Goal: Information Seeking & Learning: Check status

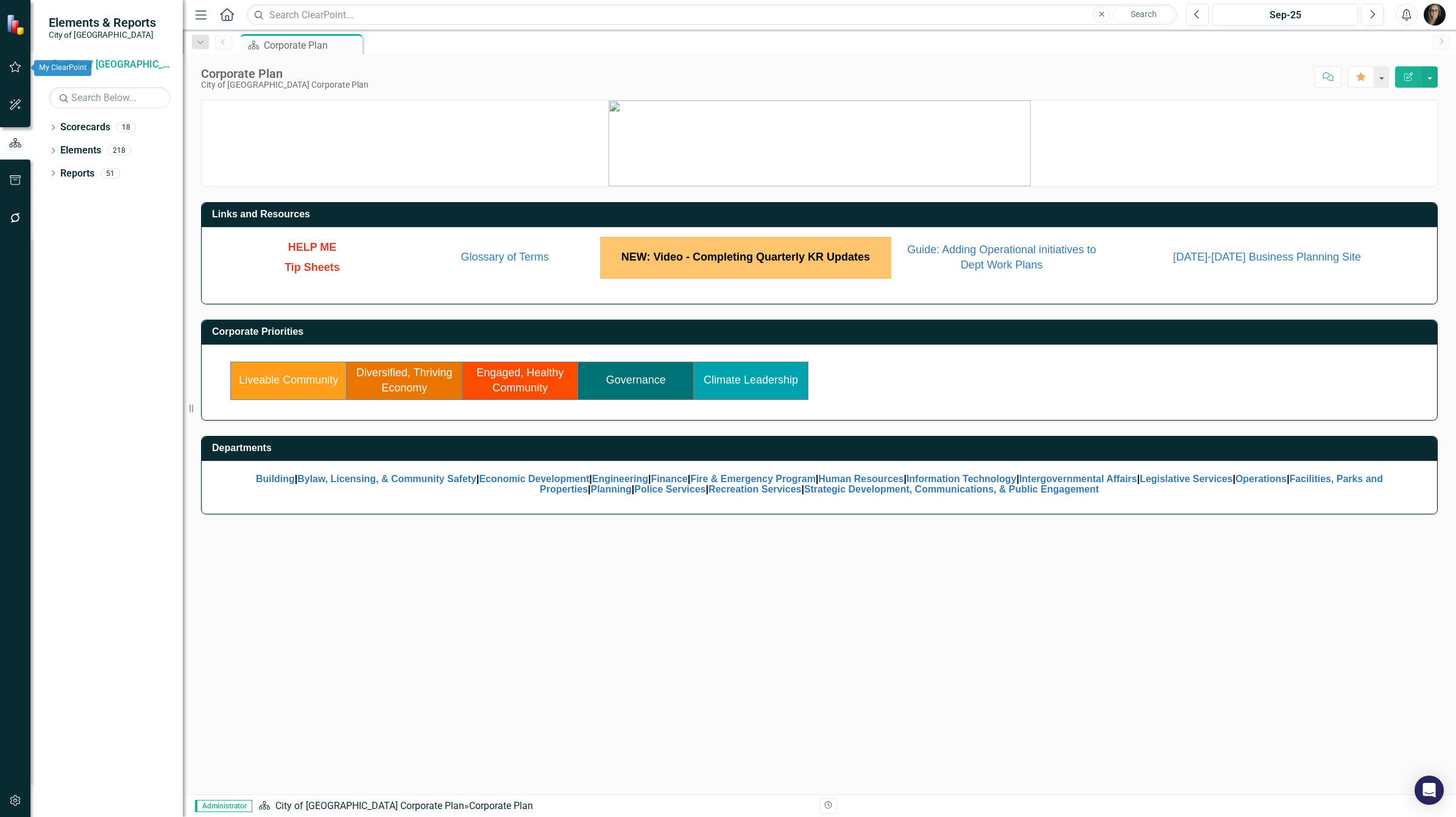
click at [19, 65] on icon "button" at bounding box center [15, 67] width 12 height 11
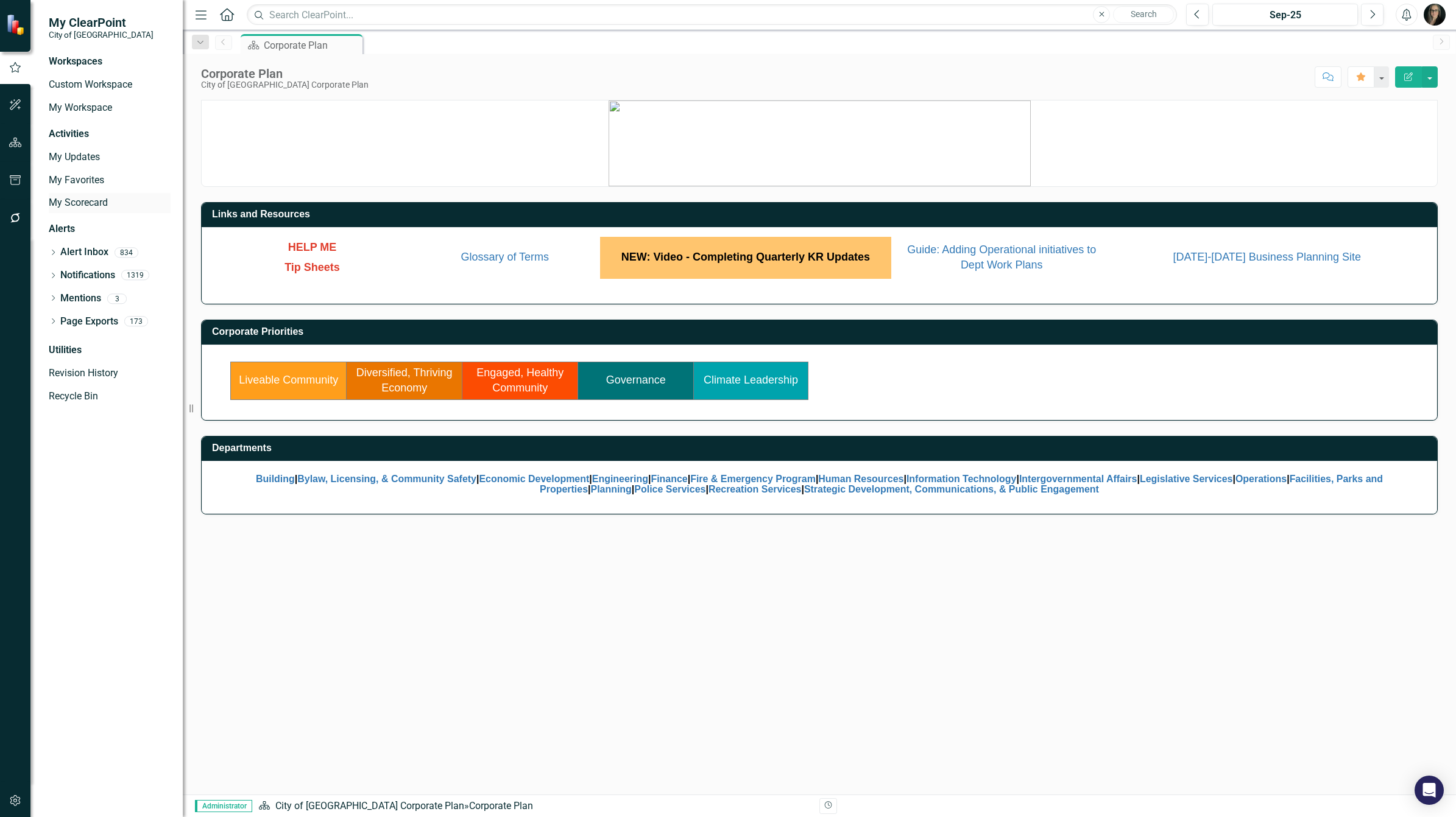
click at [80, 197] on link "My Scorecard" at bounding box center [109, 203] width 122 height 14
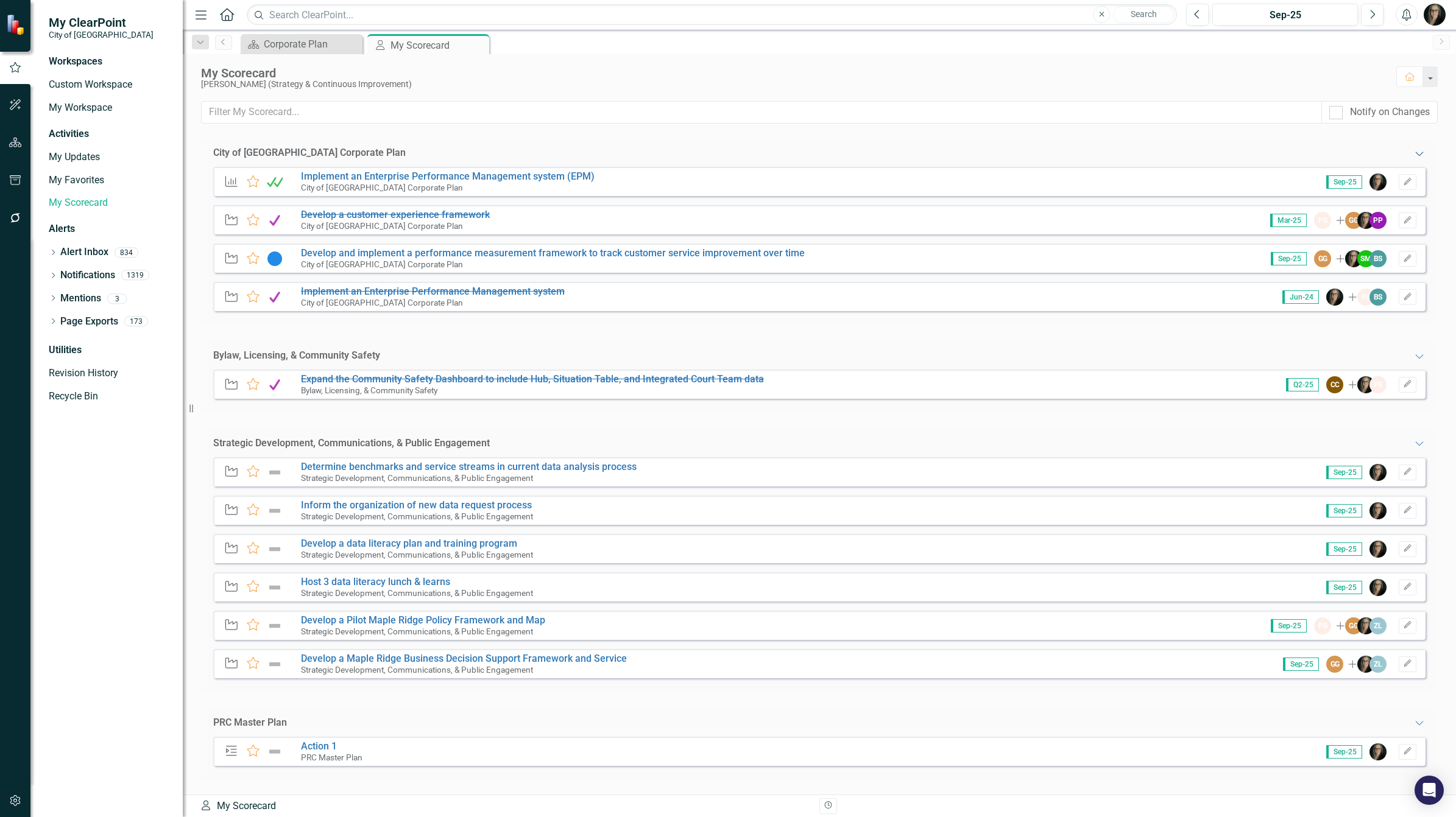
click at [1413, 153] on icon "Expanded" at bounding box center [1420, 154] width 12 height 10
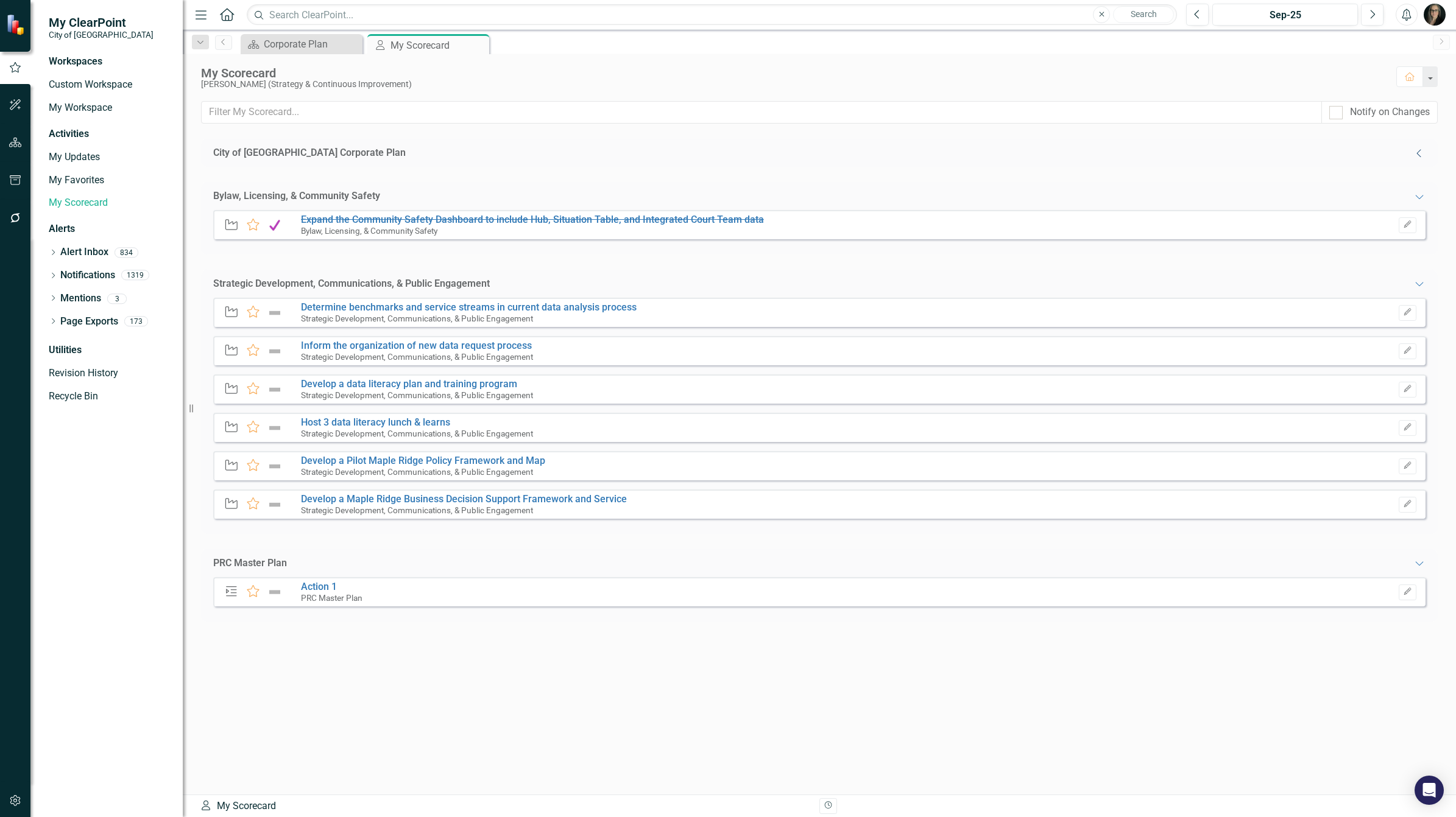
click at [1413, 153] on icon "Collapse" at bounding box center [1420, 154] width 12 height 10
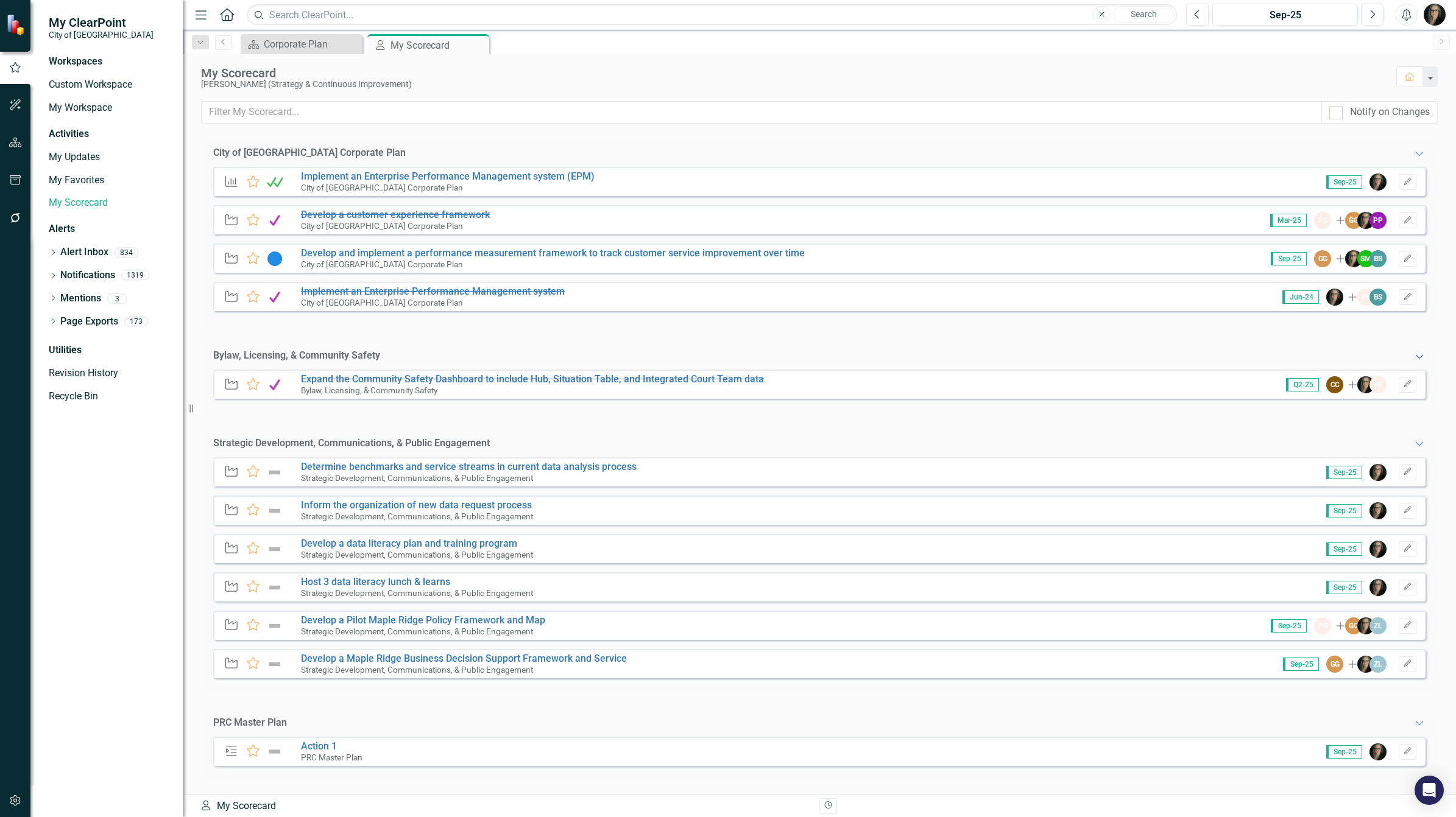
click at [1413, 355] on icon "Expanded" at bounding box center [1420, 356] width 12 height 10
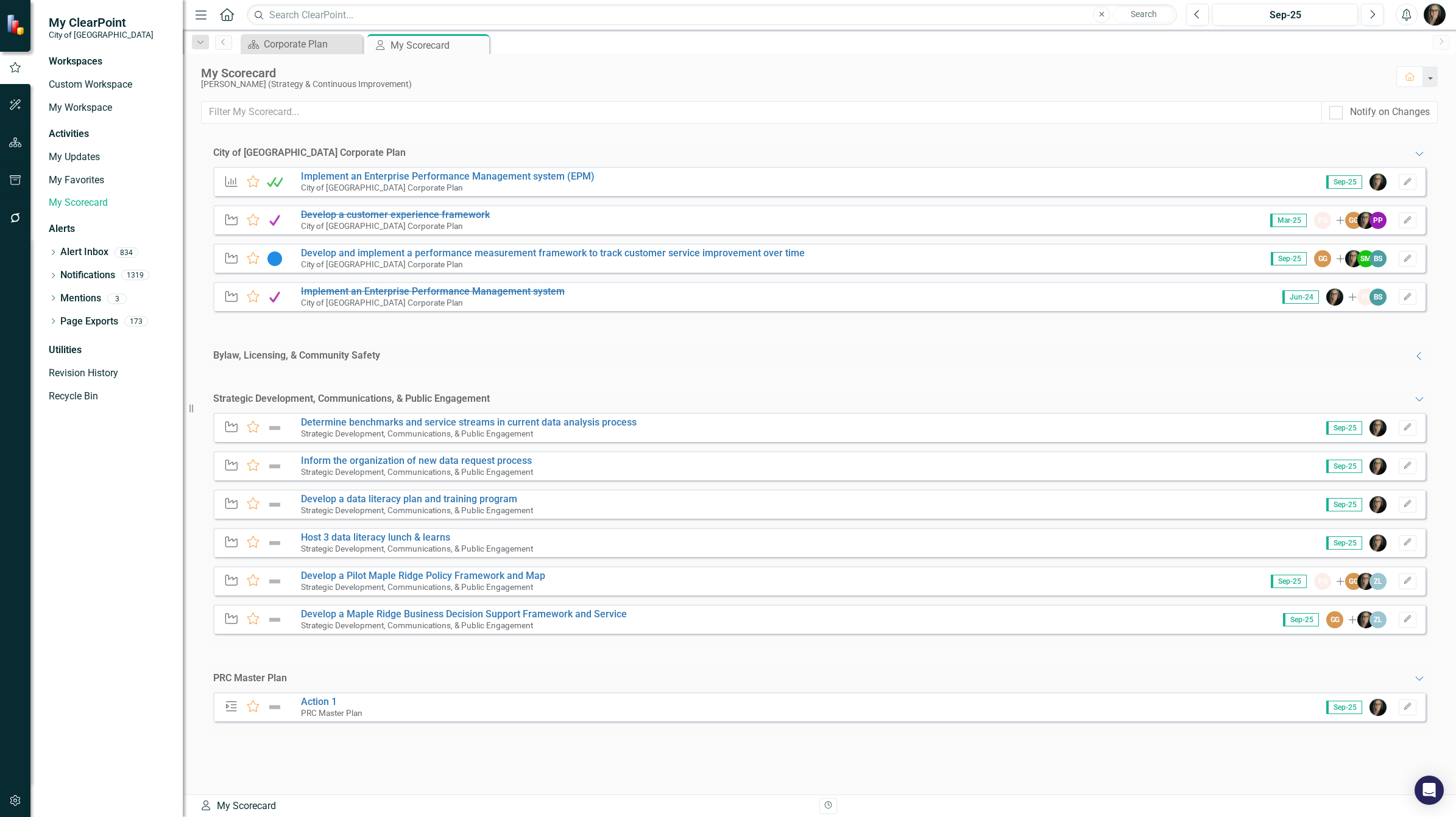
click at [1412, 398] on div "Strategic Development, Communications, & Public Engagement Expanded" at bounding box center [819, 399] width 1212 height 14
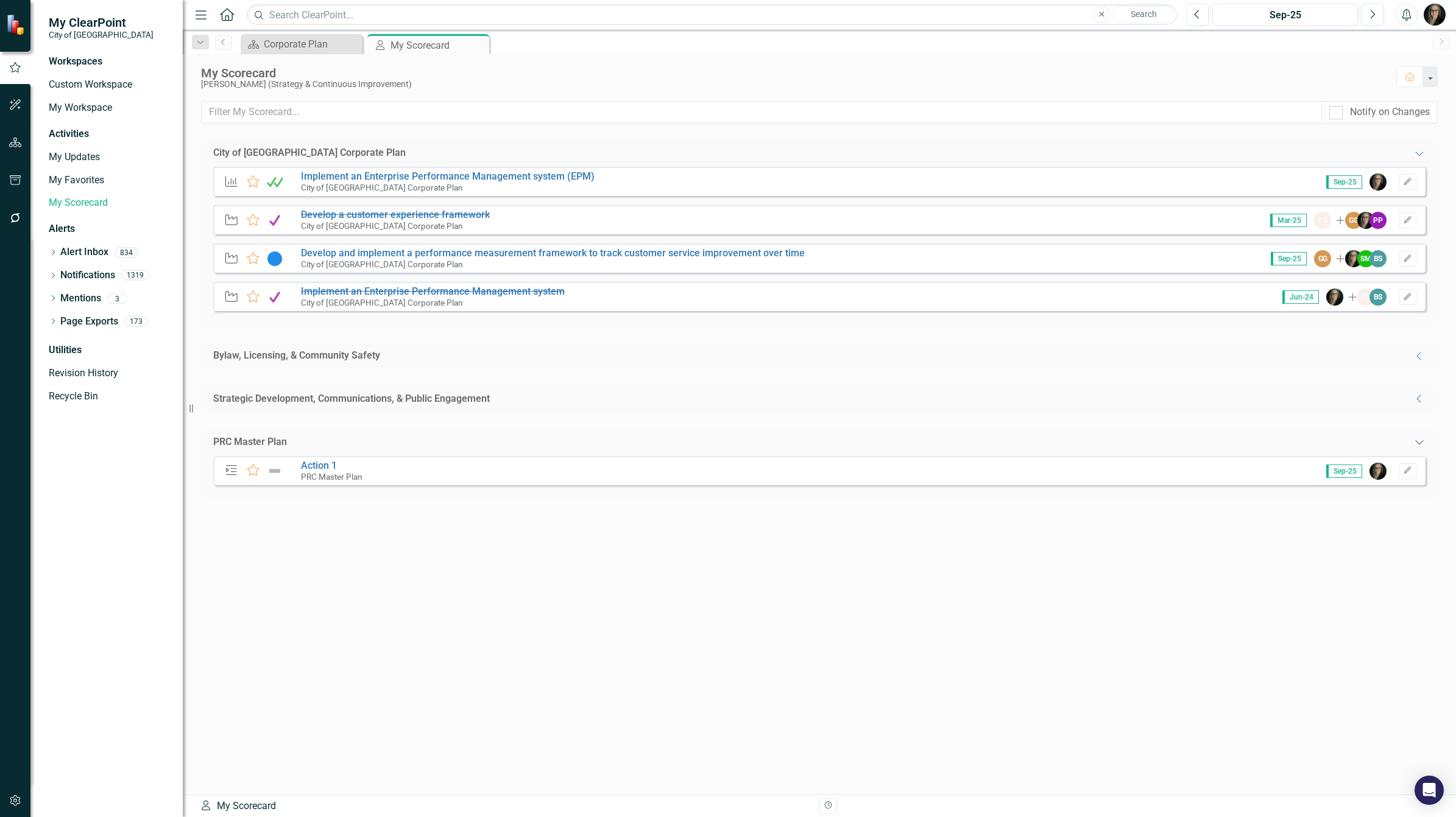
click at [1417, 441] on icon "Expanded" at bounding box center [1420, 442] width 12 height 10
click at [336, 174] on link "Implement an Enterprise Performance Management system (EPM)" at bounding box center [448, 176] width 294 height 12
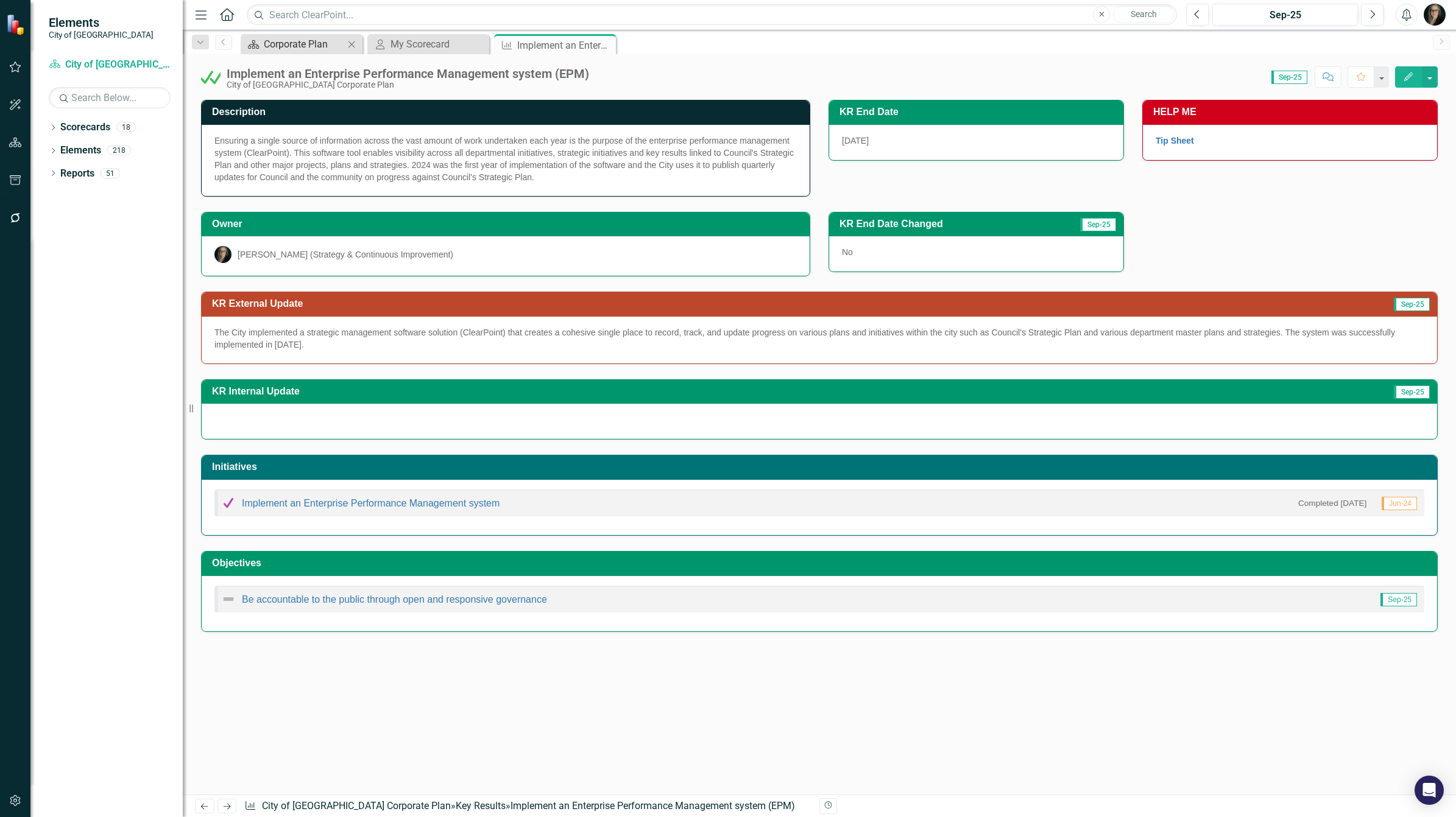
click at [293, 39] on div "Corporate Plan" at bounding box center [304, 44] width 80 height 15
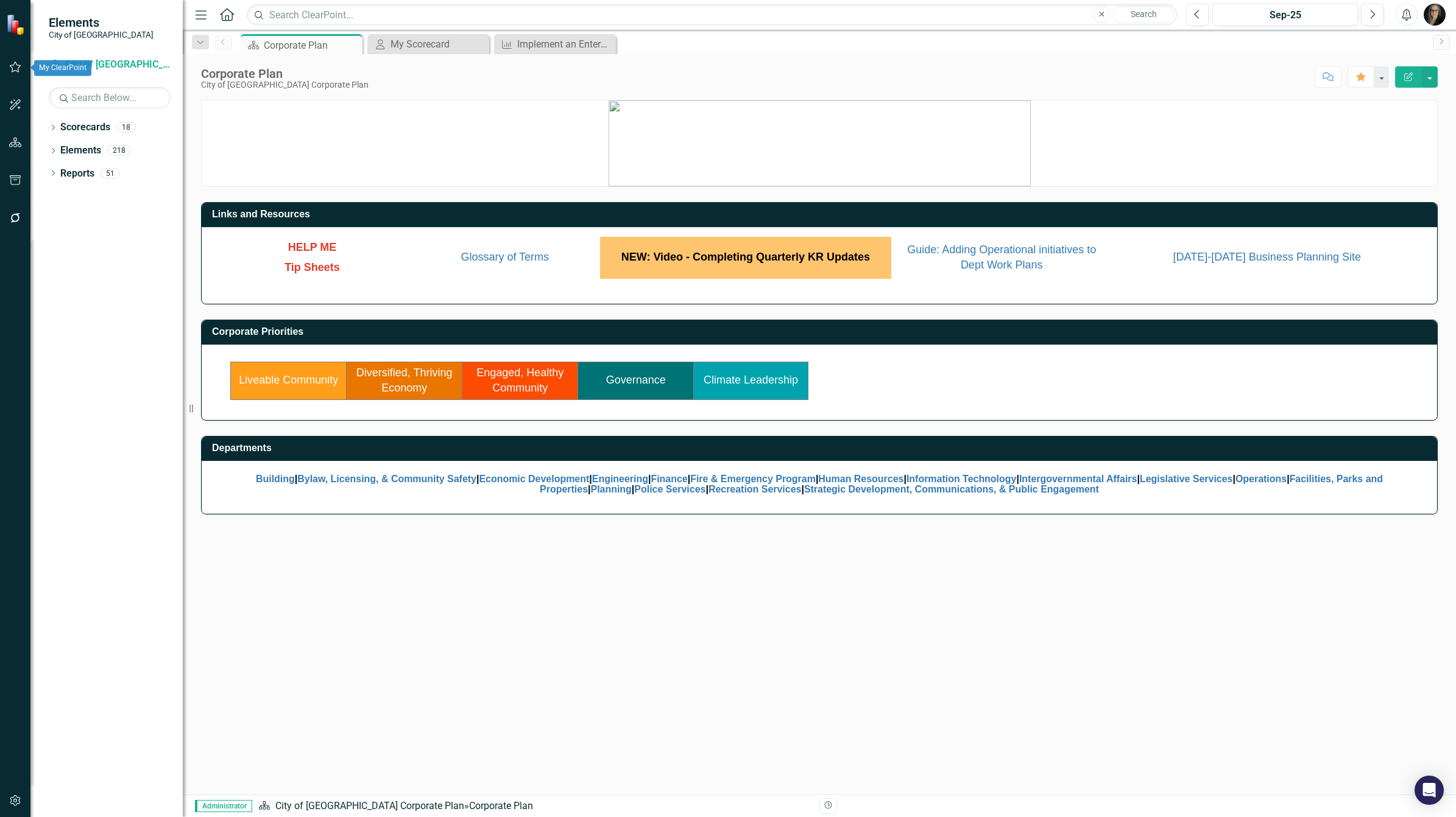
click at [11, 62] on icon "button" at bounding box center [15, 67] width 13 height 10
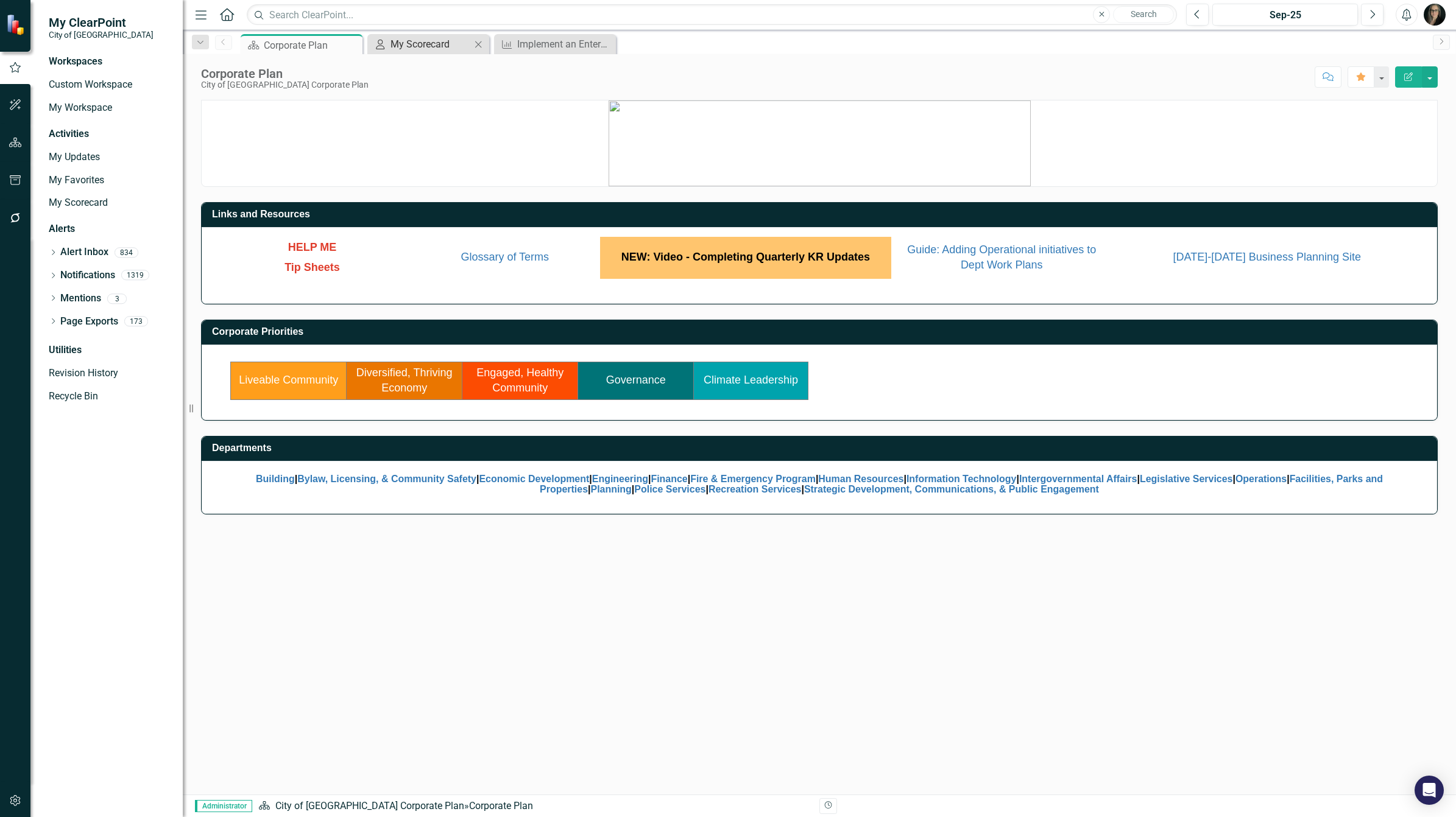
click at [414, 41] on div "My Scorecard" at bounding box center [431, 44] width 80 height 15
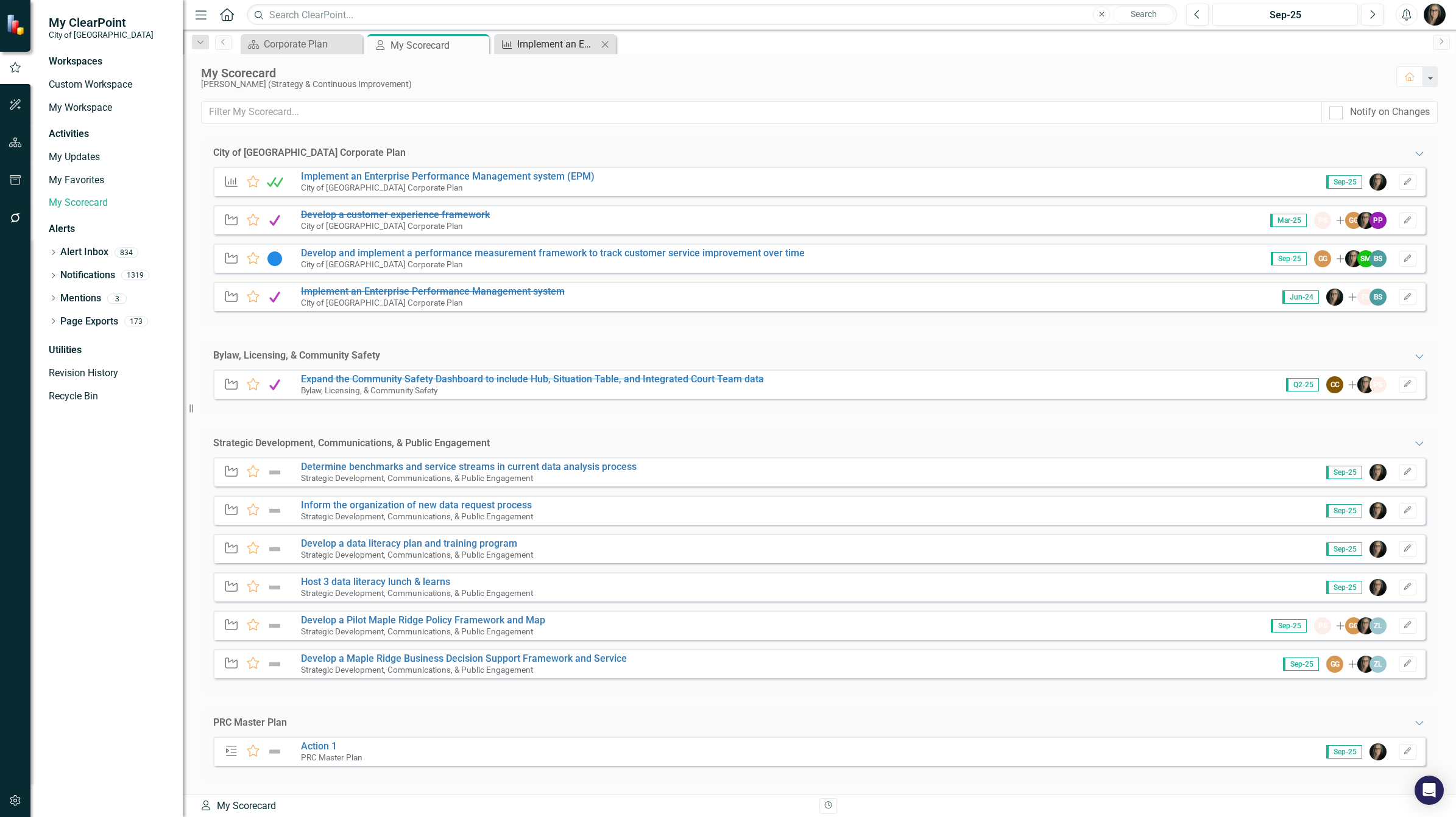
click at [540, 43] on div "Implement an Enterprise Performance Management system (EPM)" at bounding box center [557, 44] width 80 height 15
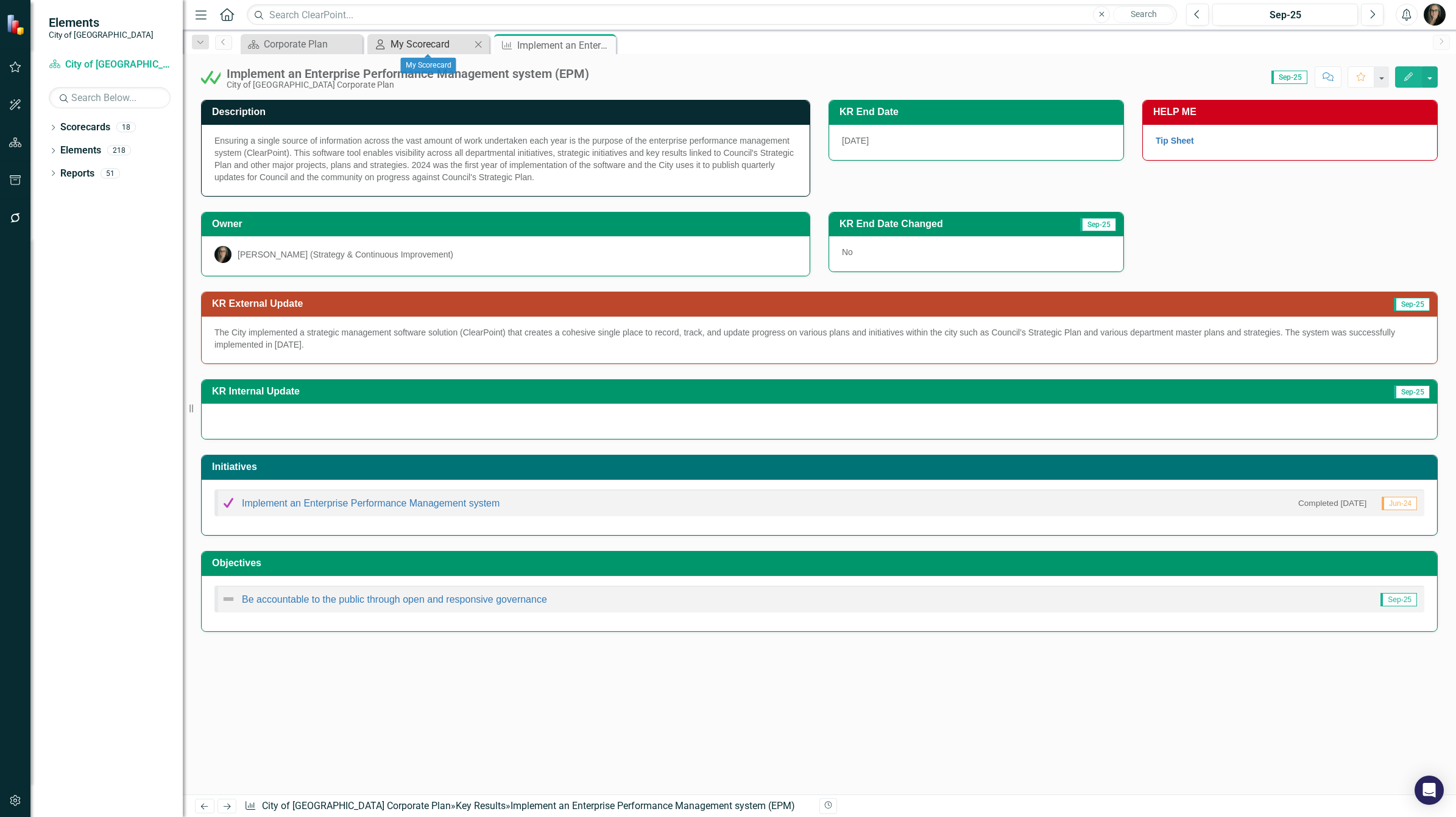
click at [410, 38] on div "My Scorecard" at bounding box center [431, 44] width 80 height 15
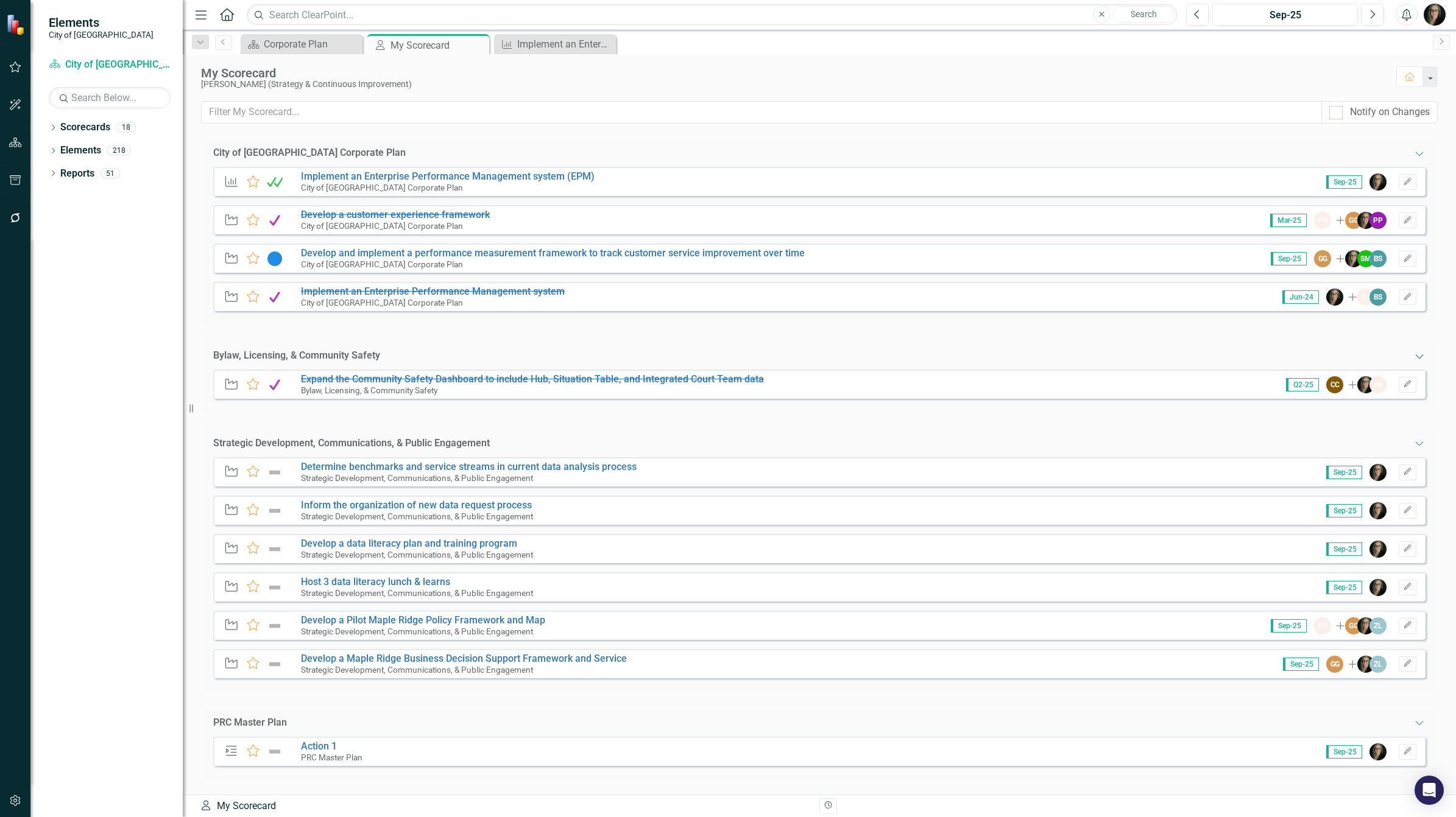
click at [1413, 353] on icon "Expanded" at bounding box center [1420, 356] width 12 height 10
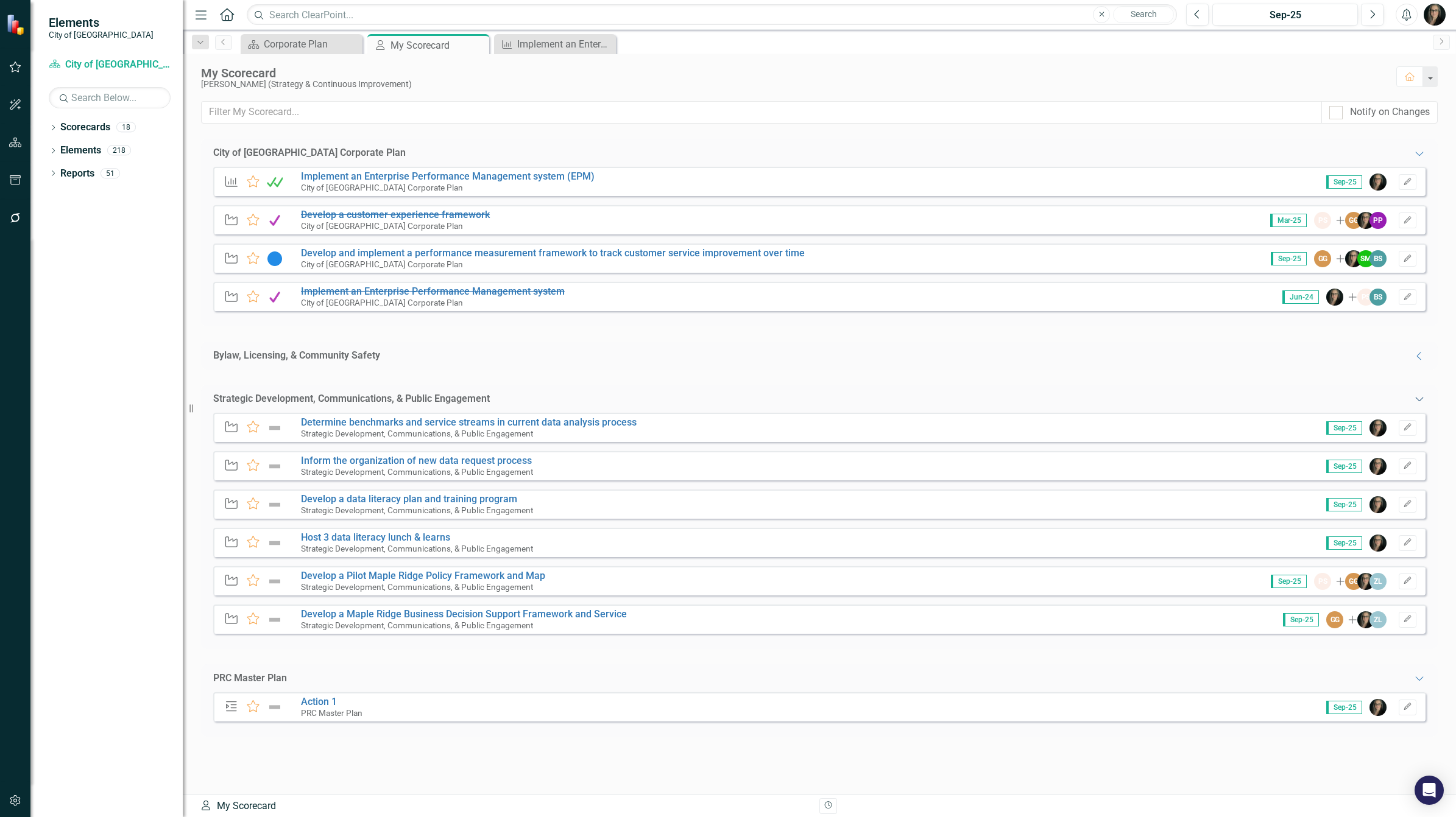
click at [1417, 402] on icon "Expanded" at bounding box center [1420, 399] width 12 height 10
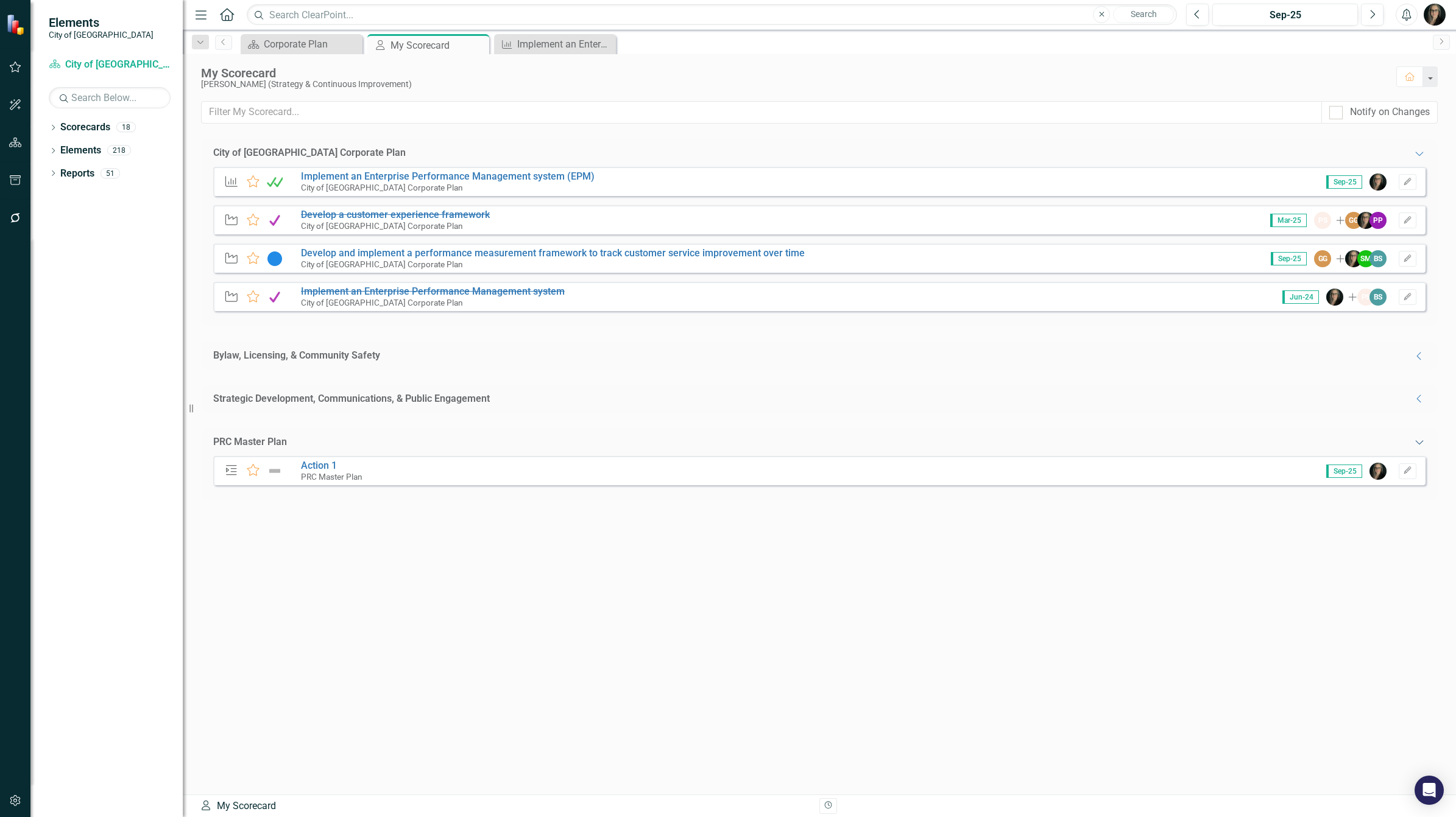
click at [1423, 437] on icon "Expanded" at bounding box center [1420, 442] width 12 height 10
click at [1406, 222] on icon "Edit" at bounding box center [1407, 221] width 9 height 7
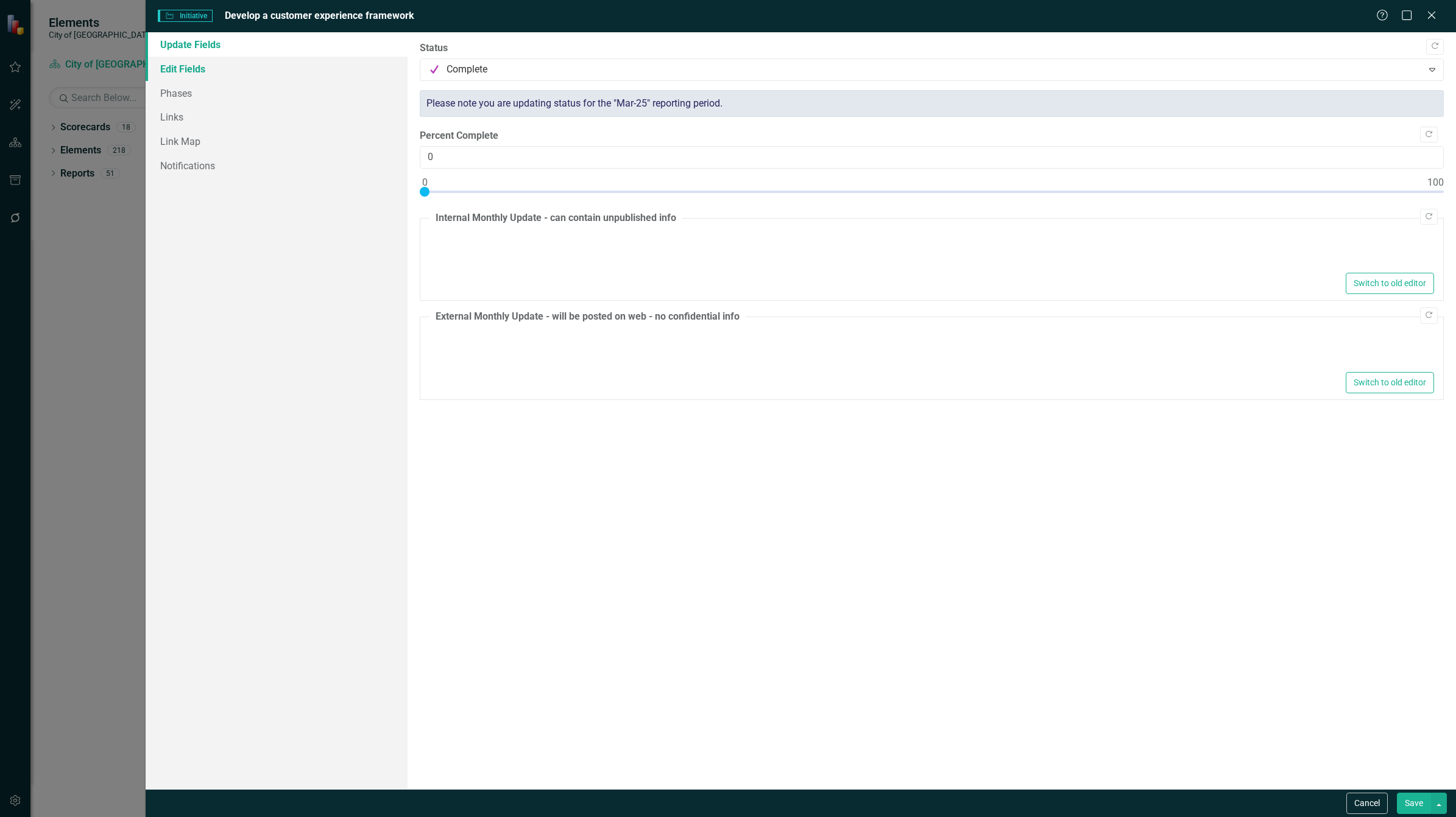
type textarea "<ul> <li>Will be closing out work with consultant the first week of April.&nbsp…"
type textarea "<ul> <li>The baseline work required to support a Customer Experience Framework …"
click at [199, 75] on link "Edit Fields" at bounding box center [276, 68] width 262 height 24
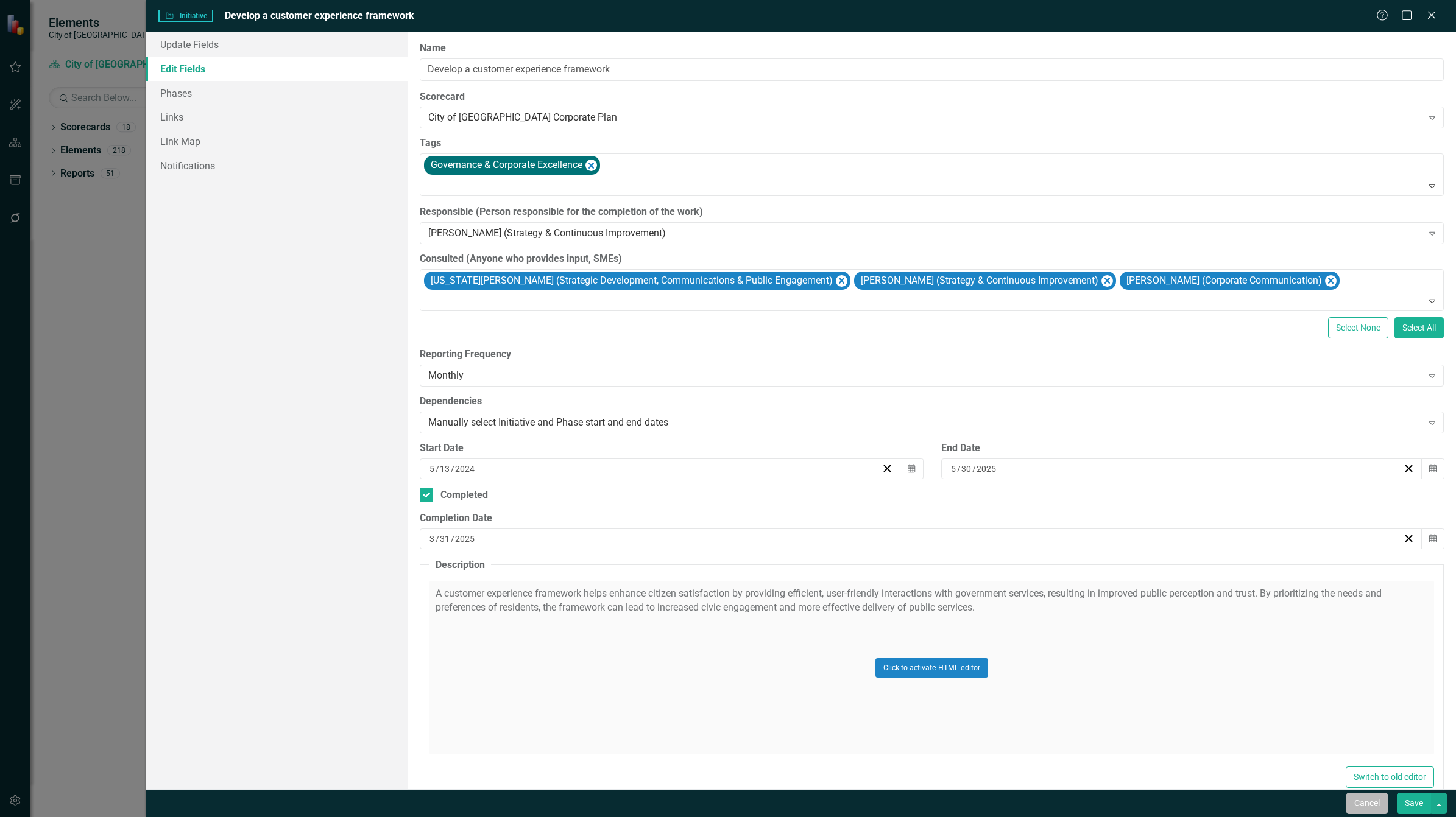
click at [1365, 802] on button "Cancel" at bounding box center [1367, 803] width 41 height 22
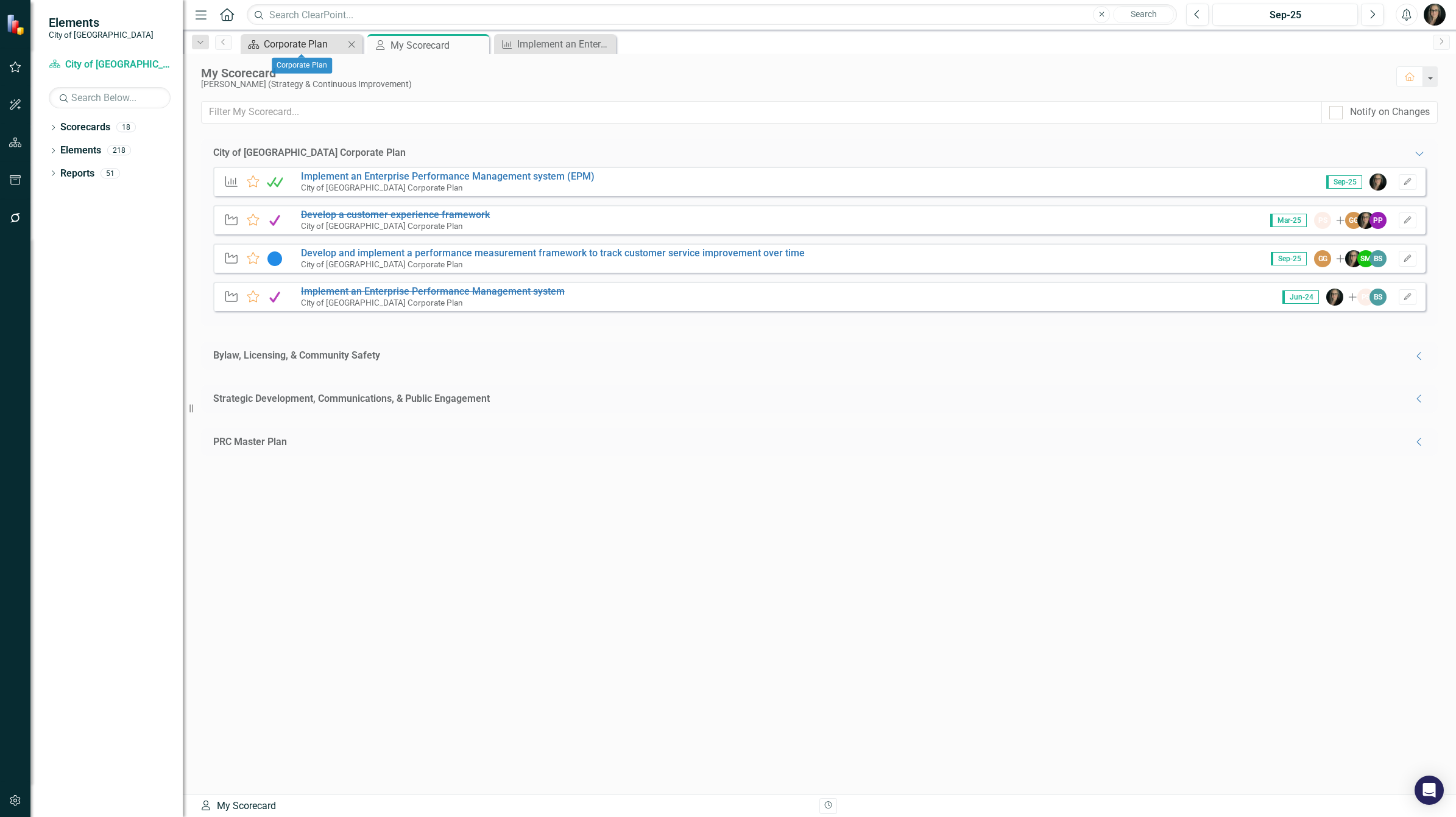
click at [299, 39] on div "Corporate Plan" at bounding box center [304, 44] width 80 height 15
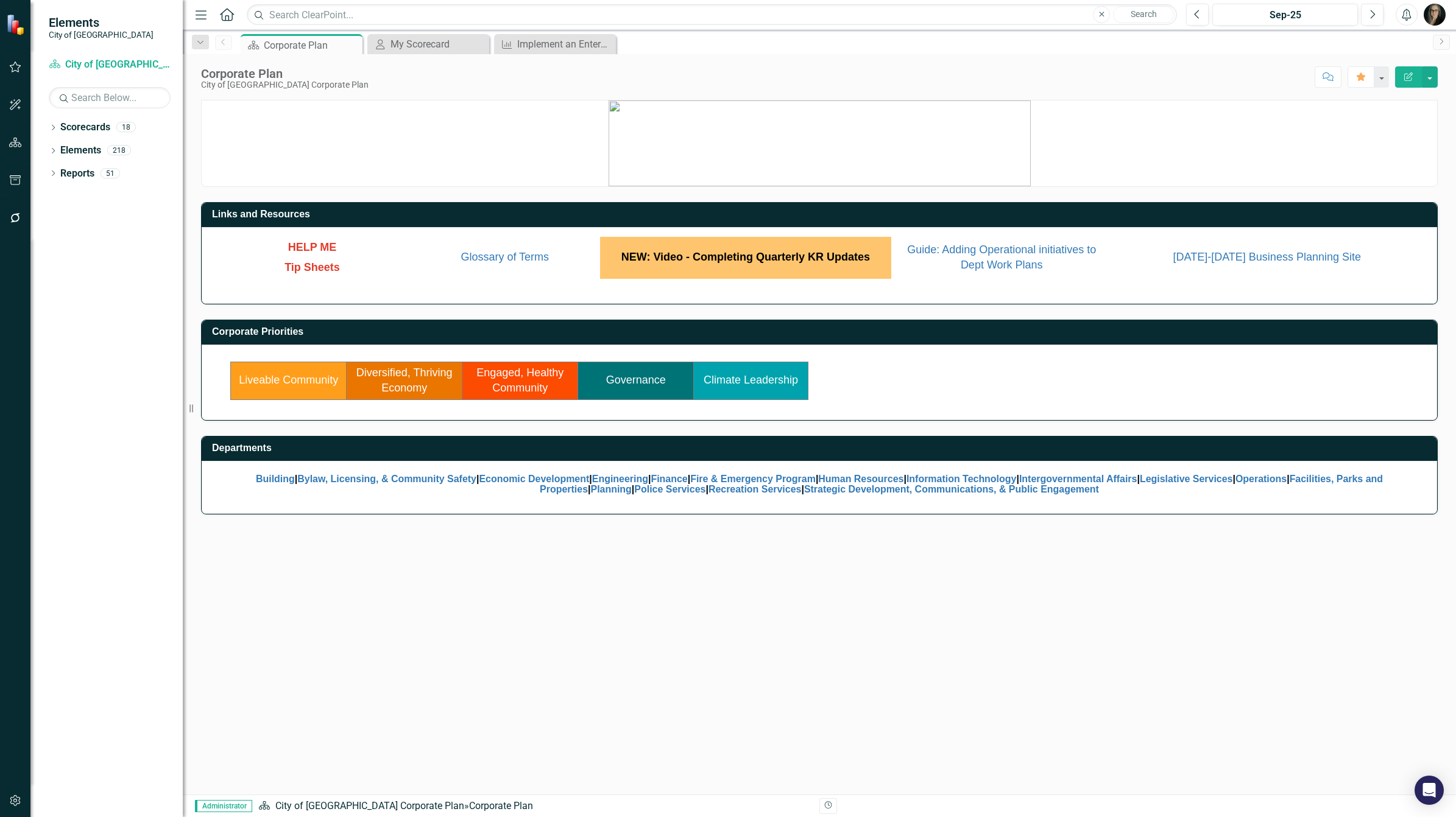
click at [308, 379] on link "Liveable Community" at bounding box center [288, 380] width 99 height 12
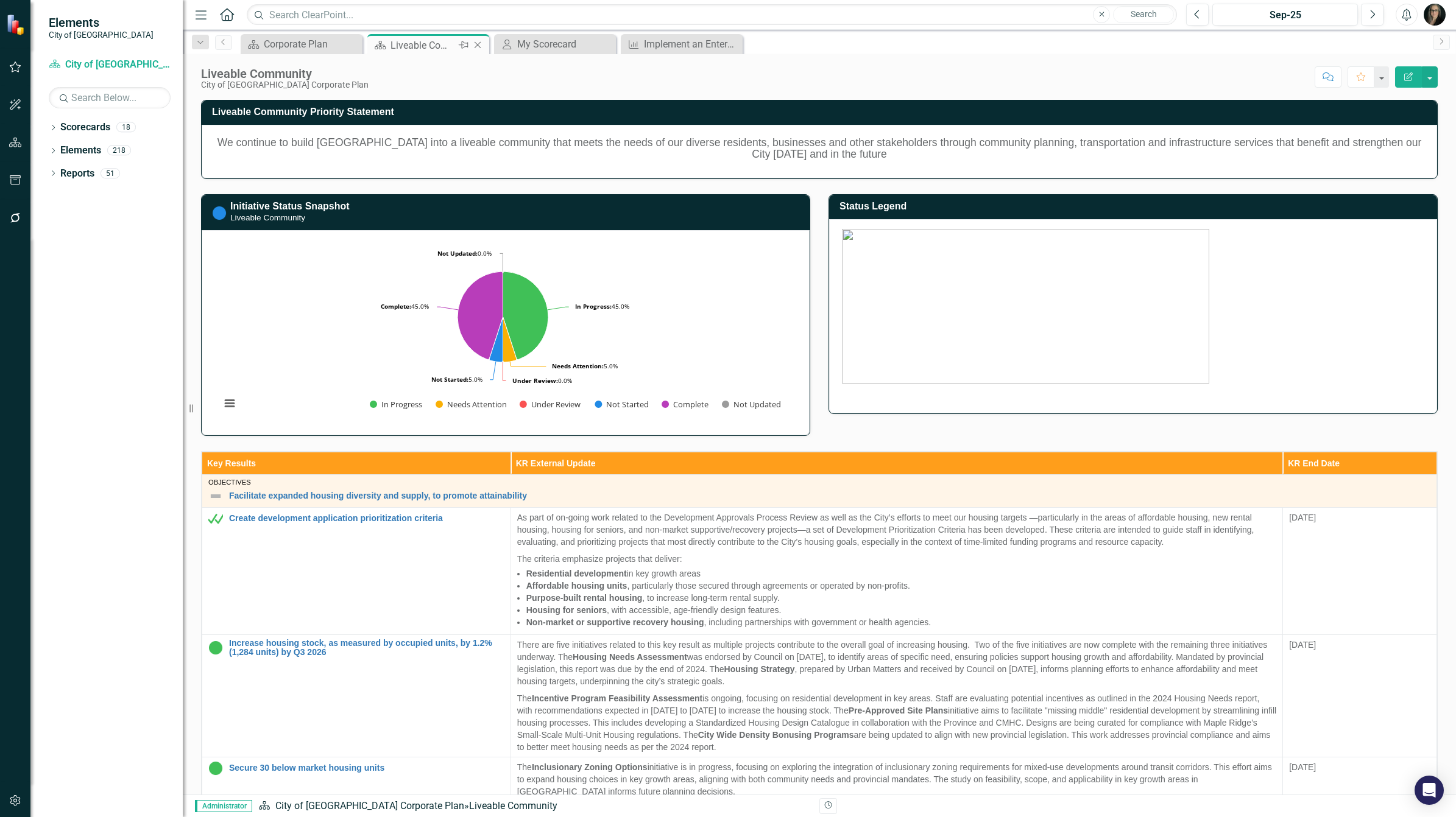
click at [476, 47] on icon "Close" at bounding box center [478, 45] width 12 height 10
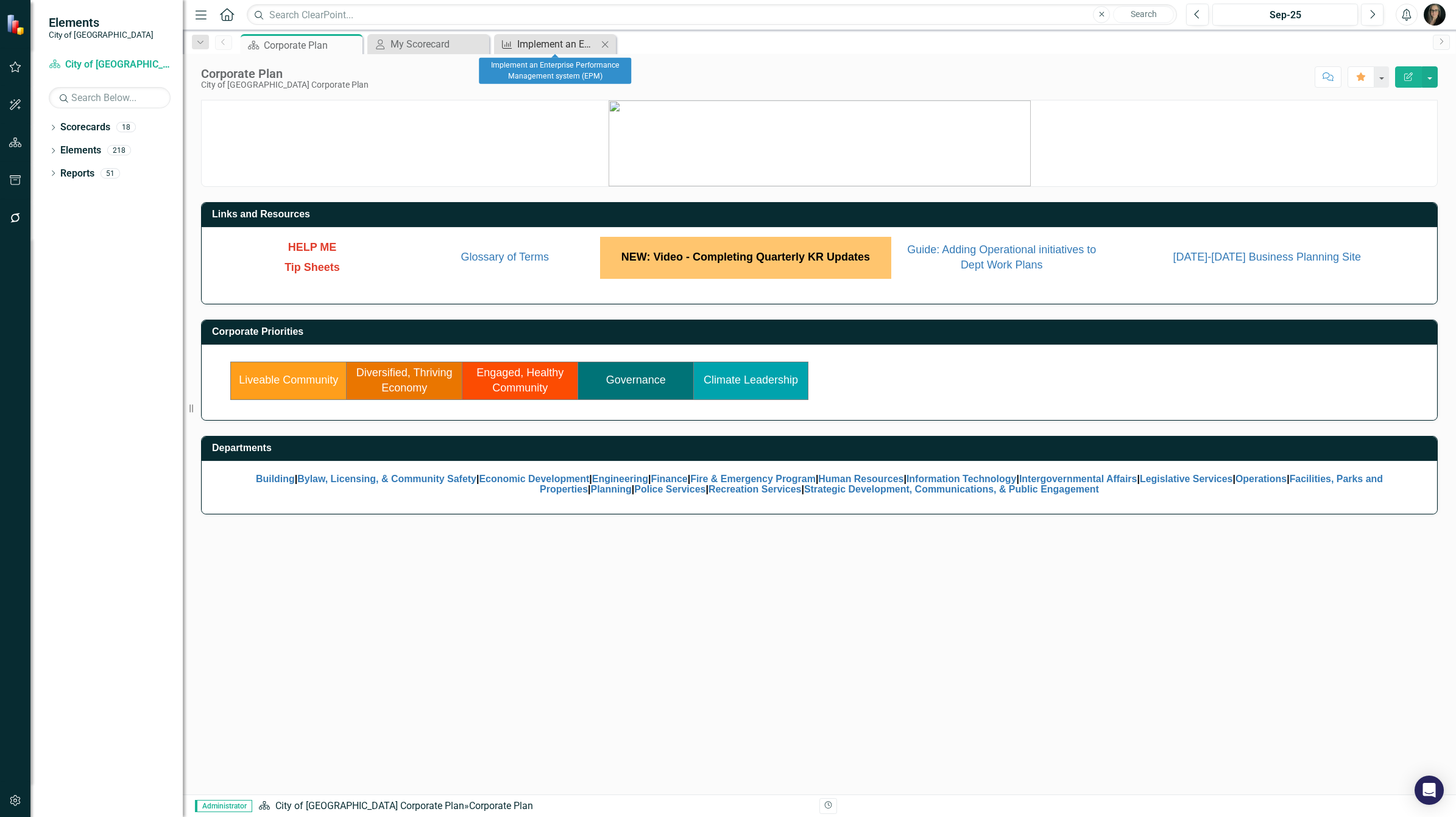
click at [534, 46] on div "Implement an Enterprise Performance Management system (EPM)" at bounding box center [557, 44] width 80 height 15
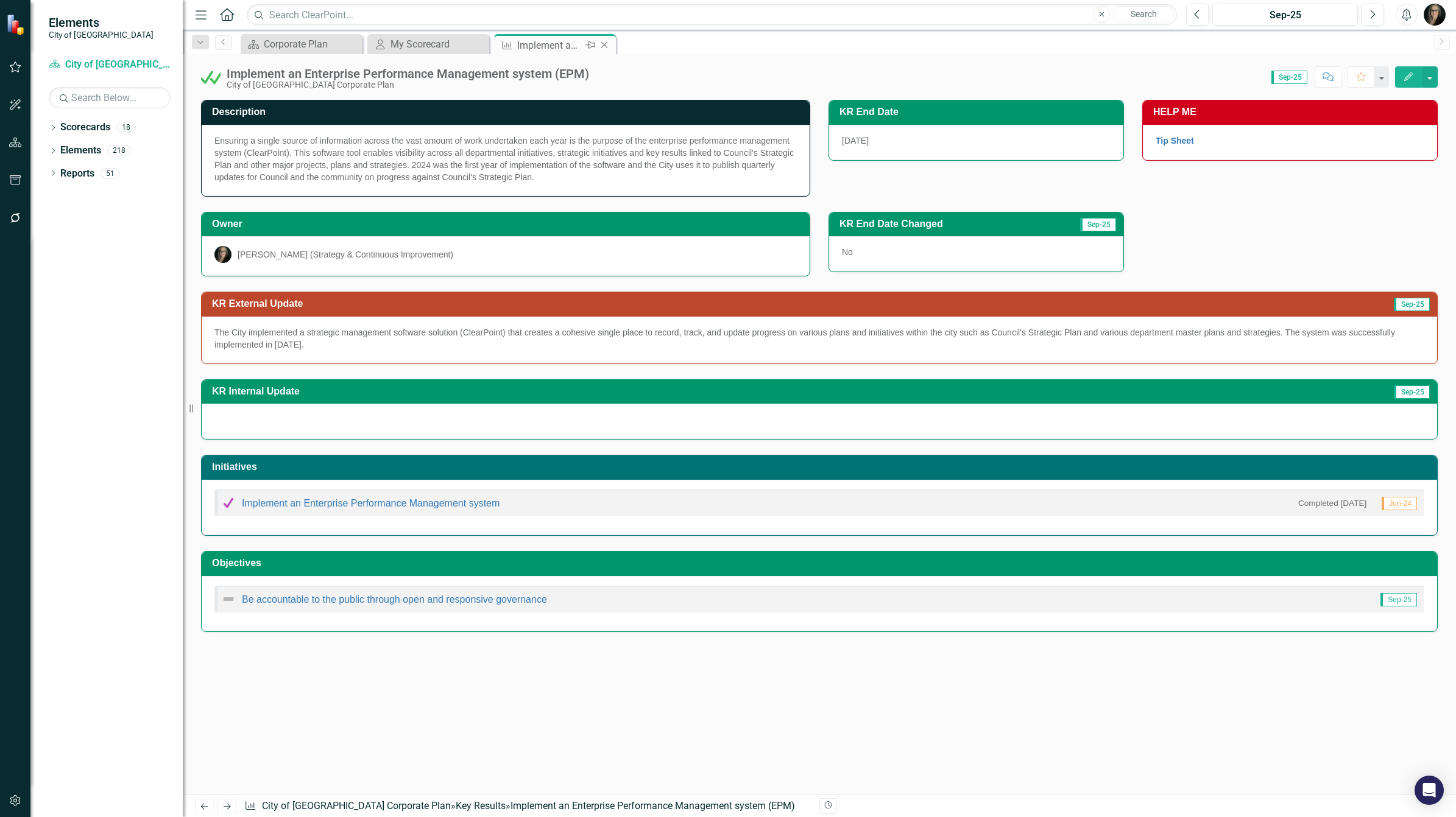
click at [607, 46] on icon "Close" at bounding box center [605, 45] width 12 height 10
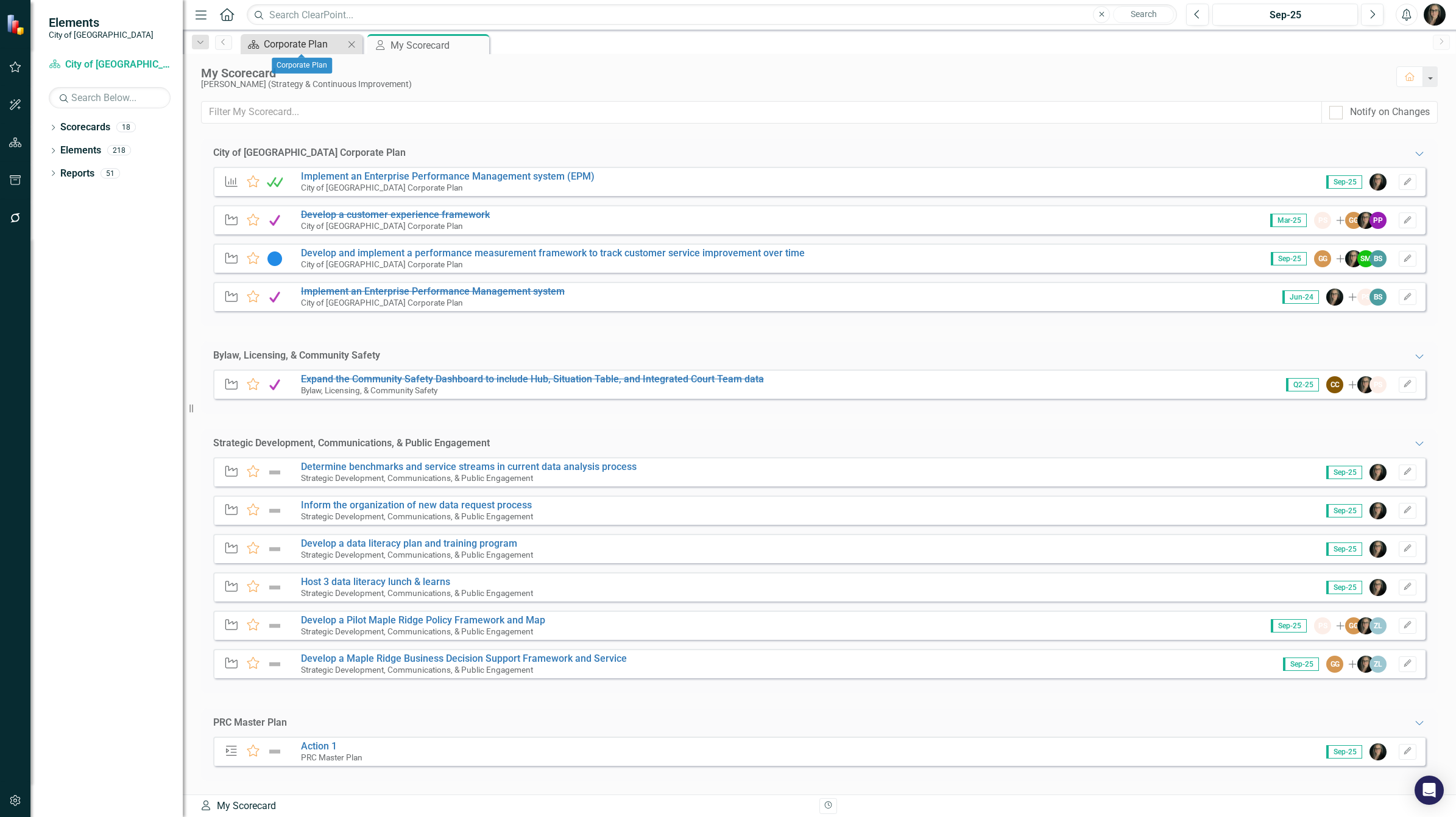
click at [297, 46] on div "Corporate Plan" at bounding box center [304, 44] width 80 height 15
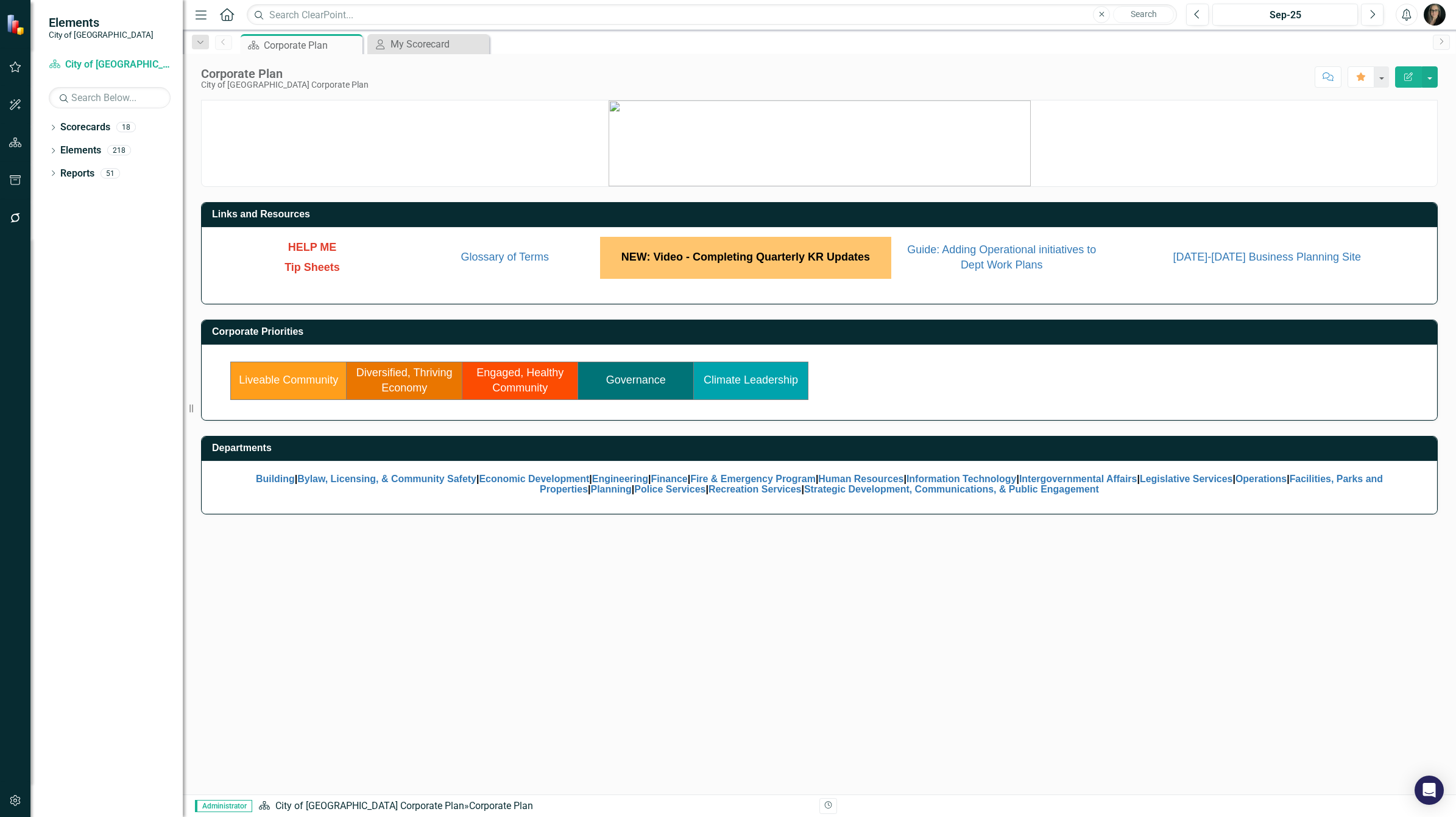
click at [303, 384] on link "Liveable Community" at bounding box center [288, 380] width 99 height 12
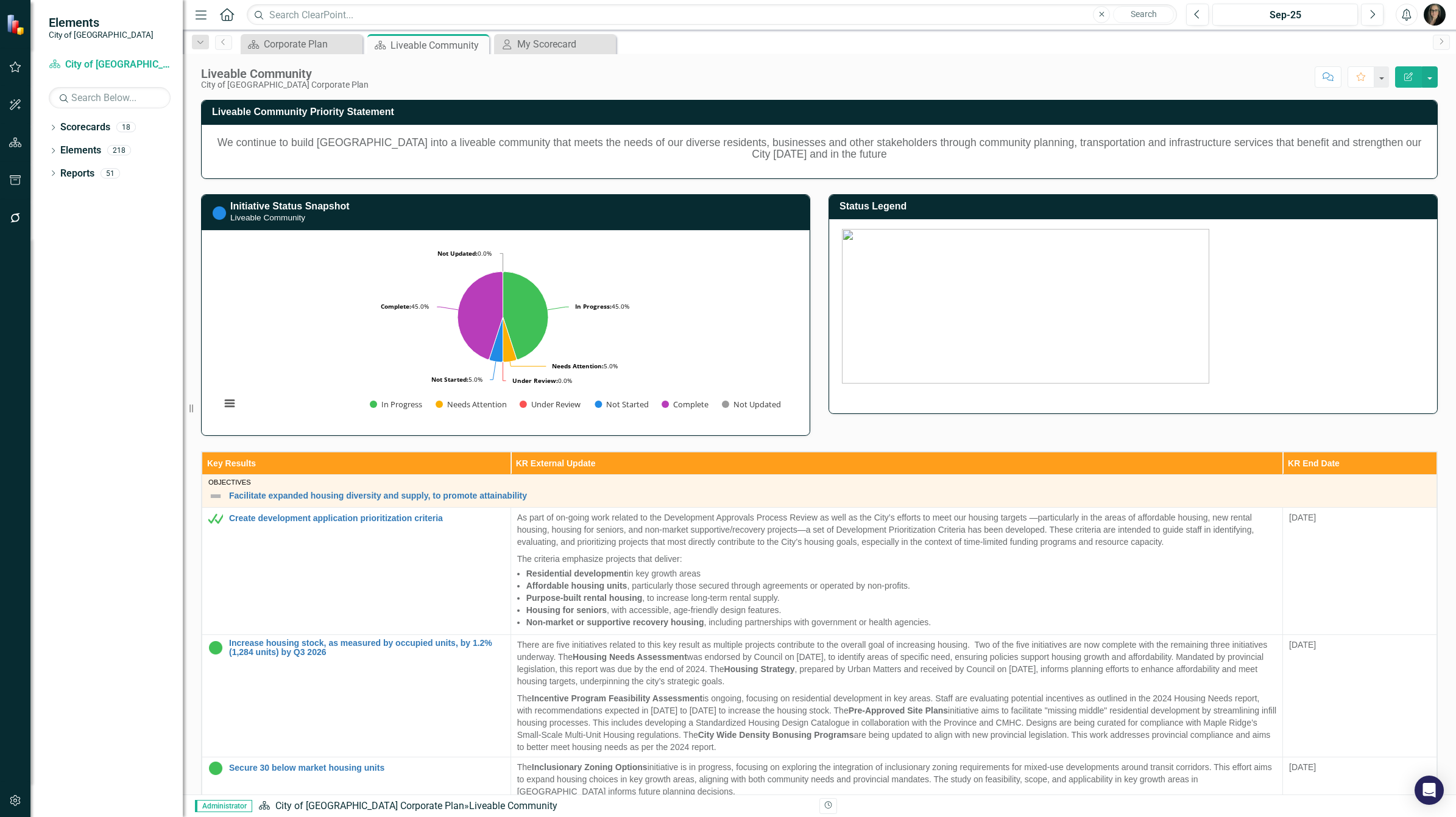
click at [202, 15] on icon "Menu" at bounding box center [201, 14] width 16 height 13
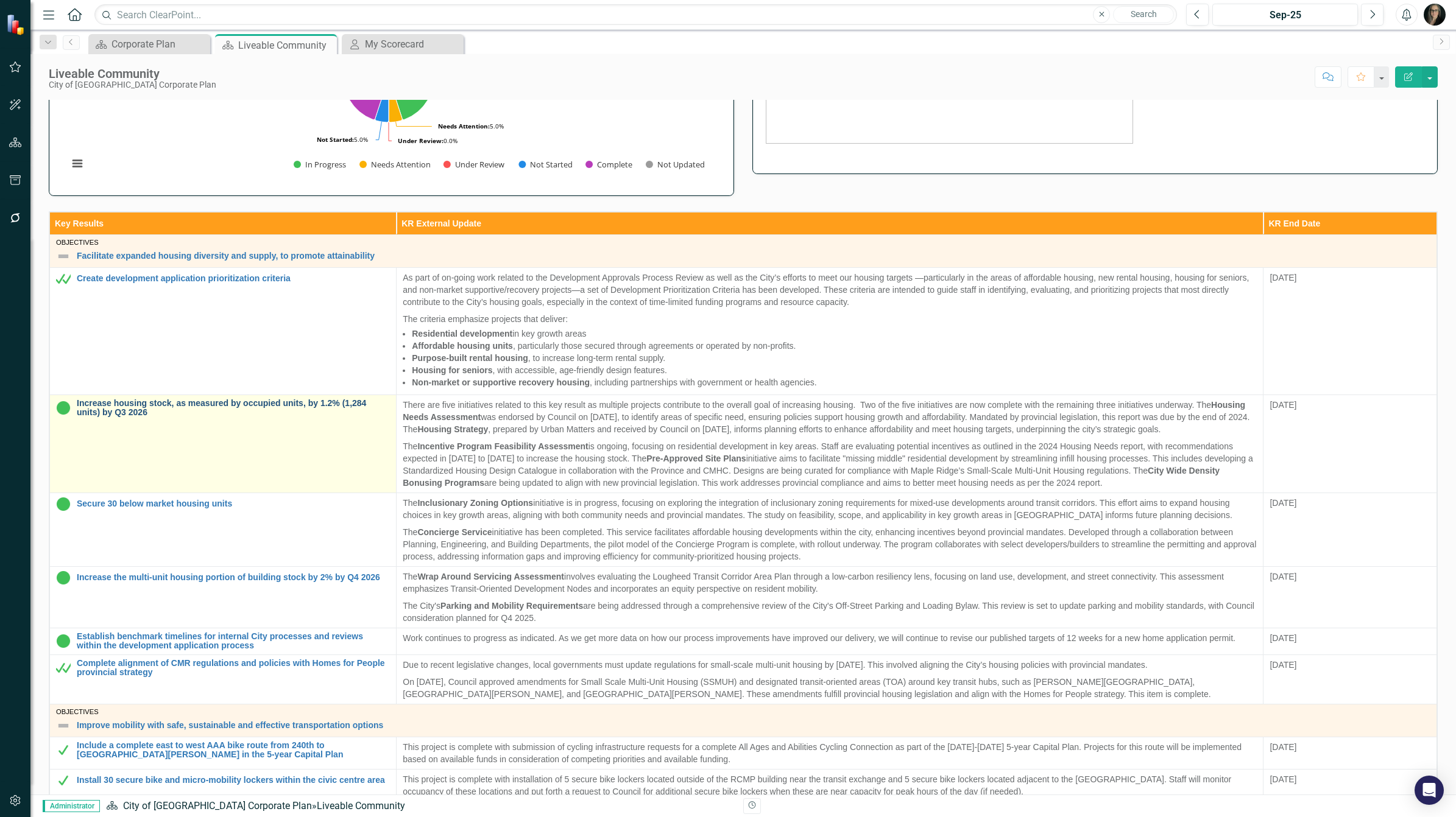
click at [196, 402] on link "Increase housing stock, as measured by occupied units, by 1.2% (1,284 units) by…" at bounding box center [233, 408] width 313 height 19
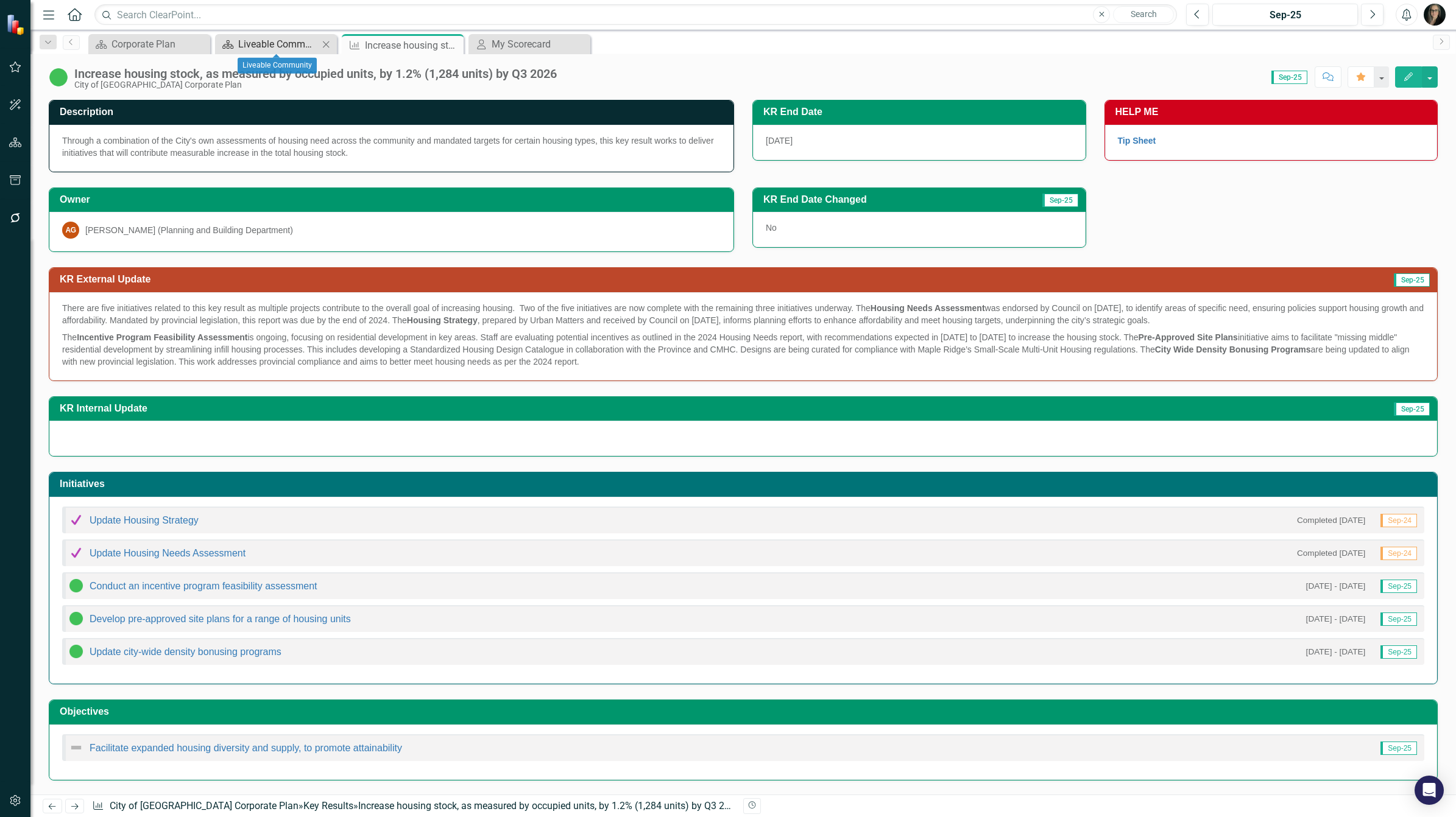
click at [258, 43] on div "Liveable Community" at bounding box center [278, 44] width 80 height 15
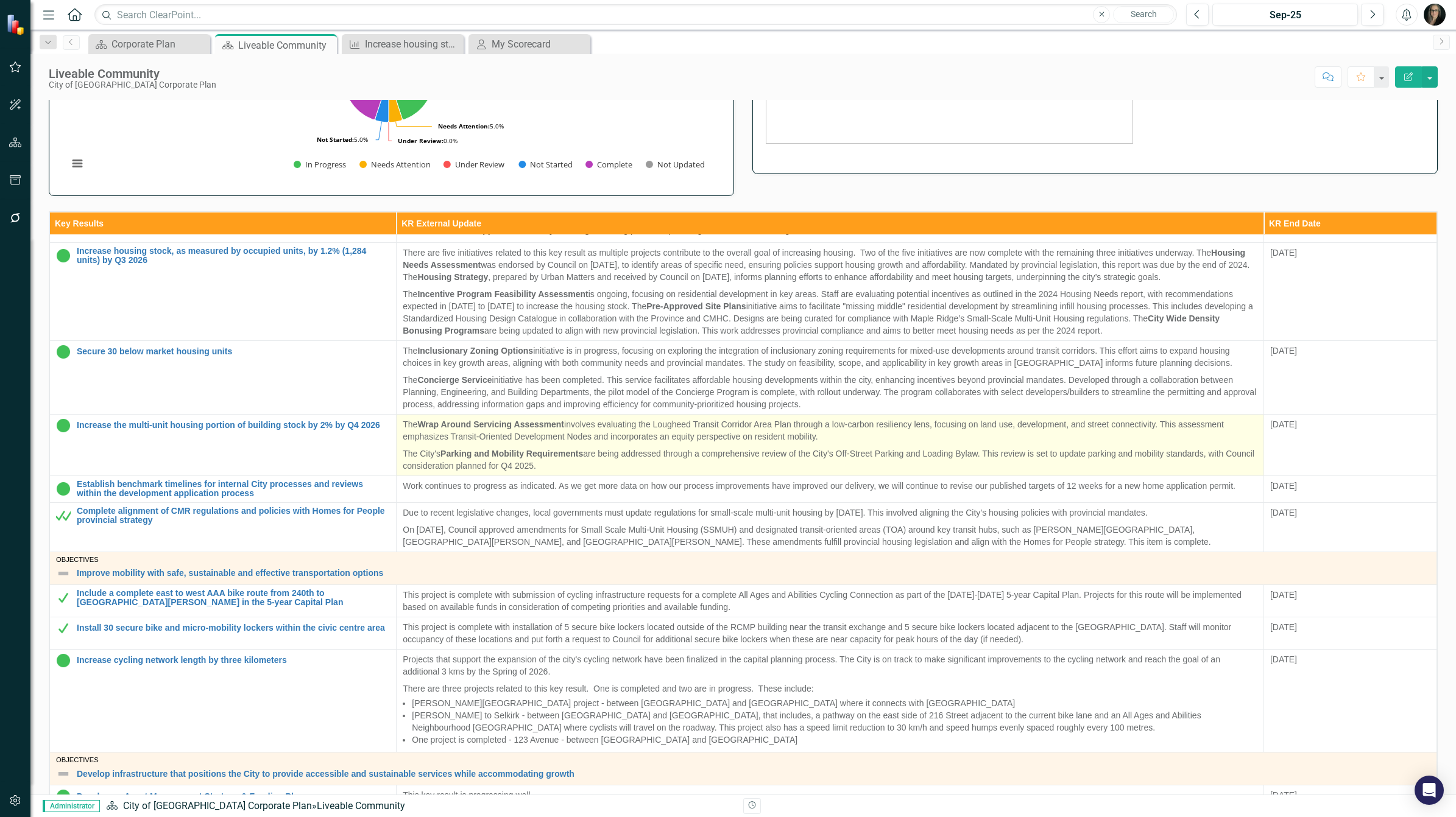
scroll to position [228, 0]
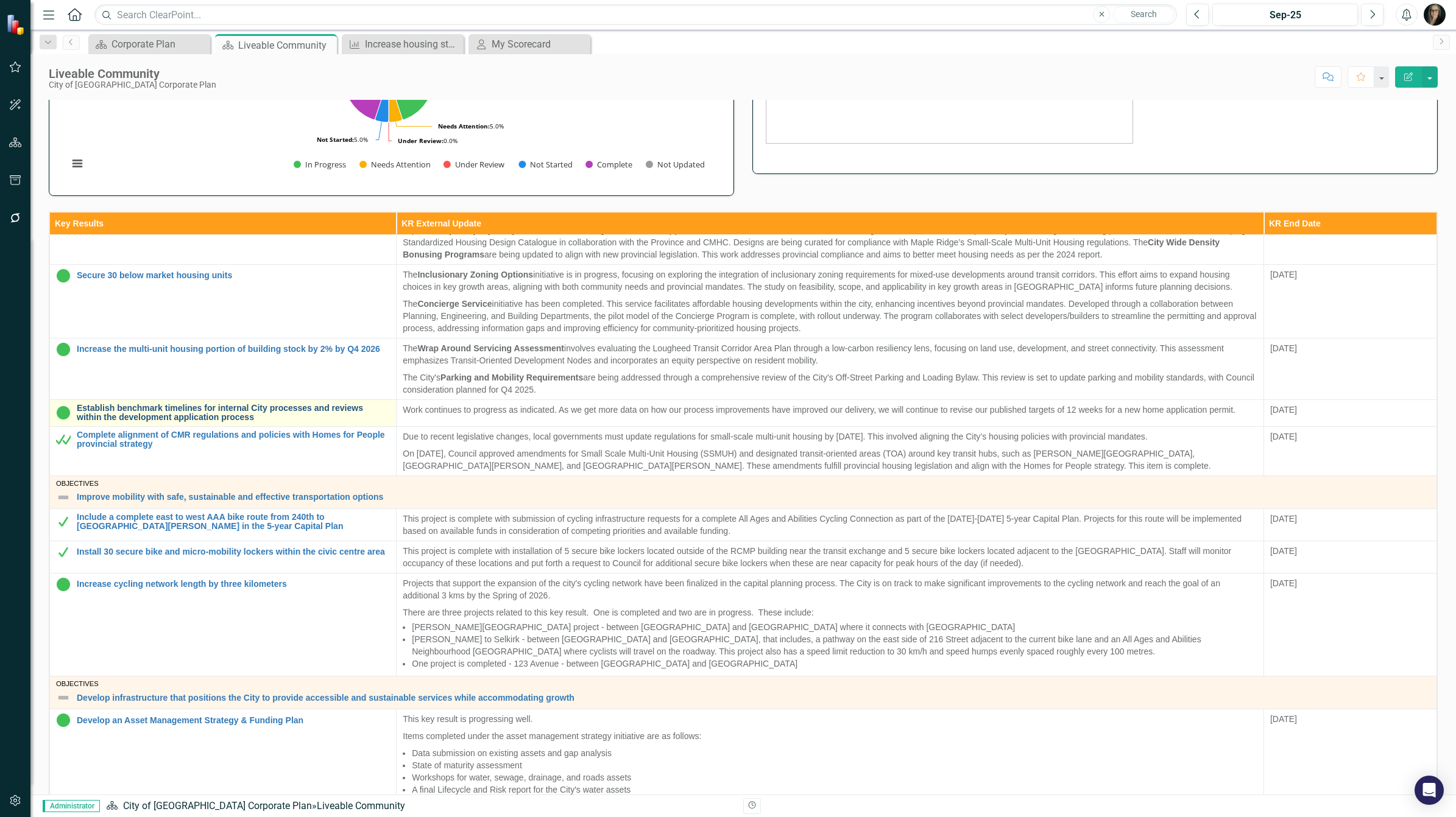
click at [314, 422] on link "Establish benchmark timelines for internal City processes and reviews within th…" at bounding box center [233, 413] width 313 height 19
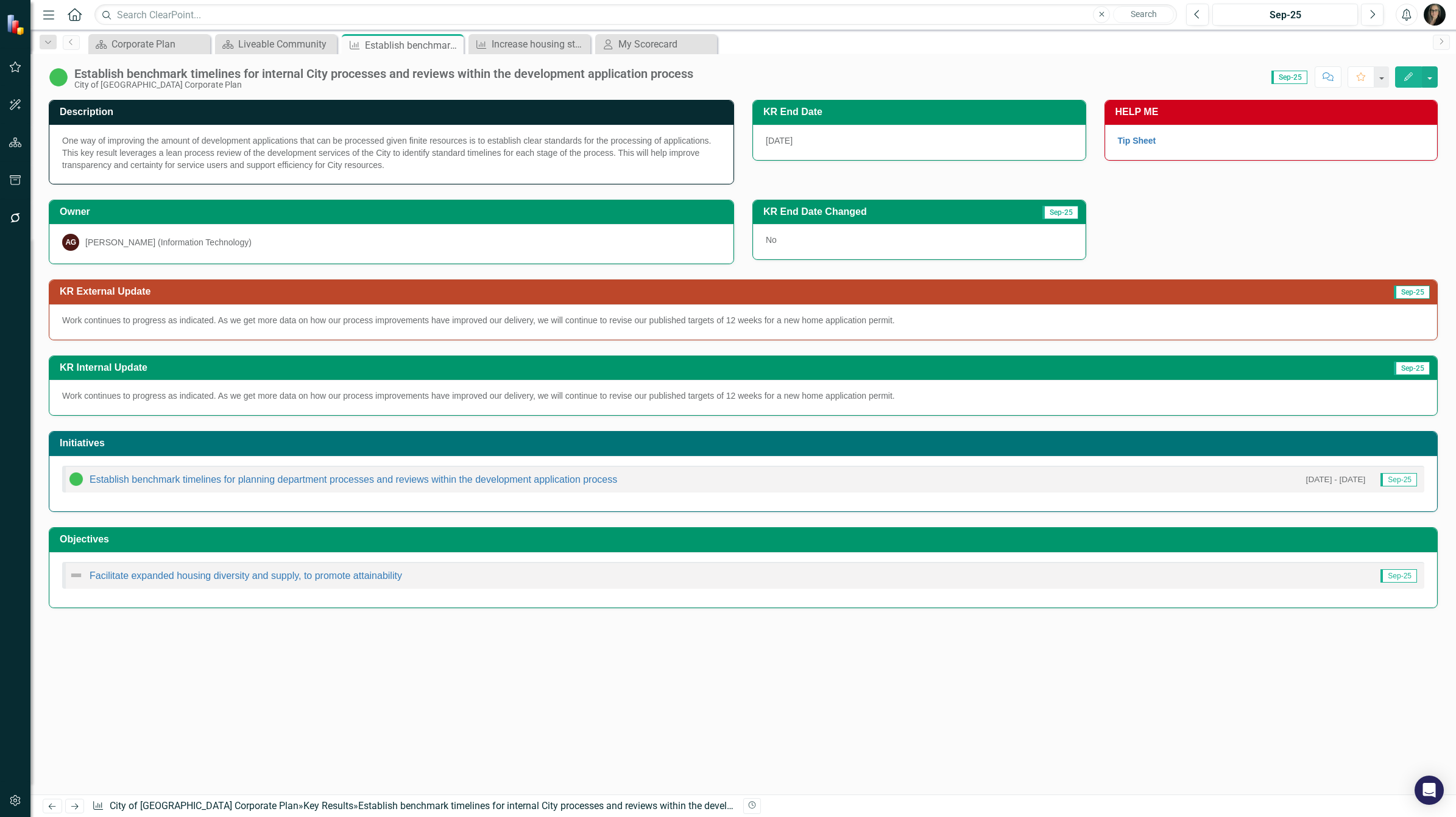
drag, startPoint x: 394, startPoint y: 166, endPoint x: 357, endPoint y: 89, distance: 85.4
click at [73, 139] on div "One way of improving the amount of development applications that can be process…" at bounding box center [391, 154] width 684 height 59
click at [452, 44] on icon at bounding box center [452, 45] width 7 height 7
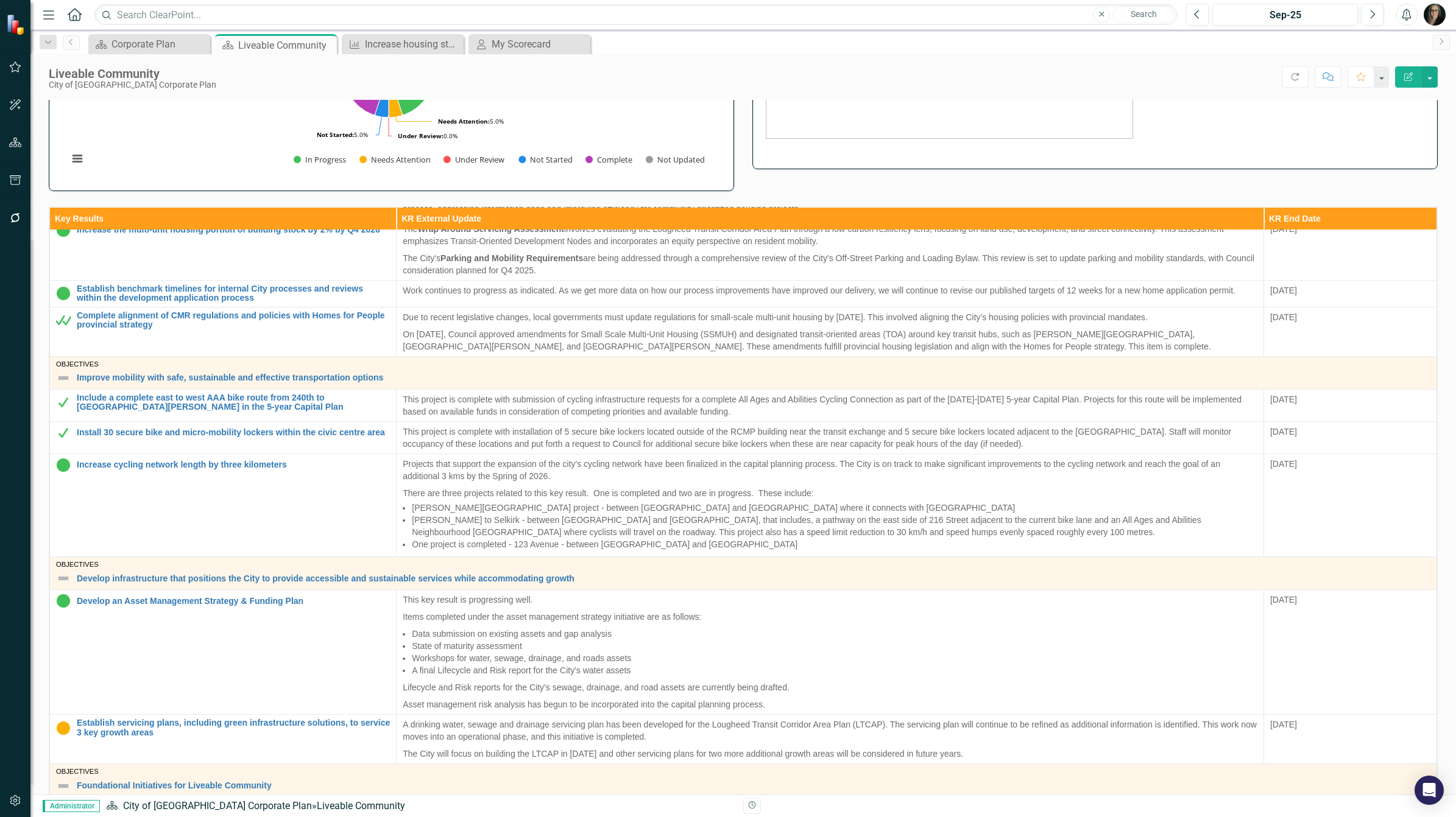
scroll to position [228, 0]
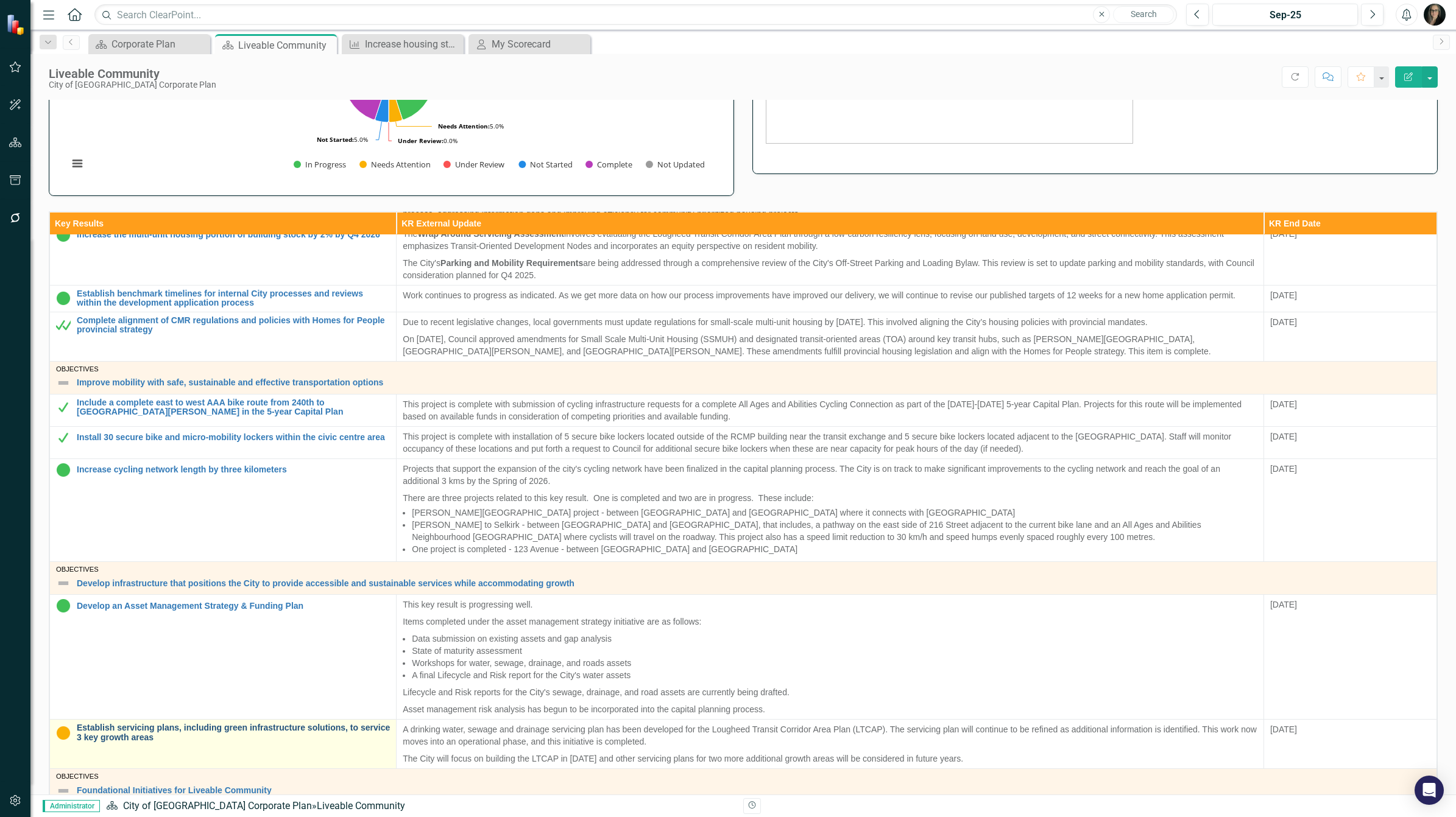
click at [174, 731] on link "Establish servicing plans, including green infrastructure solutions, to service…" at bounding box center [233, 733] width 313 height 19
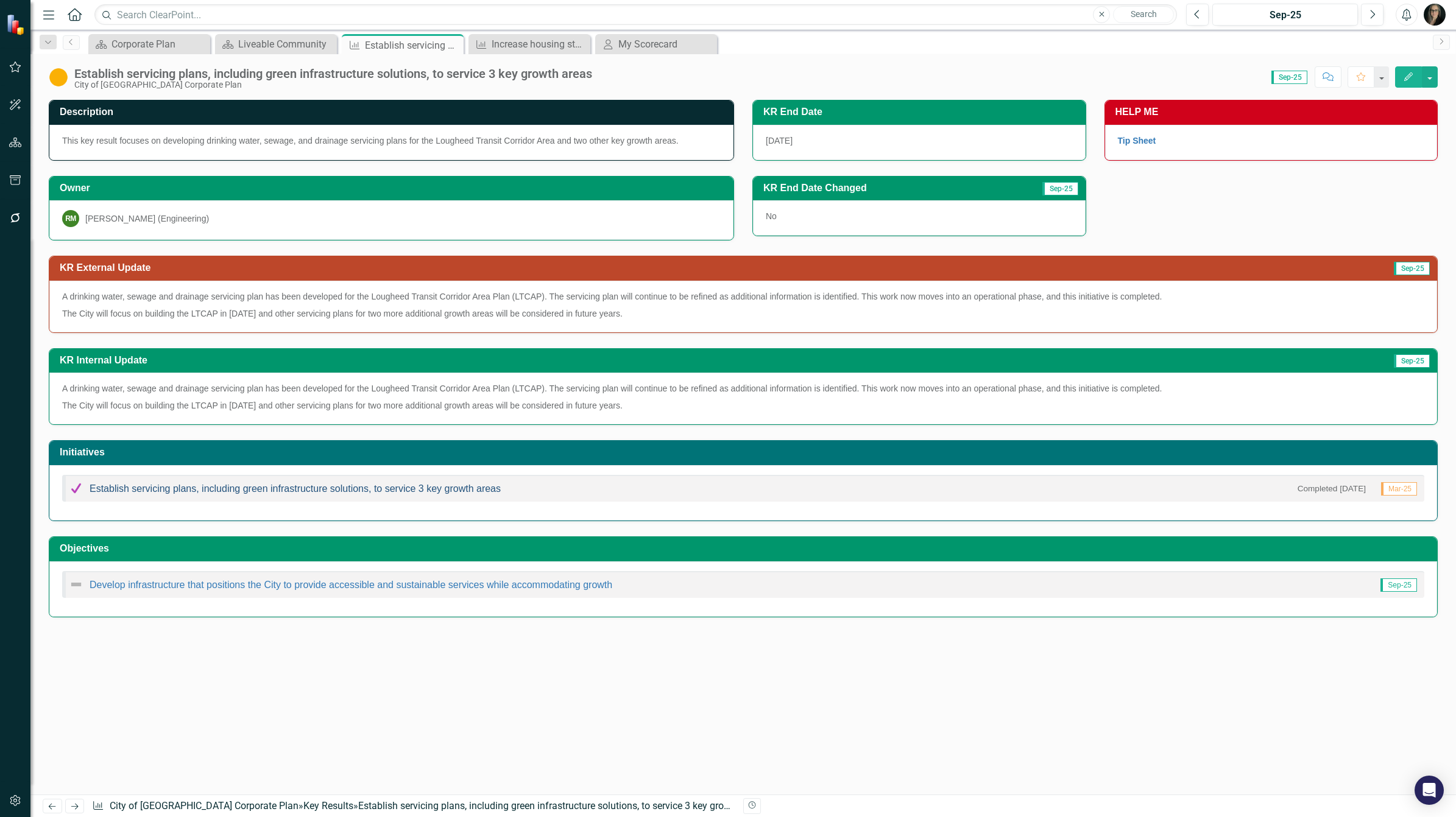
click at [325, 488] on link "Establish servicing plans, including green infrastructure solutions, to service…" at bounding box center [295, 488] width 412 height 10
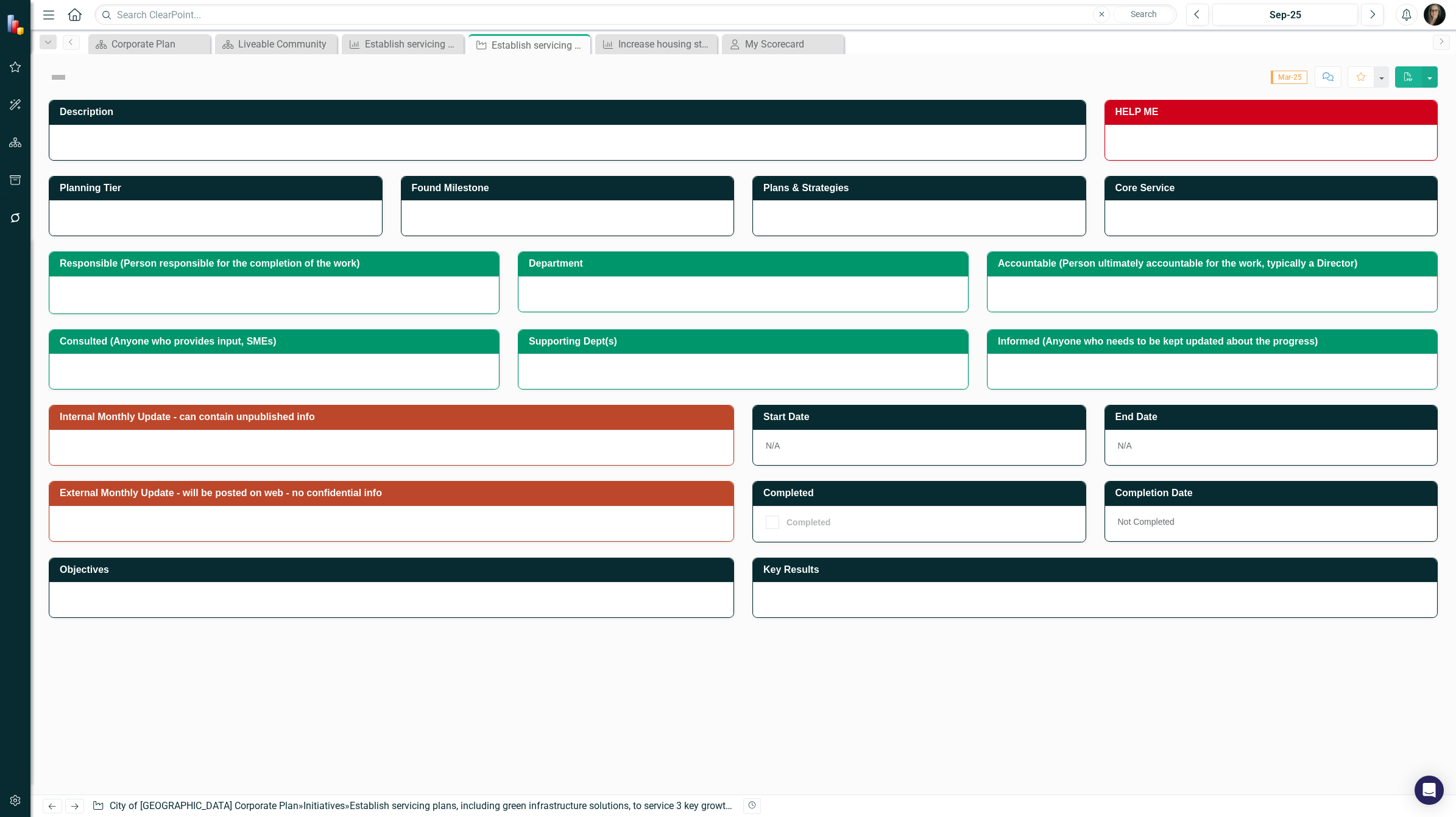
checkbox input "true"
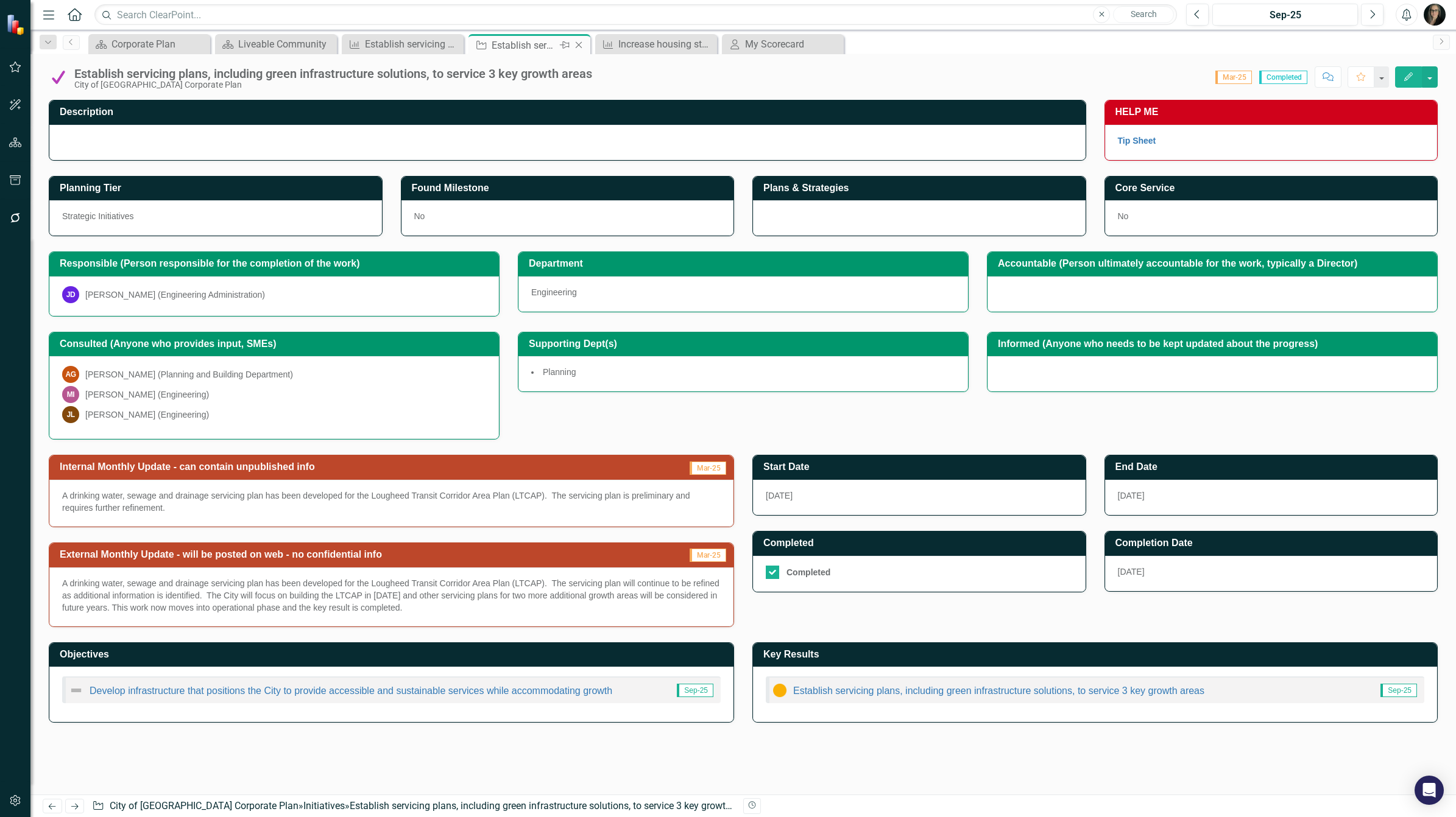
click at [577, 43] on icon "Close" at bounding box center [579, 45] width 12 height 10
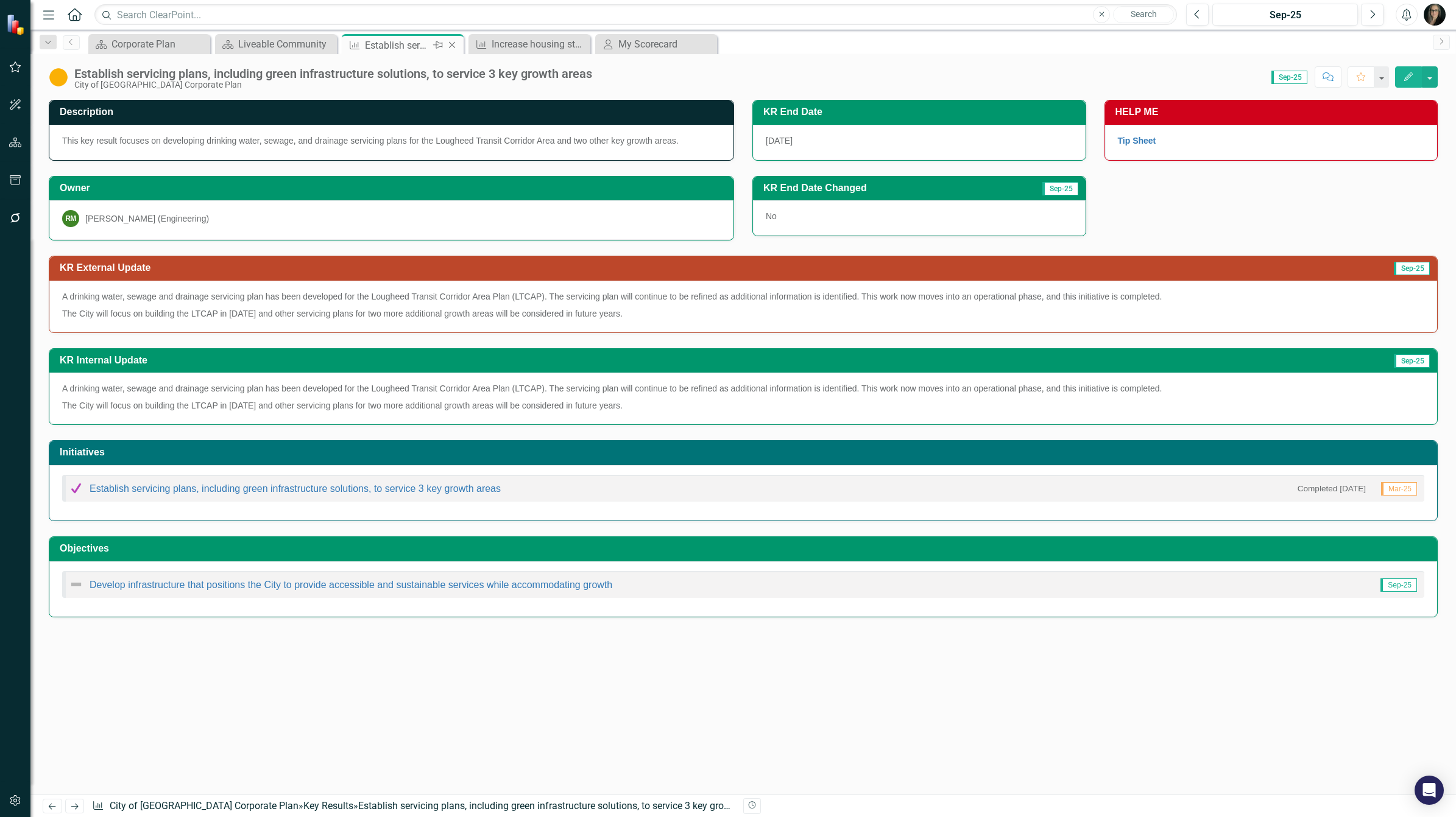
click at [454, 44] on icon "Close" at bounding box center [452, 45] width 12 height 10
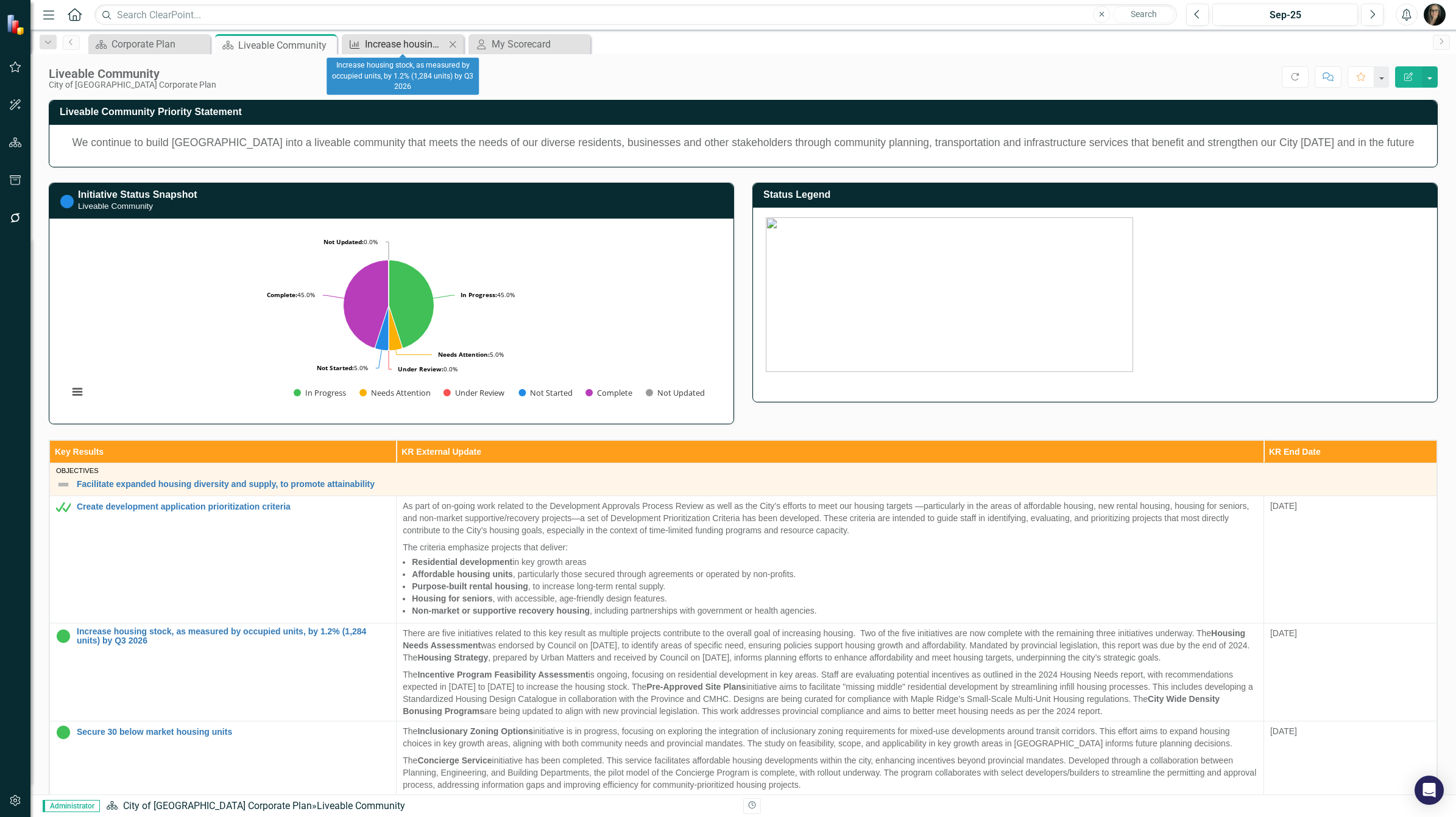
click at [412, 41] on div "Increase housing stock, as measured by occupied units, by 1.2% (1,284 units) by…" at bounding box center [405, 44] width 80 height 15
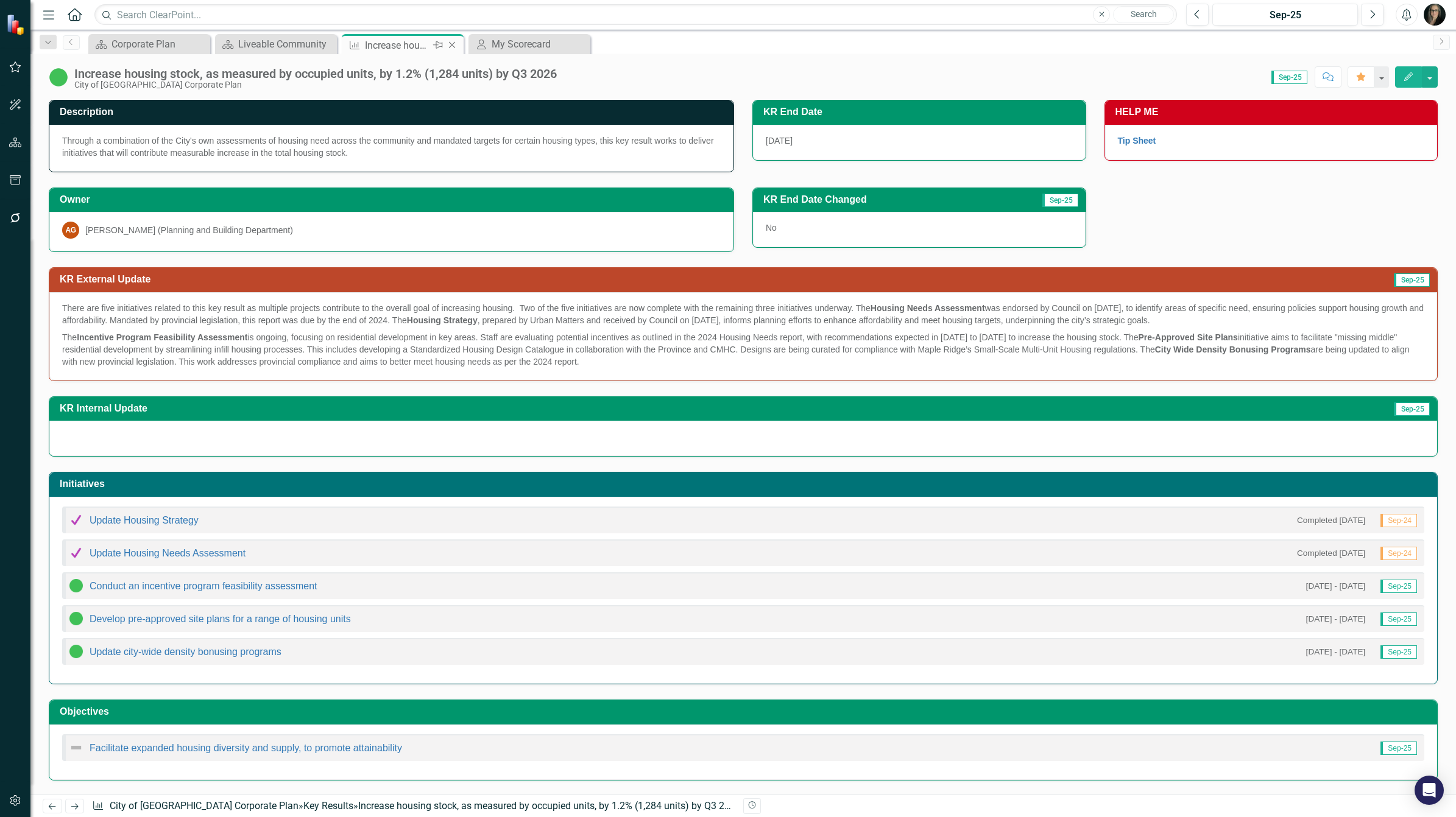
click at [454, 47] on icon at bounding box center [452, 45] width 7 height 7
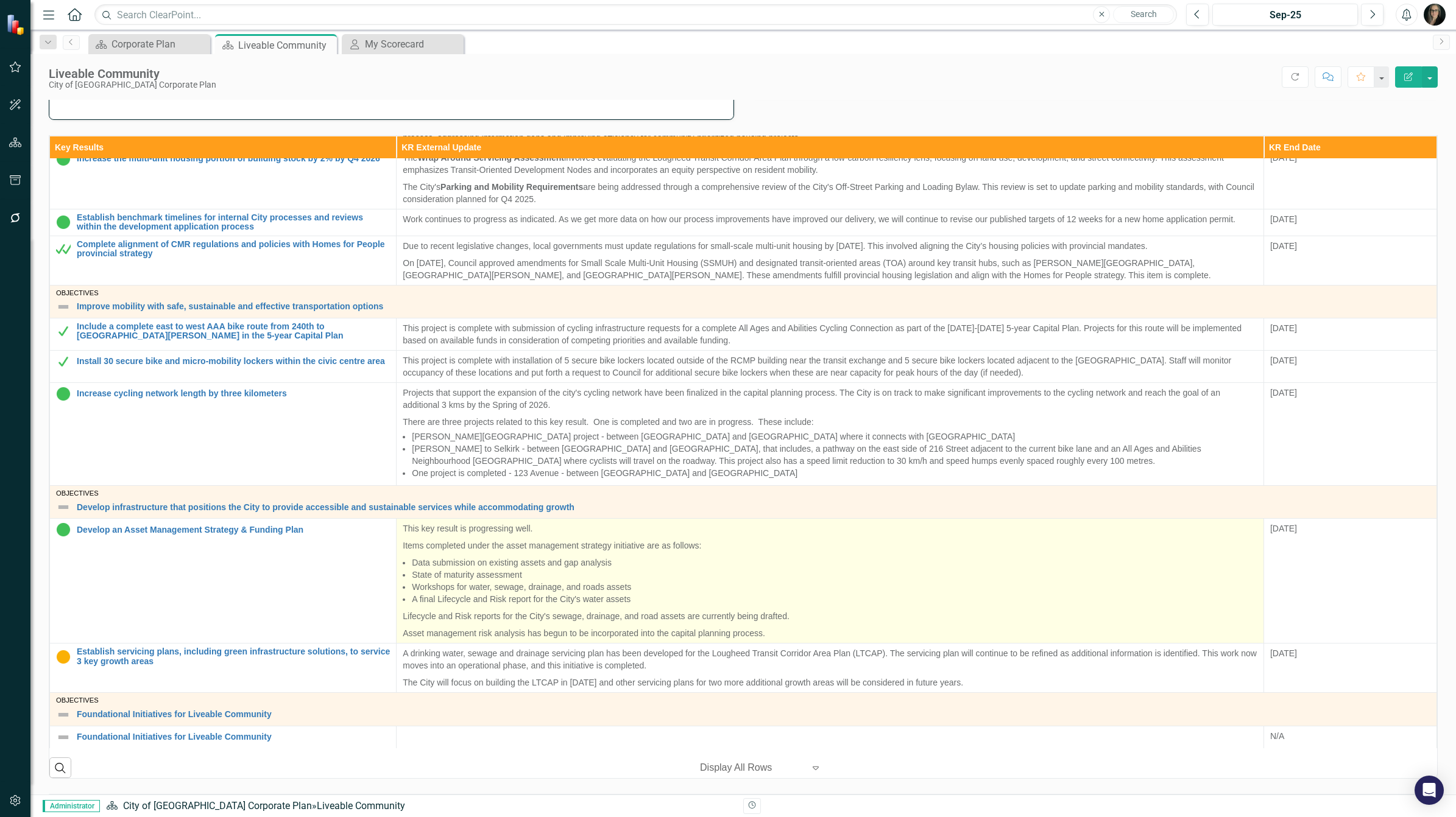
scroll to position [366, 0]
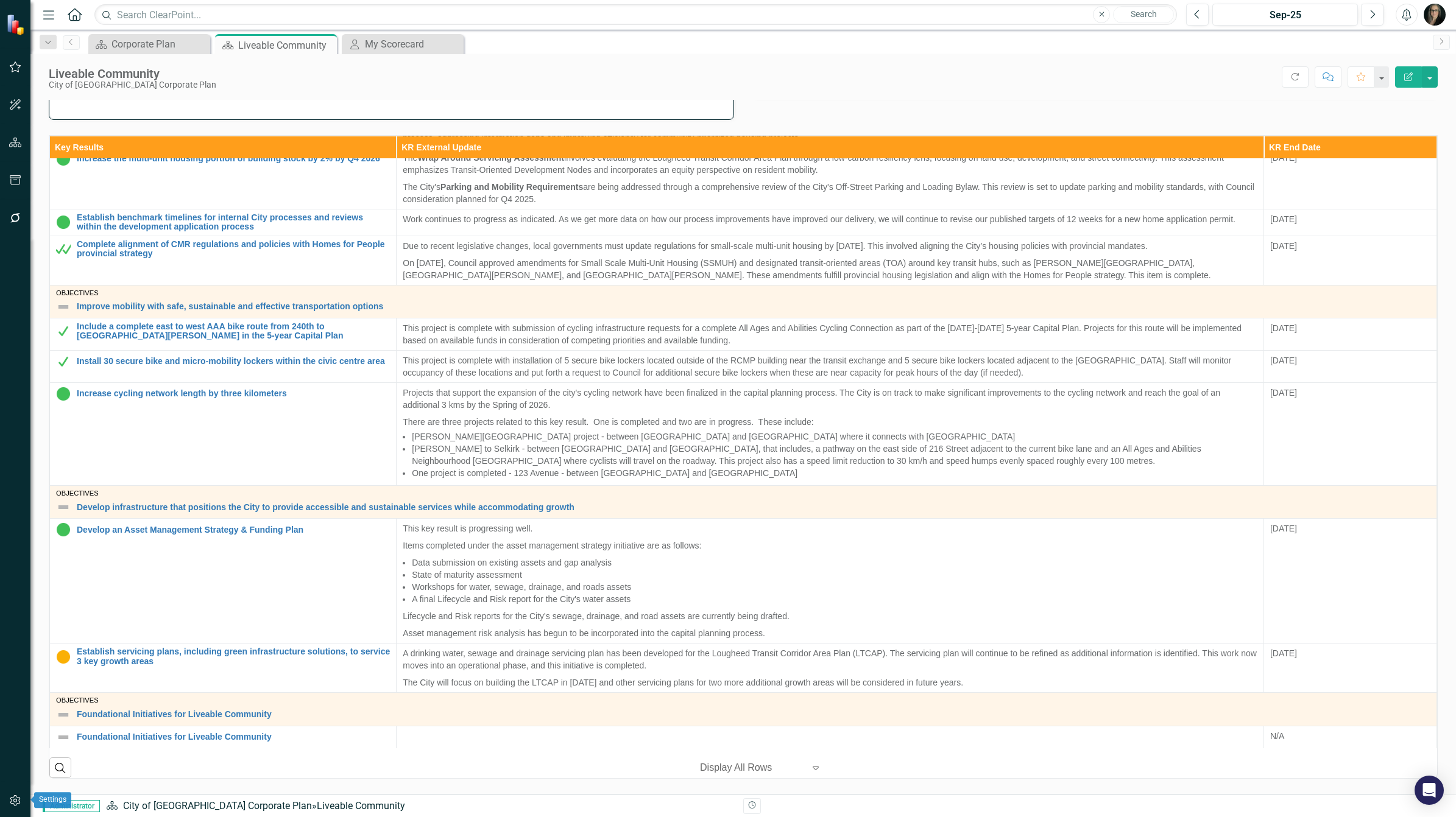
click at [20, 805] on button "button" at bounding box center [15, 801] width 27 height 25
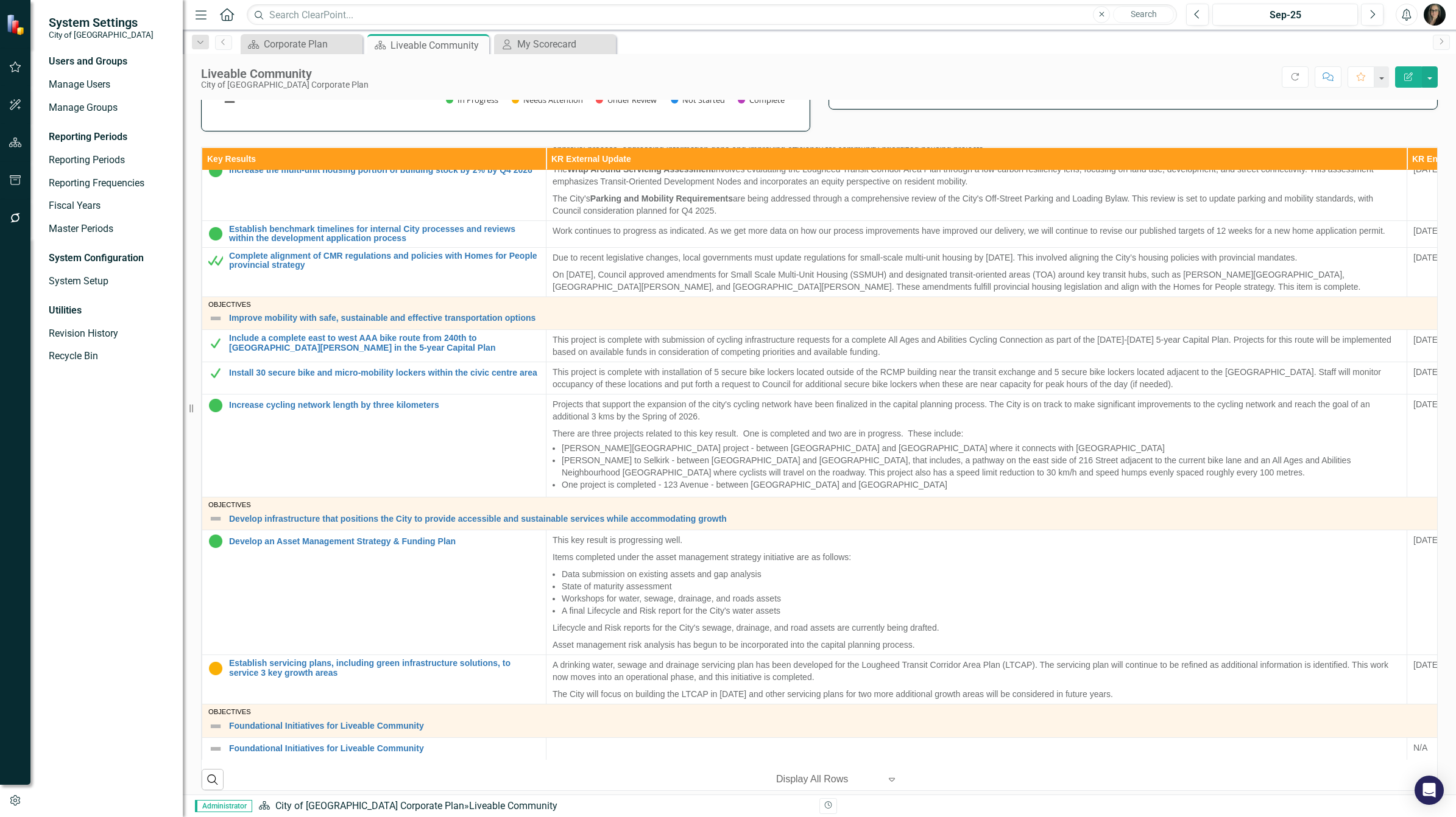
scroll to position [316, 0]
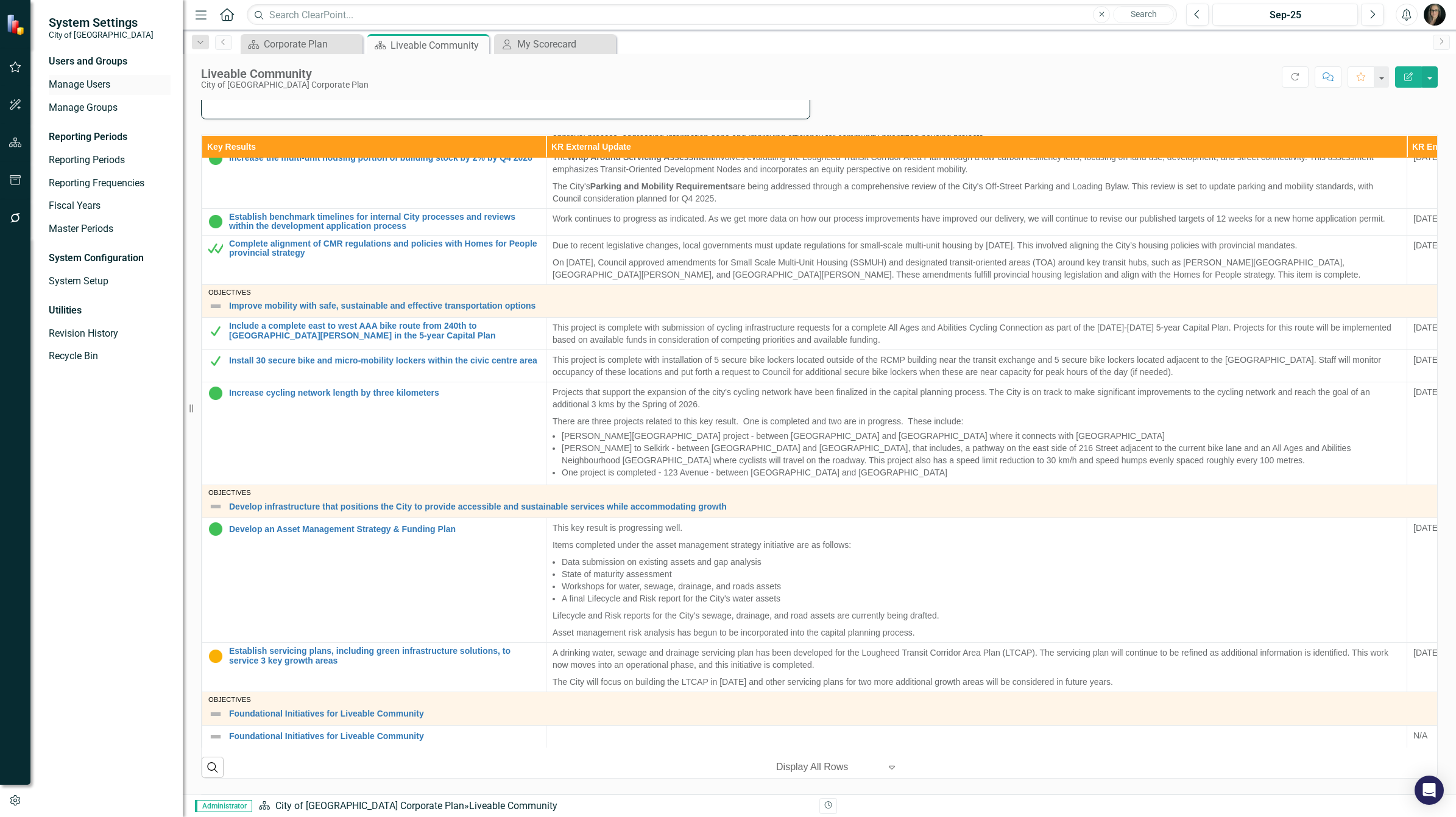
click at [113, 89] on link "Manage Users" at bounding box center [109, 84] width 122 height 14
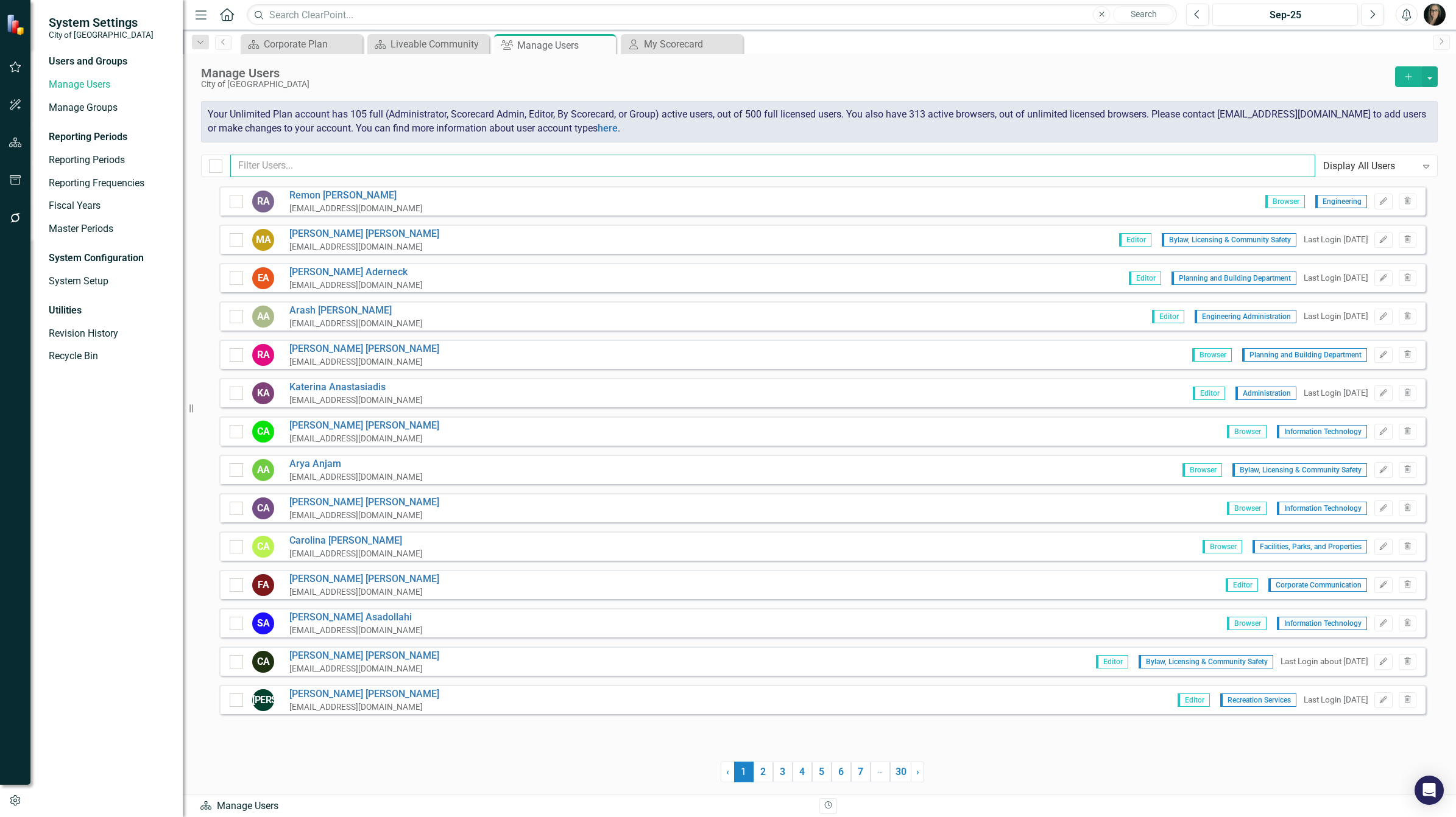
click at [1168, 166] on input "text" at bounding box center [772, 166] width 1085 height 23
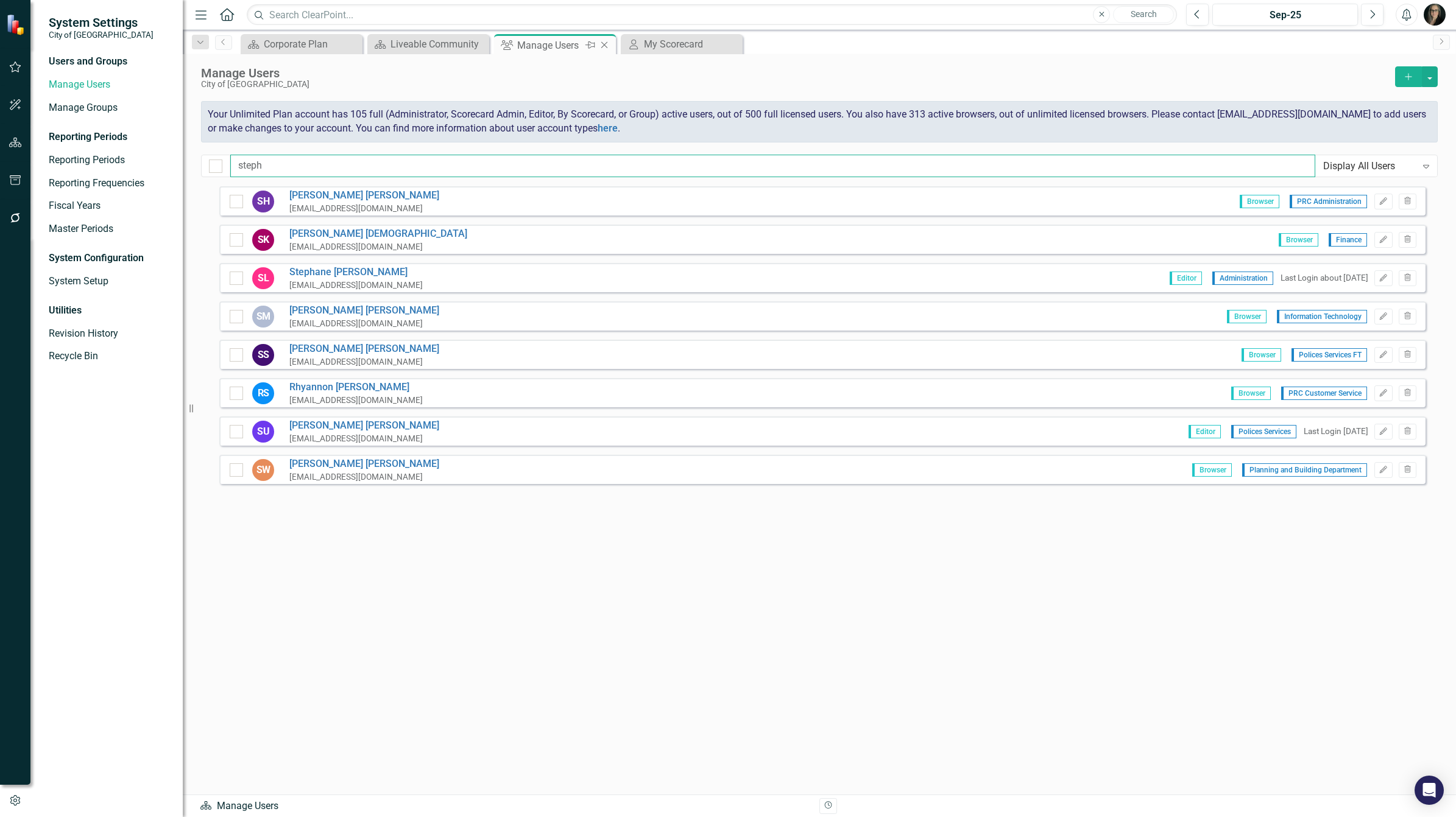
type input "steph"
click at [600, 47] on icon "Close" at bounding box center [605, 45] width 12 height 10
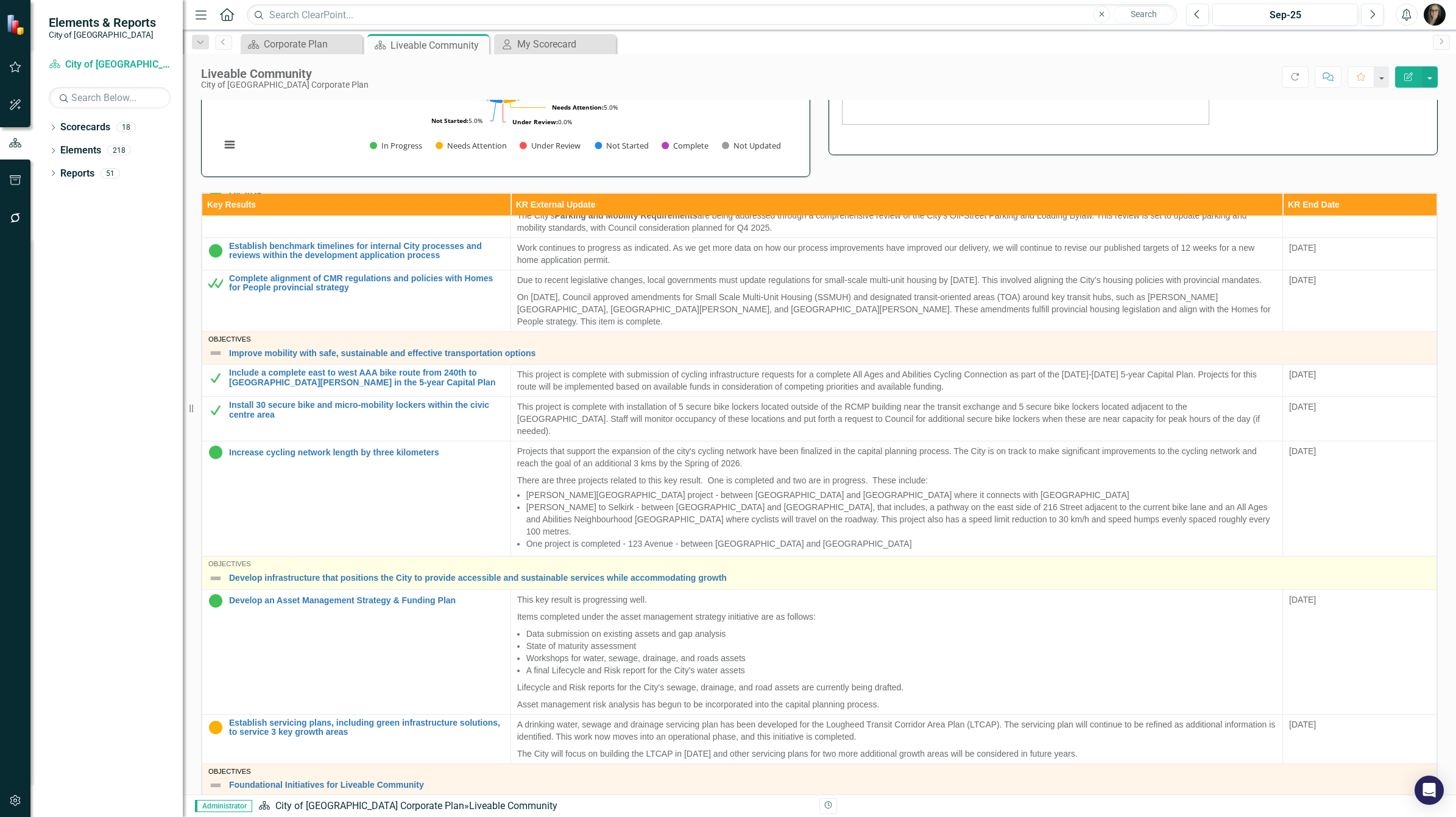
scroll to position [305, 0]
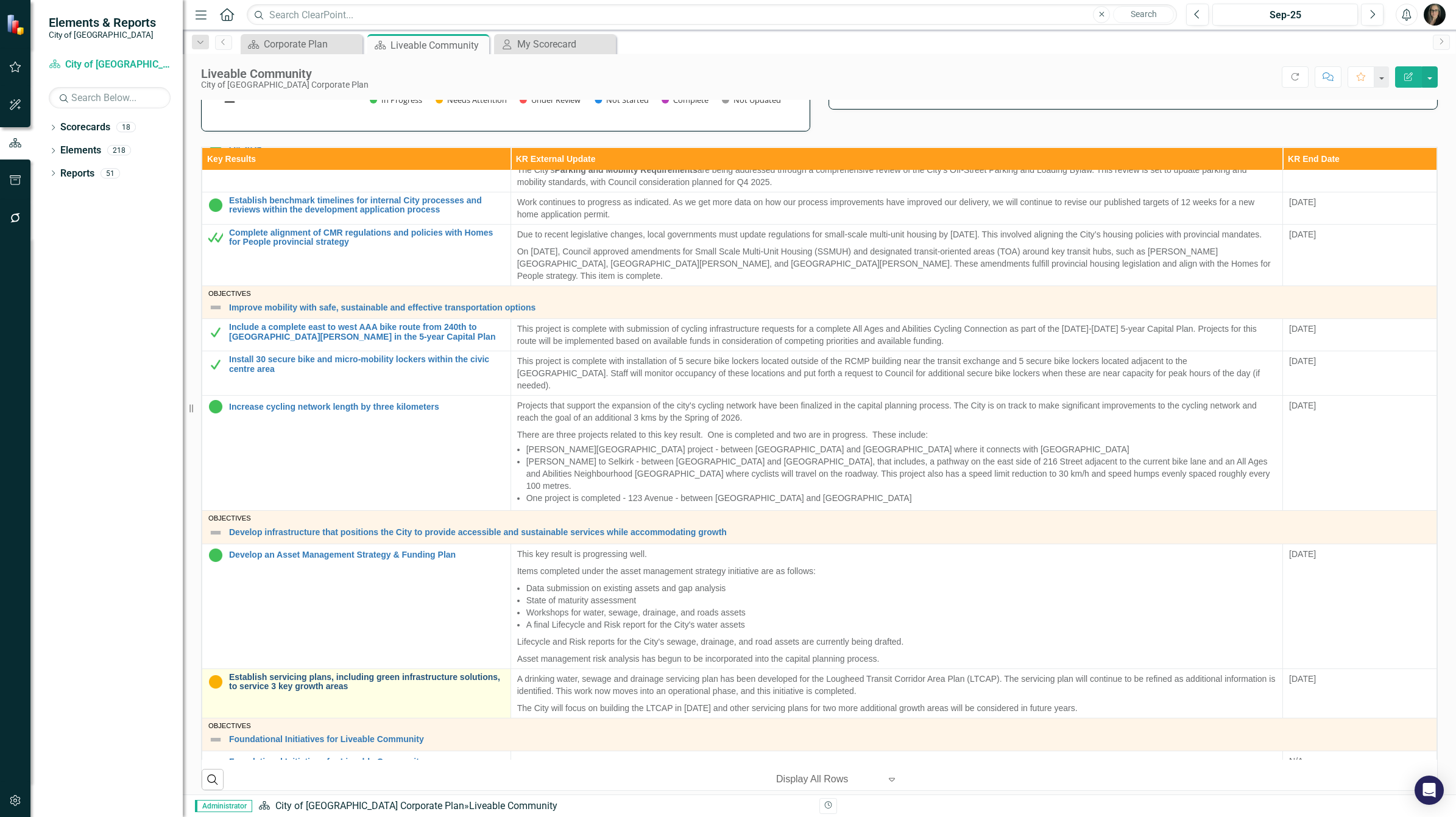
click at [326, 673] on link "Establish servicing plans, including green infrastructure solutions, to service…" at bounding box center [366, 682] width 275 height 19
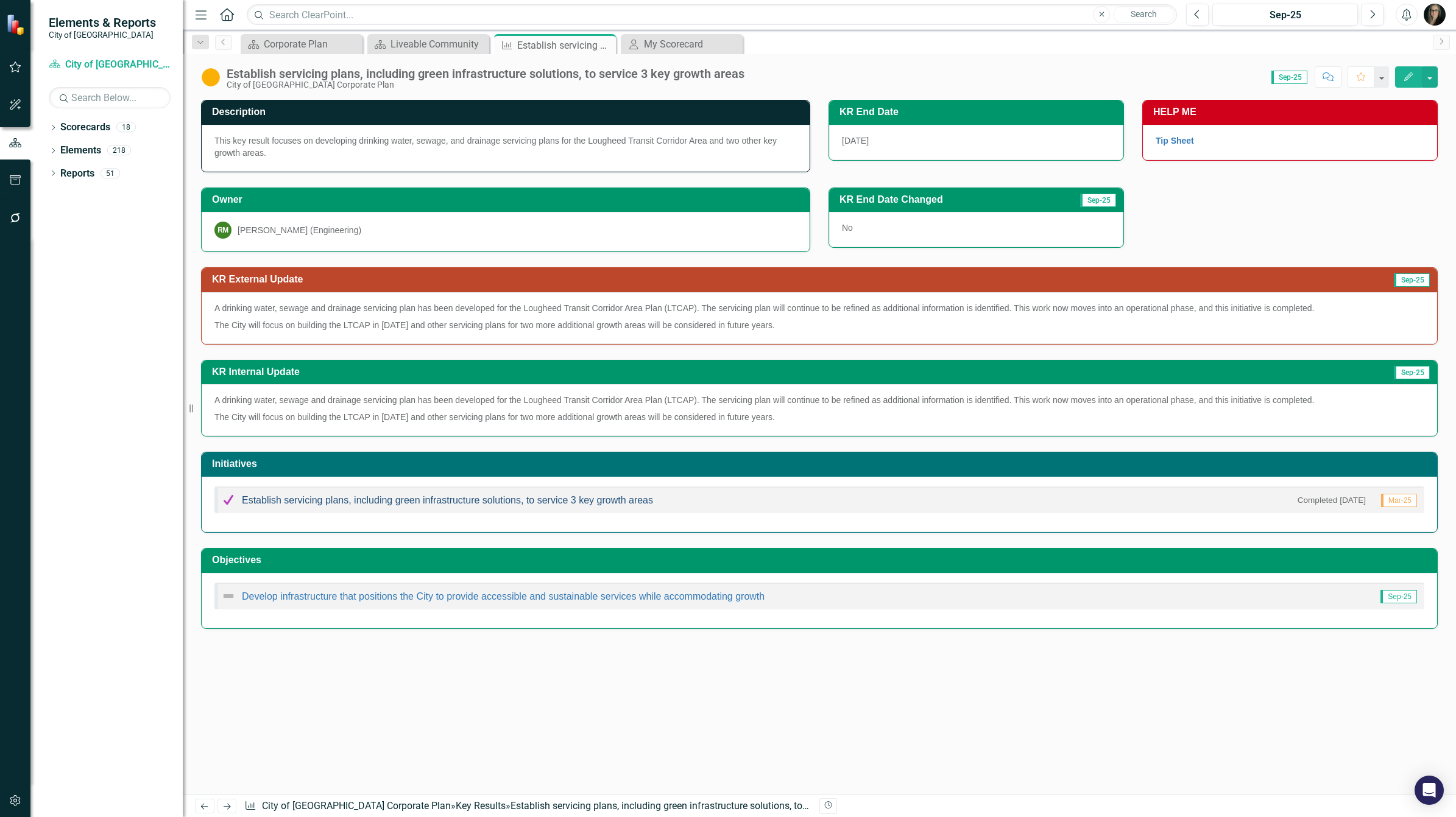
click at [278, 501] on link "Establish servicing plans, including green infrastructure solutions, to service…" at bounding box center [447, 500] width 412 height 10
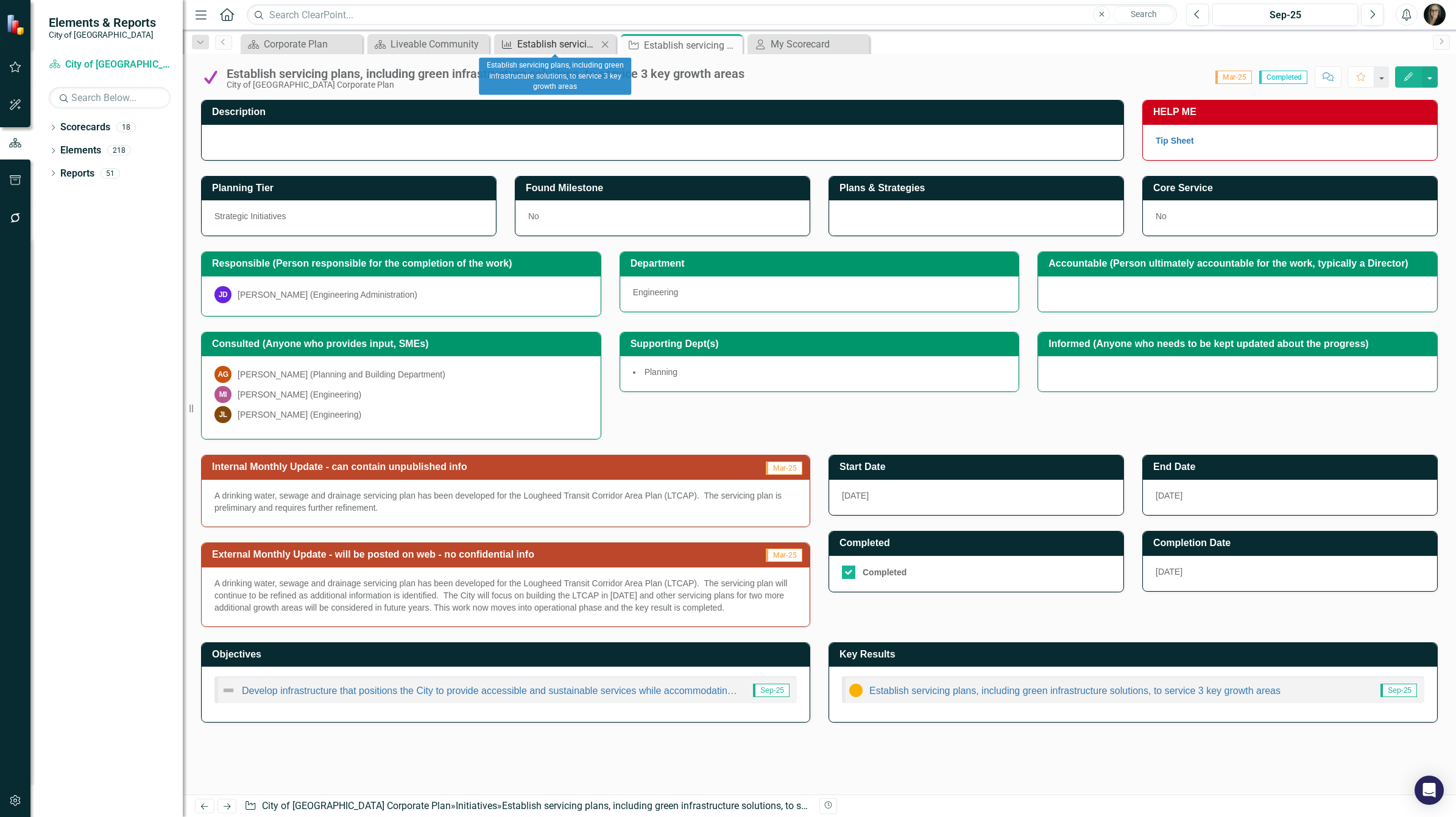
click at [552, 44] on div "Establish servicing plans, including green infrastructure solutions, to service…" at bounding box center [557, 44] width 80 height 15
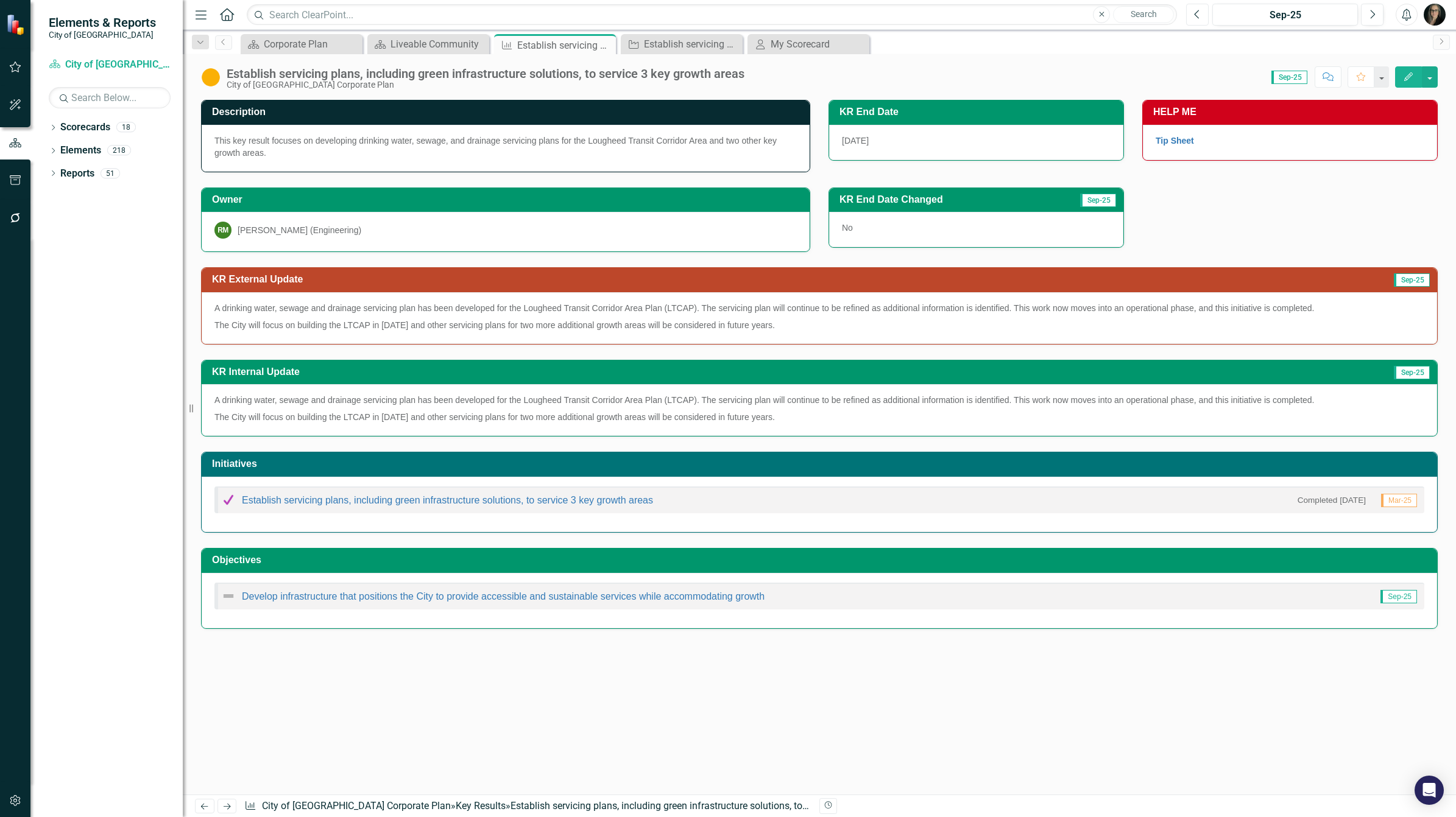
click at [1194, 20] on button "Previous" at bounding box center [1197, 15] width 23 height 22
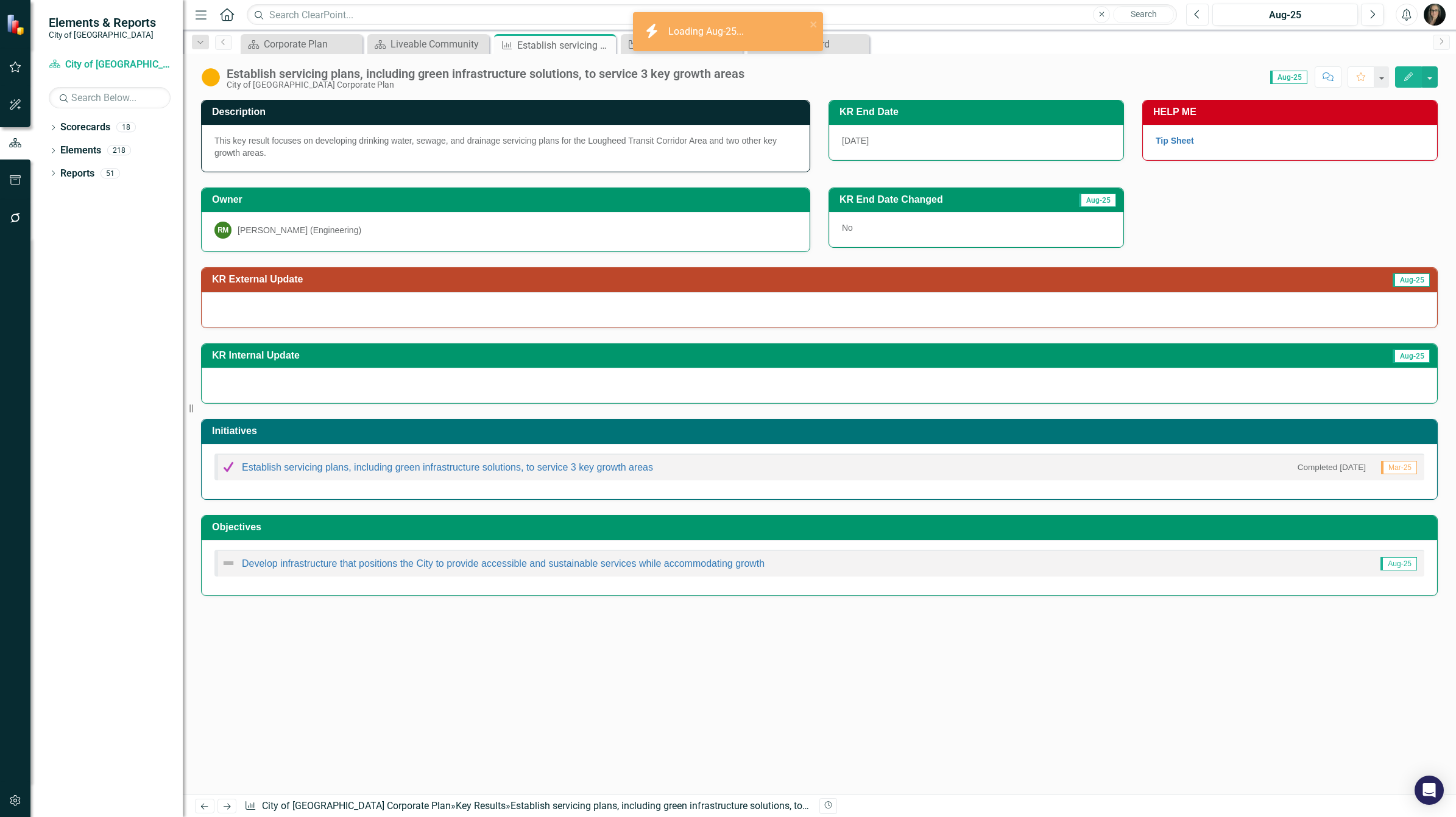
click at [1194, 20] on button "Previous" at bounding box center [1197, 15] width 23 height 22
click at [1199, 16] on icon "Previous" at bounding box center [1197, 15] width 7 height 11
click at [1266, 8] on div "Apr-25" at bounding box center [1285, 15] width 137 height 15
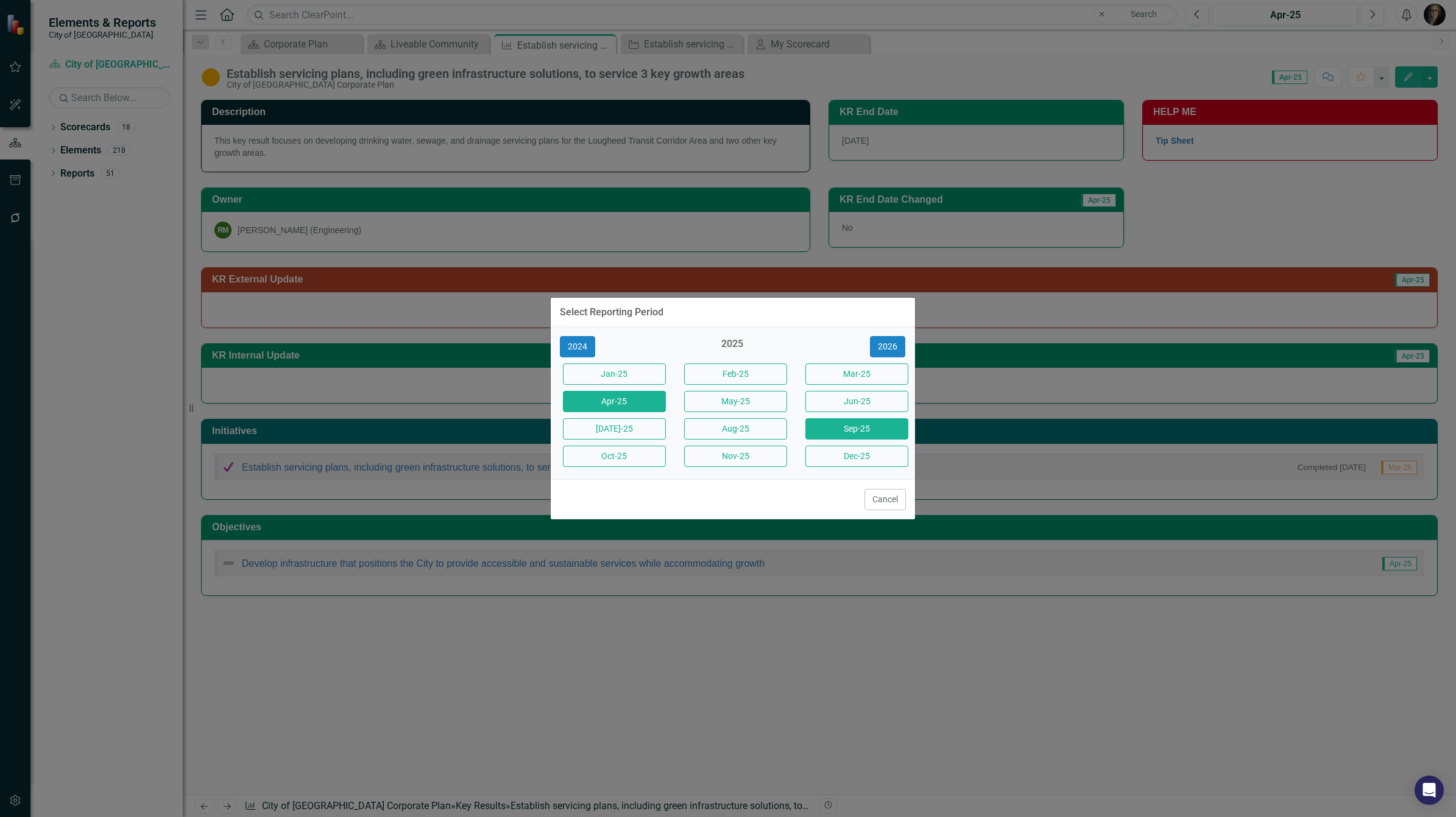
click at [838, 427] on button "Sep-25" at bounding box center [856, 429] width 103 height 22
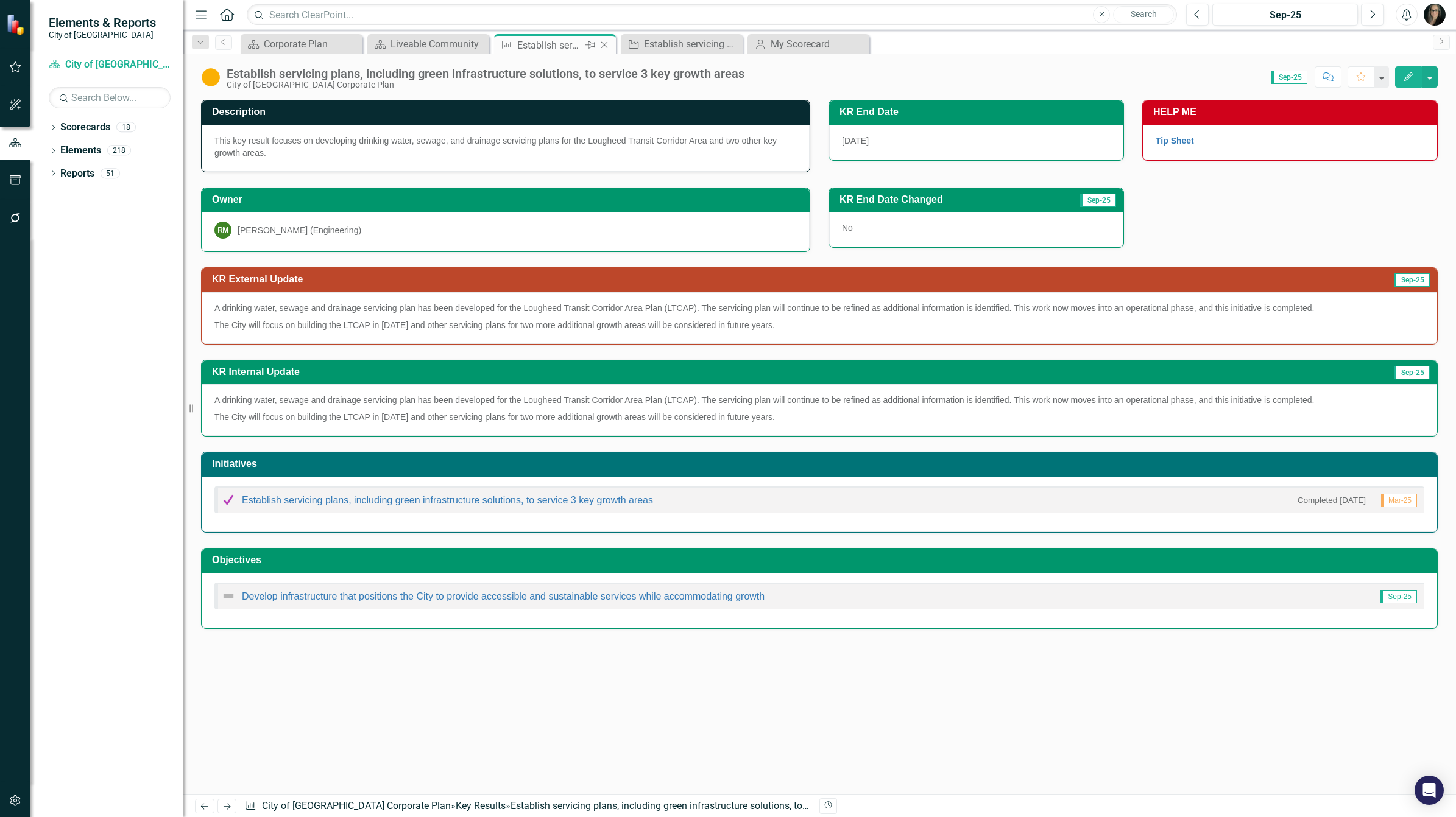
click at [598, 44] on icon "Close" at bounding box center [605, 45] width 12 height 10
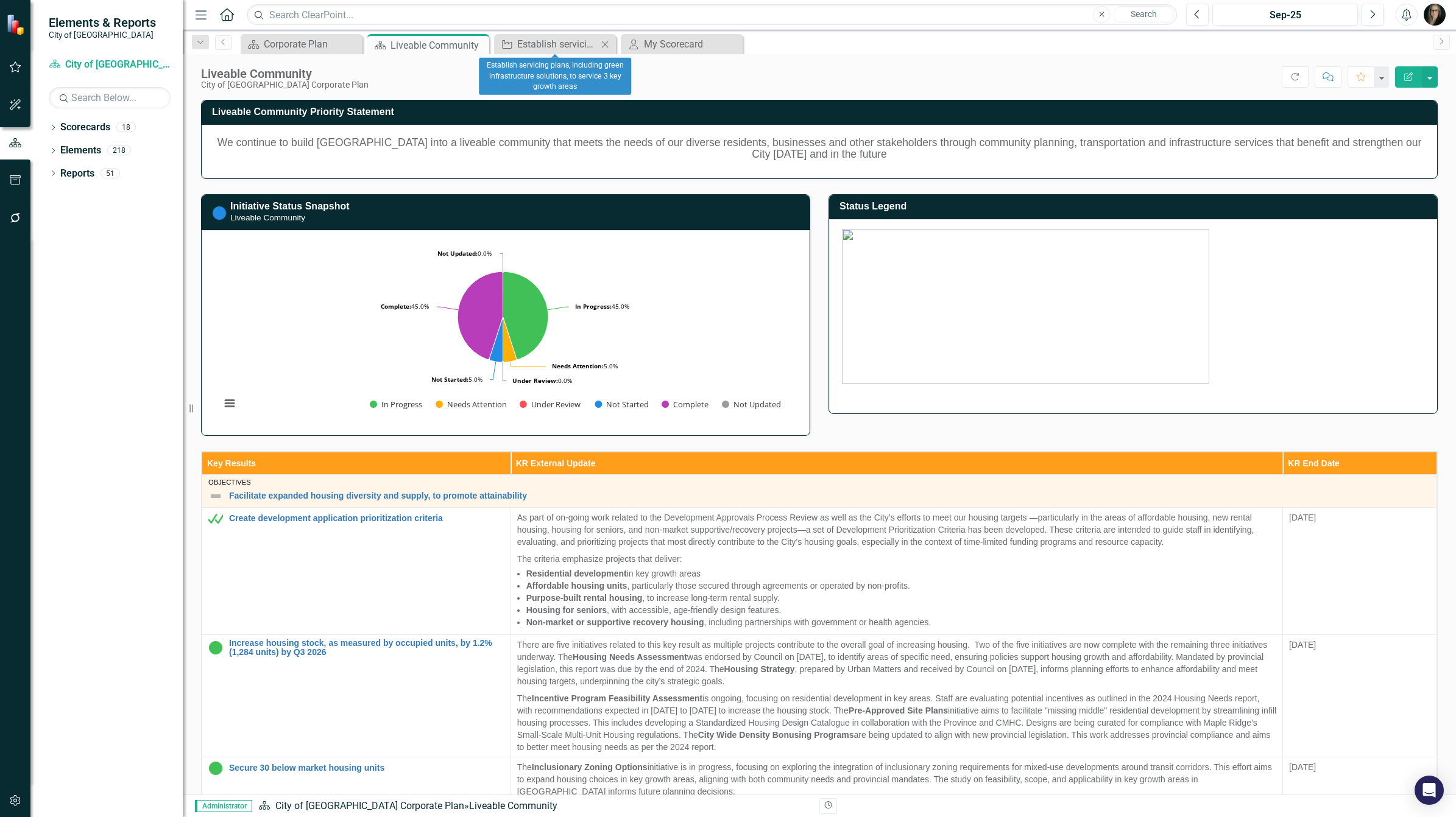
click at [602, 43] on icon "Close" at bounding box center [605, 44] width 12 height 10
click at [555, 38] on div "My Scorecard" at bounding box center [557, 44] width 80 height 15
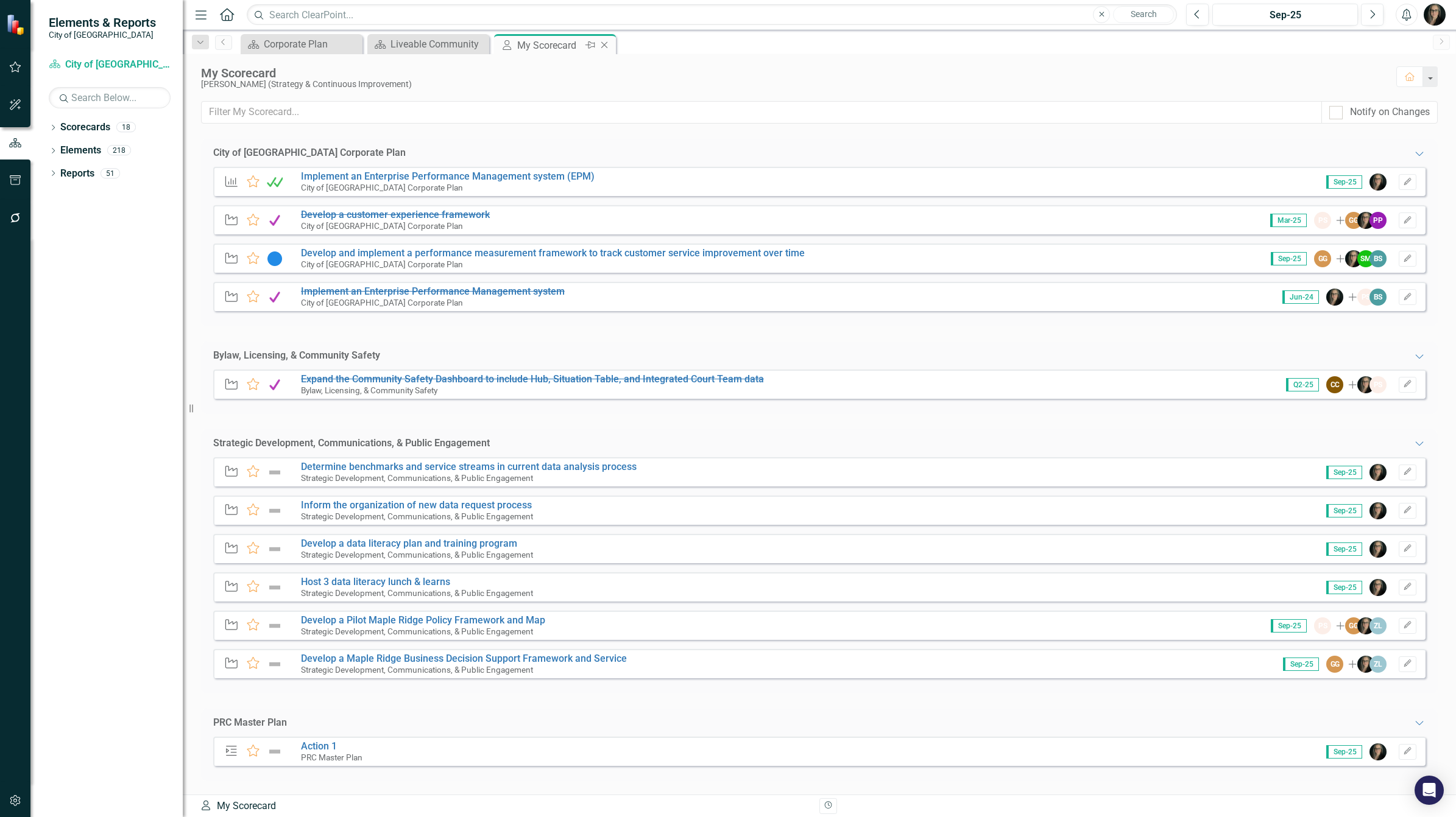
click at [602, 43] on icon at bounding box center [605, 45] width 7 height 7
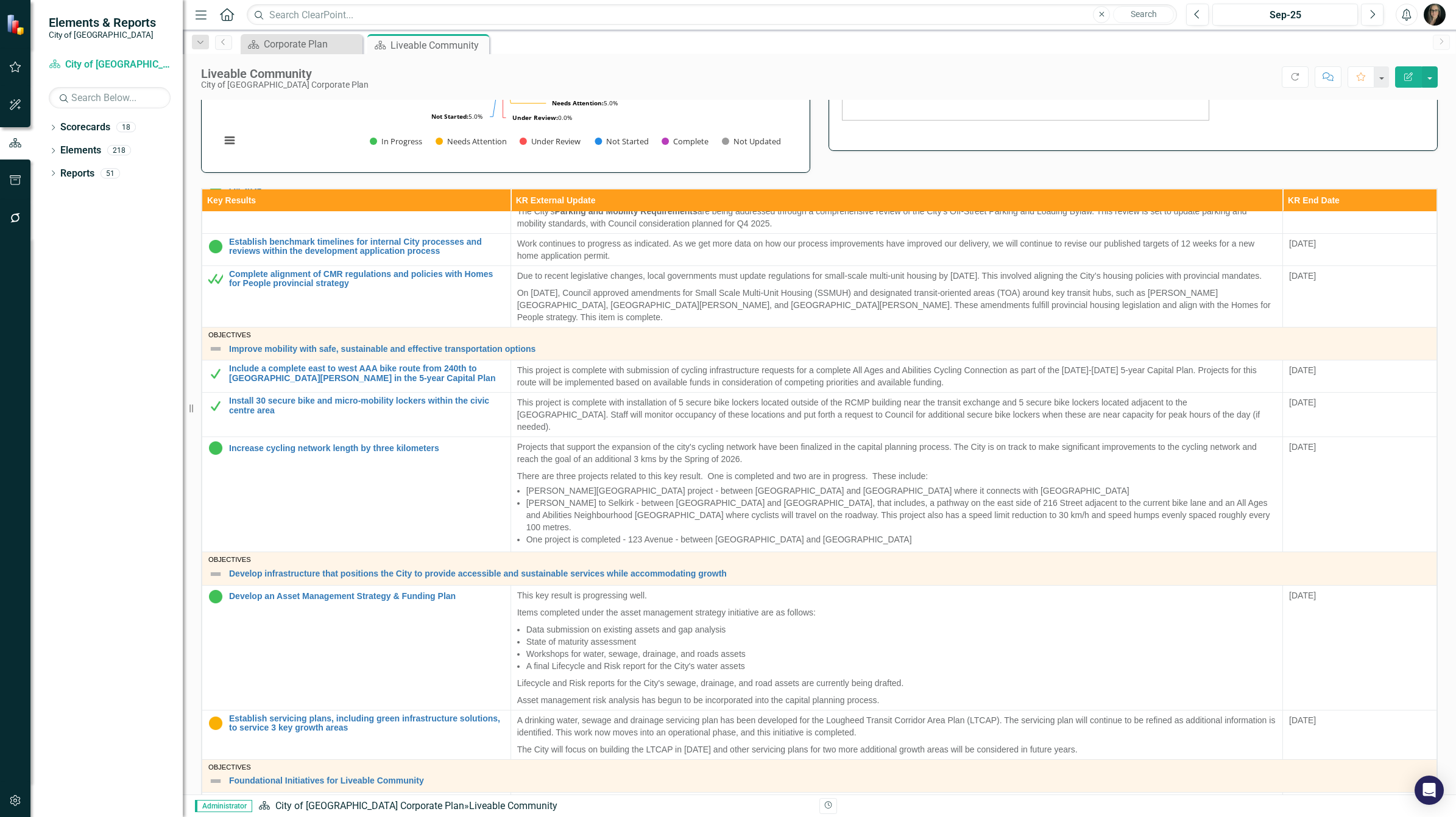
scroll to position [305, 0]
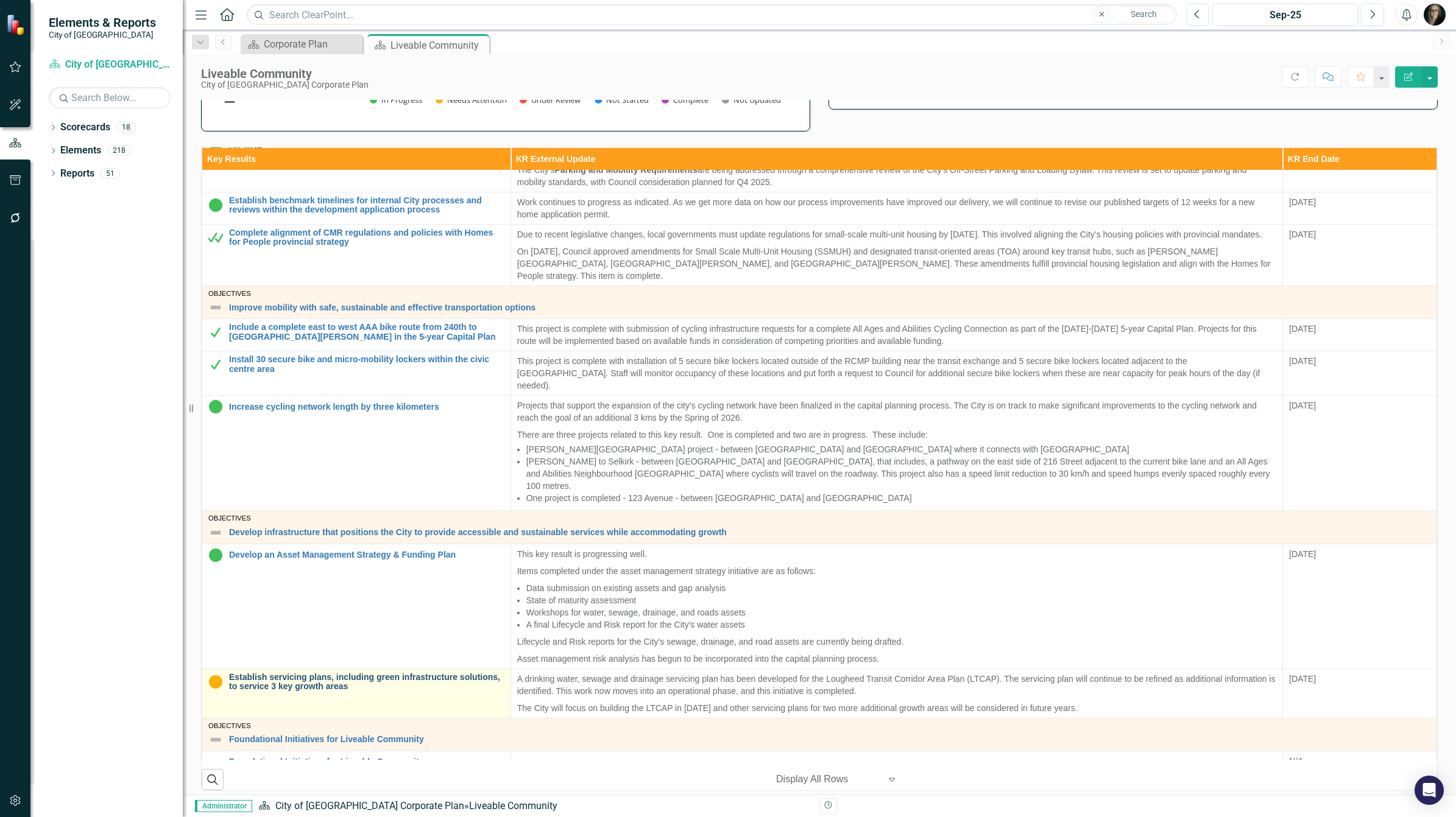
click at [334, 673] on link "Establish servicing plans, including green infrastructure solutions, to service…" at bounding box center [366, 682] width 275 height 19
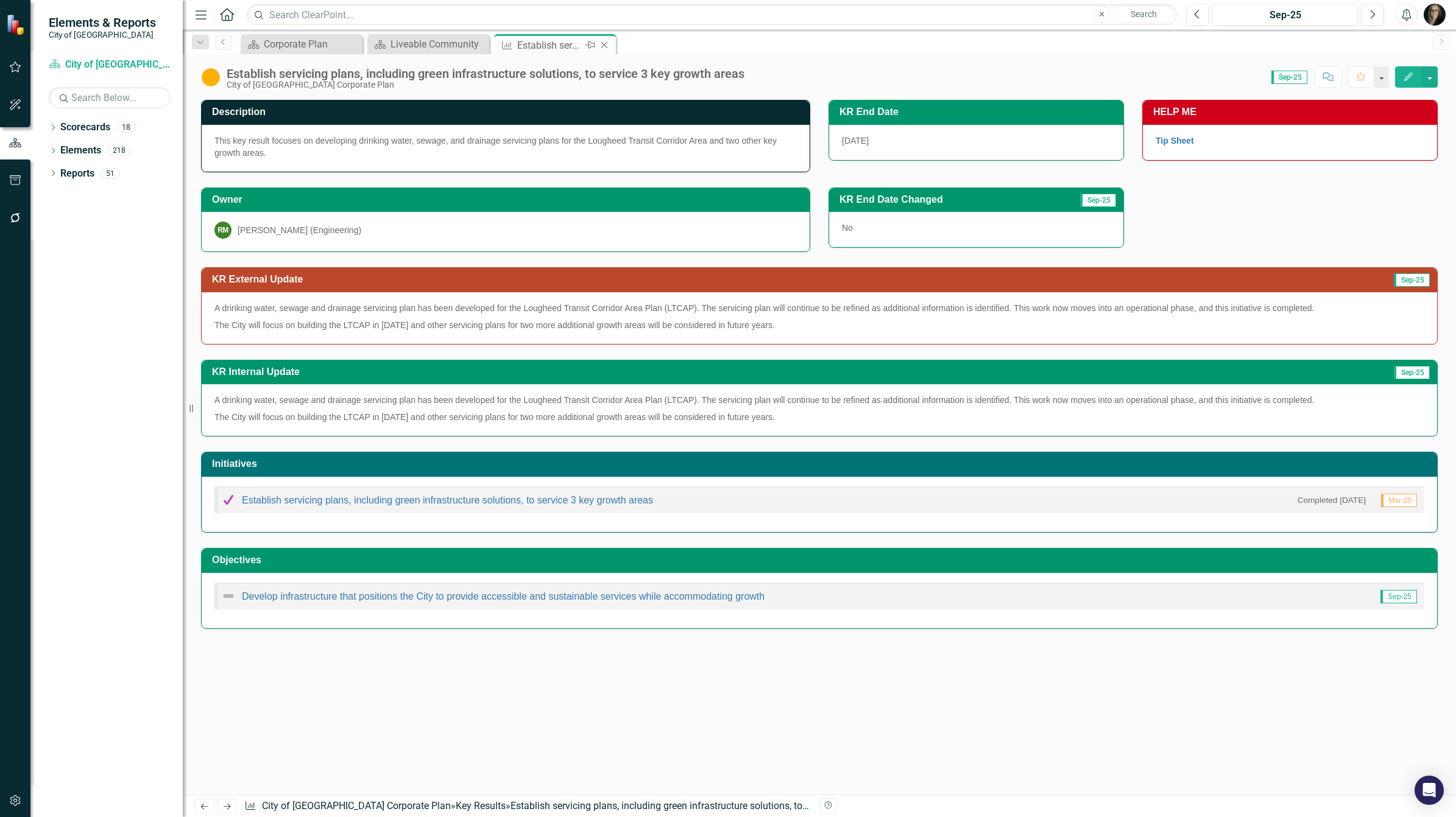
click at [607, 43] on icon "Close" at bounding box center [605, 45] width 12 height 10
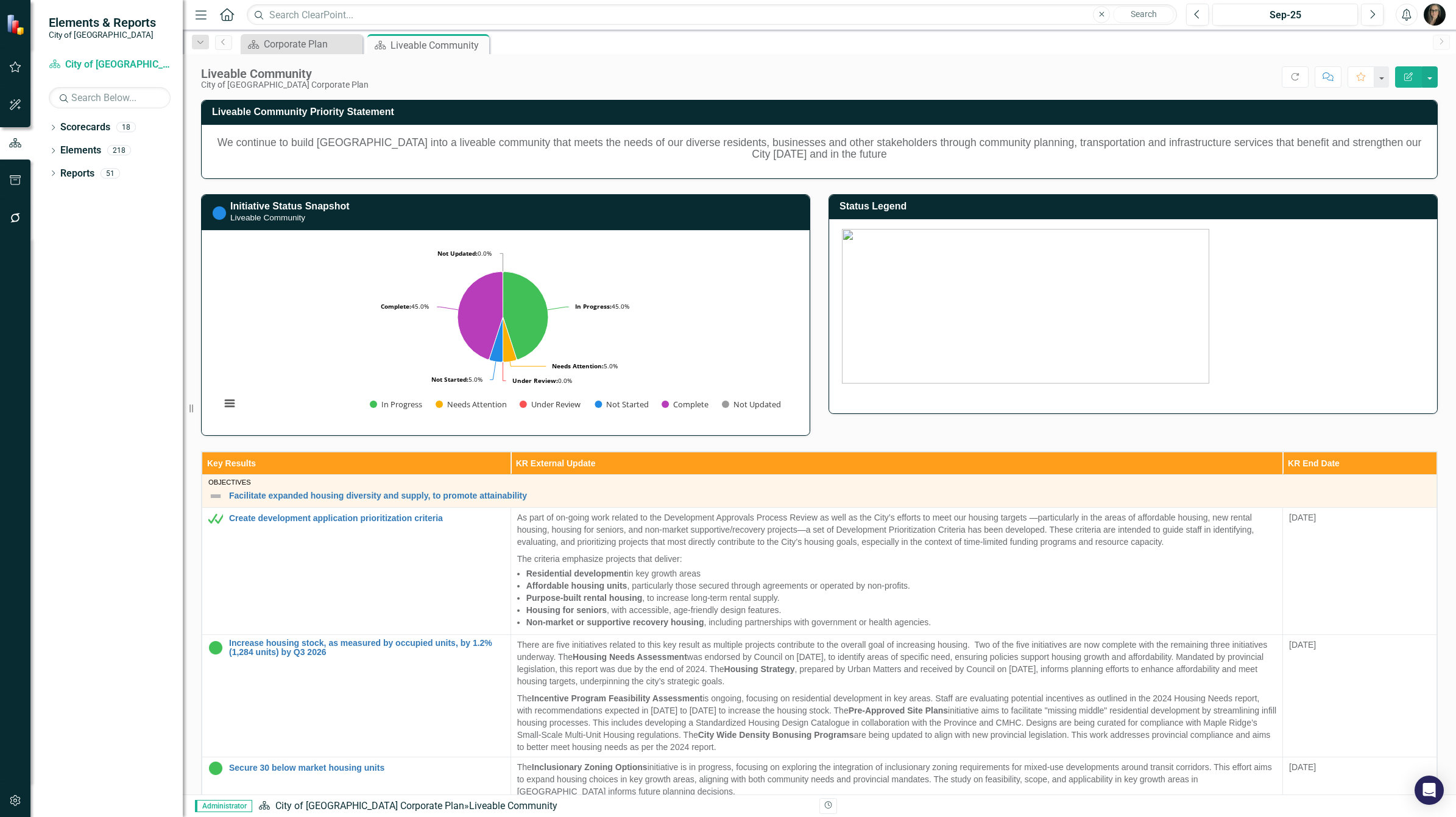
click at [197, 11] on icon "Menu" at bounding box center [201, 14] width 16 height 13
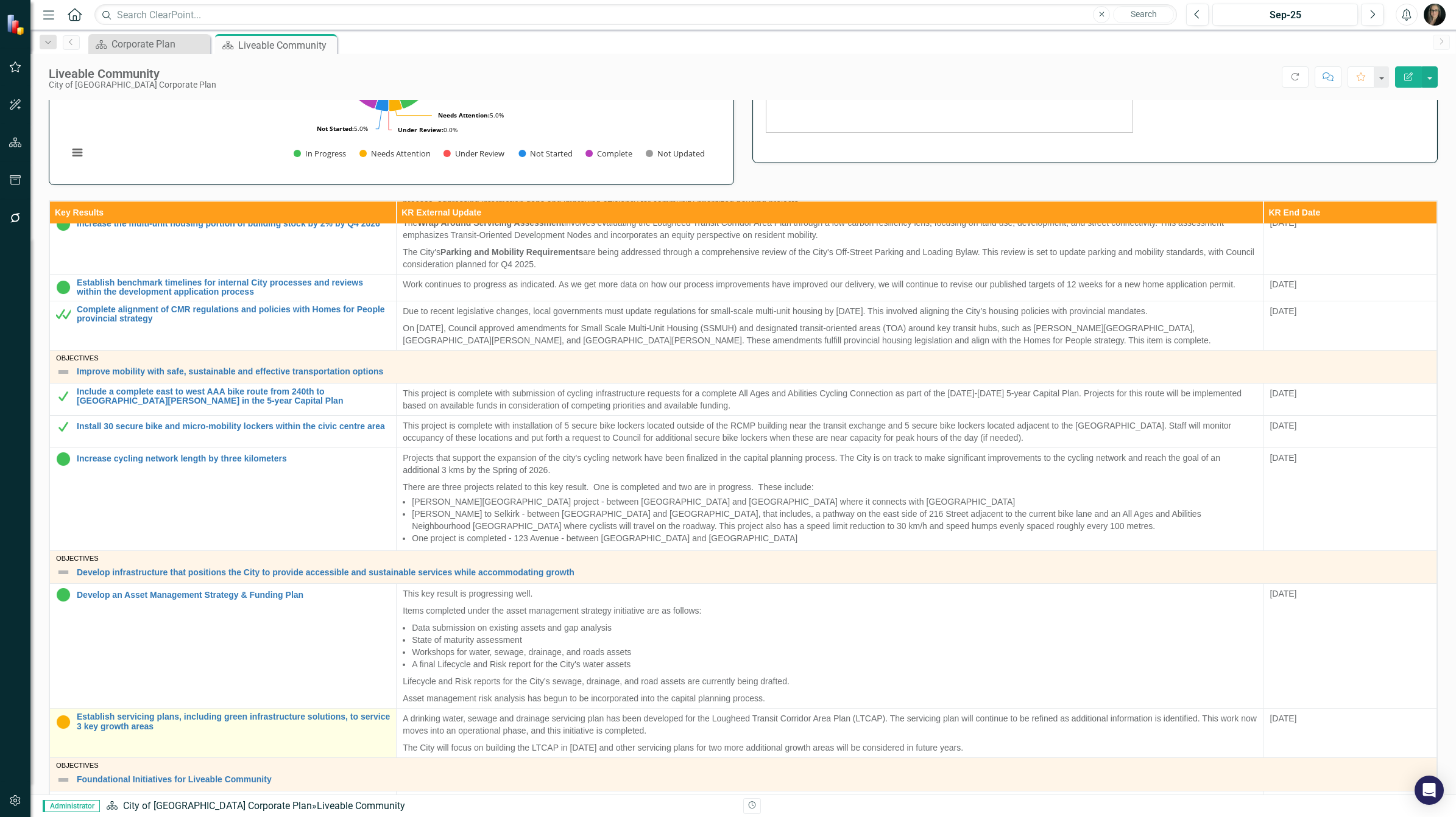
scroll to position [457, 0]
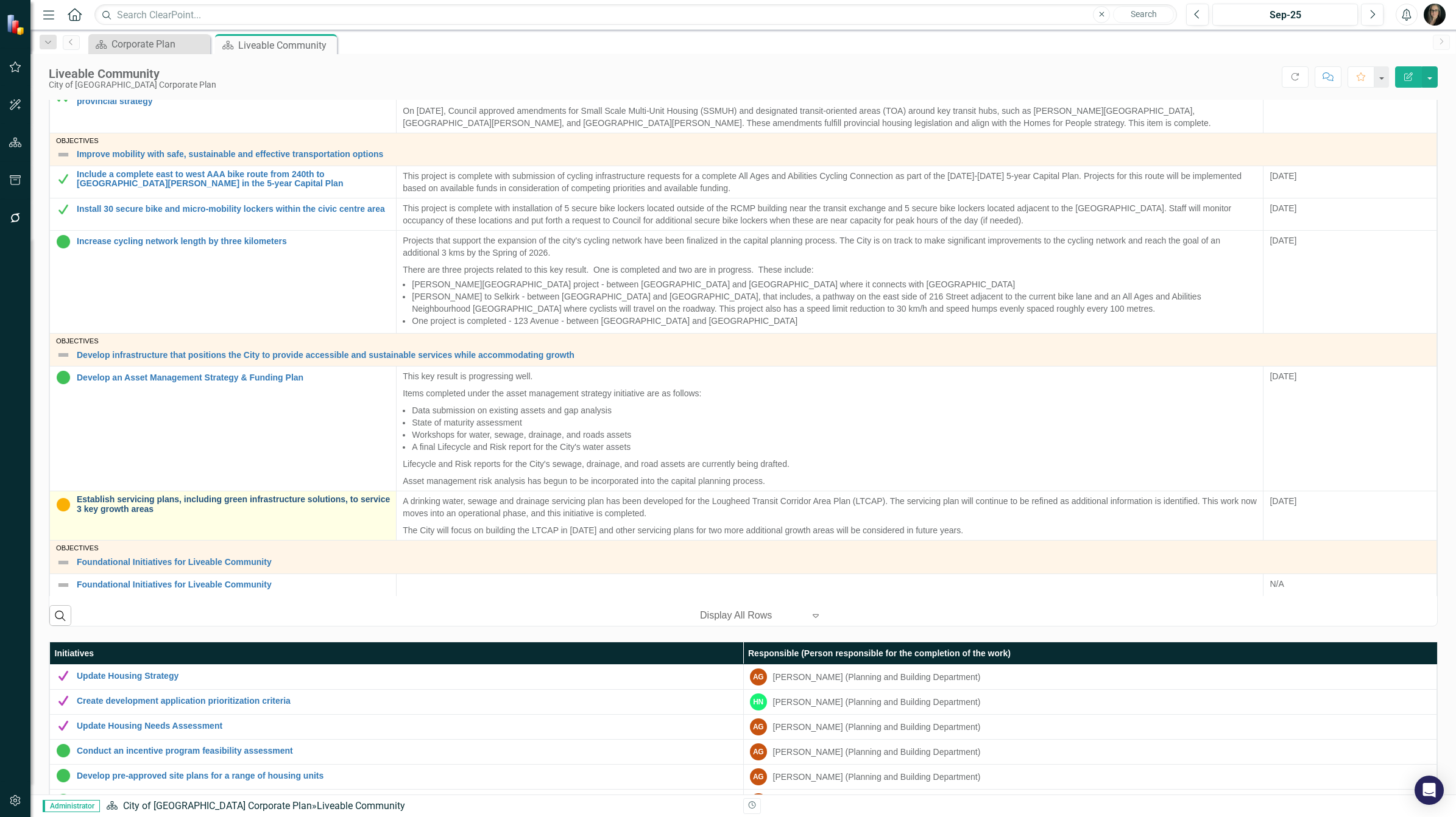
click at [171, 498] on link "Establish servicing plans, including green infrastructure solutions, to service…" at bounding box center [233, 504] width 313 height 19
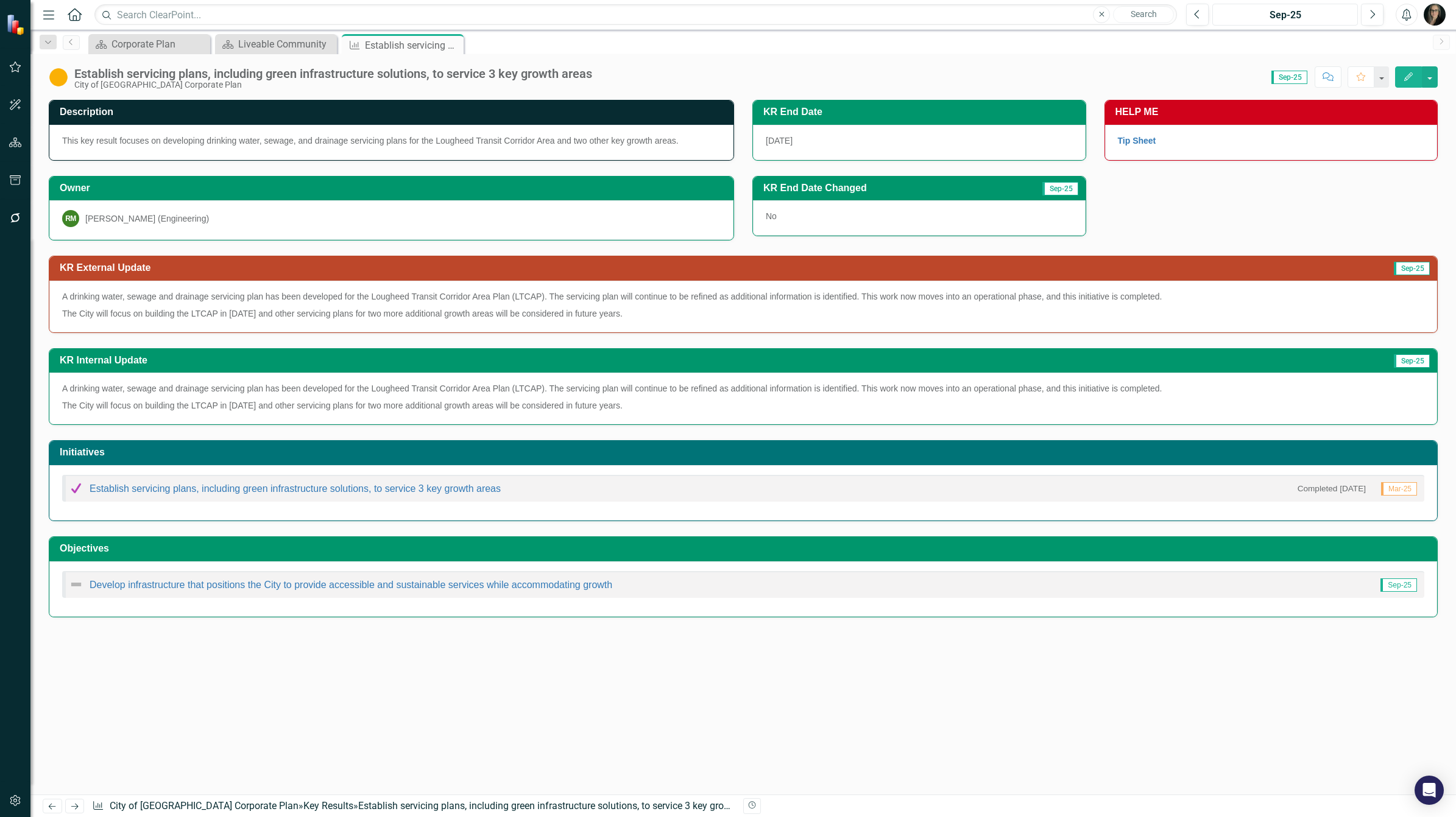
click at [1296, 12] on div "Sep-25" at bounding box center [1285, 15] width 137 height 15
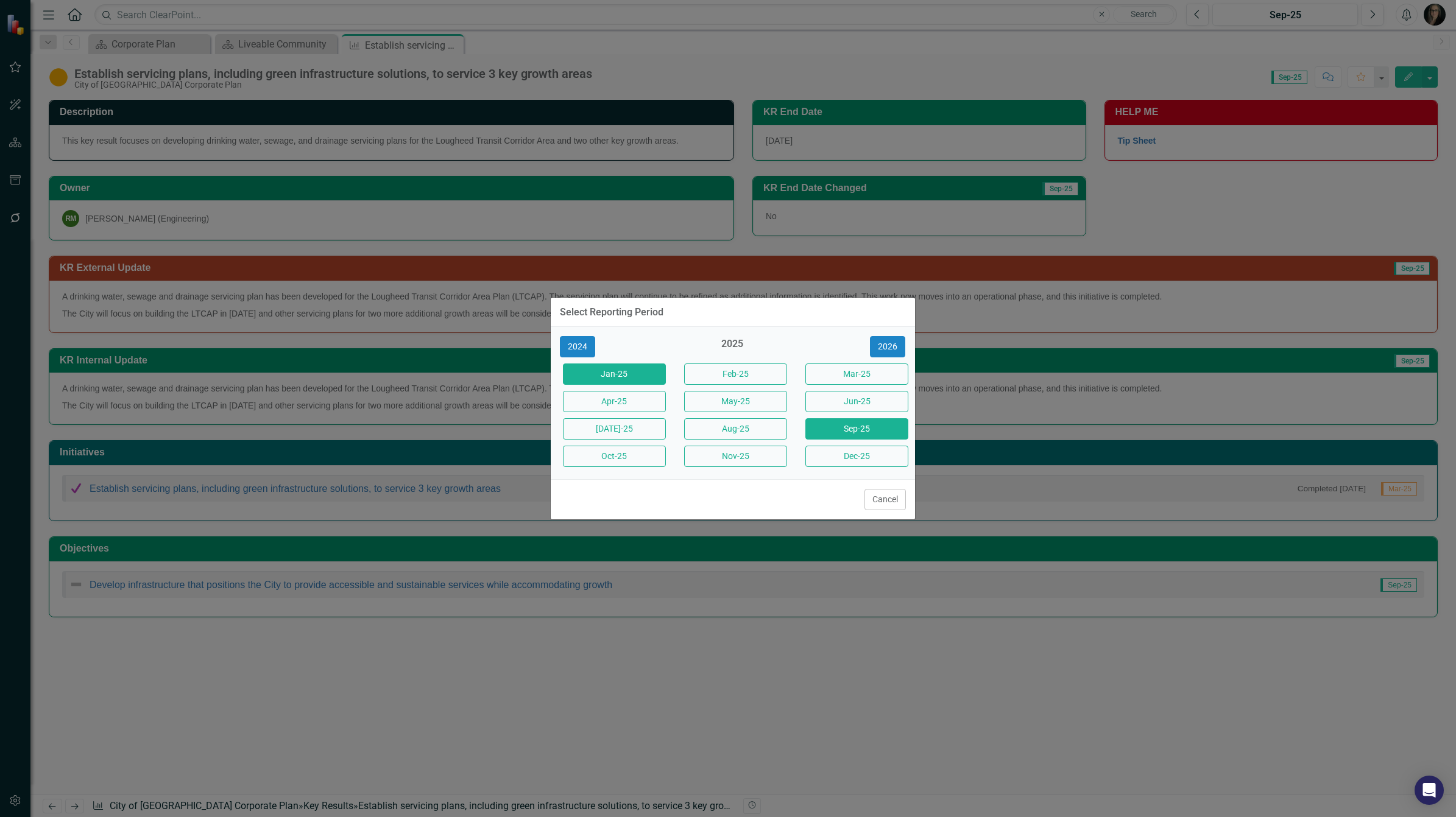
click at [624, 378] on button "Jan-25" at bounding box center [614, 374] width 103 height 22
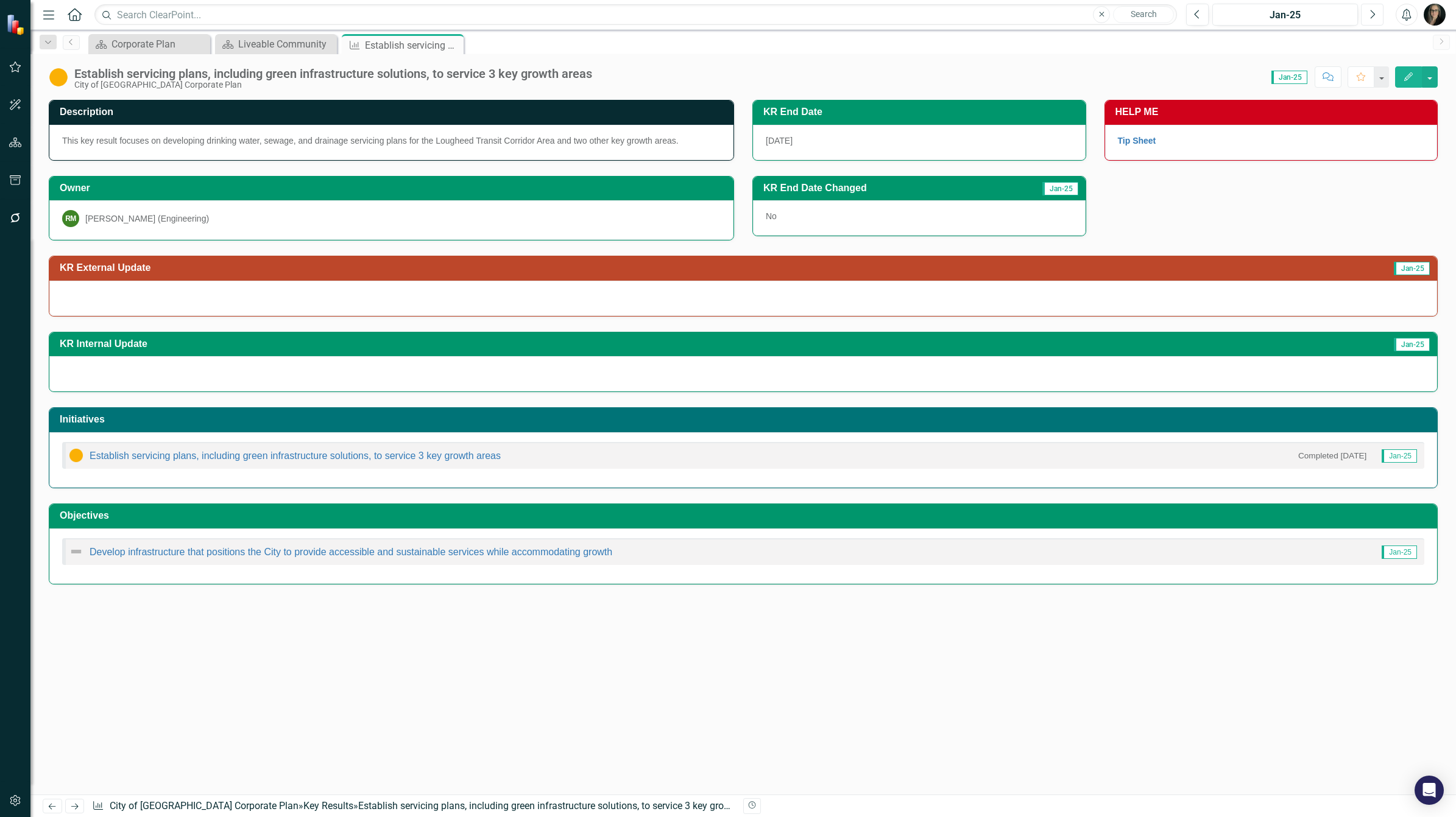
click at [1373, 18] on icon "Next" at bounding box center [1372, 15] width 7 height 11
click at [1373, 15] on icon "Next" at bounding box center [1372, 15] width 7 height 11
click at [1305, 1] on div "Menu Home Search Close Search Previous Mar-25 Next Alerts User Edit Profile Dis…" at bounding box center [743, 15] width 1426 height 30
click at [1302, 11] on div "Mar-25" at bounding box center [1285, 15] width 137 height 15
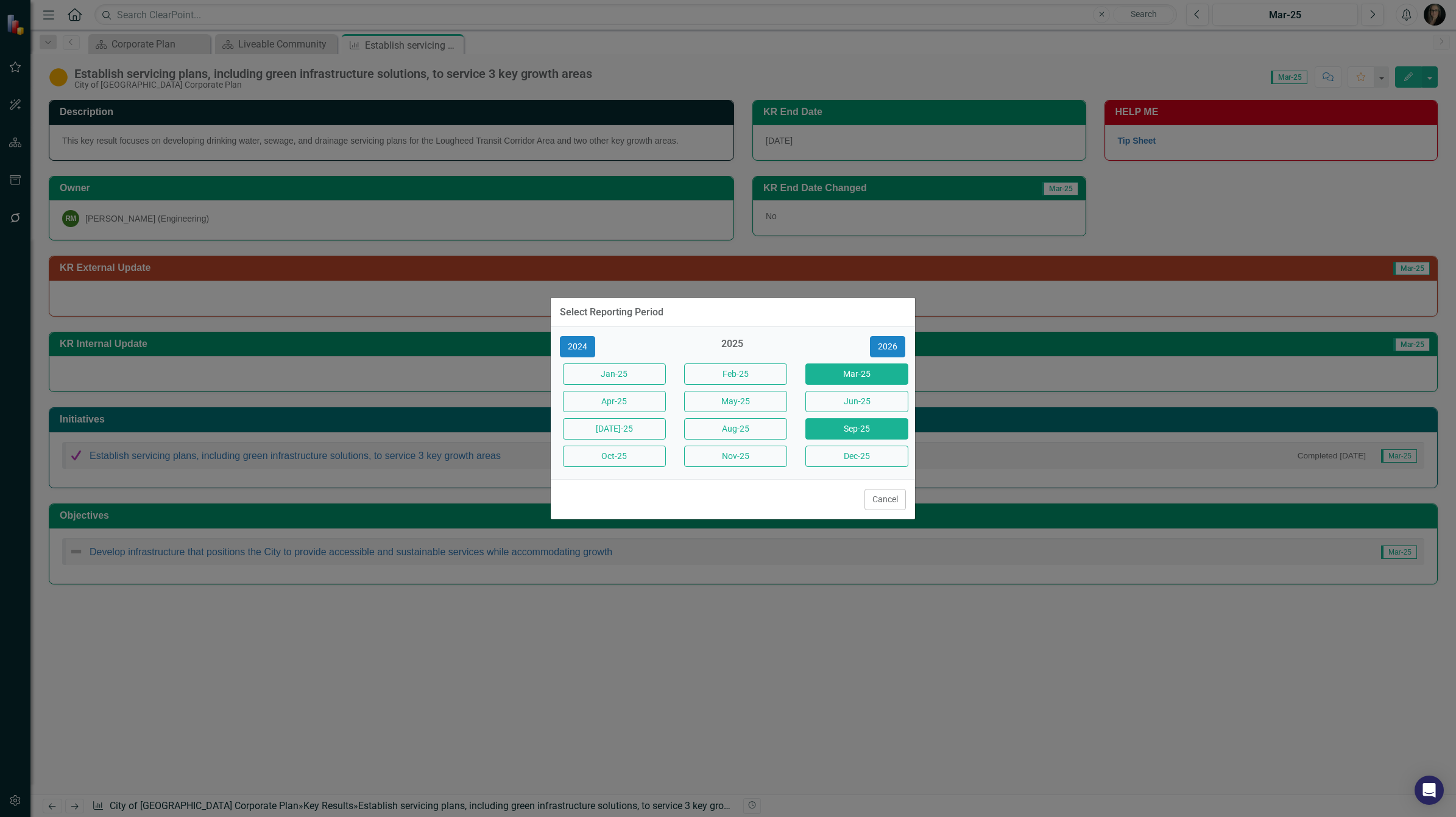
click at [866, 427] on button "Sep-25" at bounding box center [856, 429] width 103 height 22
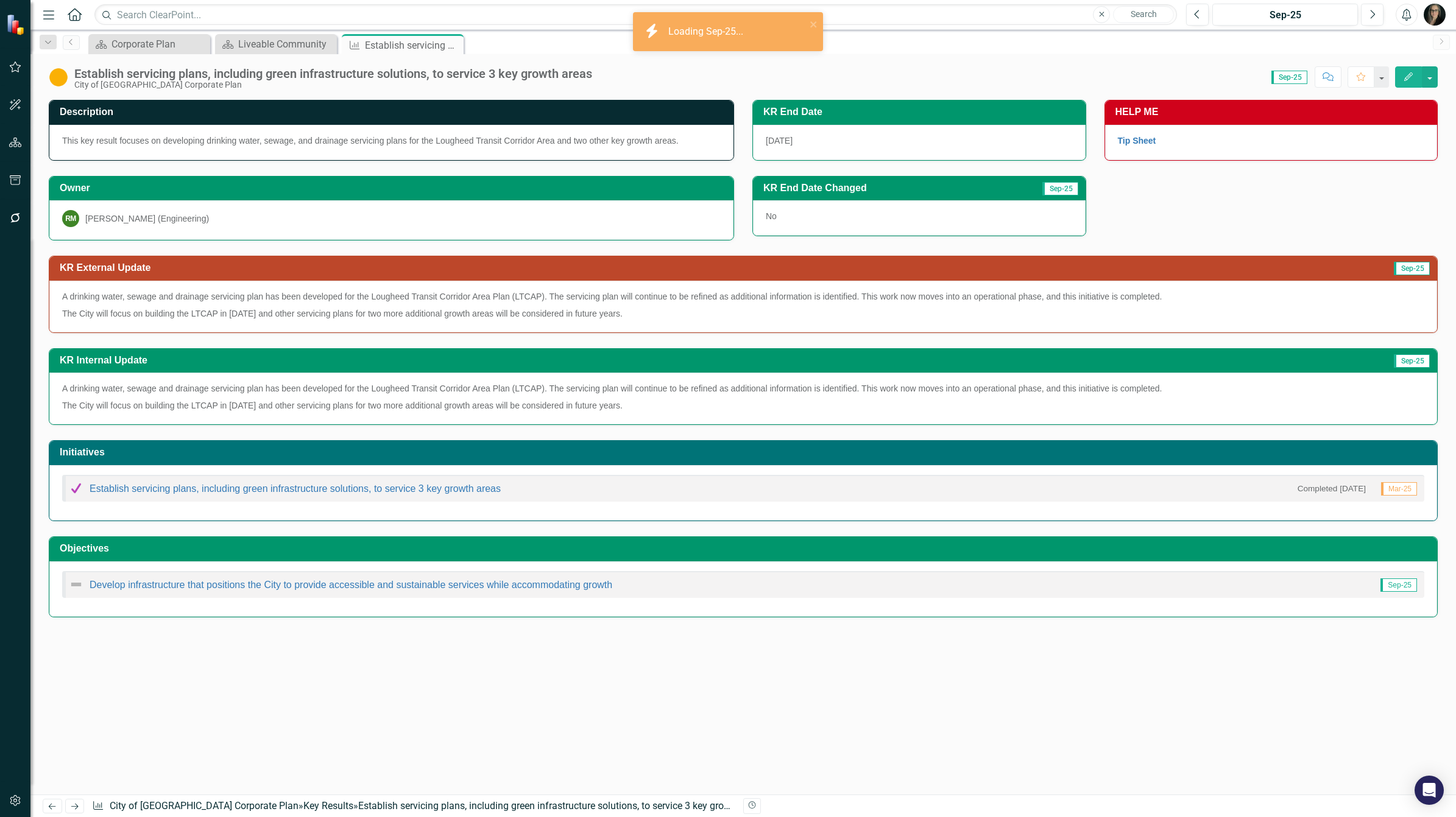
drag, startPoint x: 452, startPoint y: 46, endPoint x: 345, endPoint y: 52, distance: 107.2
click at [0, 0] on icon "Close" at bounding box center [0, 0] width 0 height 0
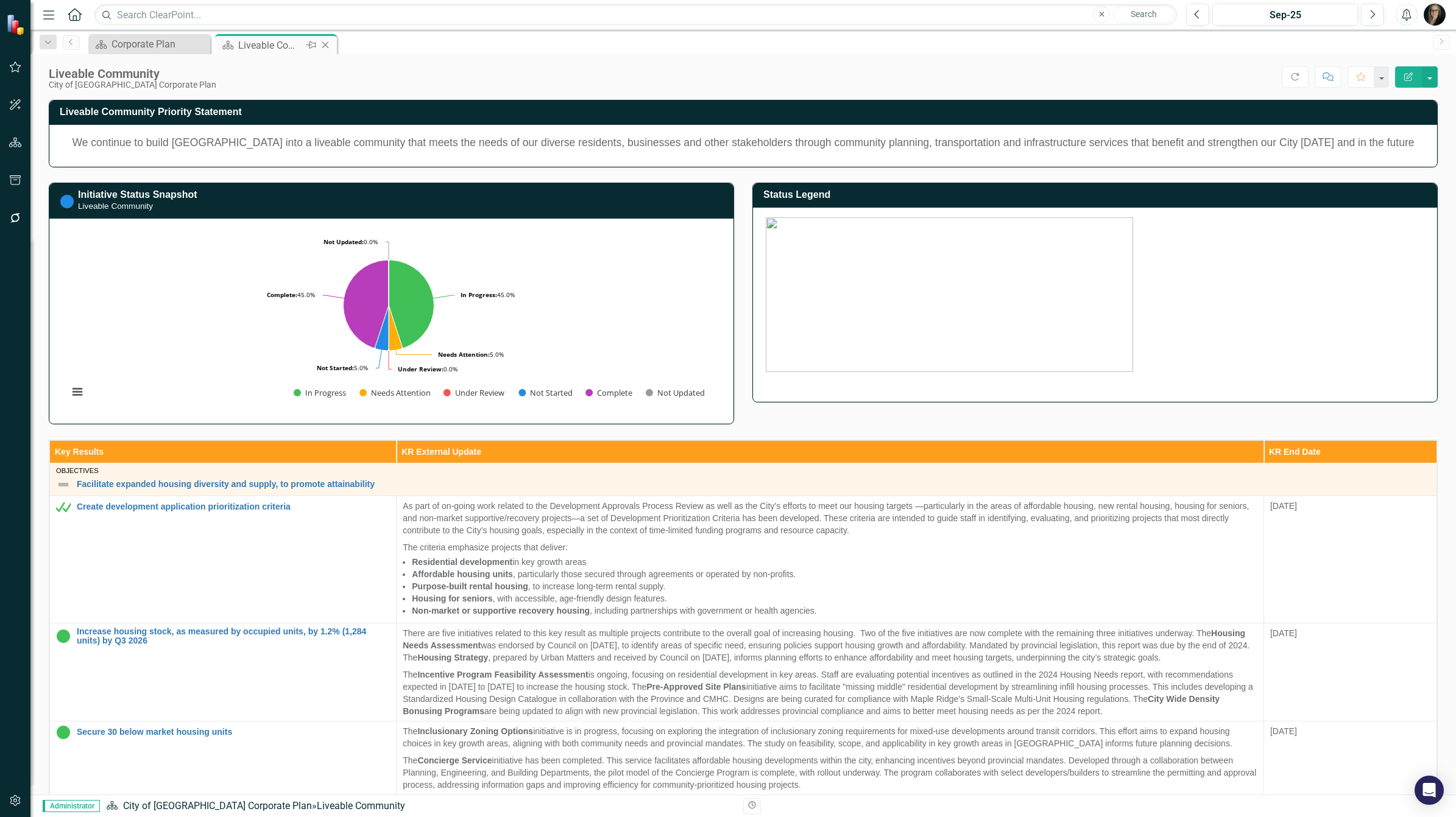
click at [323, 43] on icon at bounding box center [325, 45] width 7 height 7
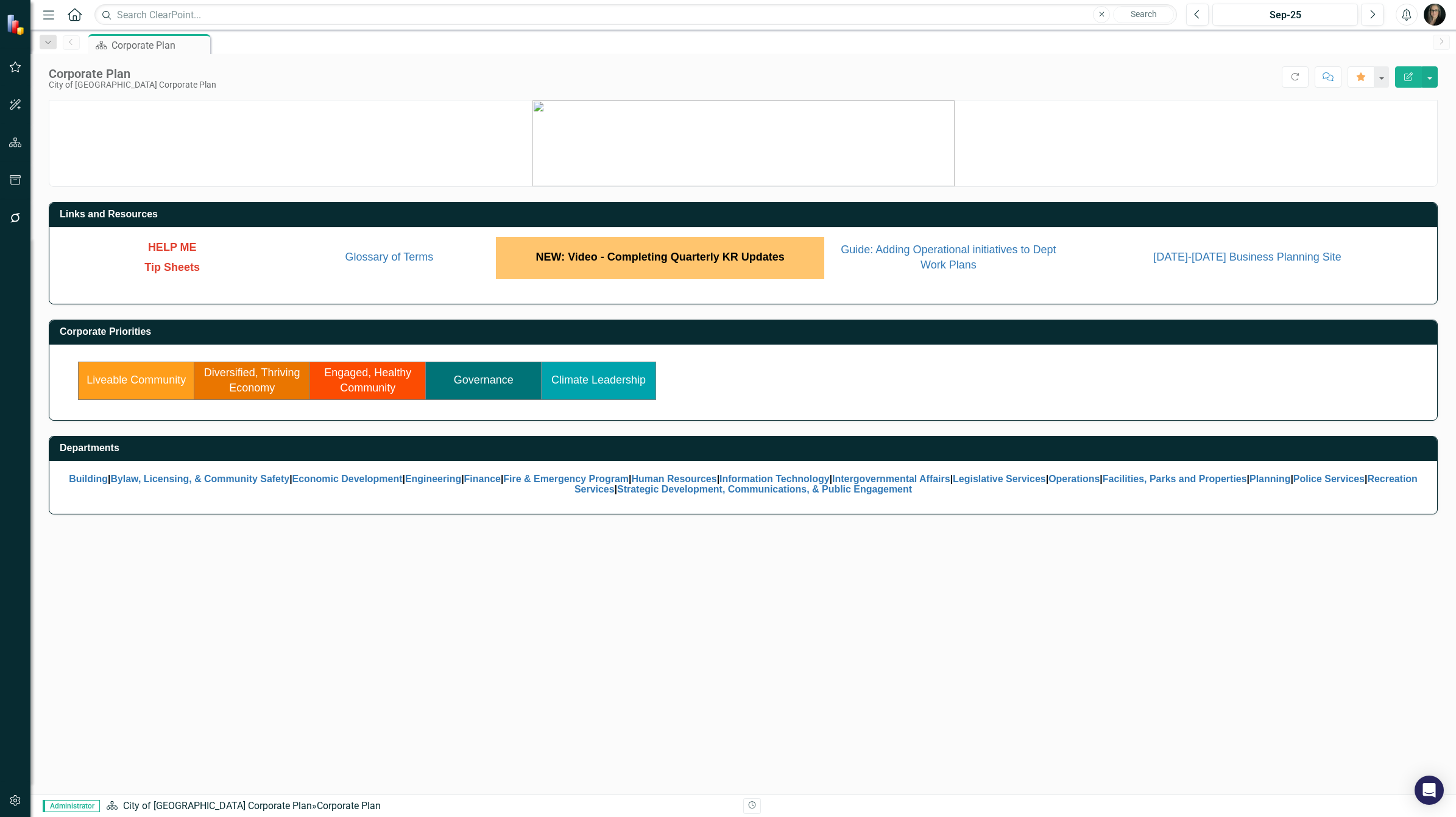
click at [467, 382] on link "Governance" at bounding box center [484, 380] width 60 height 12
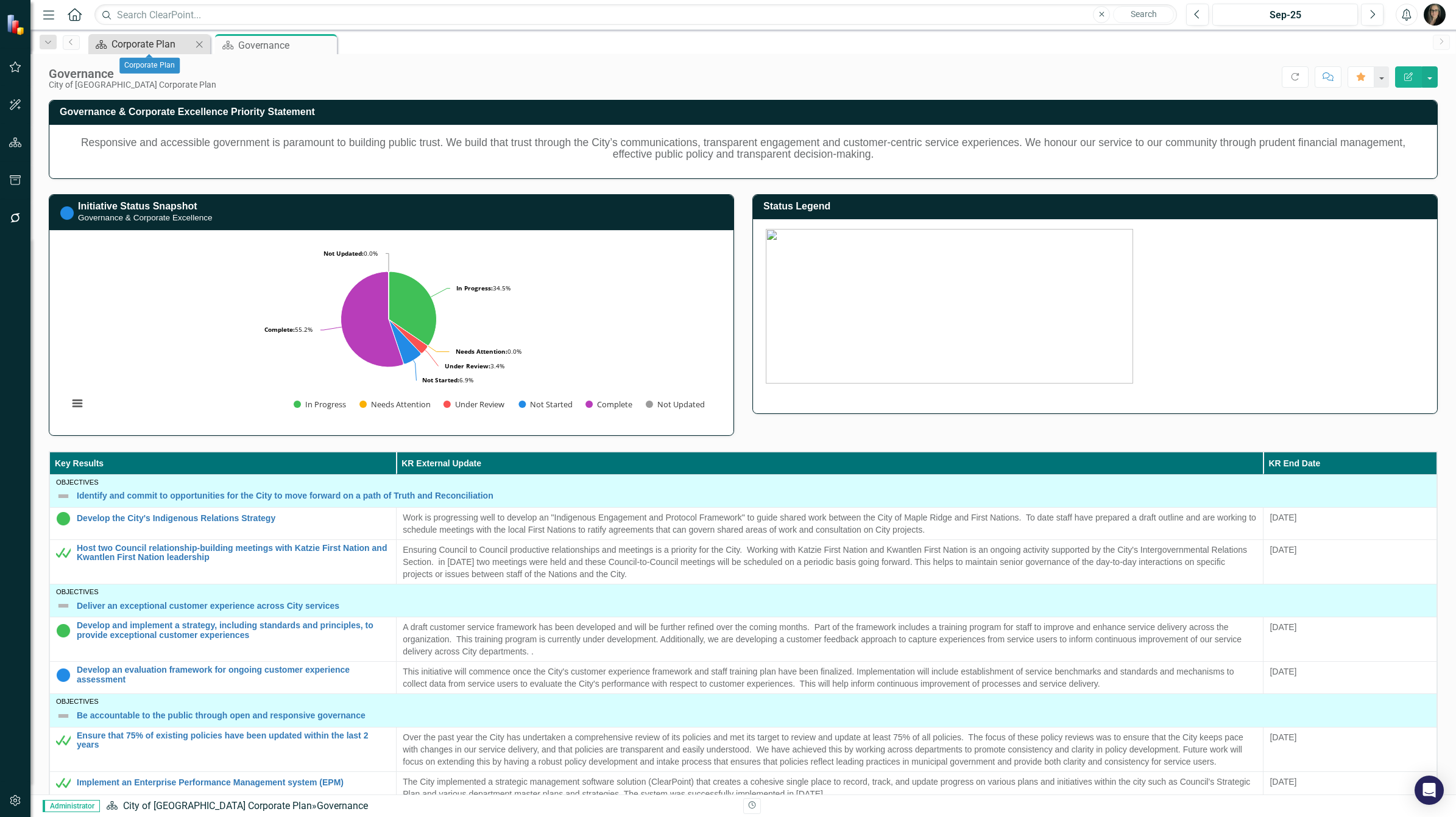
click at [110, 47] on link "Scorecard Corporate Plan" at bounding box center [141, 44] width 101 height 15
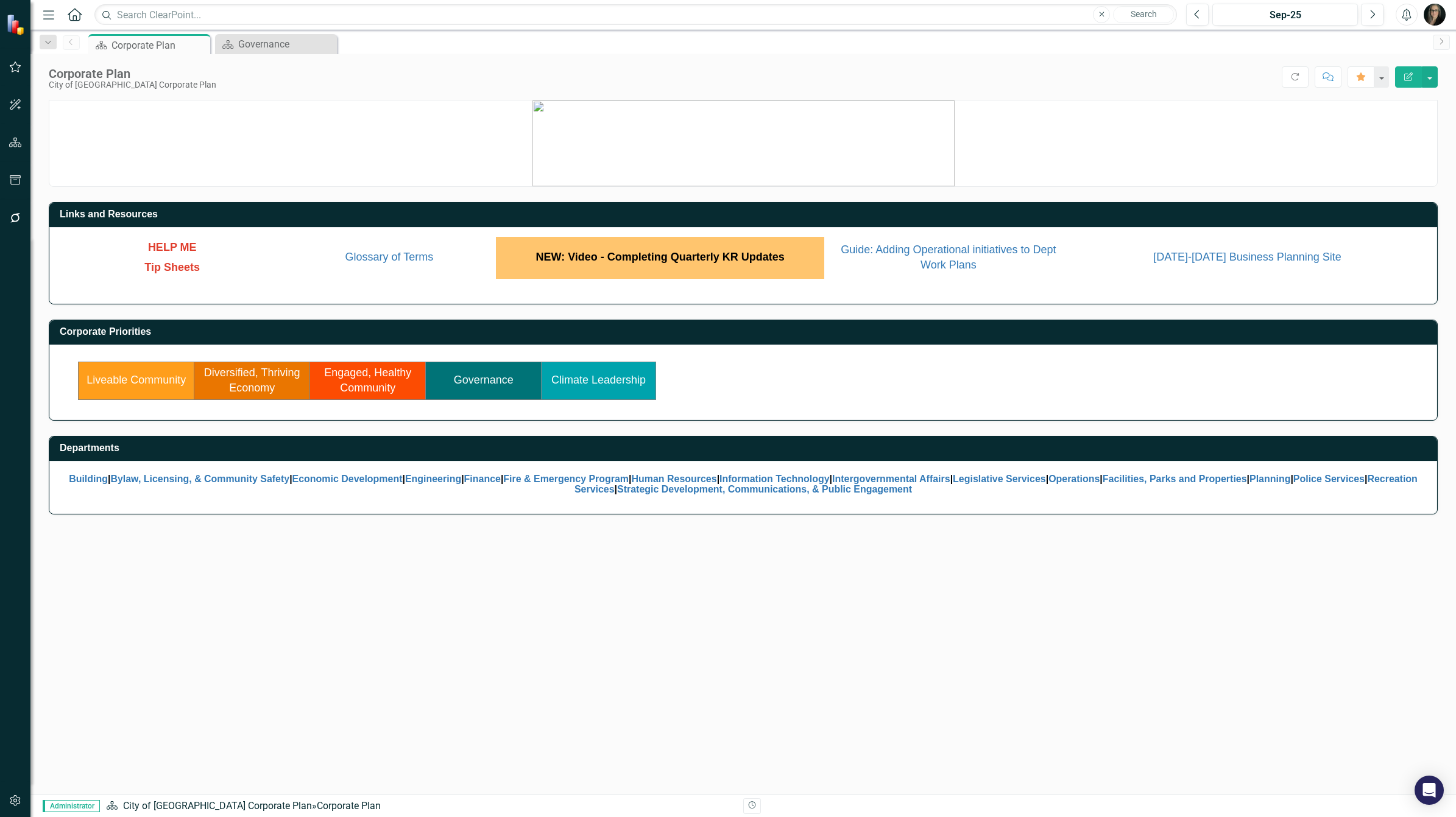
click at [129, 384] on link "Liveable Community" at bounding box center [136, 380] width 99 height 12
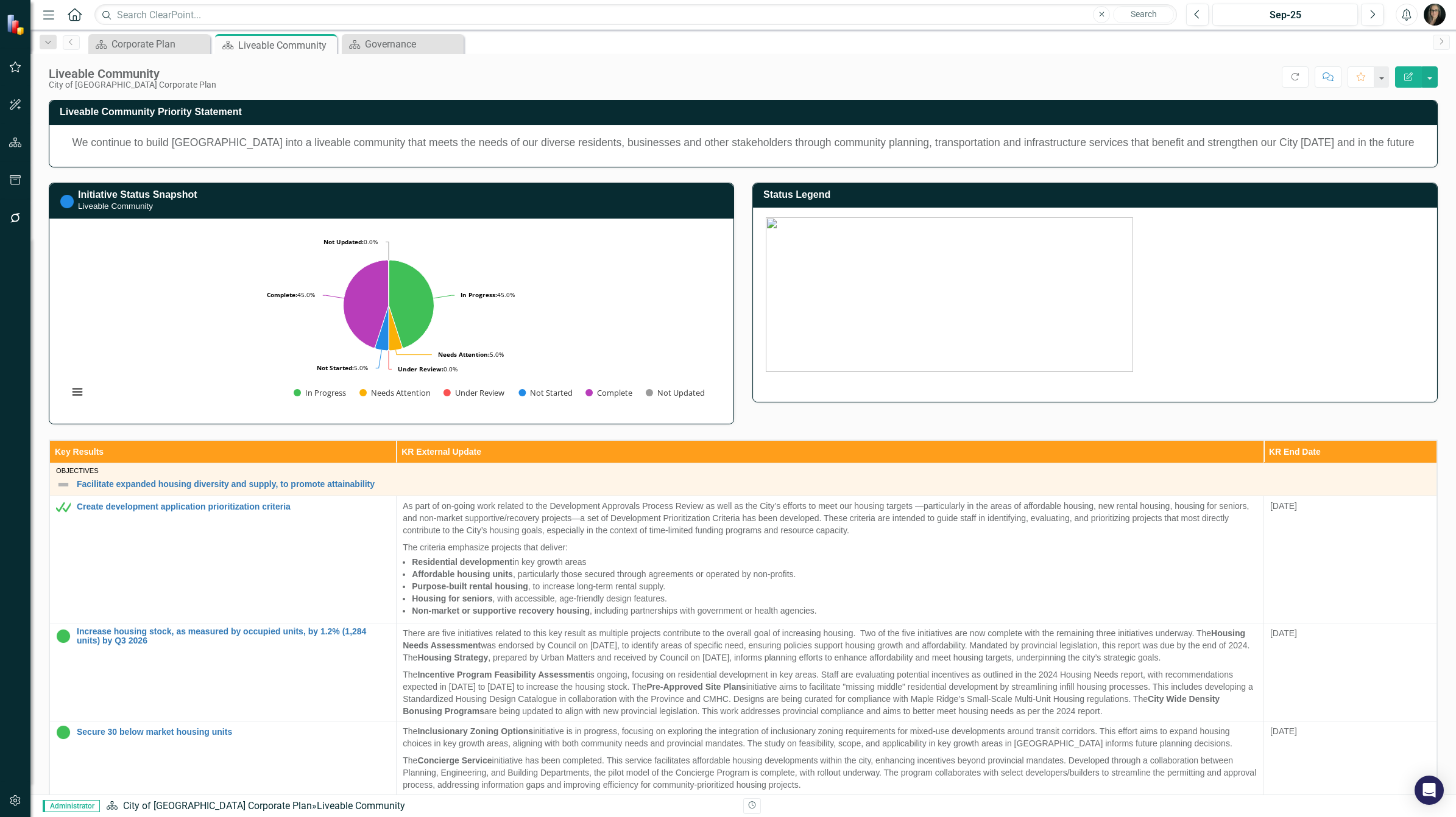
click at [47, 14] on icon "button" at bounding box center [49, 15] width 11 height 9
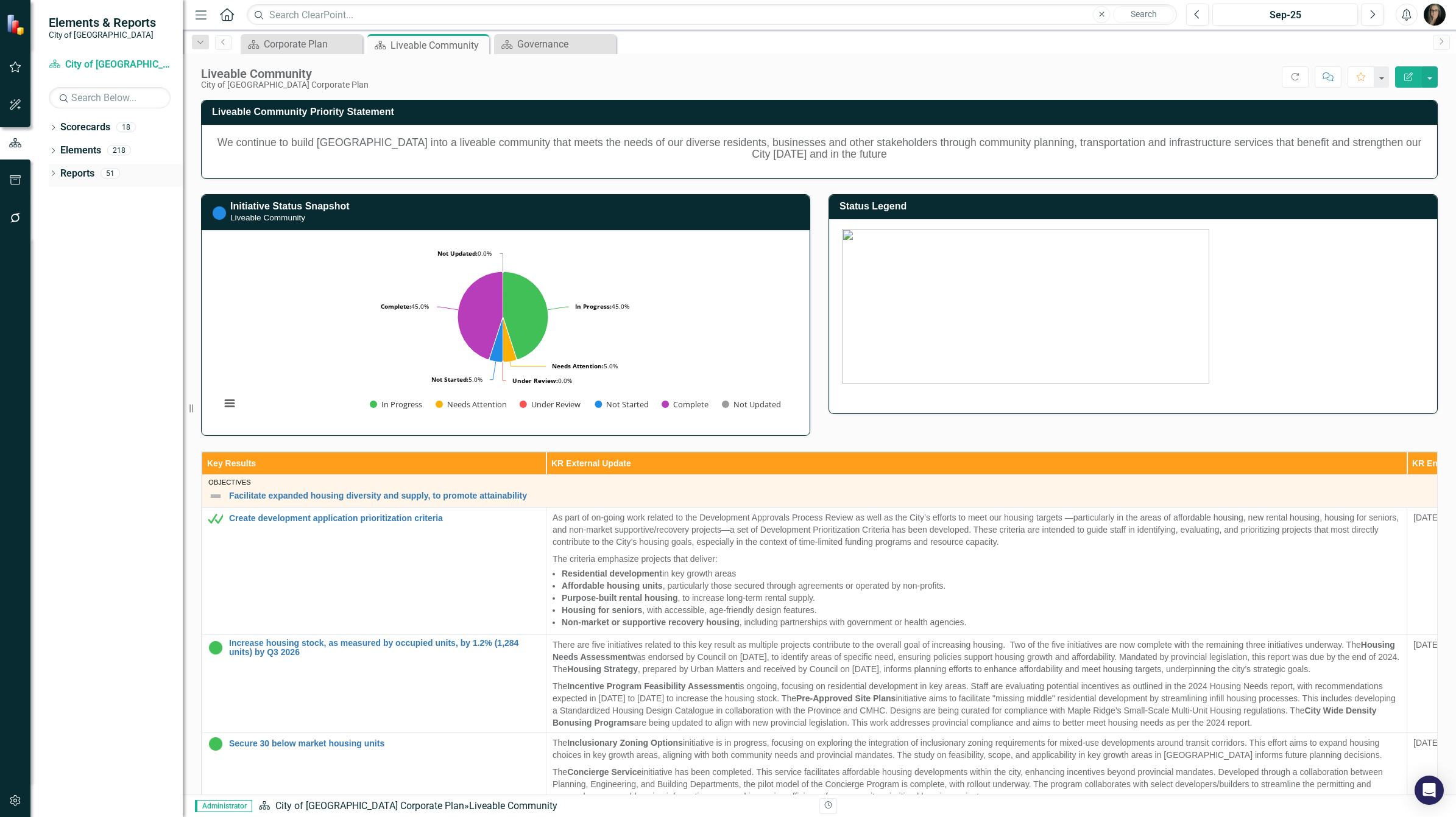
click at [54, 171] on icon "Dropdown" at bounding box center [53, 174] width 9 height 7
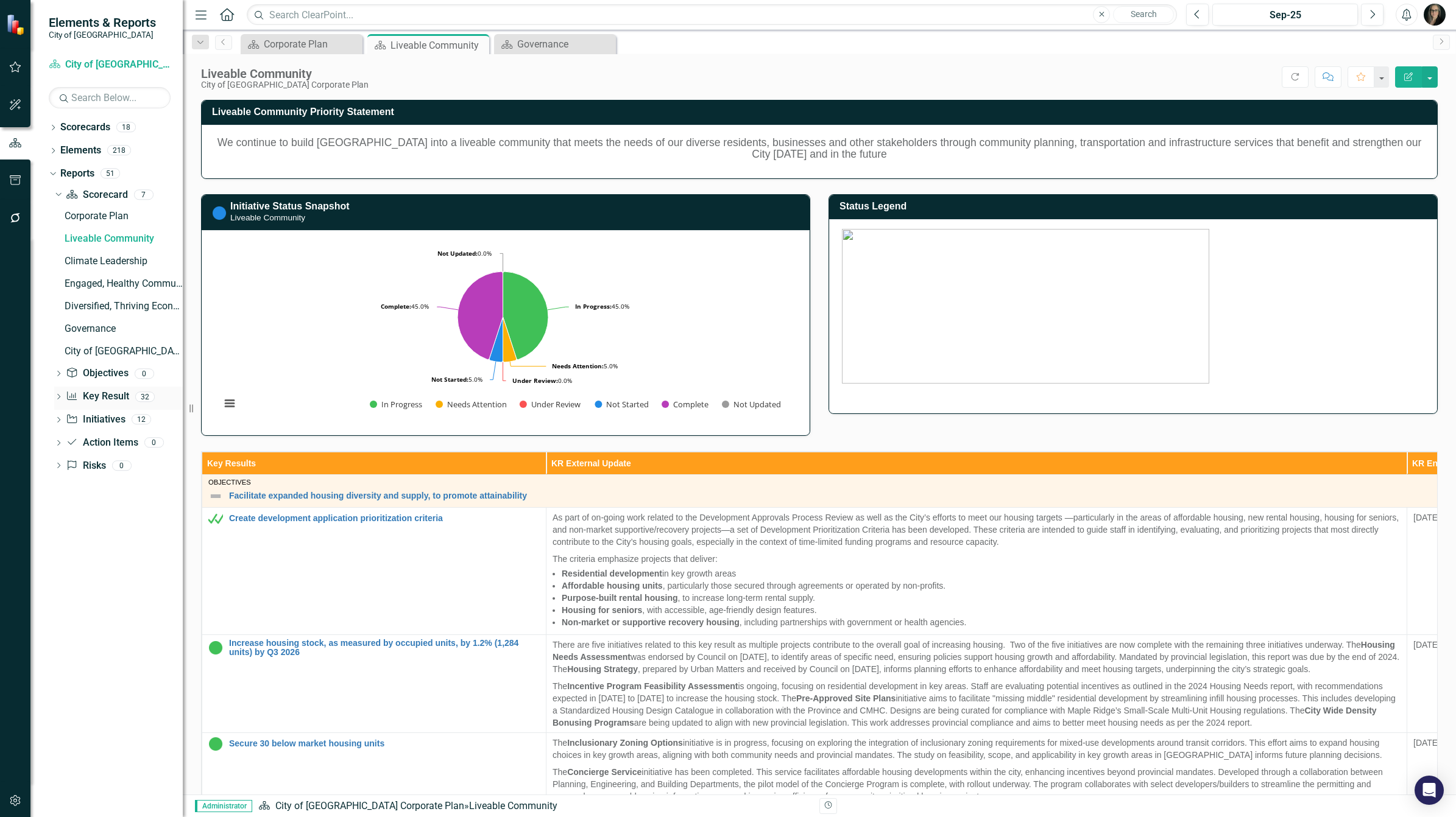
click at [62, 396] on icon "Dropdown" at bounding box center [59, 398] width 9 height 7
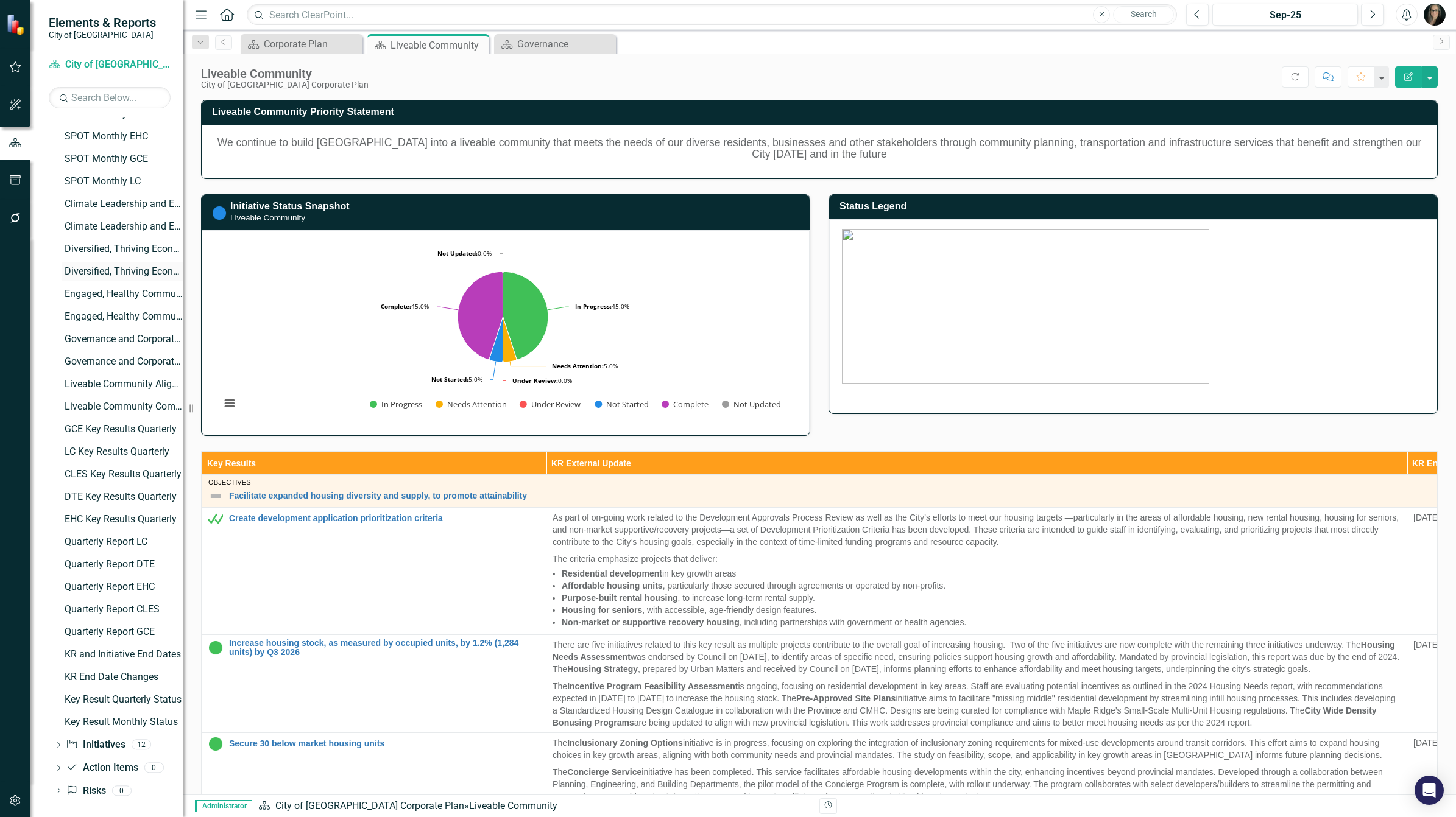
scroll to position [244, 0]
click at [117, 670] on div "KR End Date Changes" at bounding box center [124, 671] width 118 height 11
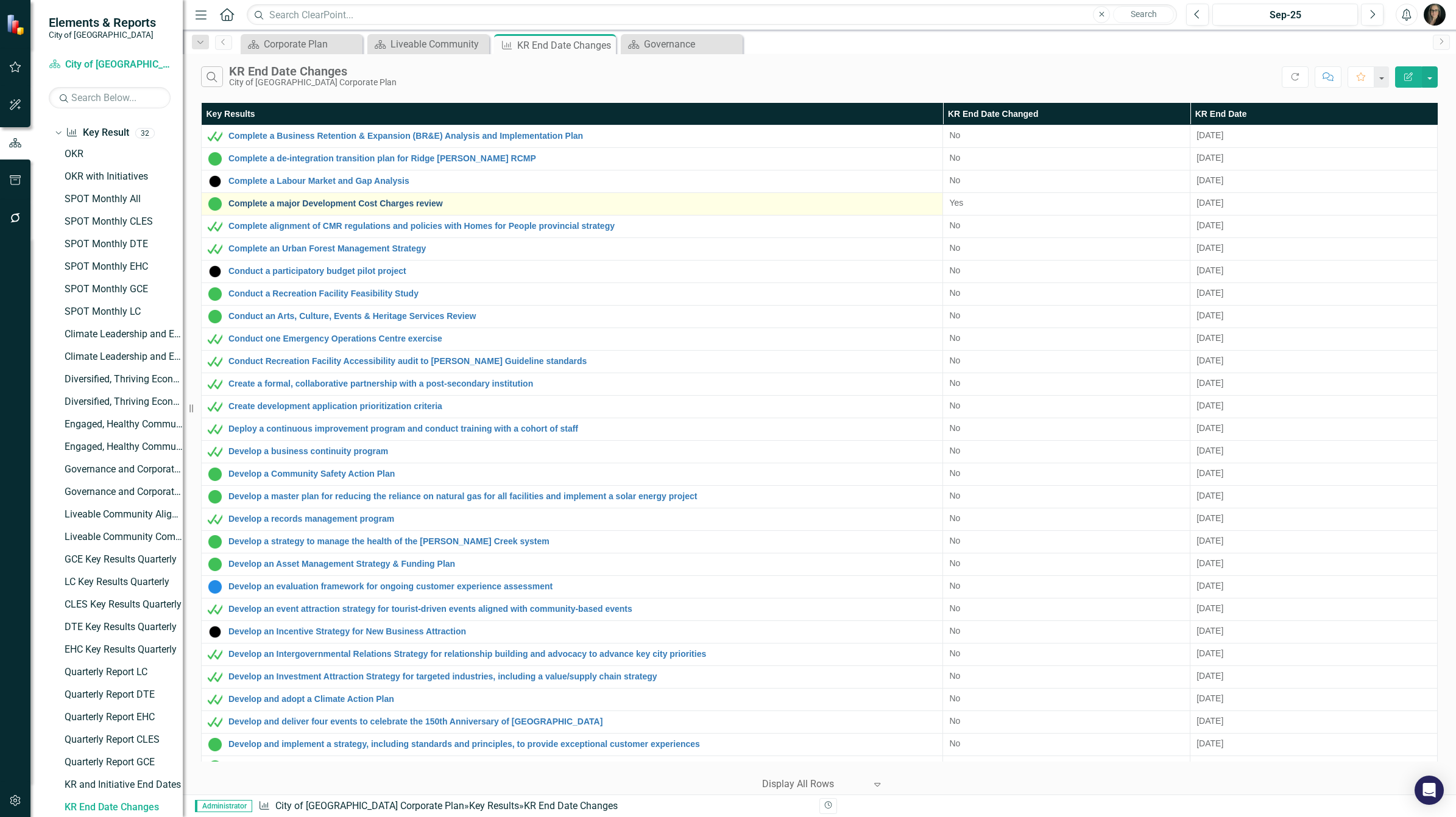
click at [408, 203] on link "Complete a major Development Cost Charges review" at bounding box center [582, 203] width 708 height 9
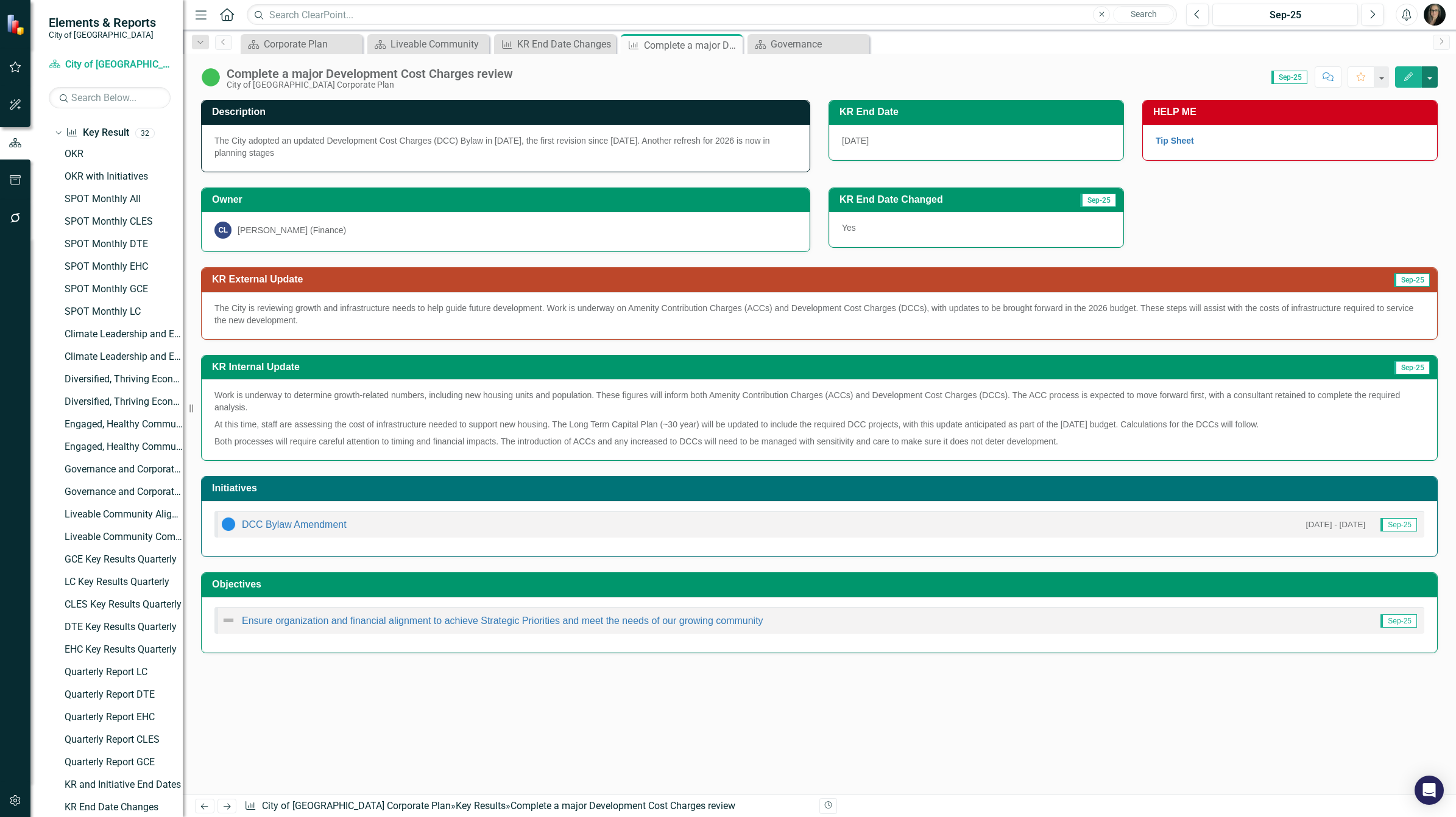
click at [1430, 79] on button "button" at bounding box center [1430, 77] width 16 height 22
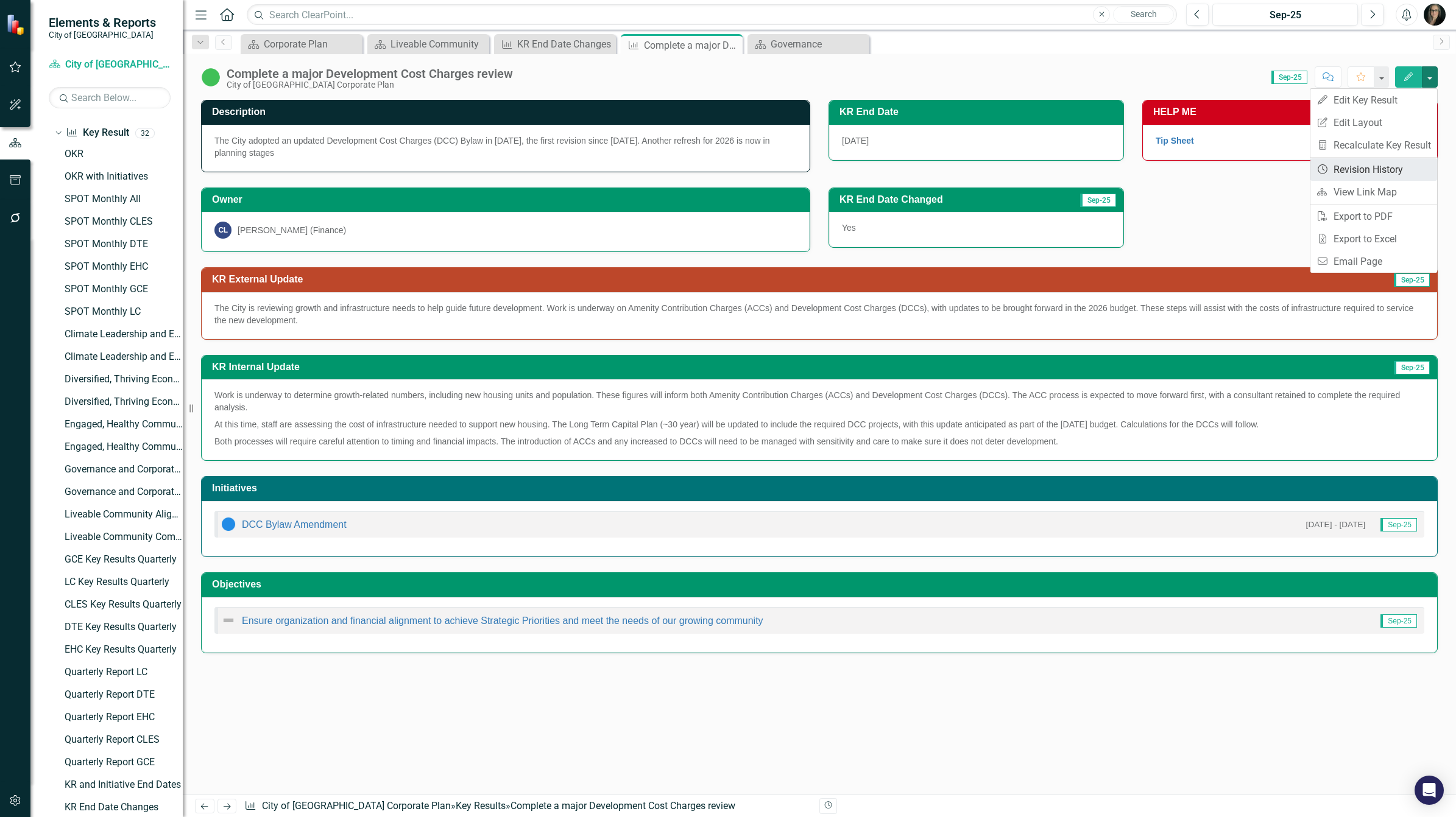
click at [1368, 173] on link "Revision History Revision History" at bounding box center [1373, 170] width 126 height 23
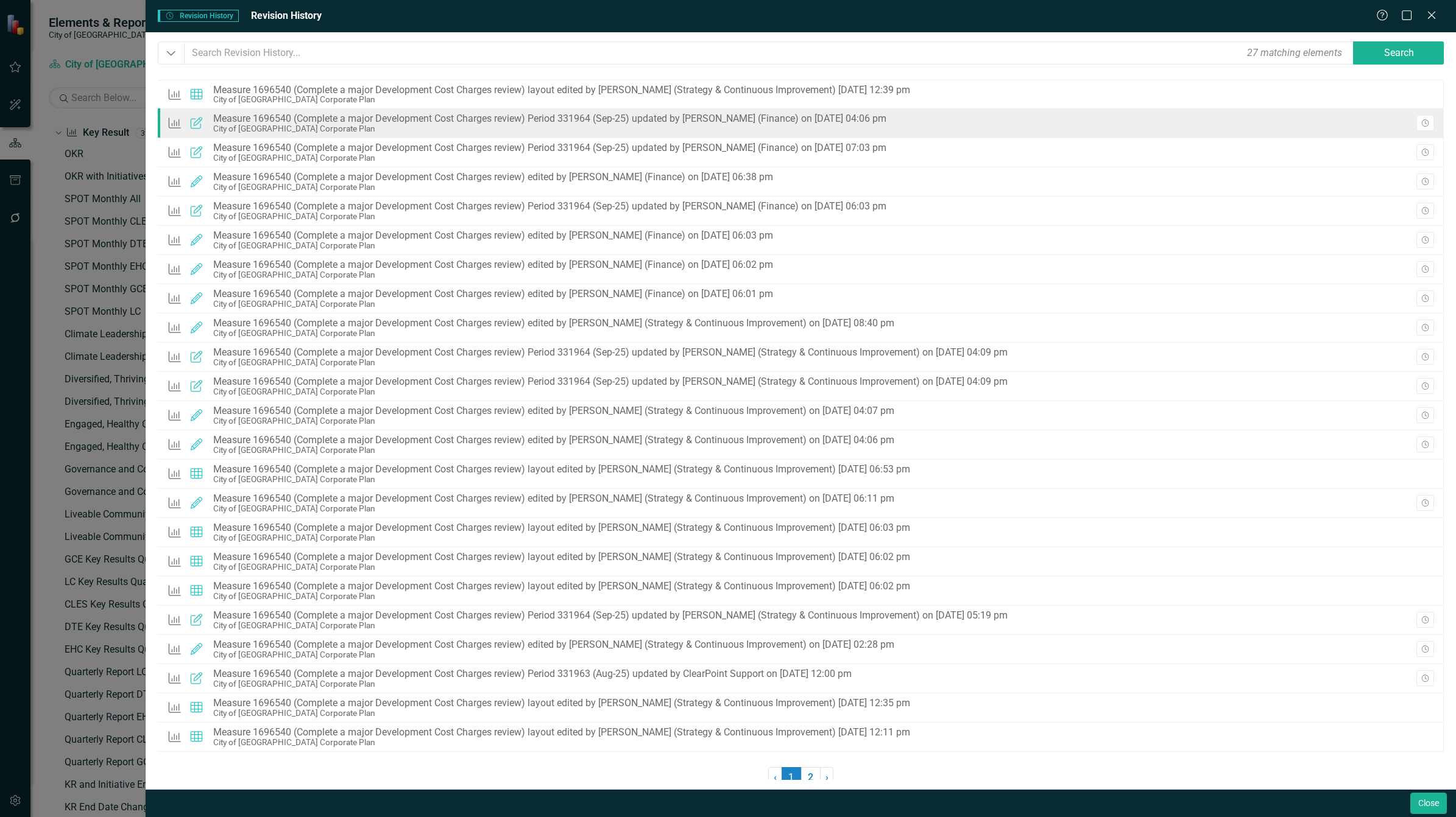
click at [787, 120] on div "Measure 1696540 (Complete a major Development Cost Charges review) Period 33196…" at bounding box center [550, 119] width 673 height 11
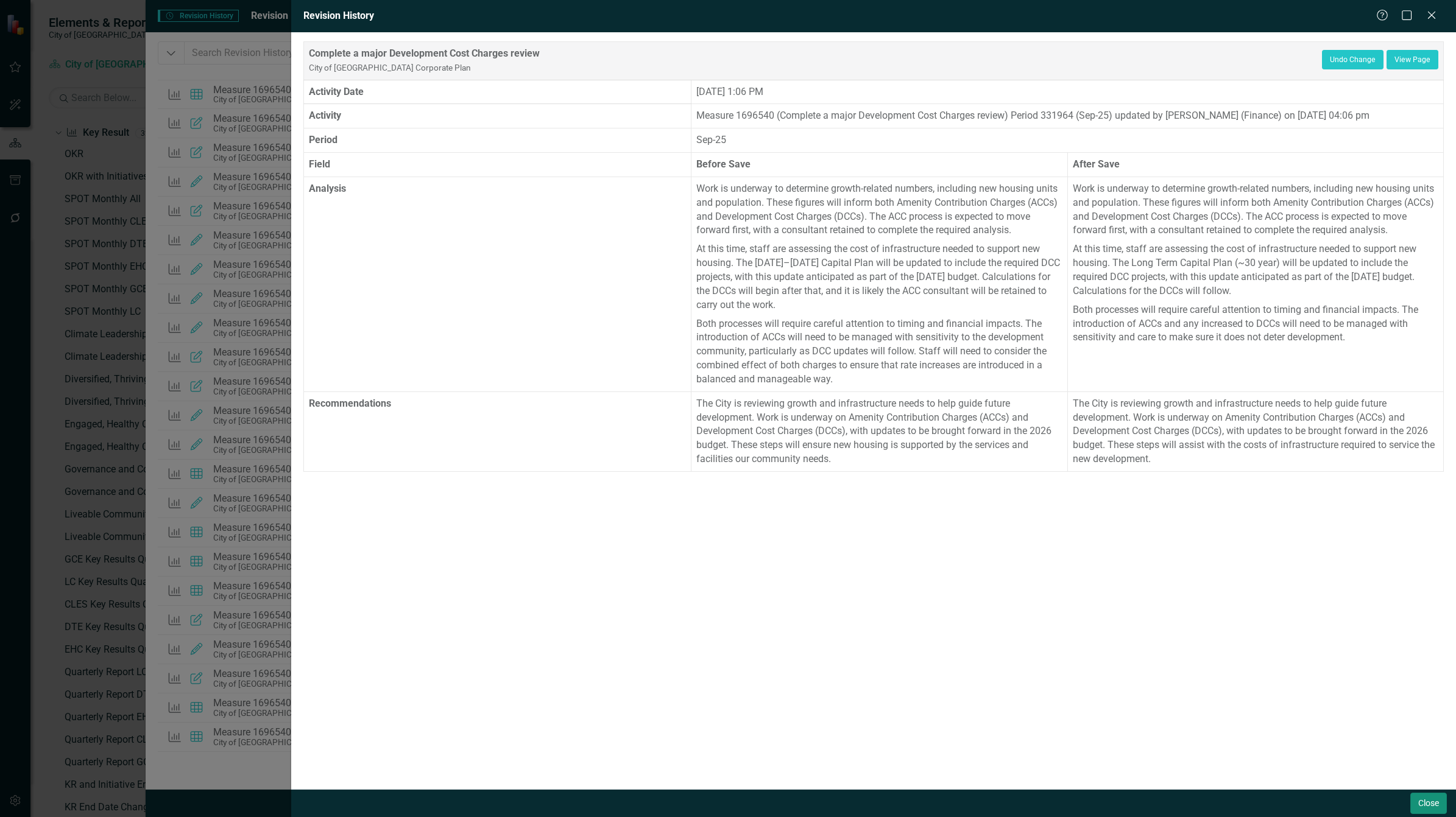
click at [1425, 807] on button "Close" at bounding box center [1428, 803] width 36 height 22
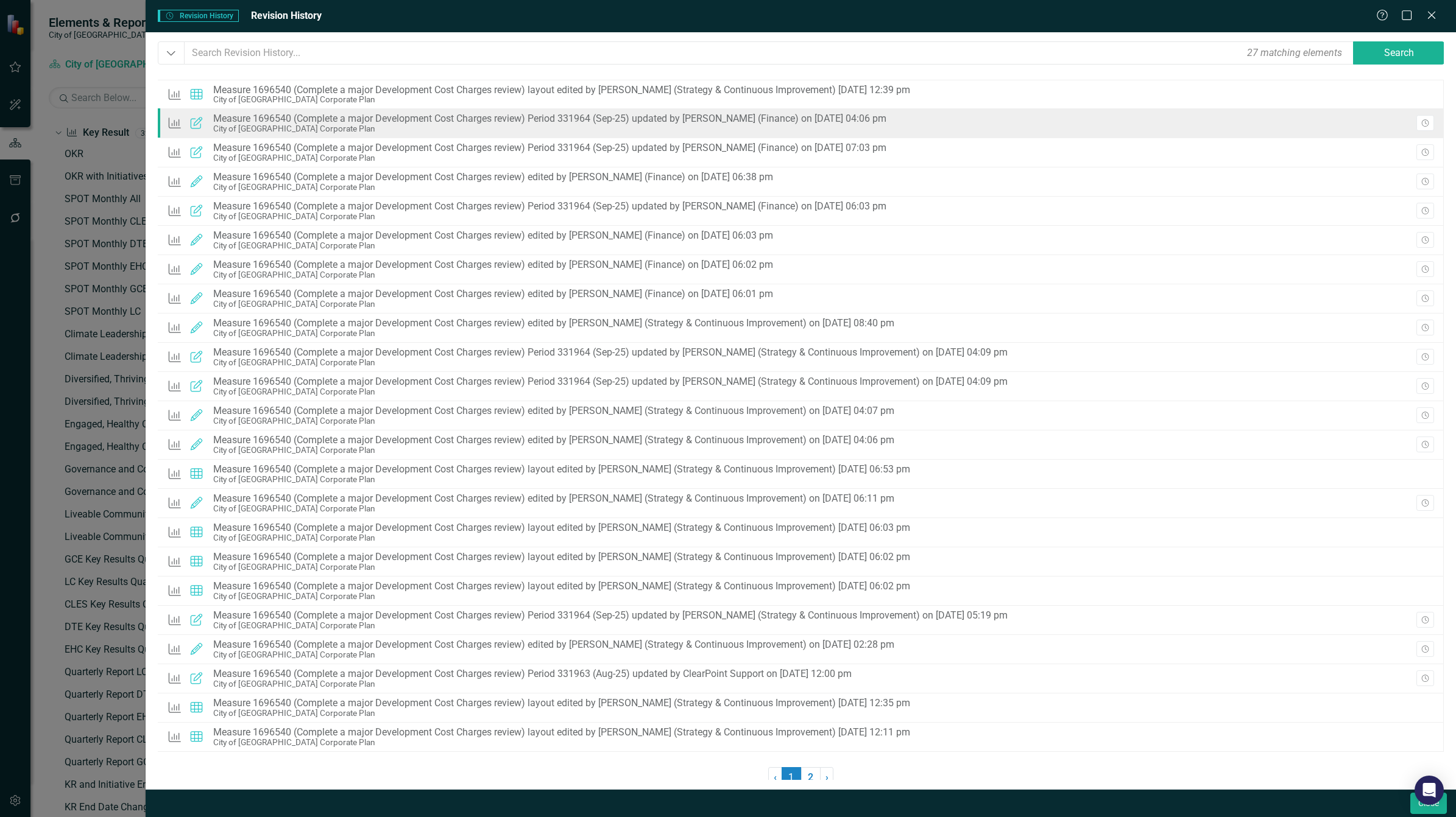
click at [611, 134] on div "Key Result Updated Measure 1696540 (Complete a major Development Cost Charges r…" at bounding box center [530, 123] width 726 height 26
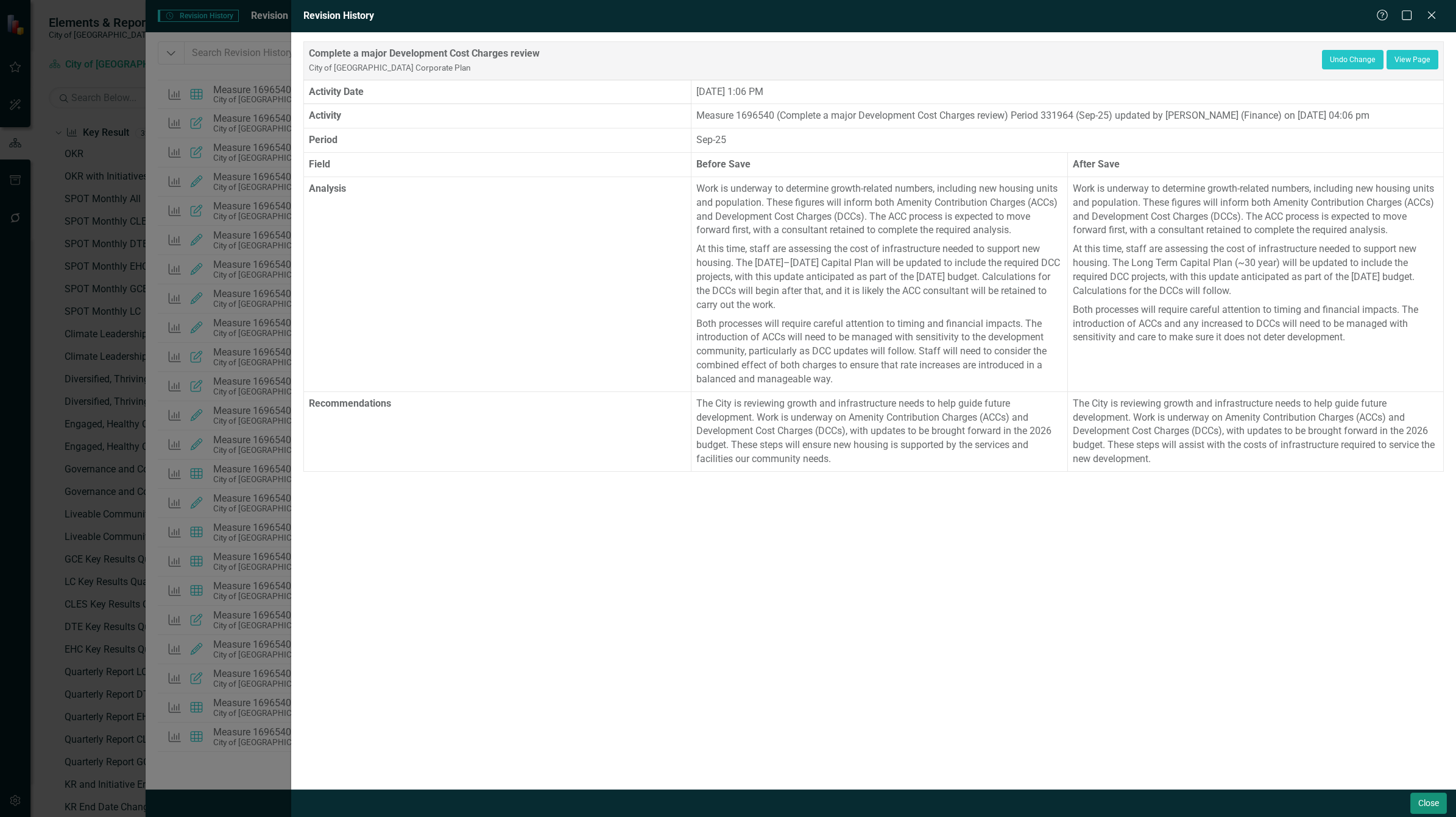
drag, startPoint x: 1434, startPoint y: 802, endPoint x: 1411, endPoint y: 769, distance: 40.2
click at [1433, 802] on button "Close" at bounding box center [1428, 803] width 36 height 22
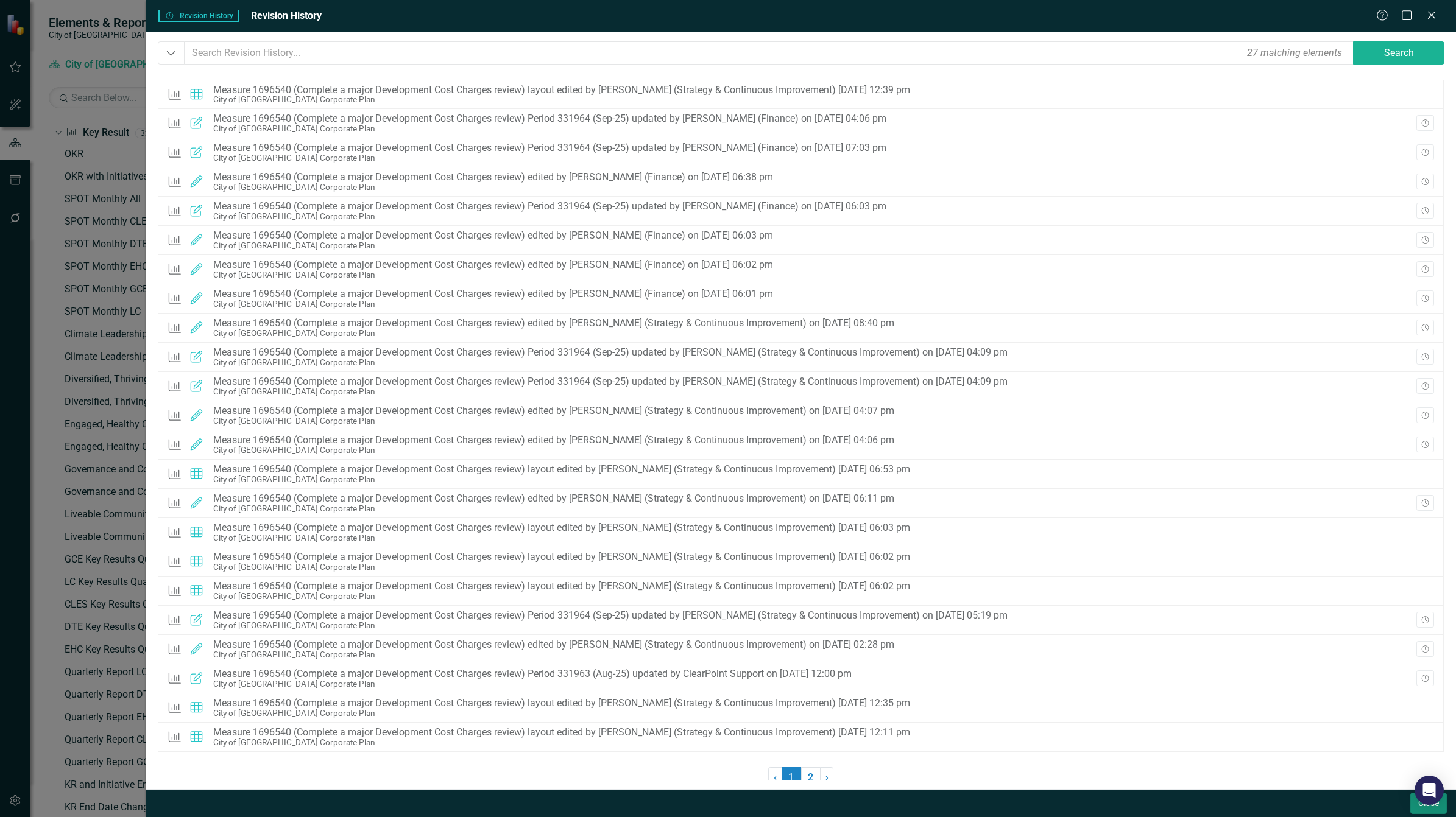
click at [1418, 808] on button "Close" at bounding box center [1428, 803] width 36 height 22
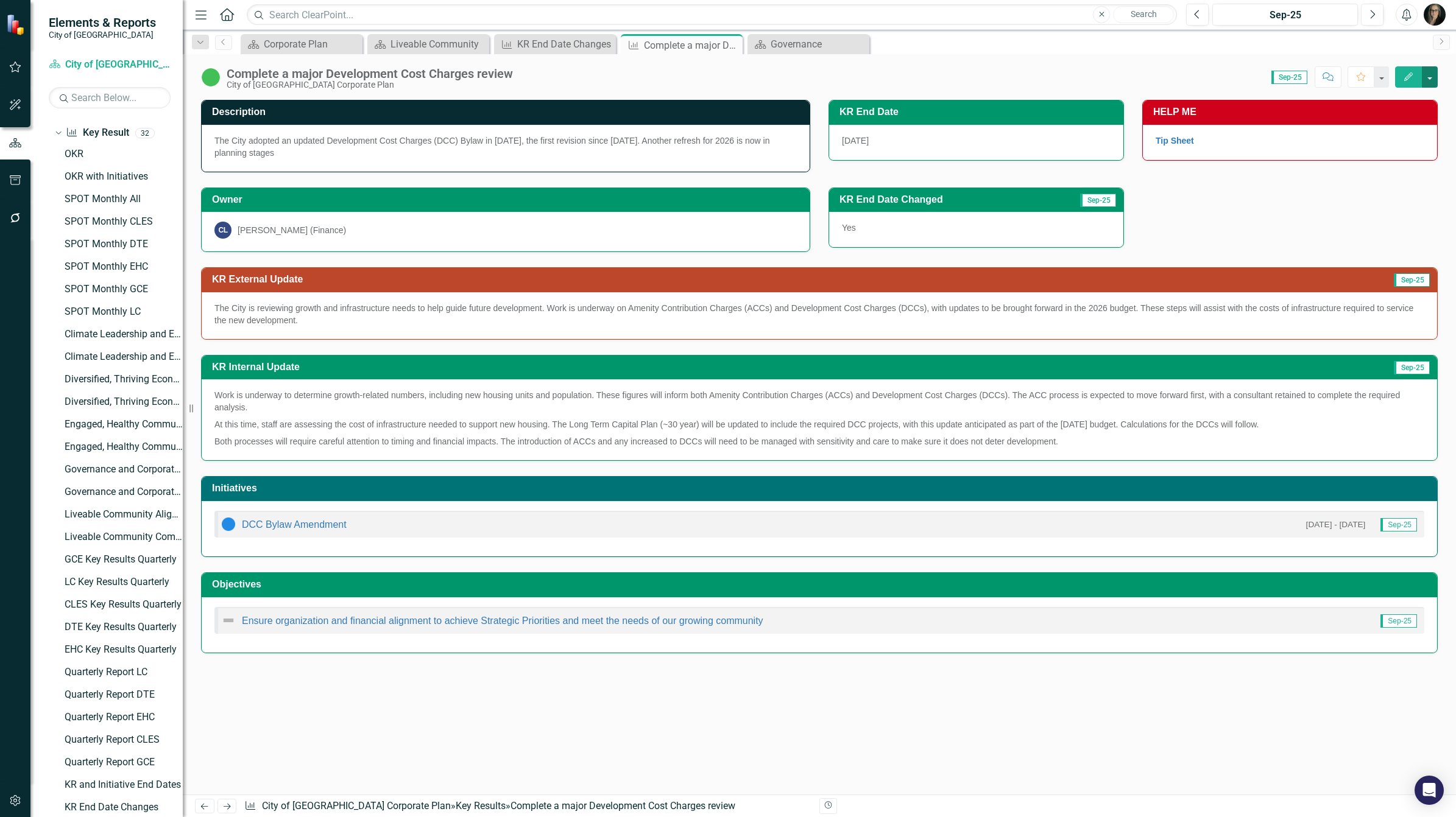
click at [1429, 81] on button "button" at bounding box center [1430, 77] width 16 height 22
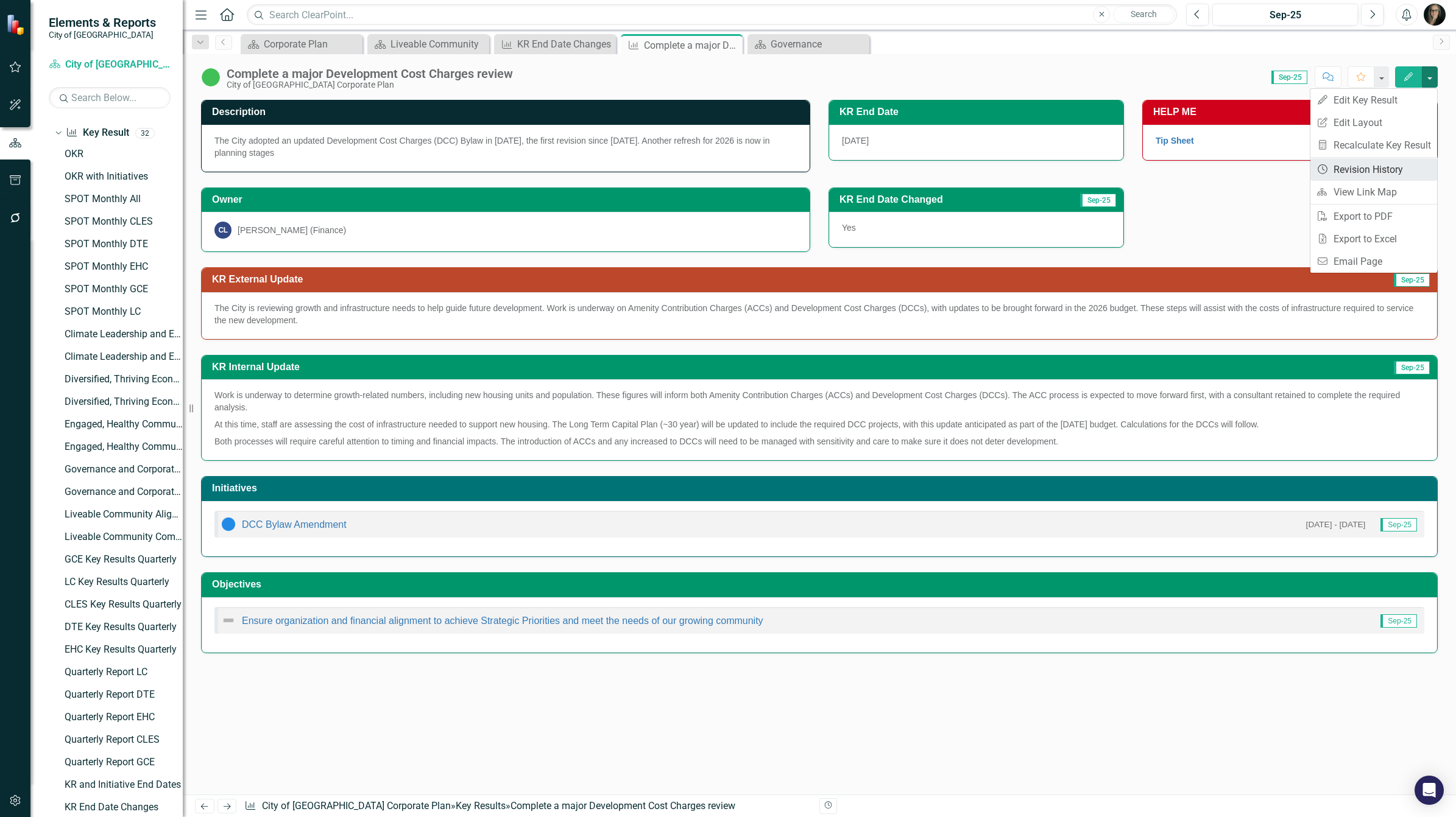
click at [1340, 171] on link "Revision History Revision History" at bounding box center [1373, 170] width 126 height 23
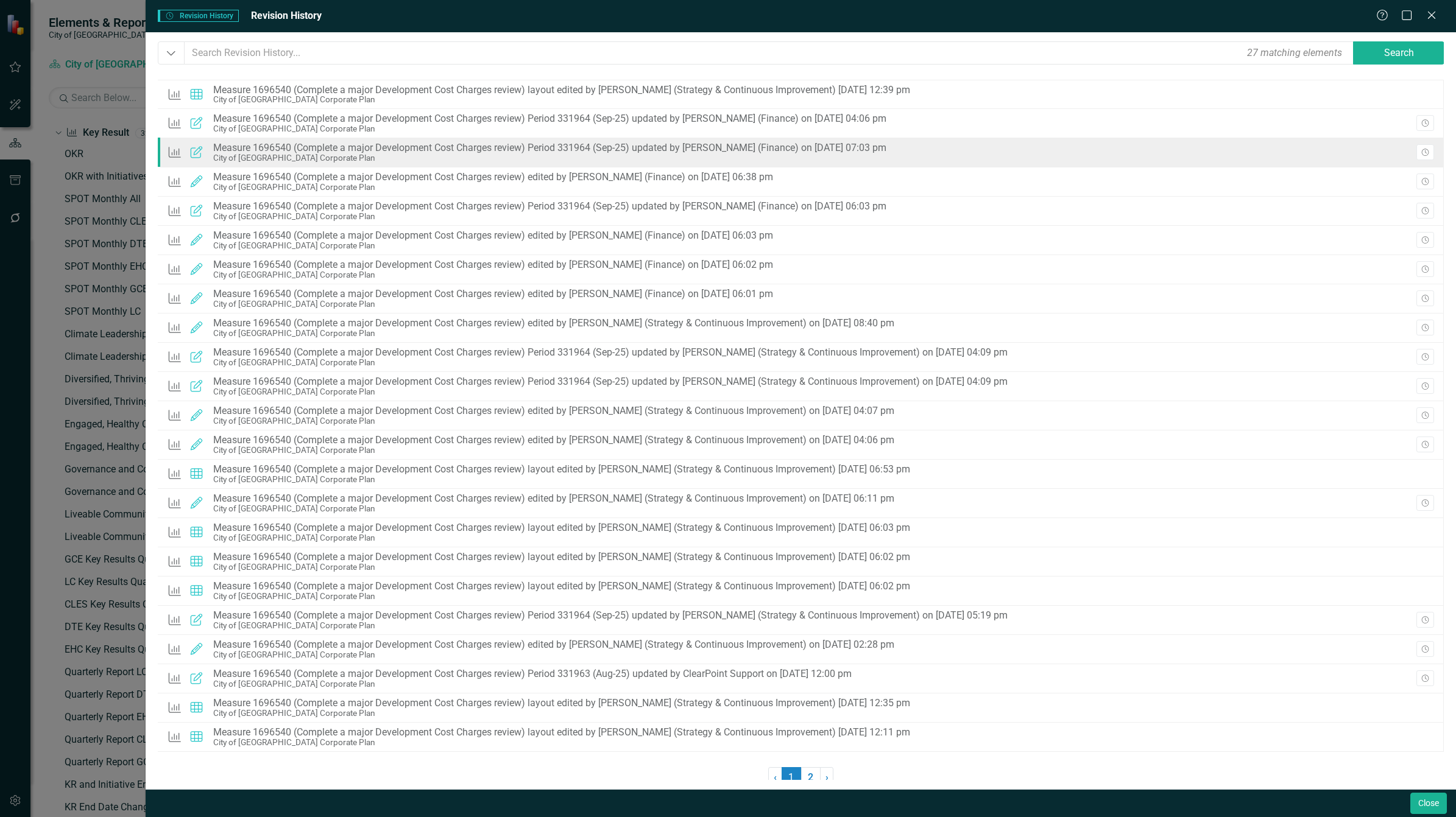
click at [762, 156] on div "City of [GEOGRAPHIC_DATA] Corporate Plan" at bounding box center [550, 158] width 673 height 9
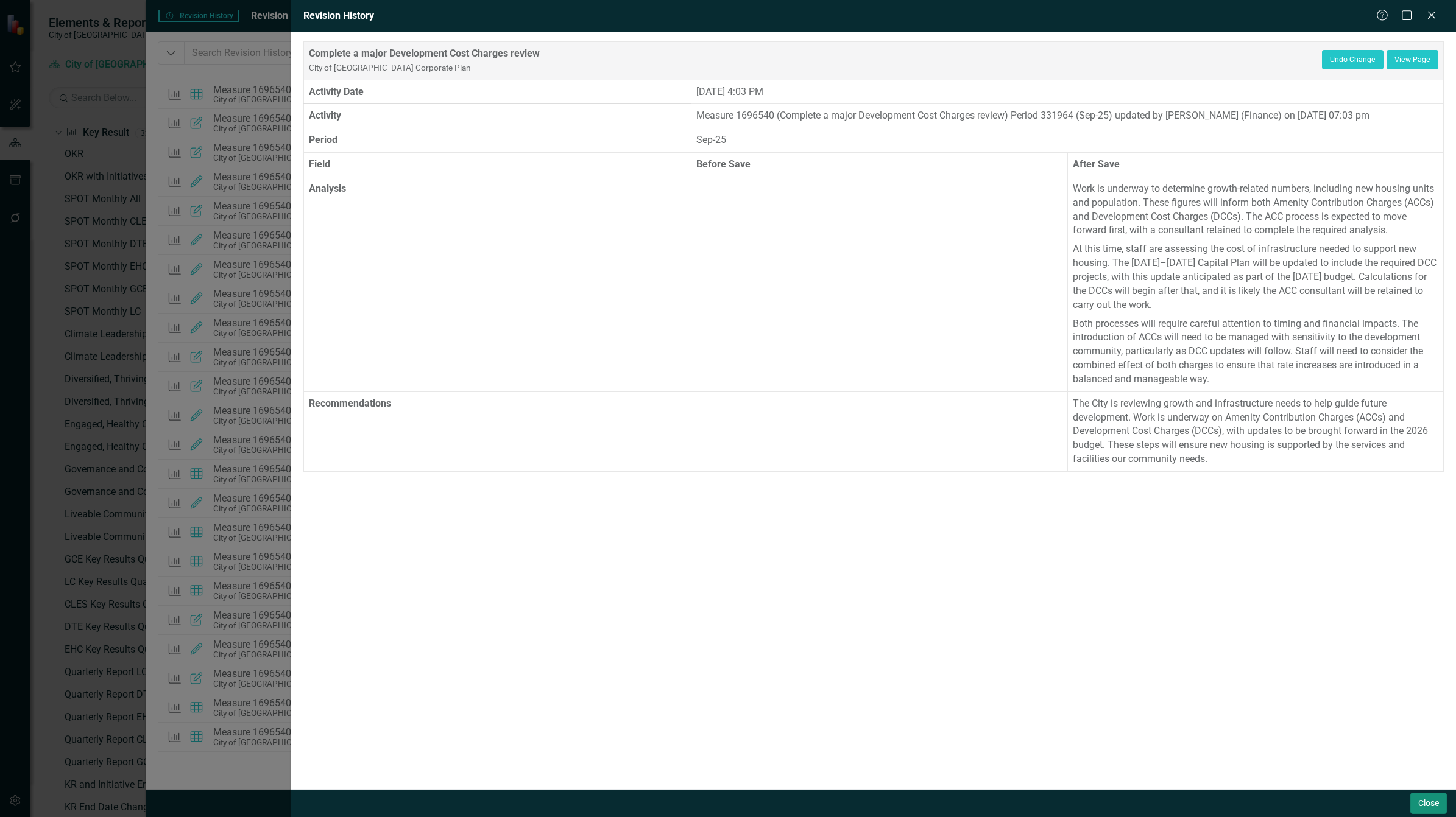
click at [1427, 807] on button "Close" at bounding box center [1428, 803] width 36 height 22
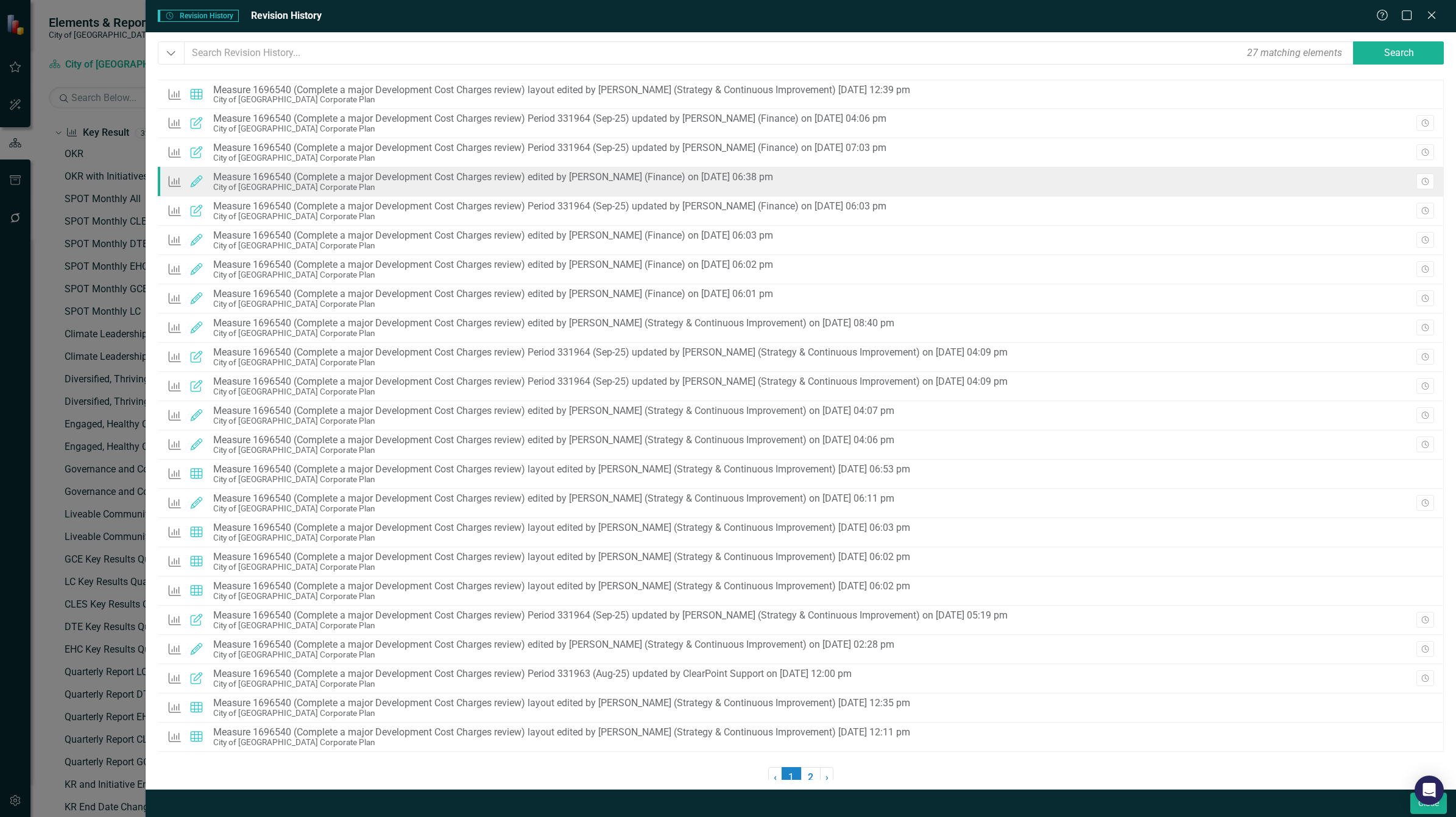
click at [619, 177] on div "Measure 1696540 (Complete a major Development Cost Charges review) edited by [P…" at bounding box center [493, 177] width 560 height 11
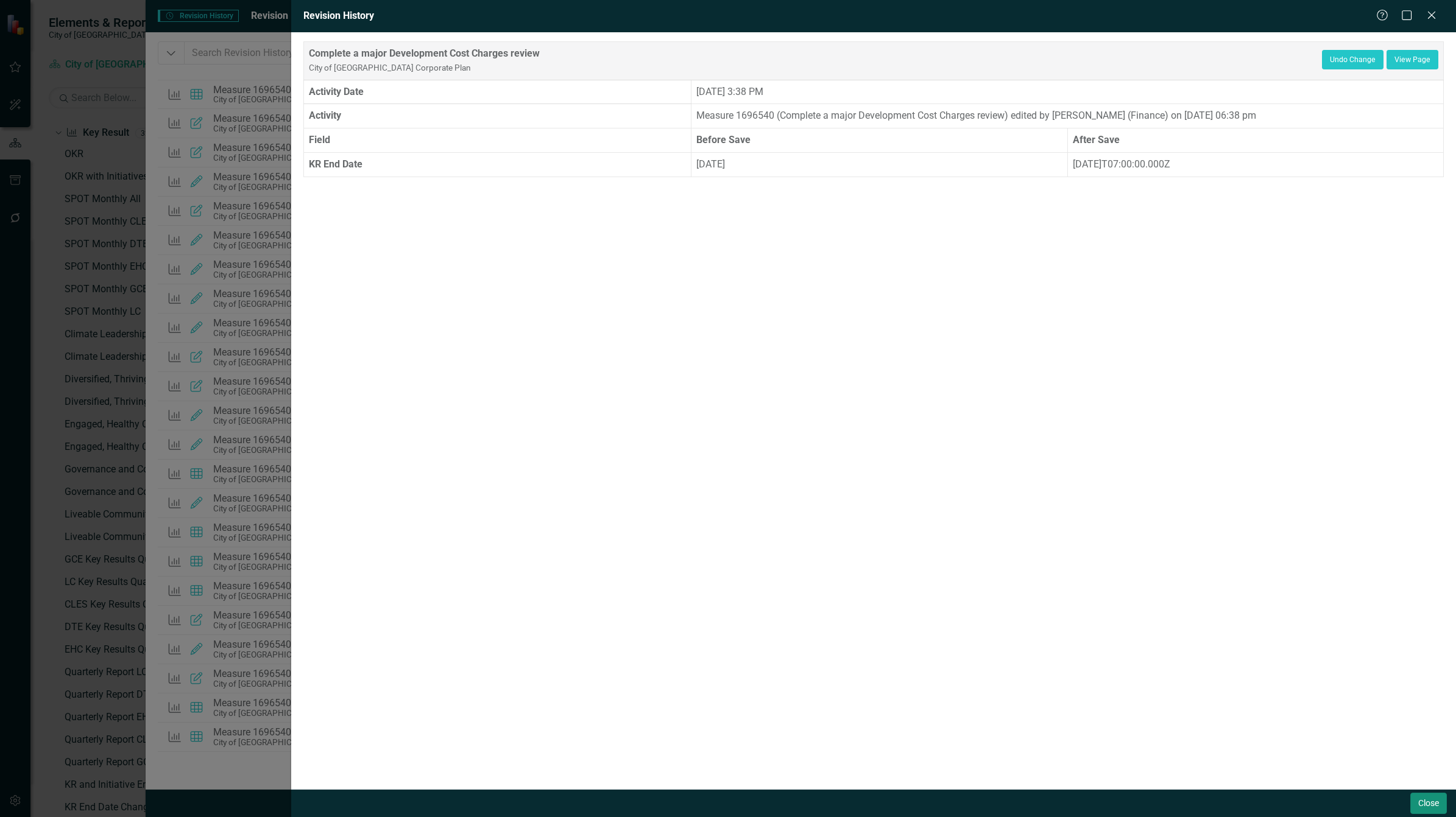
click at [1420, 805] on button "Close" at bounding box center [1428, 803] width 36 height 22
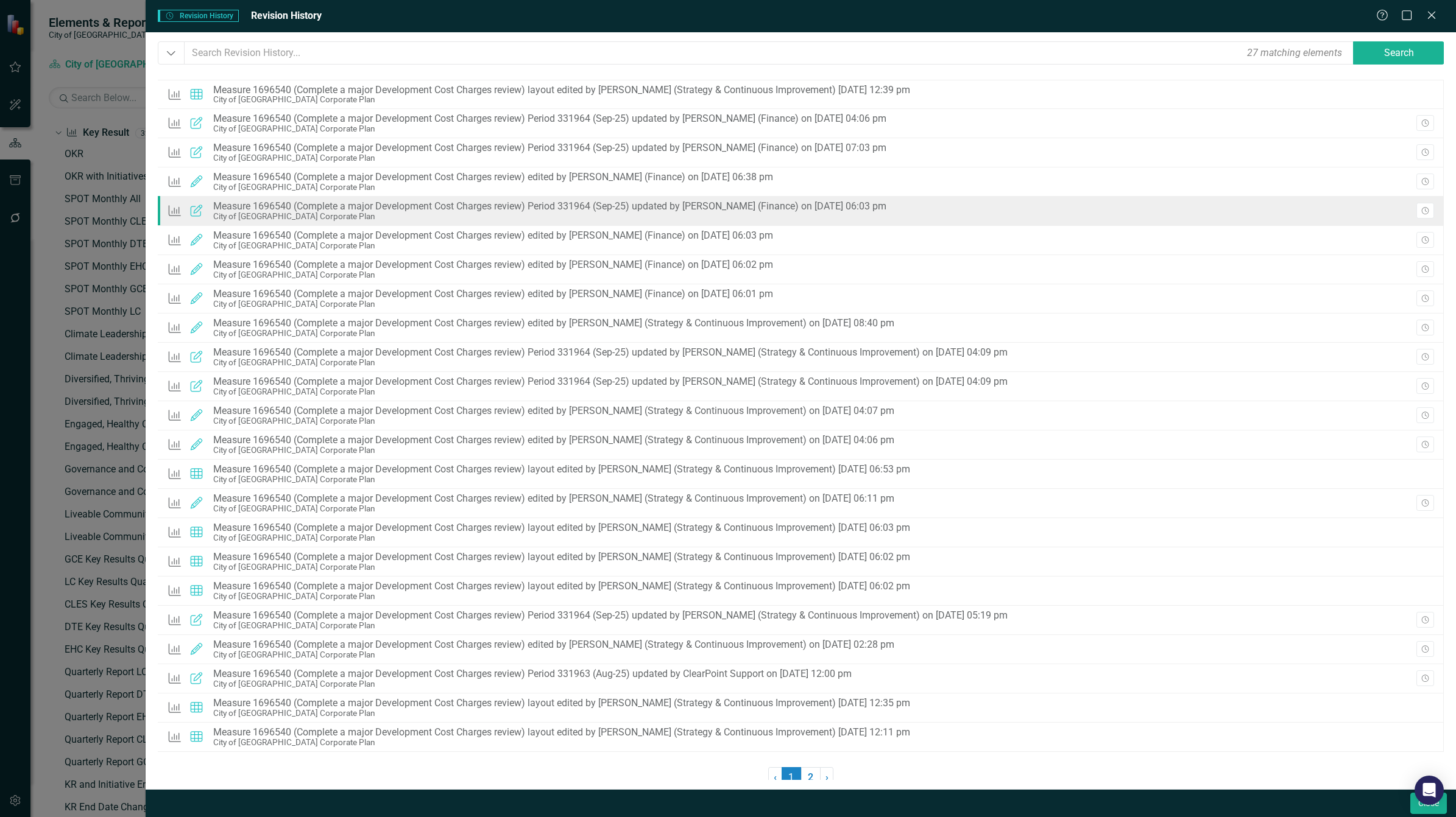
click at [738, 211] on div "Measure 1696540 (Complete a major Development Cost Charges review) Period 33196…" at bounding box center [550, 207] width 673 height 11
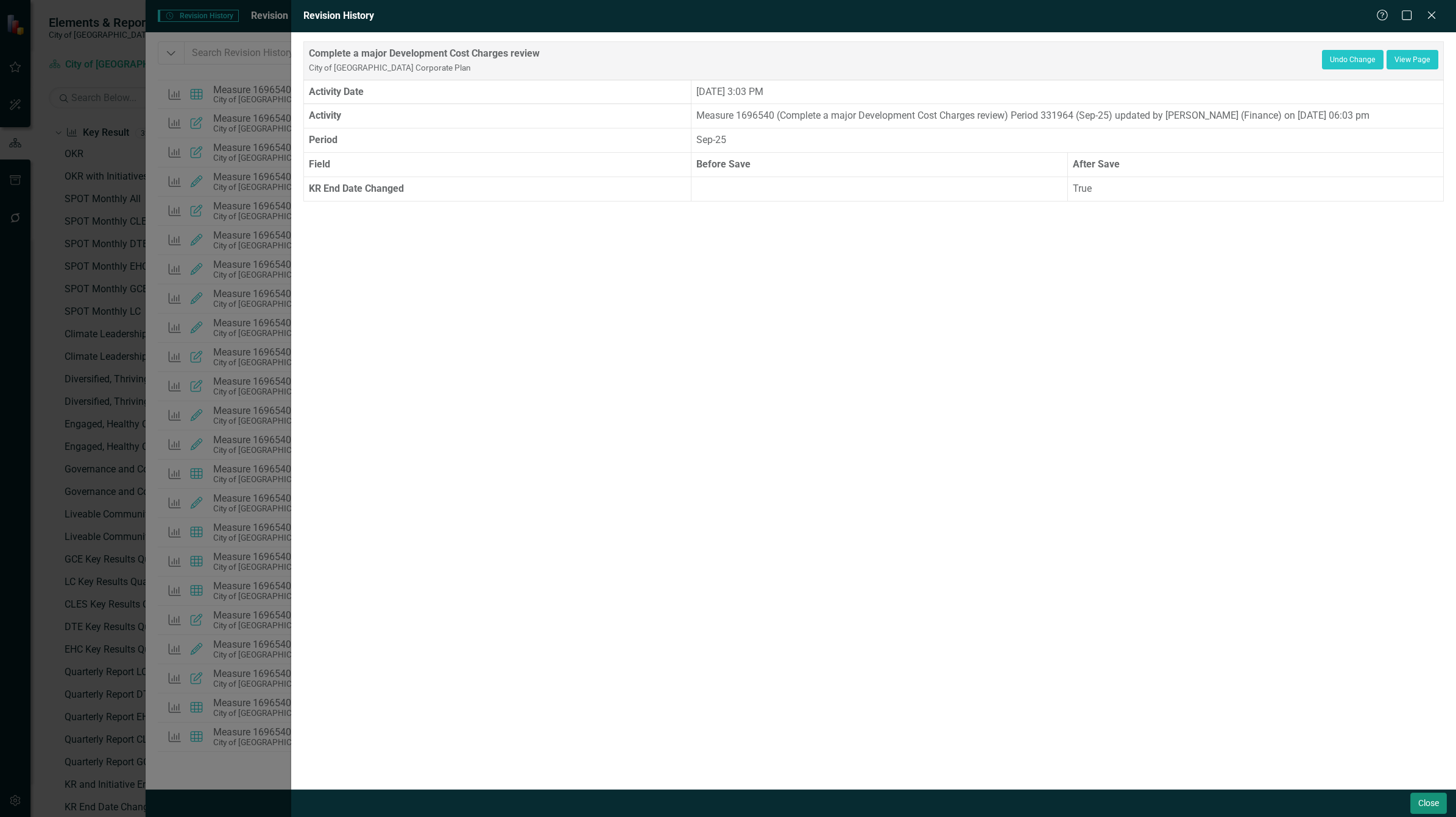
click at [1420, 807] on button "Close" at bounding box center [1428, 803] width 36 height 22
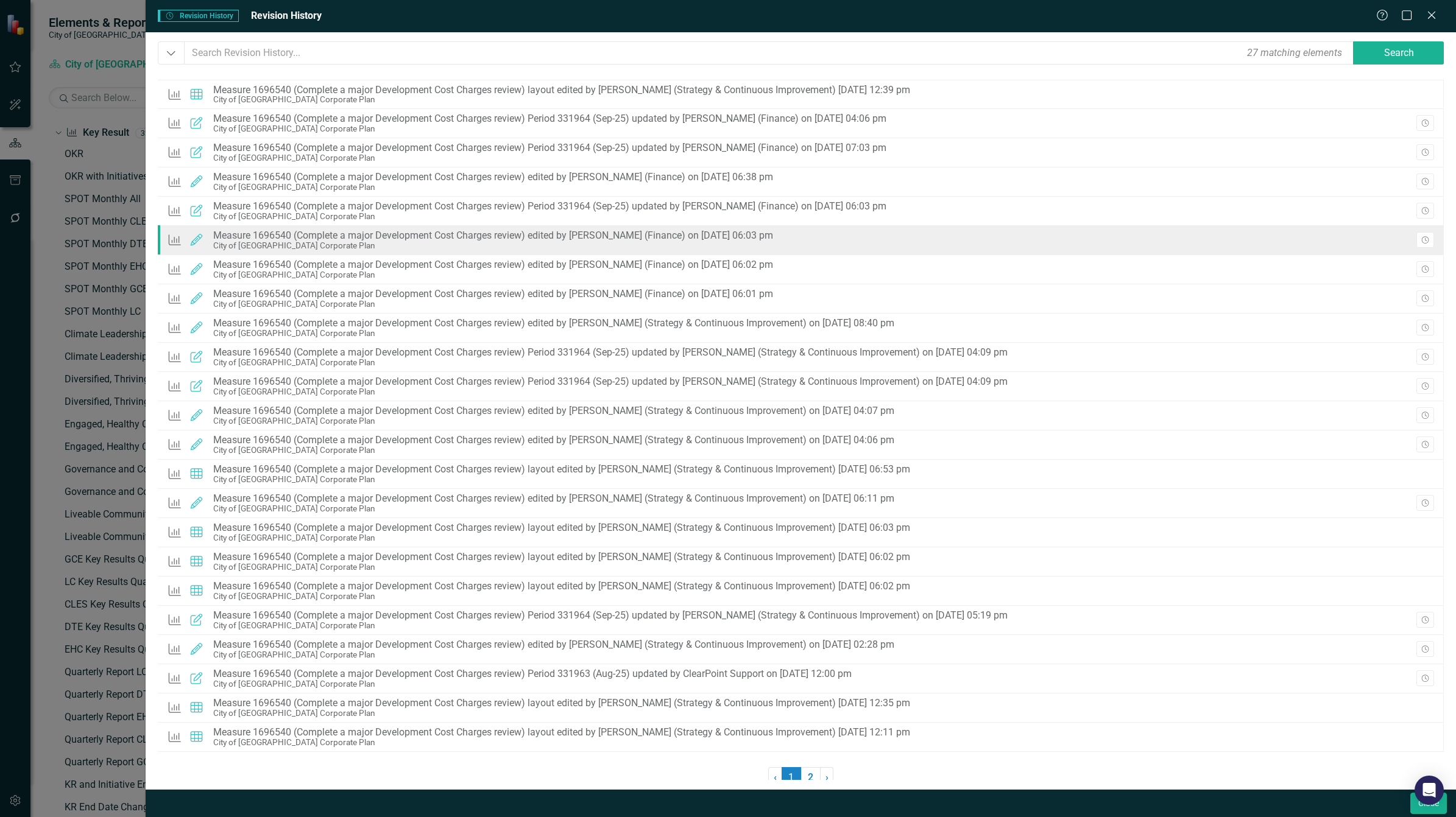
click at [689, 236] on div "Measure 1696540 (Complete a major Development Cost Charges review) edited by [P…" at bounding box center [493, 236] width 560 height 11
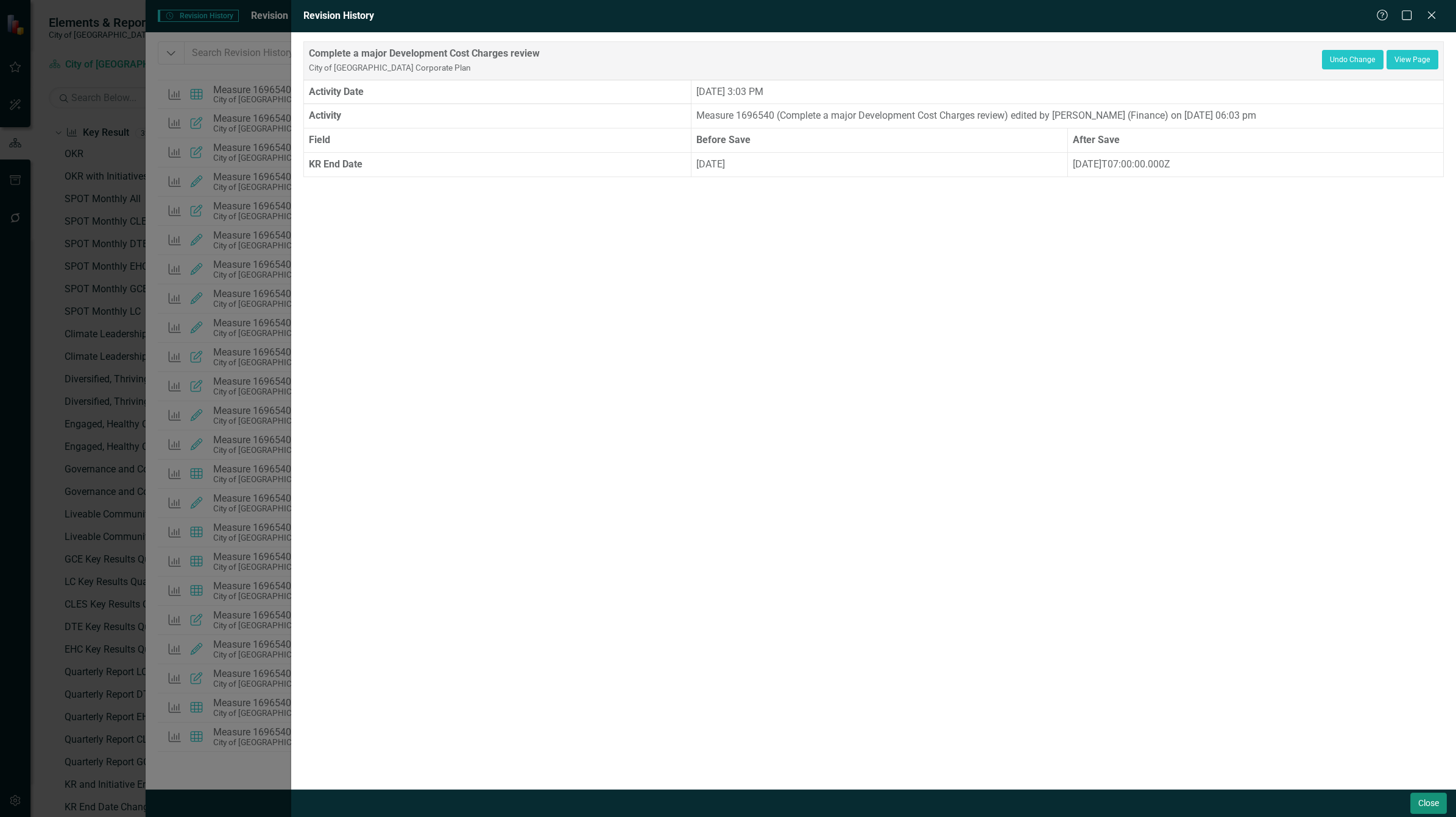
click at [1428, 800] on button "Close" at bounding box center [1428, 803] width 36 height 22
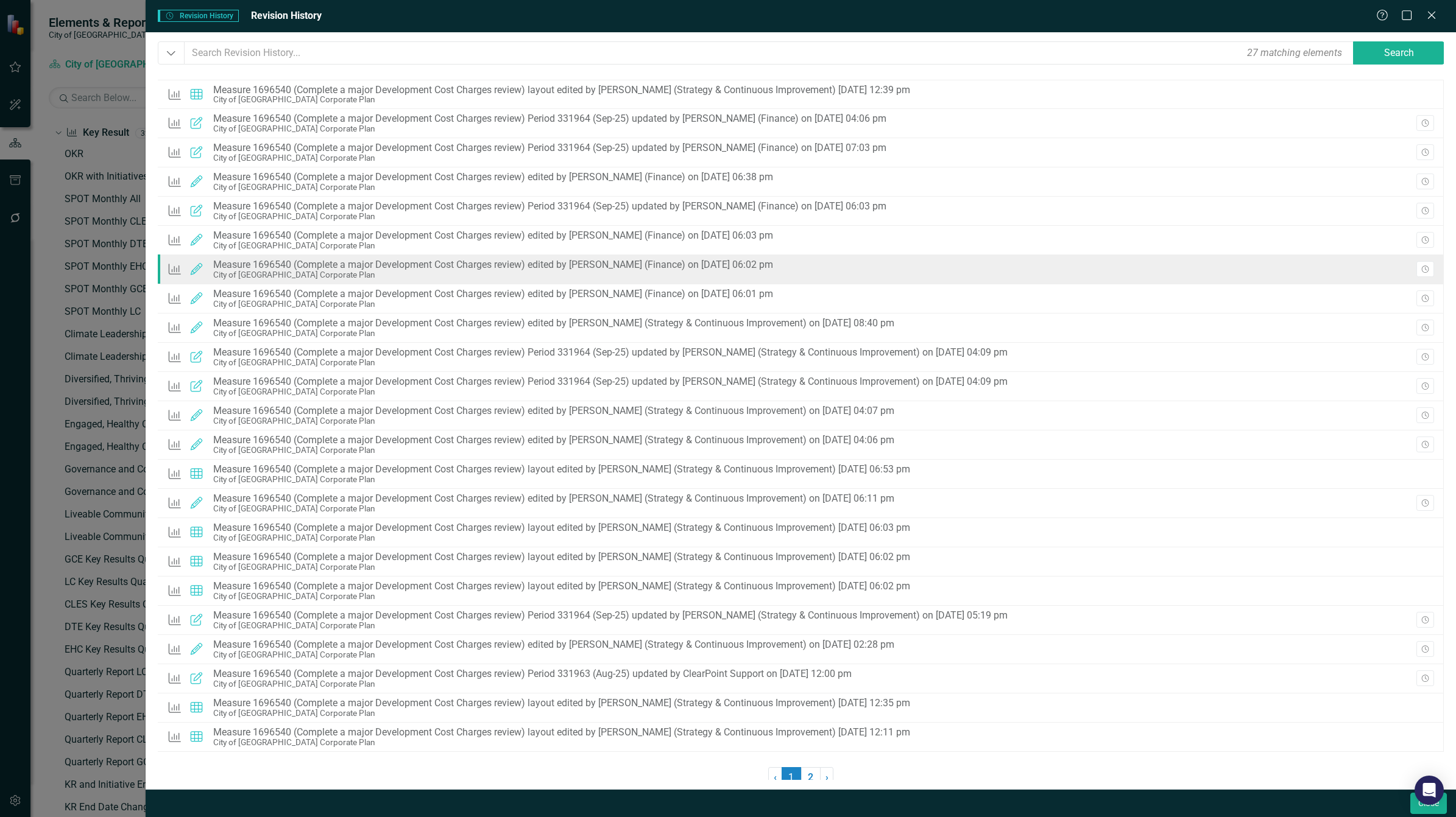
click at [696, 266] on div "Measure 1696540 (Complete a major Development Cost Charges review) edited by [P…" at bounding box center [493, 265] width 560 height 11
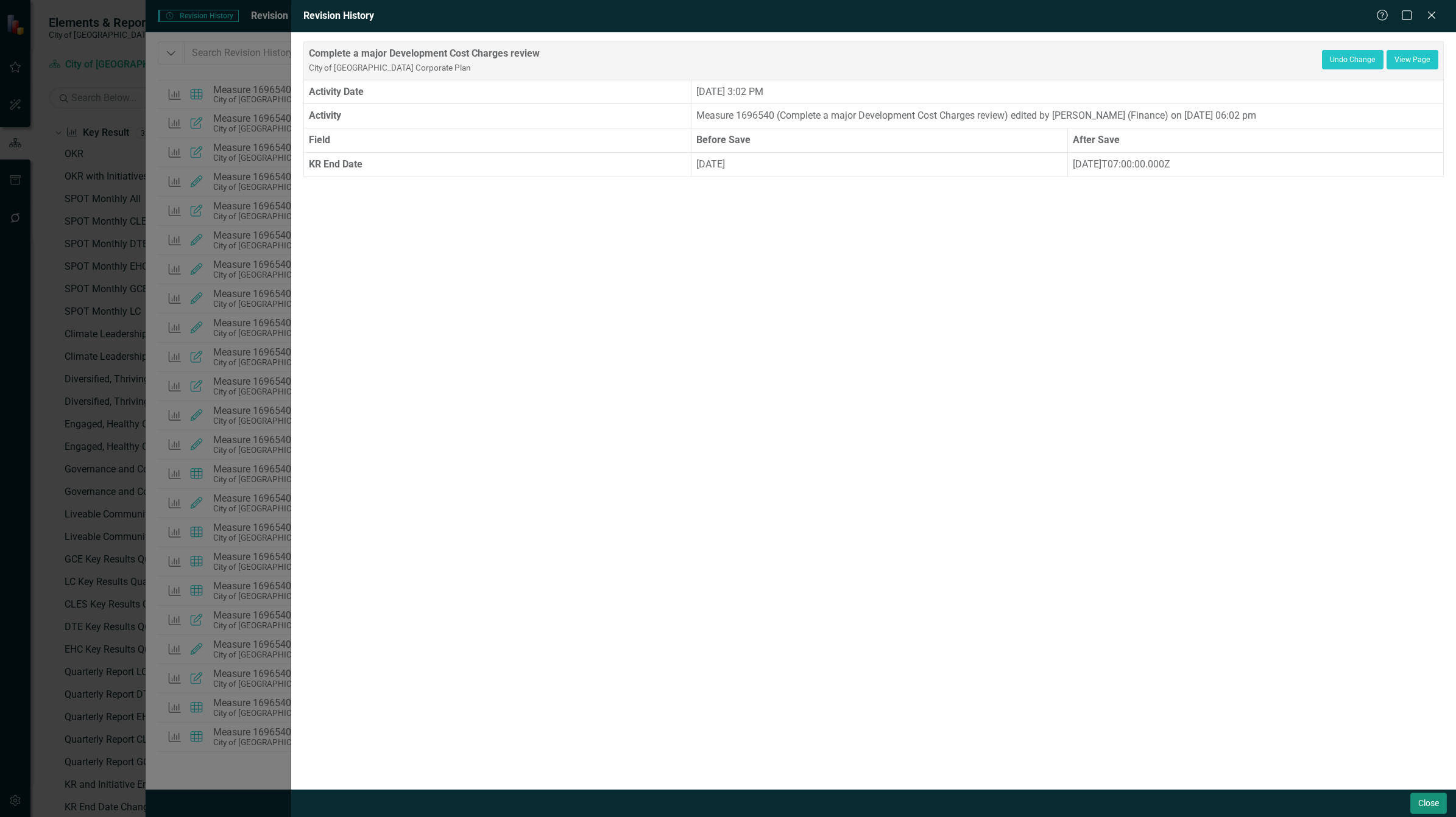
click at [1429, 802] on button "Close" at bounding box center [1428, 803] width 36 height 22
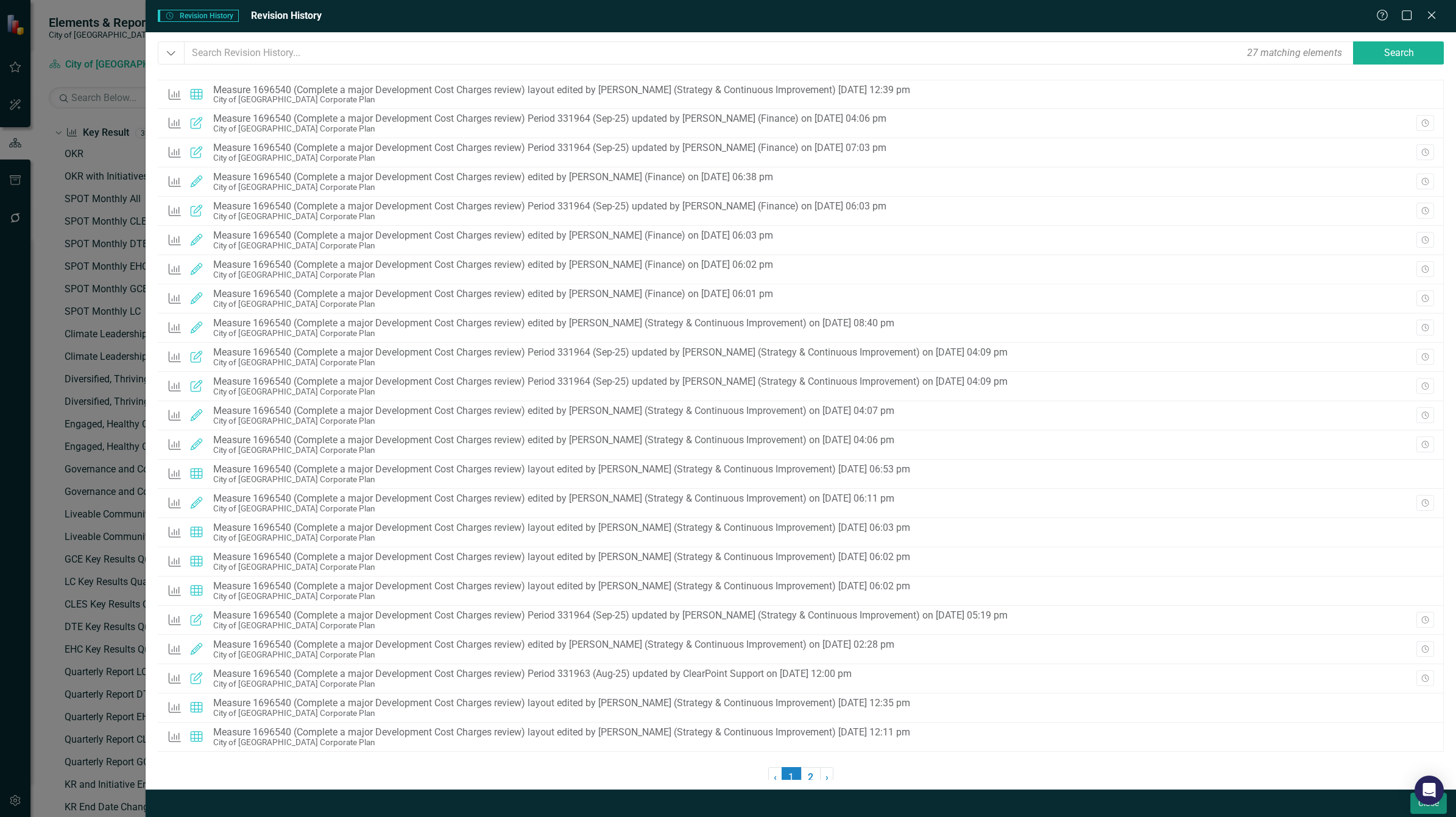
click at [1424, 807] on button "Close" at bounding box center [1428, 803] width 36 height 22
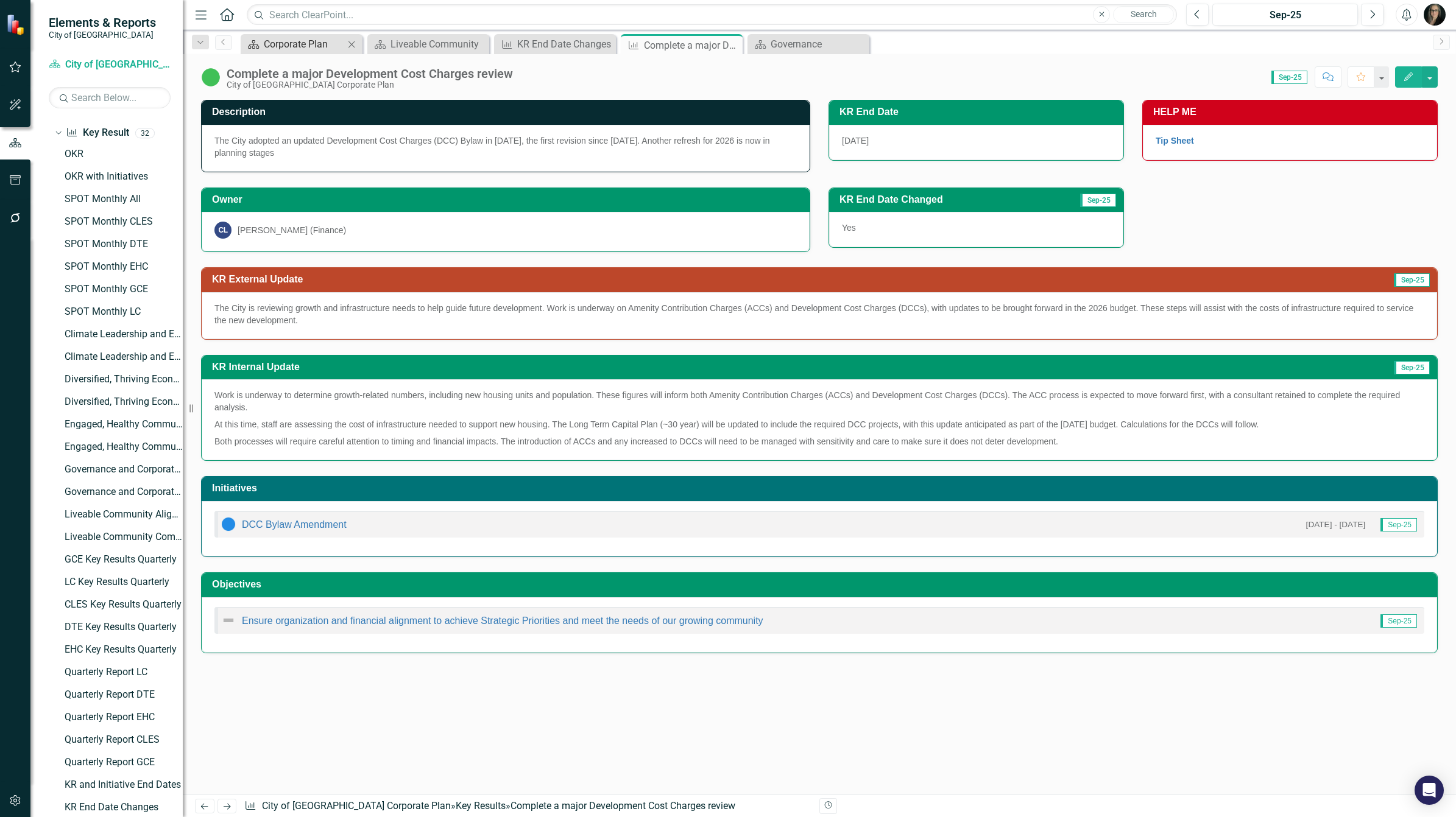
click at [284, 44] on div "Corporate Plan" at bounding box center [304, 44] width 80 height 15
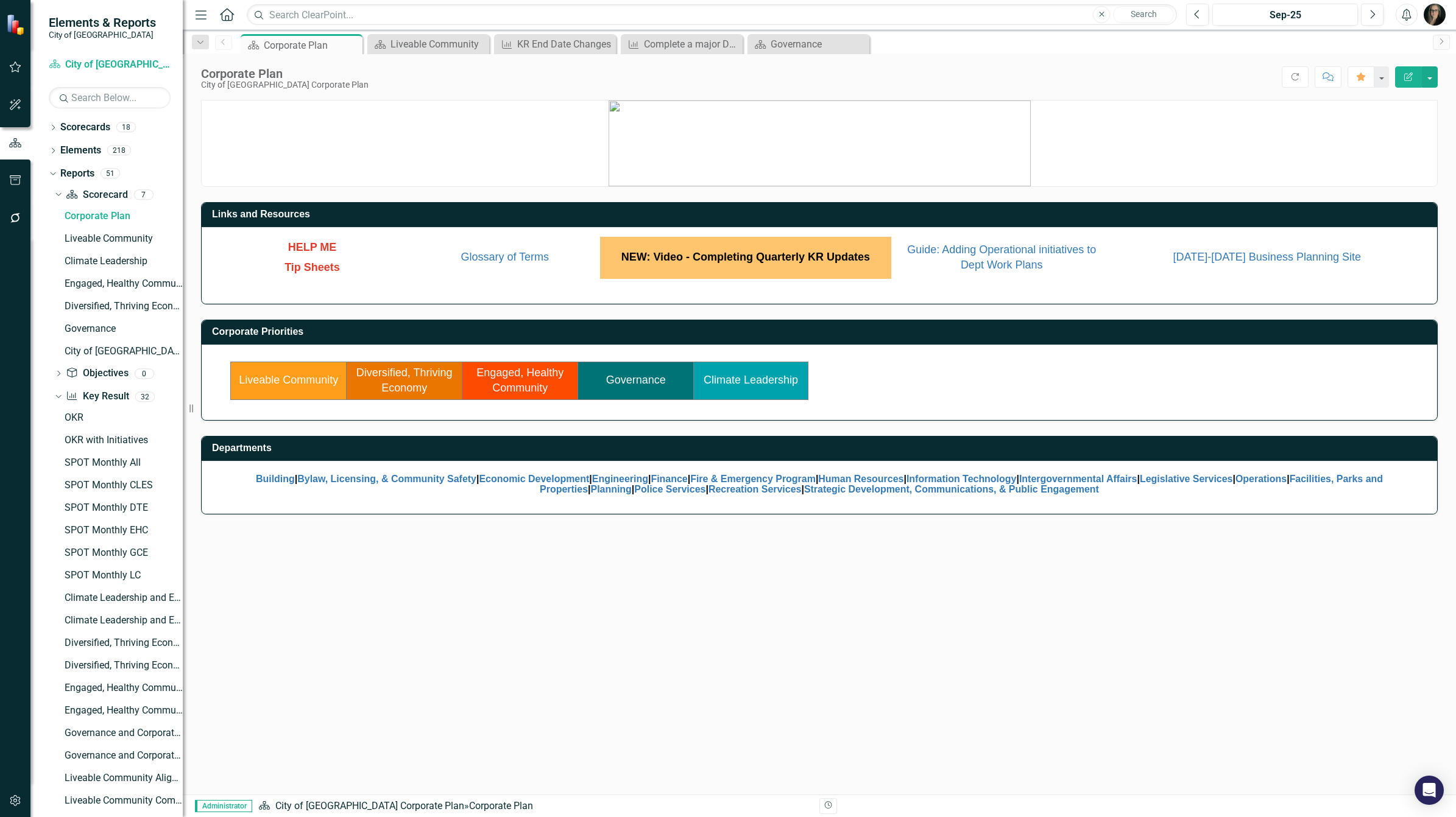
click at [628, 382] on link "Governance" at bounding box center [636, 380] width 60 height 12
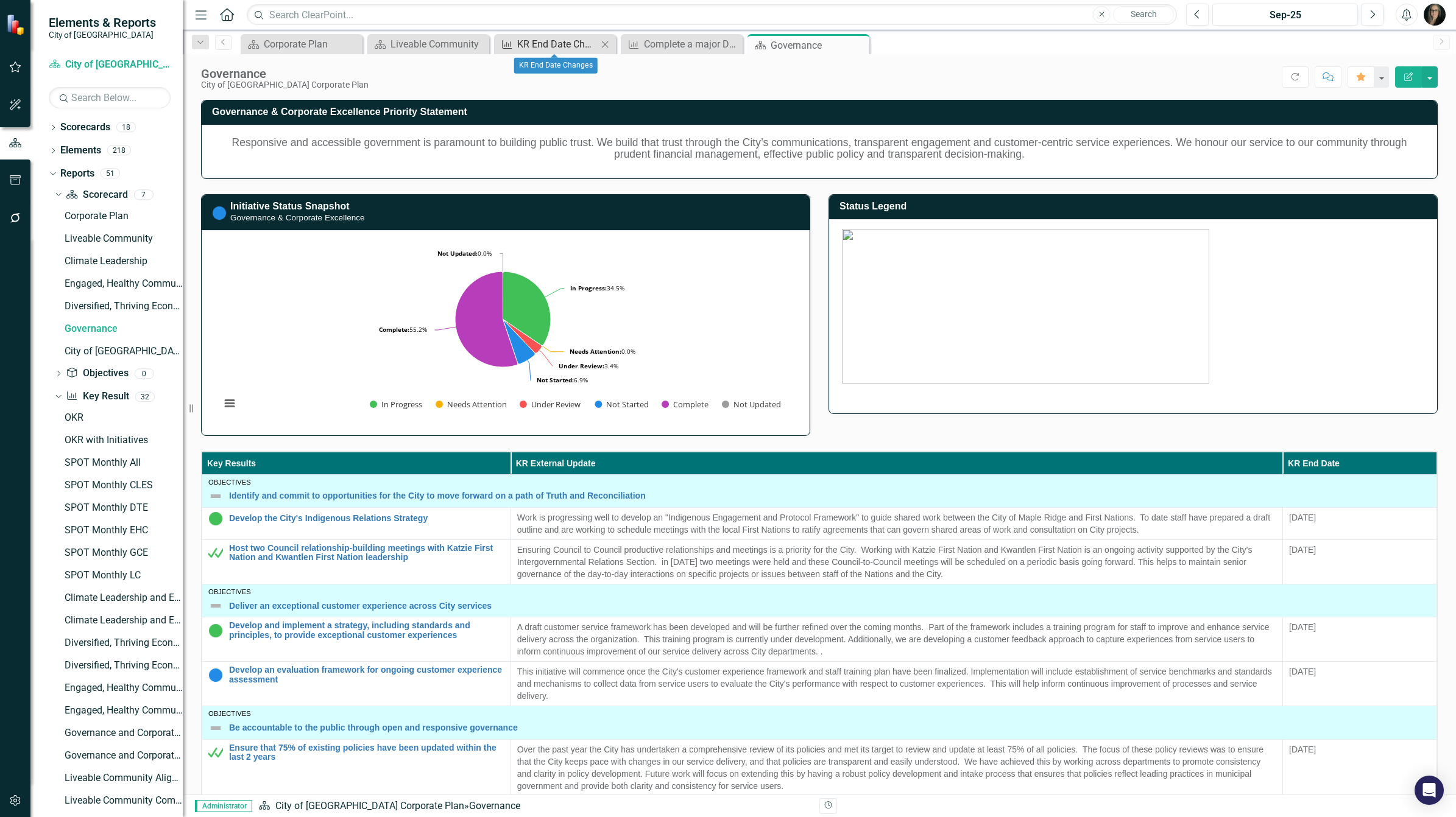
click at [544, 40] on div "KR End Date Changes" at bounding box center [557, 44] width 80 height 15
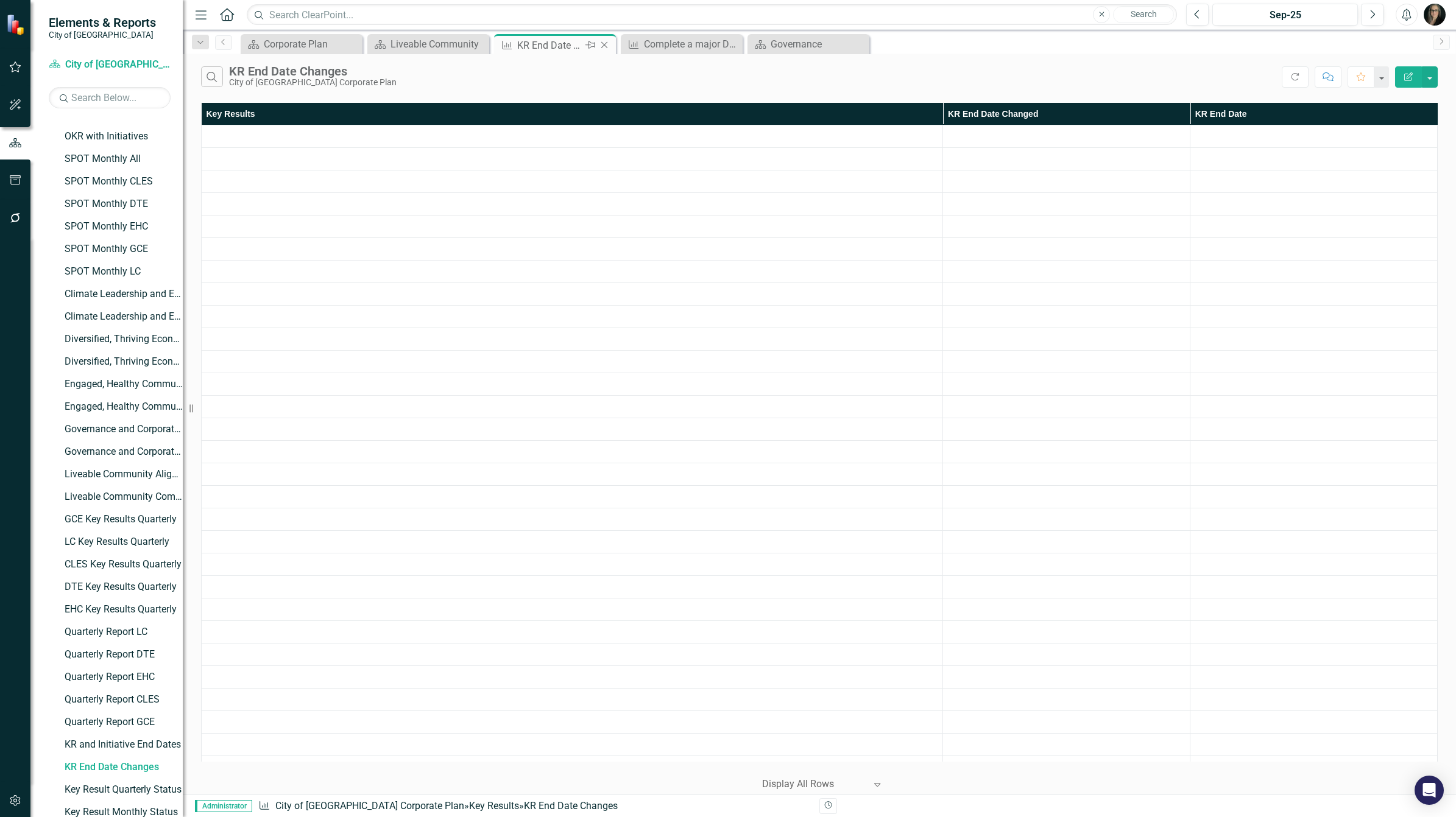
scroll to position [108, 0]
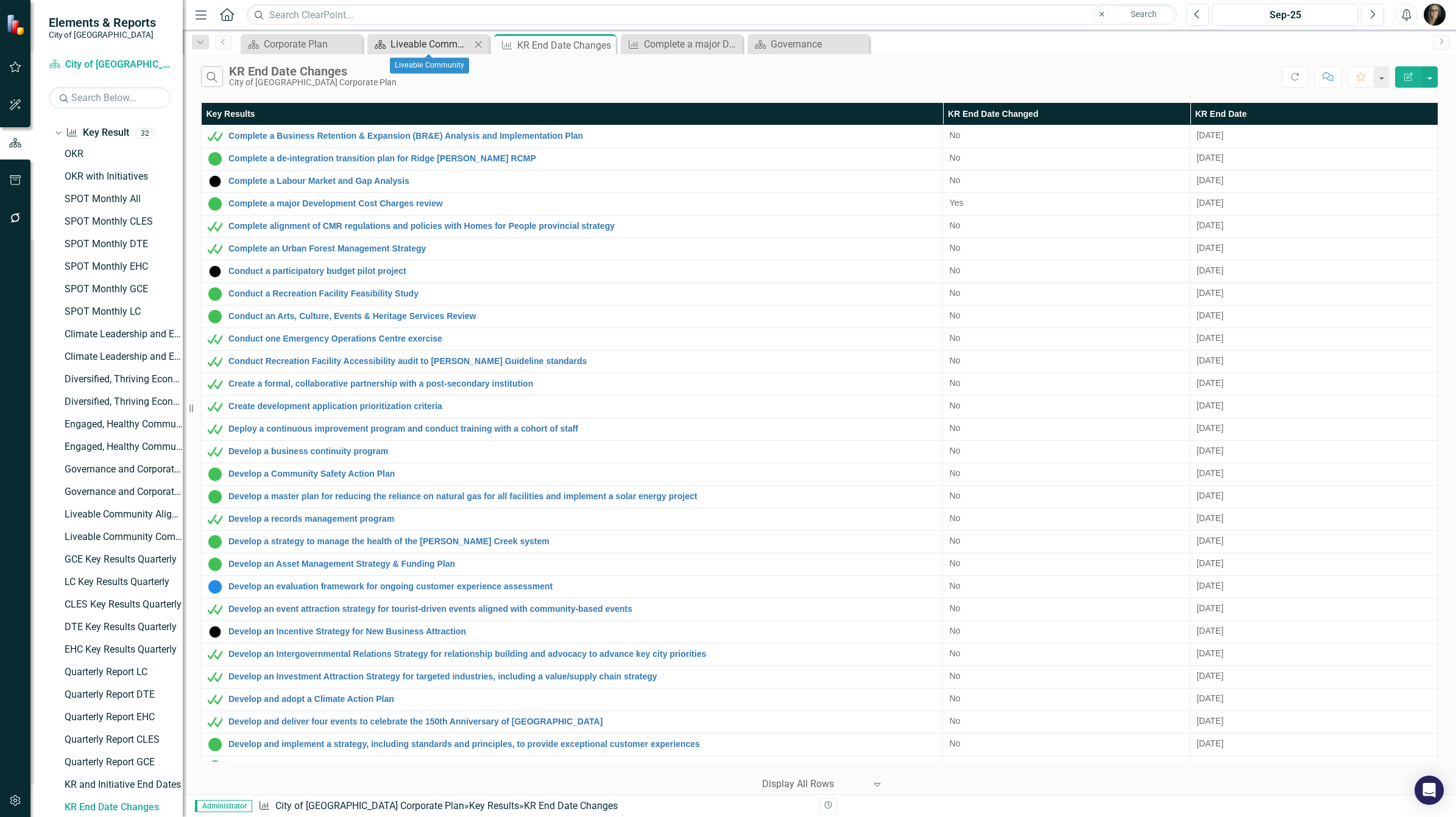
click at [452, 47] on div "Liveable Community" at bounding box center [431, 44] width 80 height 15
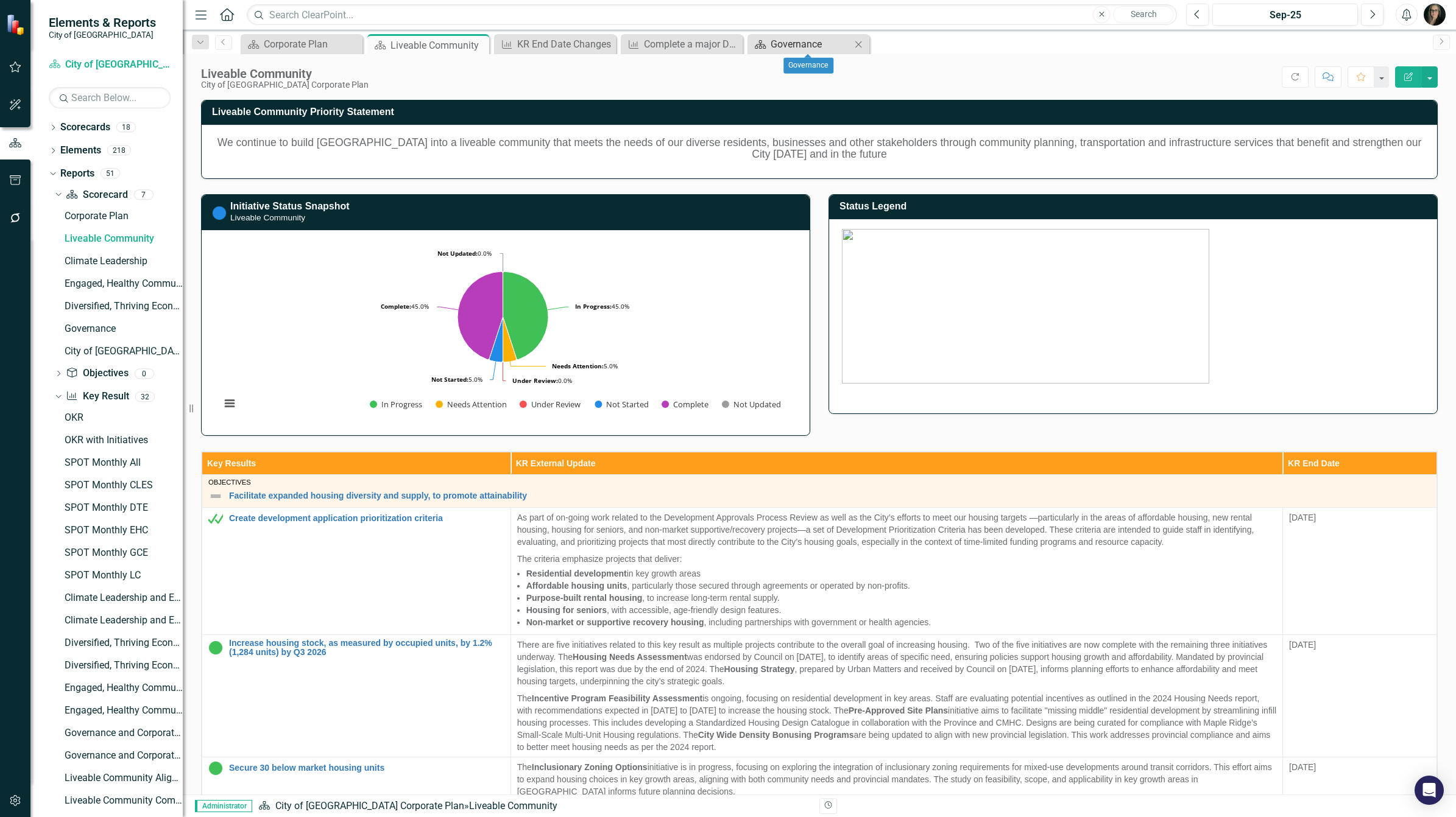
click at [780, 44] on div "Governance" at bounding box center [811, 44] width 80 height 15
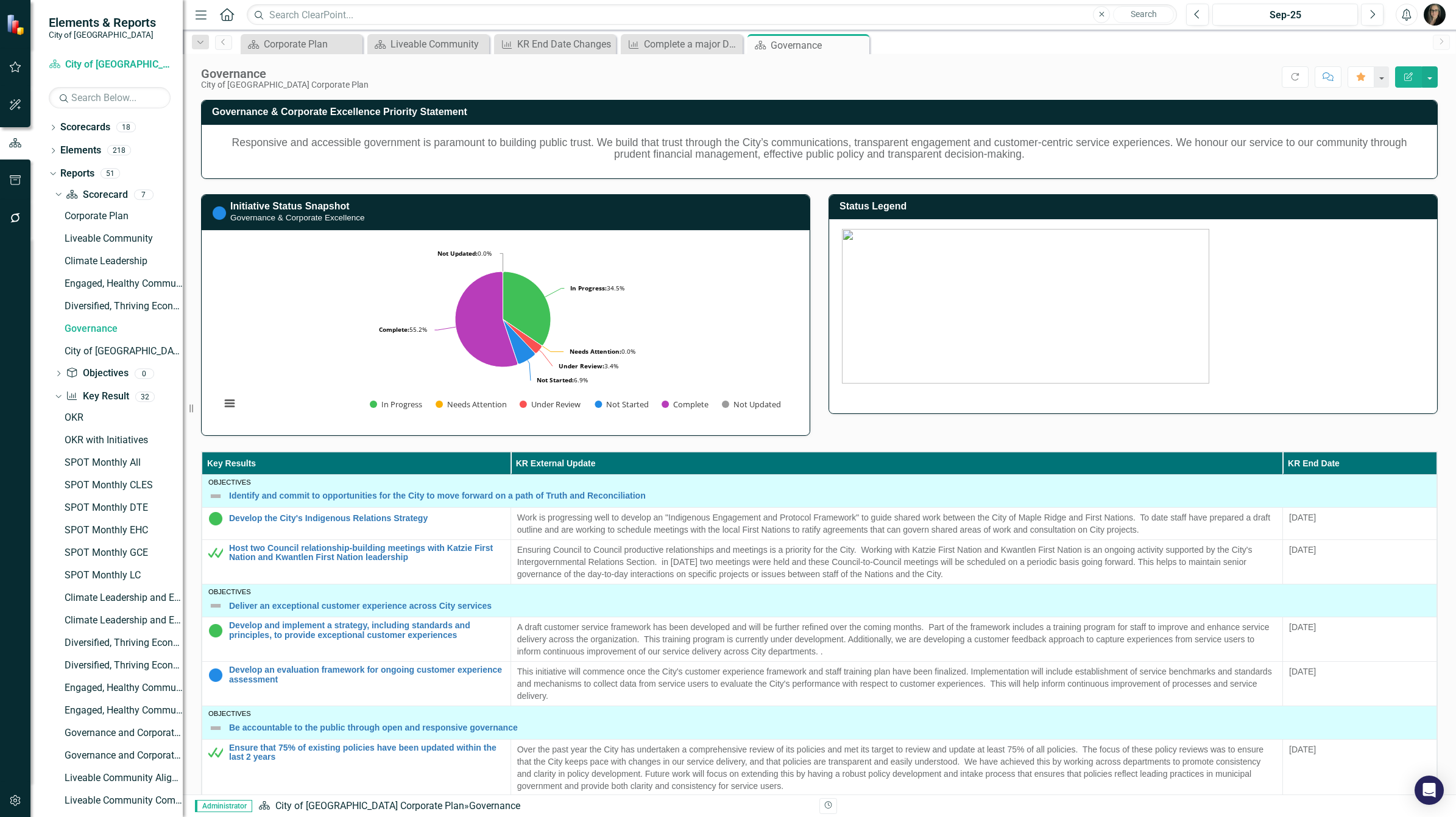
click at [455, 150] on h5 "Responsive and accessible government is paramount to building public trust. We …" at bounding box center [819, 149] width 1210 height 24
click at [11, 97] on button "button" at bounding box center [15, 105] width 27 height 25
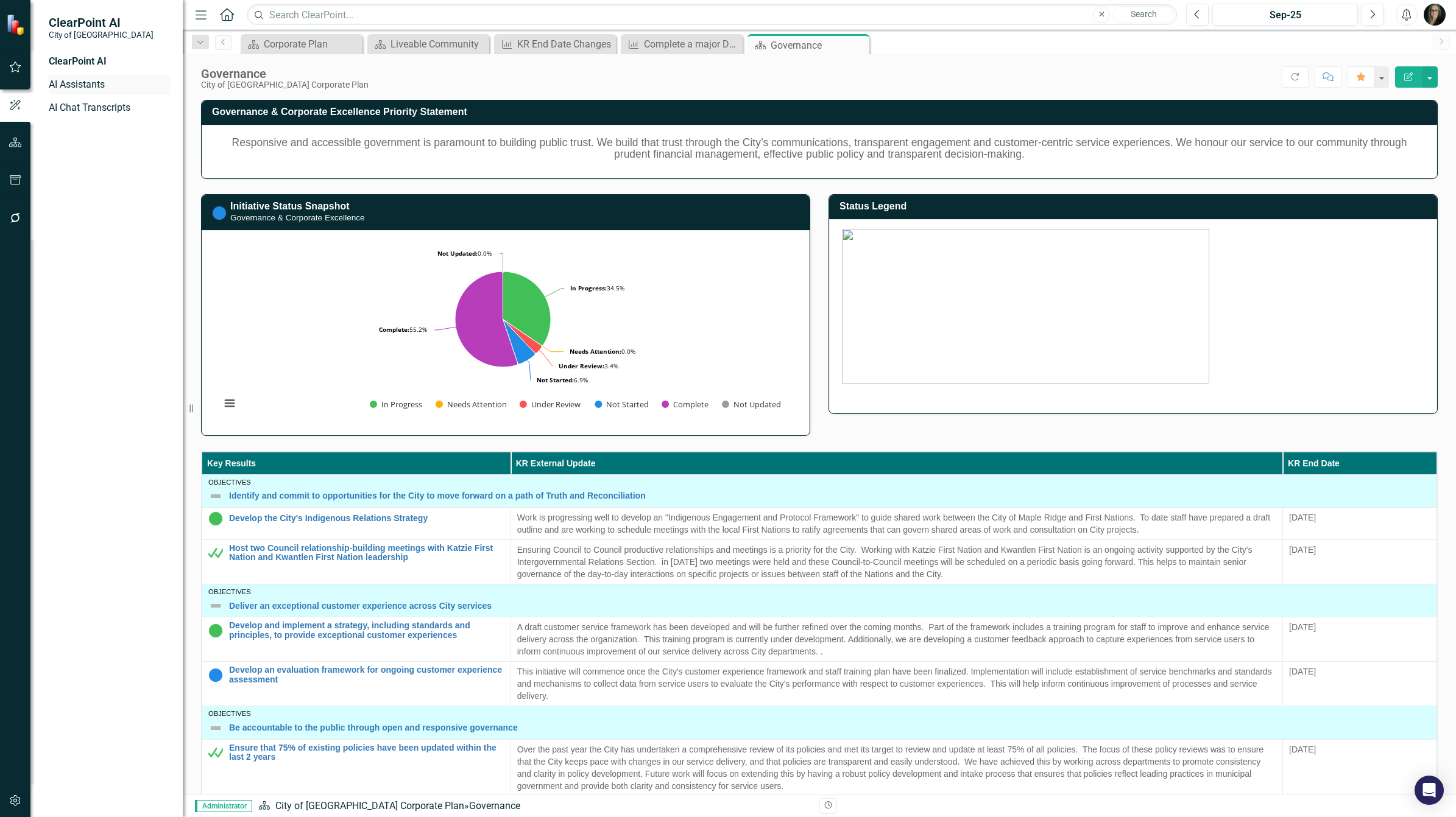
click at [81, 85] on link "AI Assistants" at bounding box center [109, 84] width 122 height 14
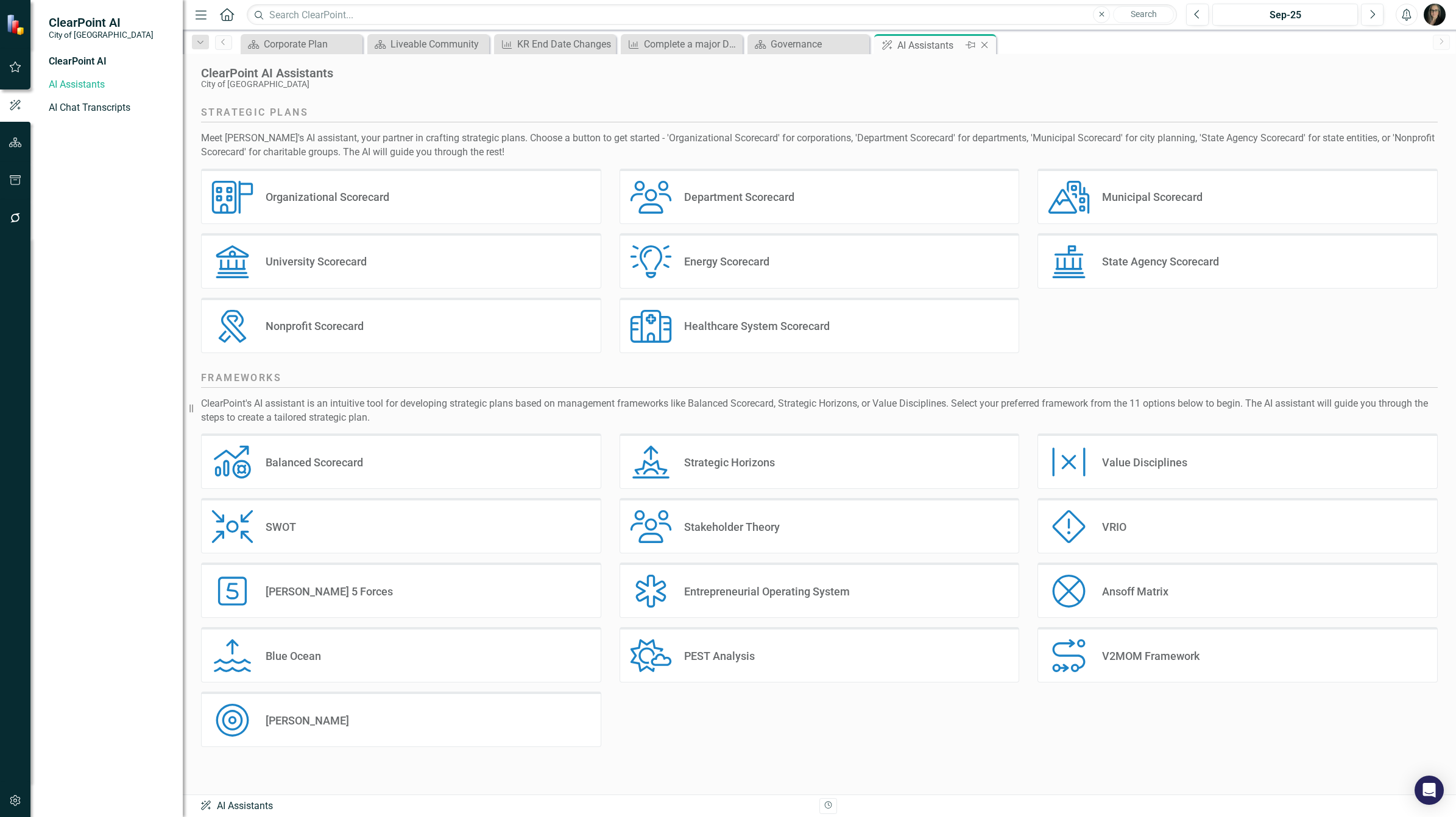
click at [988, 43] on icon "Close" at bounding box center [985, 45] width 12 height 10
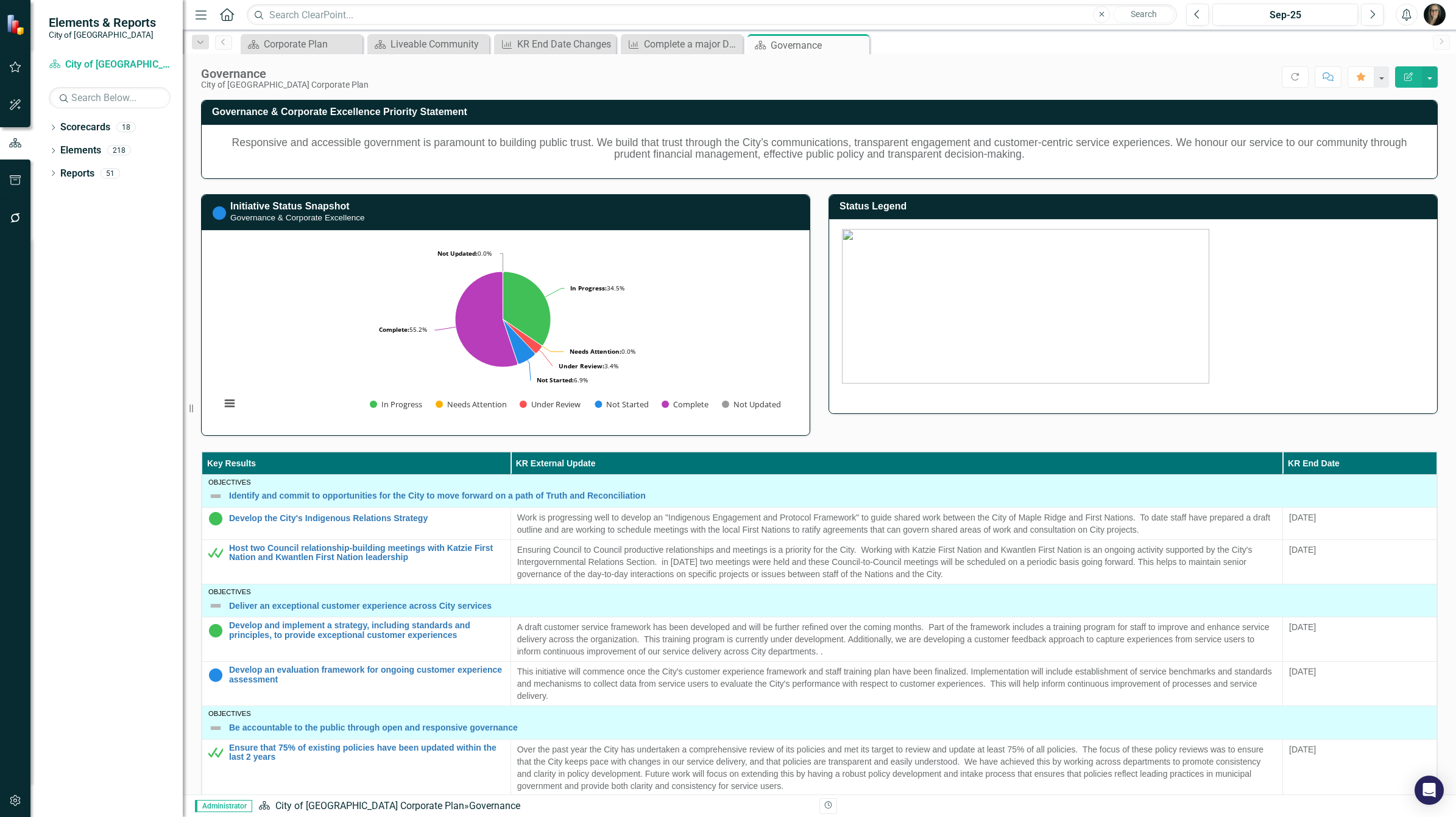
click at [738, 88] on div "Governance City of [GEOGRAPHIC_DATA] Corporate Plan Score: N/A Sep-25 Completed…" at bounding box center [819, 72] width 1273 height 36
click at [415, 43] on div "Liveable Community" at bounding box center [431, 44] width 80 height 15
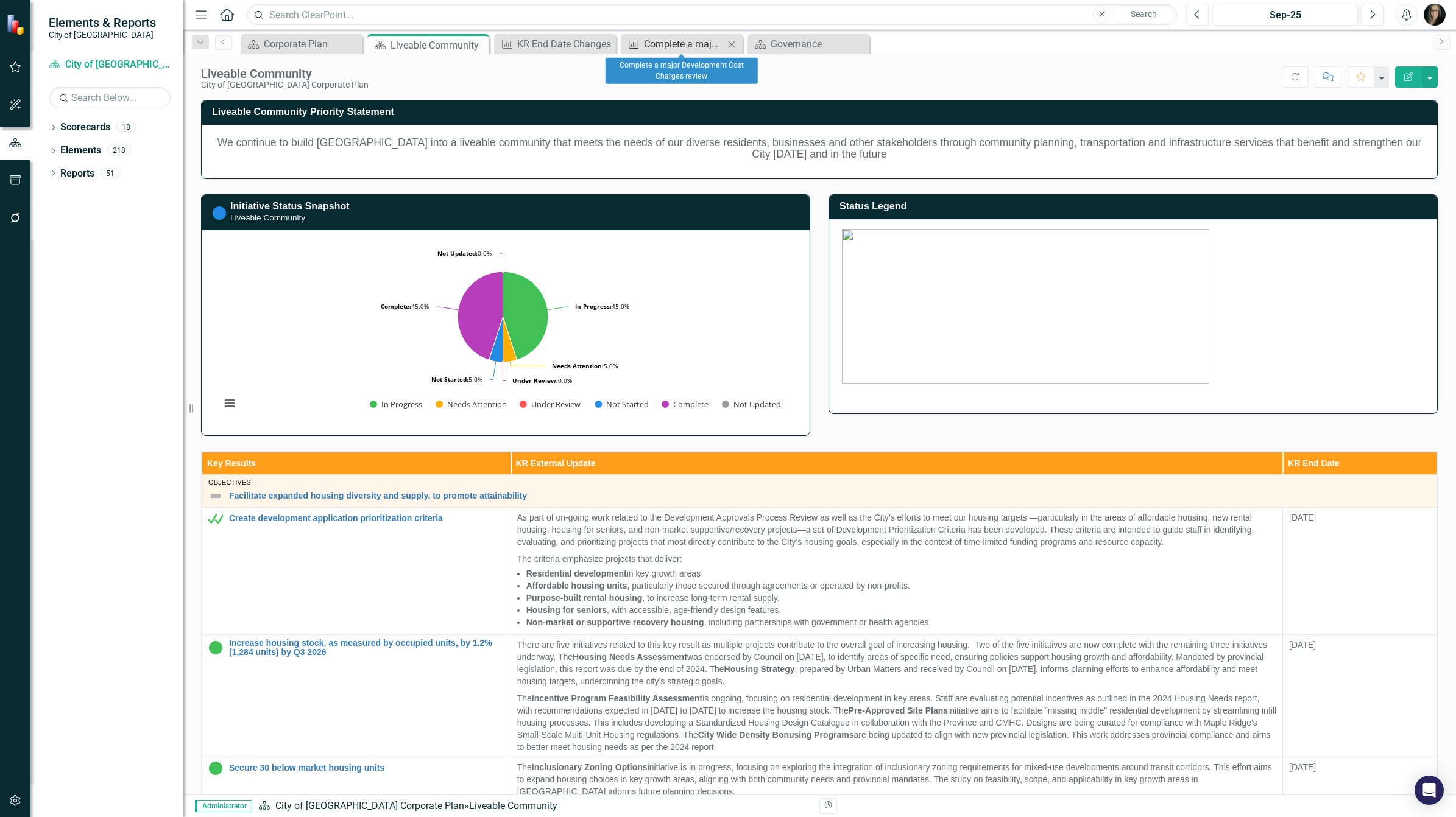
click at [680, 40] on div "Complete a major Development Cost Charges review" at bounding box center [684, 44] width 80 height 15
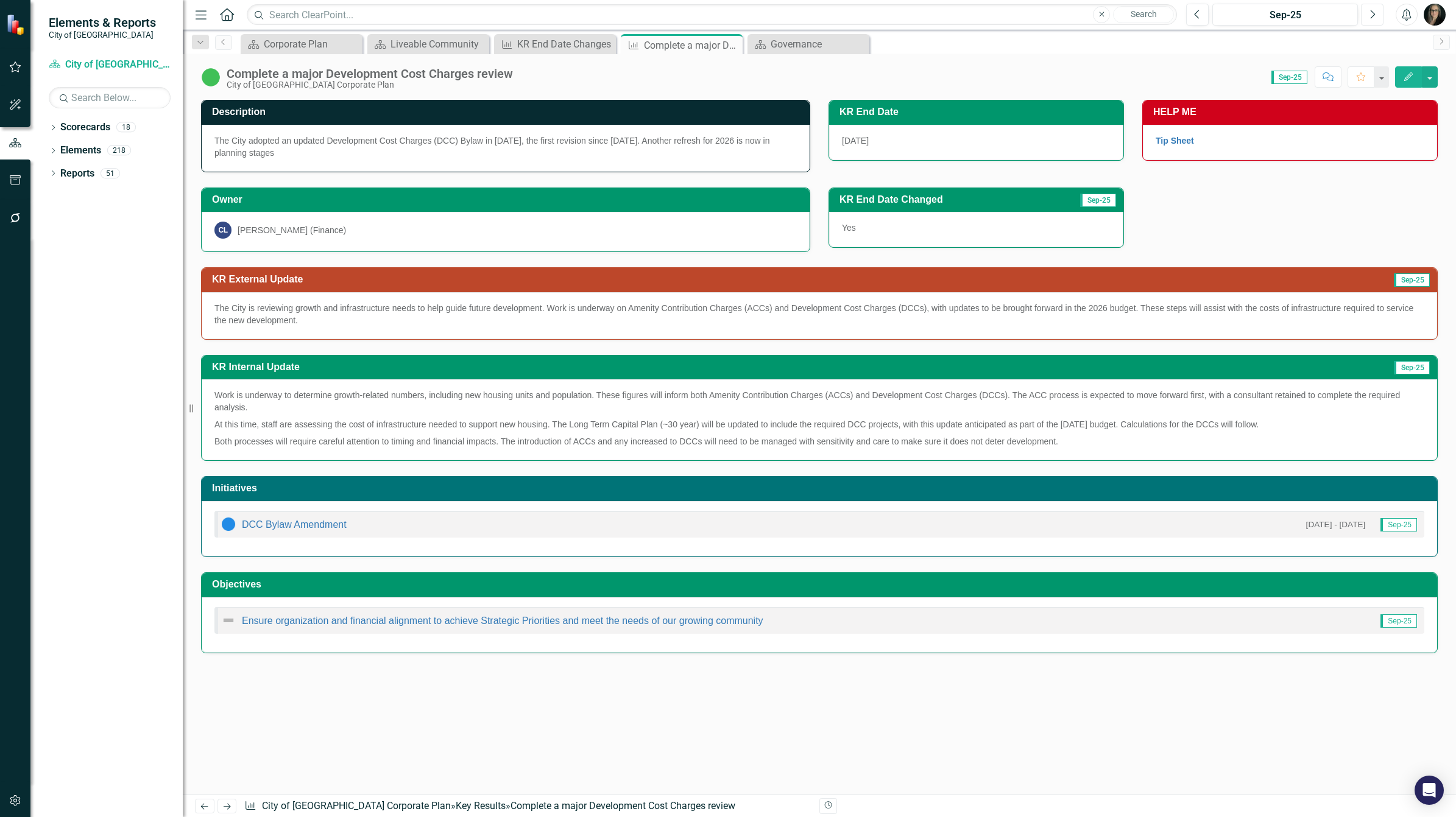
click at [1371, 15] on icon "Next" at bounding box center [1372, 15] width 7 height 11
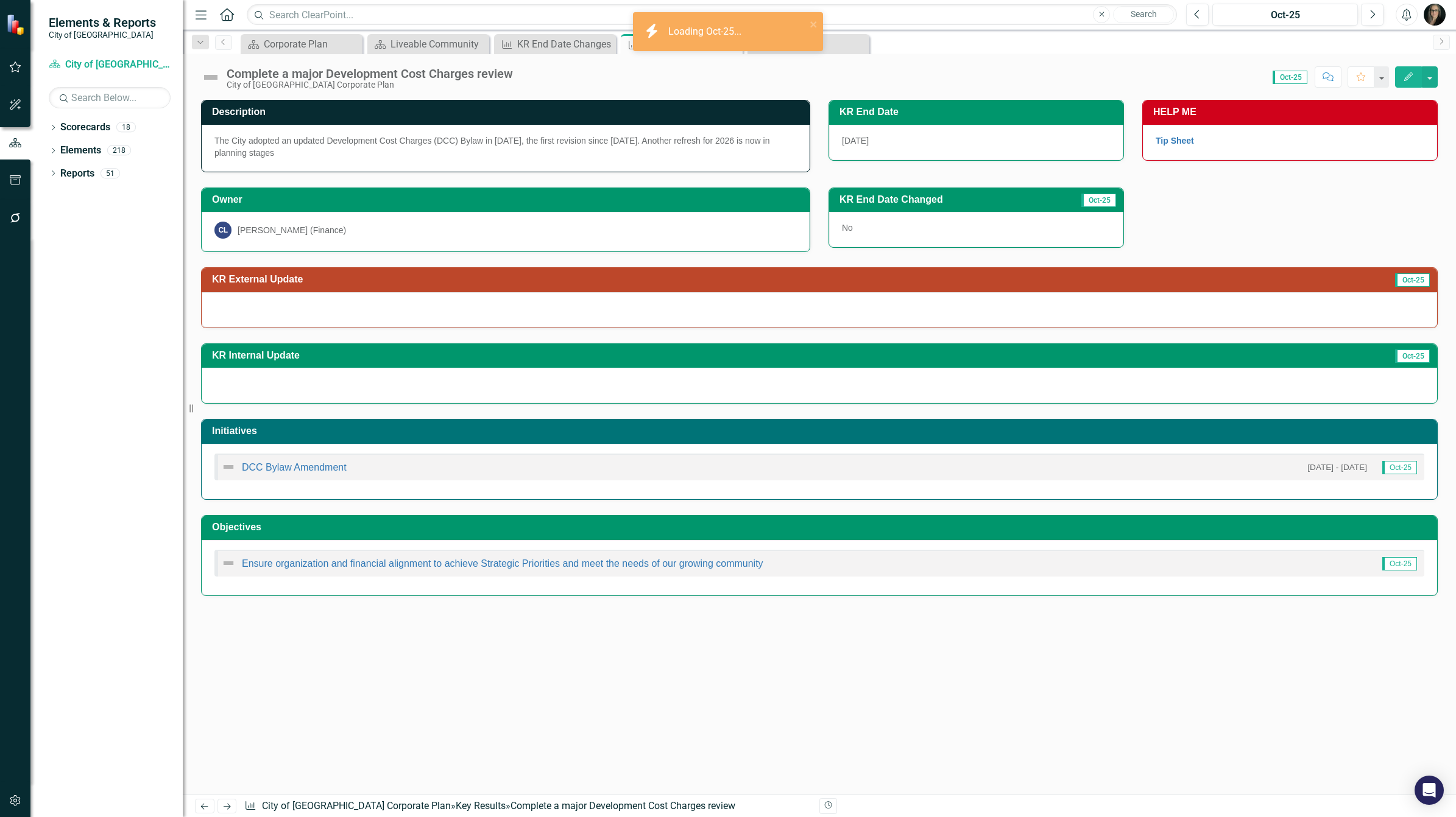
click at [346, 354] on h3 "KR Internal Update" at bounding box center [644, 356] width 864 height 11
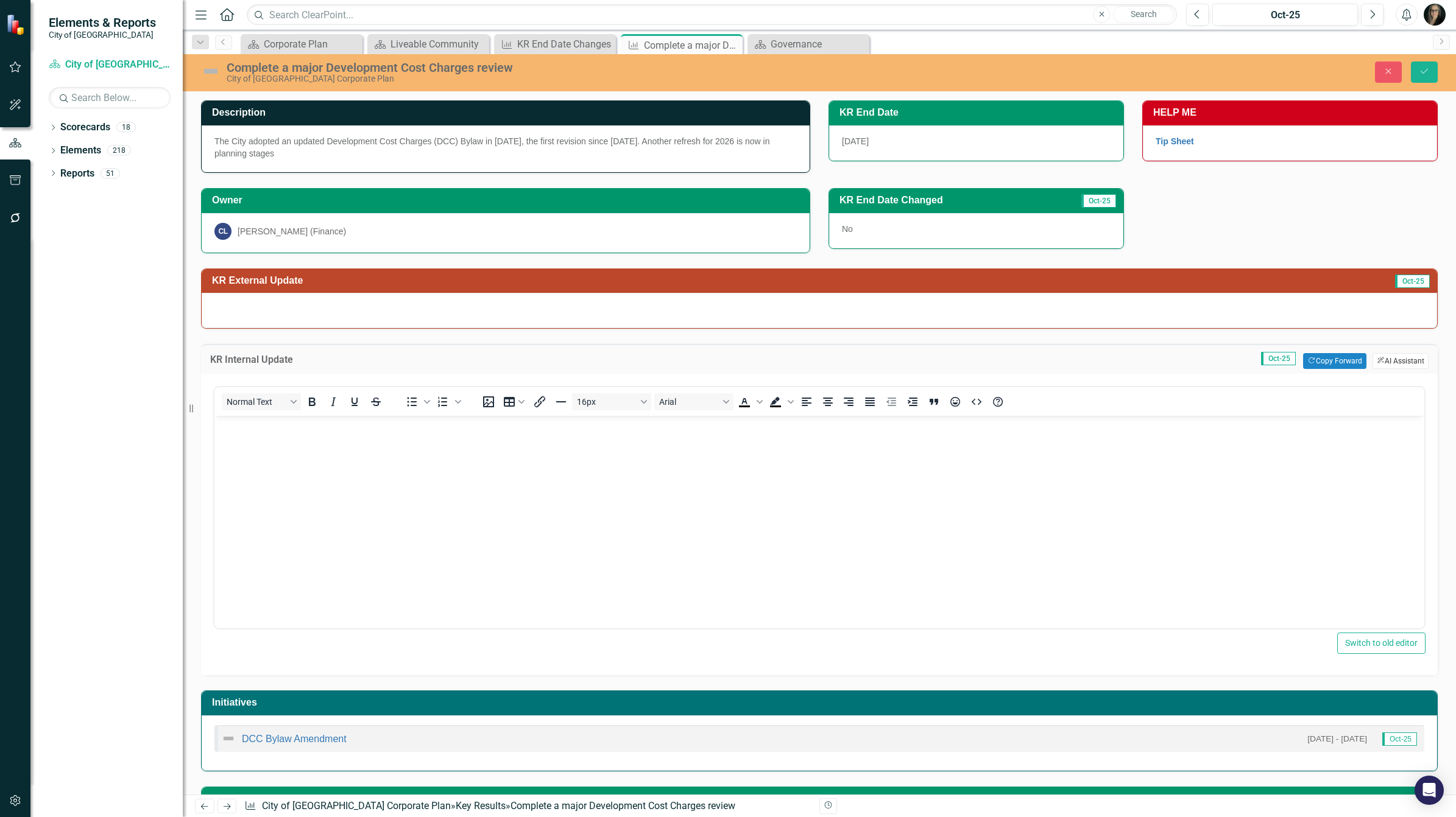
click at [1378, 358] on button "ClearPoint AI AI Assistant" at bounding box center [1400, 361] width 56 height 16
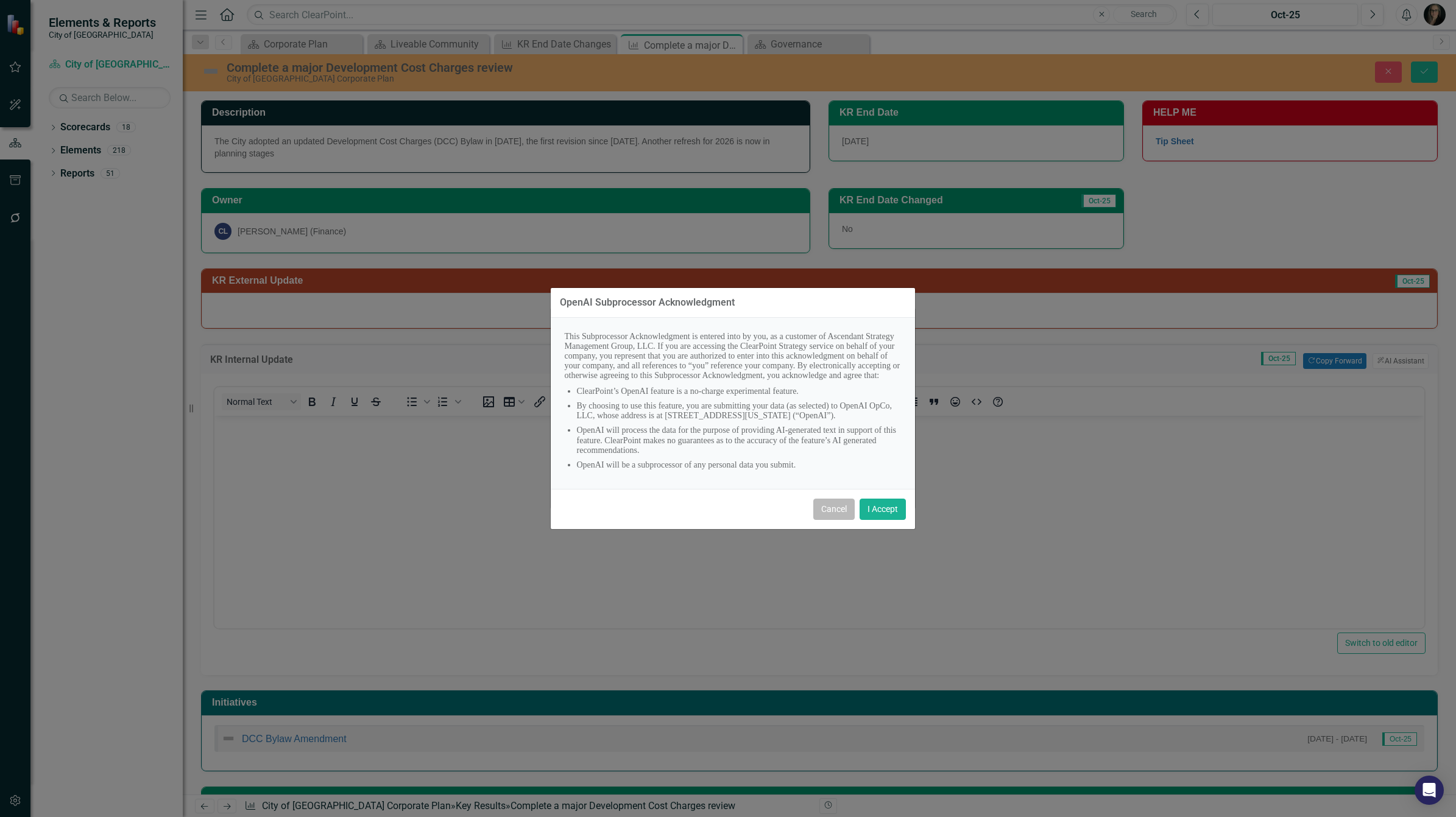
drag, startPoint x: 824, startPoint y: 522, endPoint x: 668, endPoint y: 4, distance: 541.0
click at [824, 520] on button "Cancel" at bounding box center [833, 509] width 41 height 22
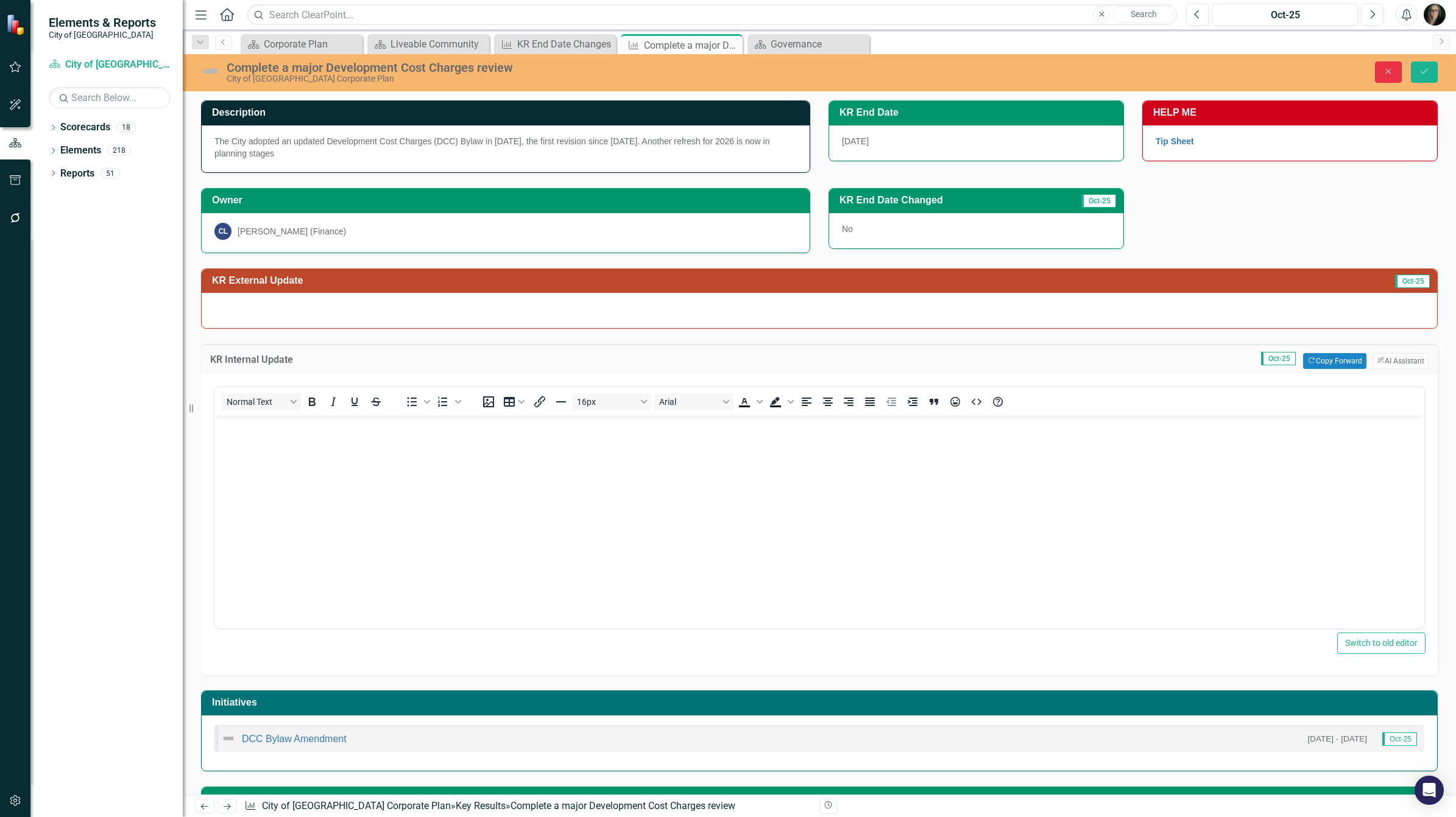
click at [1384, 72] on icon "Close" at bounding box center [1389, 72] width 11 height 9
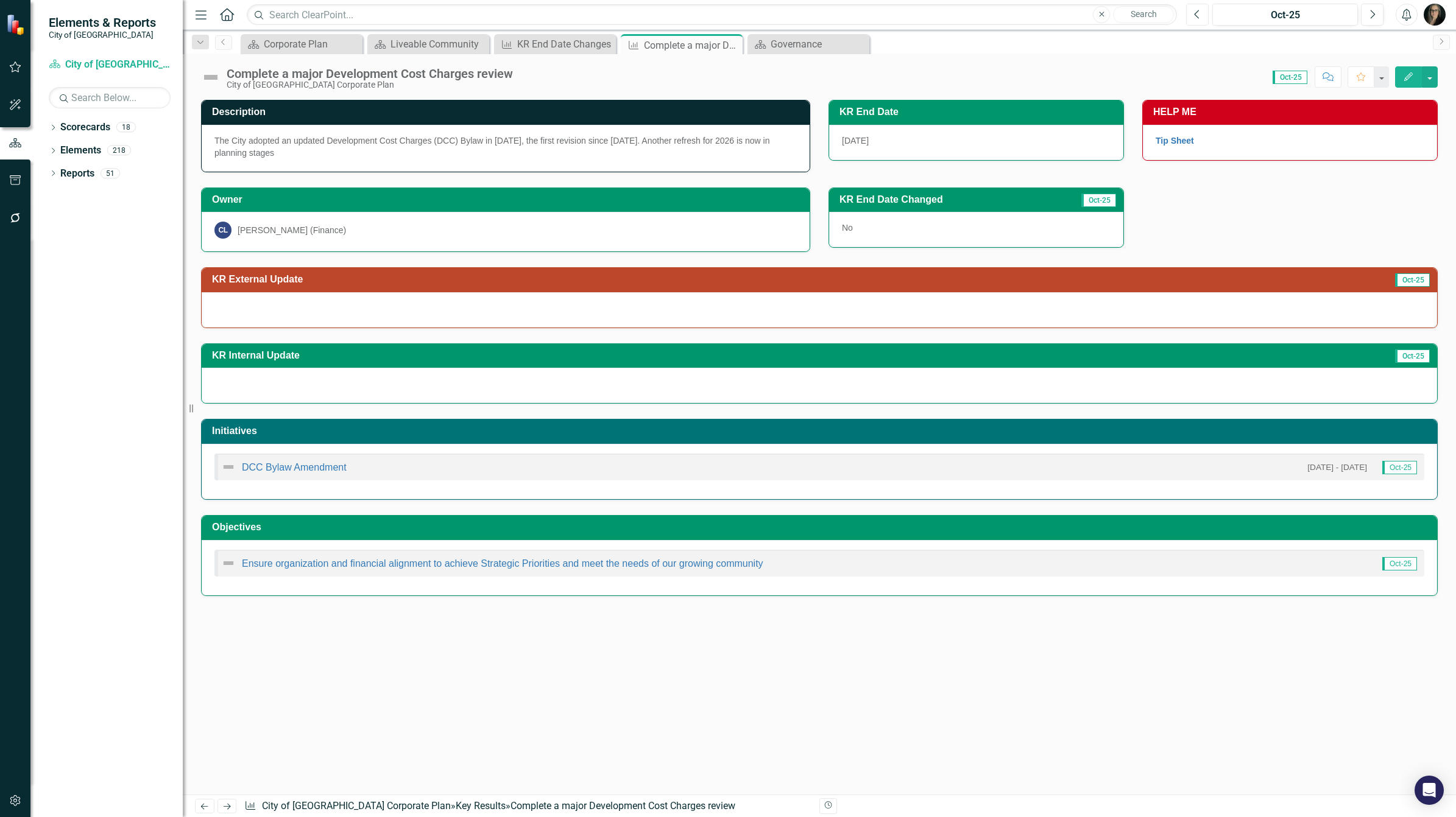
click at [1206, 20] on button "Previous" at bounding box center [1197, 15] width 23 height 22
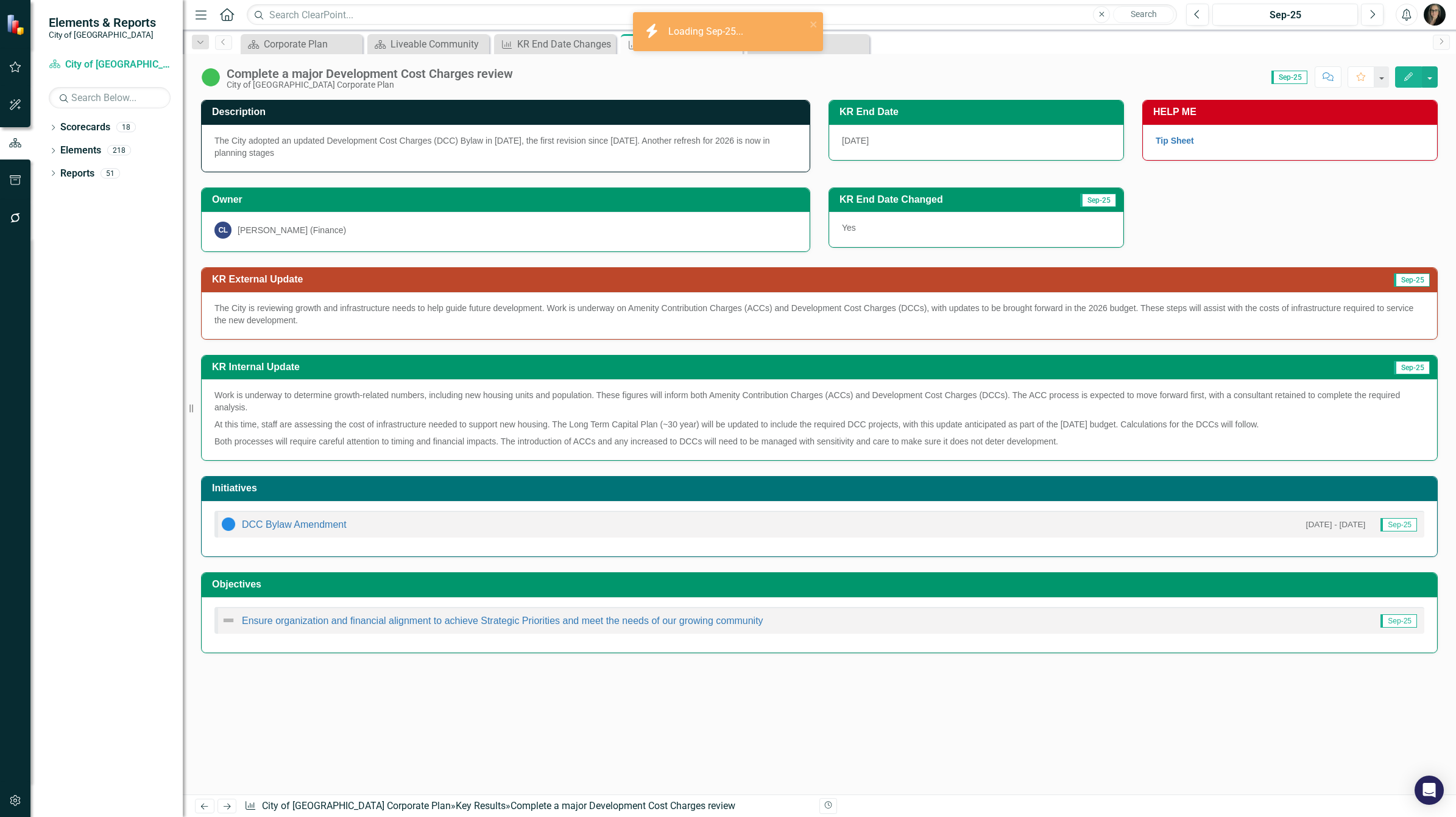
click at [637, 73] on div "Score: 0.00 Sep-25 Completed Comment Favorite Edit" at bounding box center [978, 77] width 919 height 21
click at [729, 44] on icon "Close" at bounding box center [731, 45] width 12 height 10
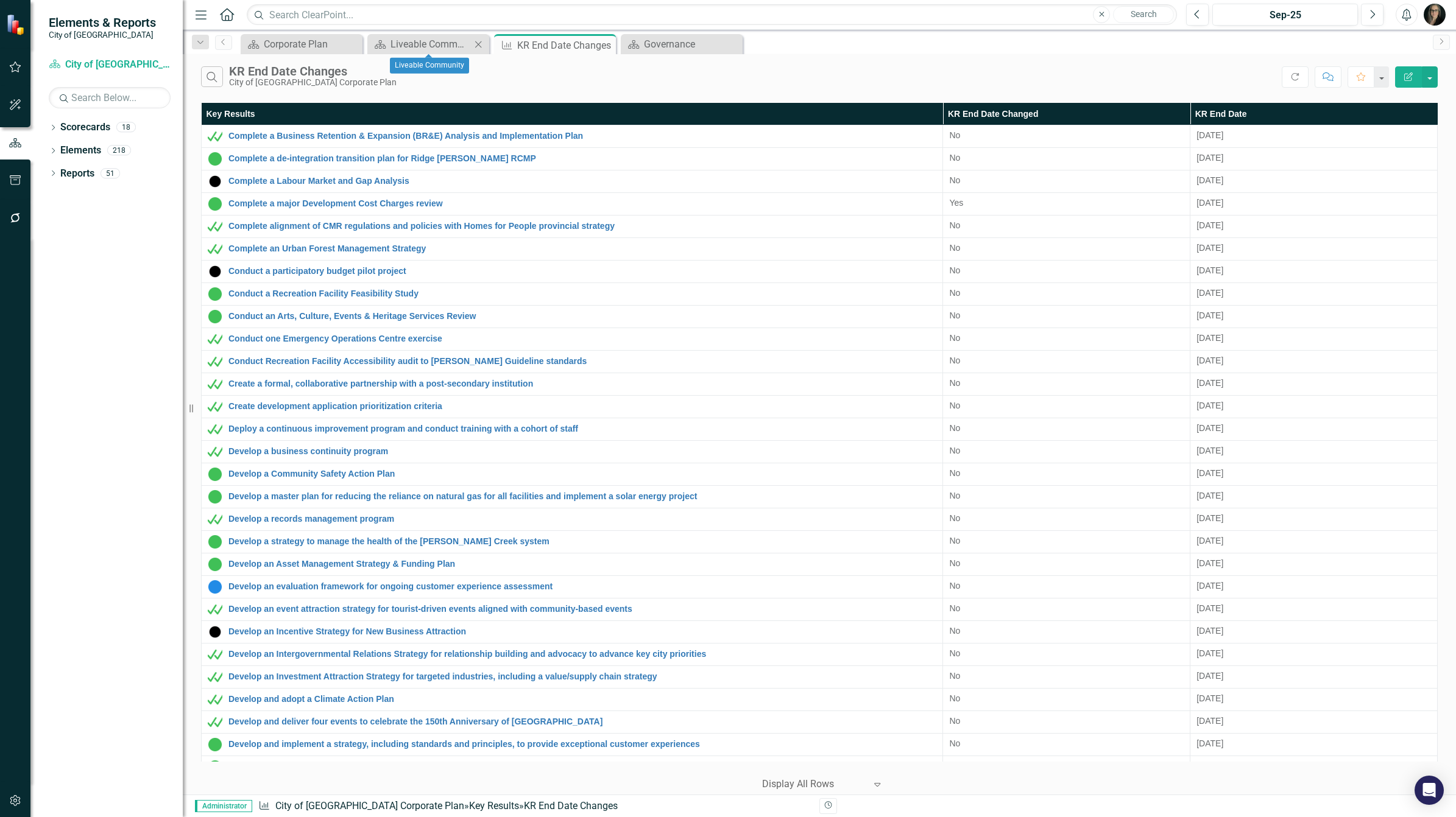
click at [478, 43] on icon "Close" at bounding box center [478, 44] width 12 height 10
click at [490, 83] on div "Search KR End Date Changes City of [GEOGRAPHIC_DATA] Corporate Plan" at bounding box center [742, 77] width 1081 height 21
click at [547, 43] on div "Governance" at bounding box center [557, 44] width 80 height 15
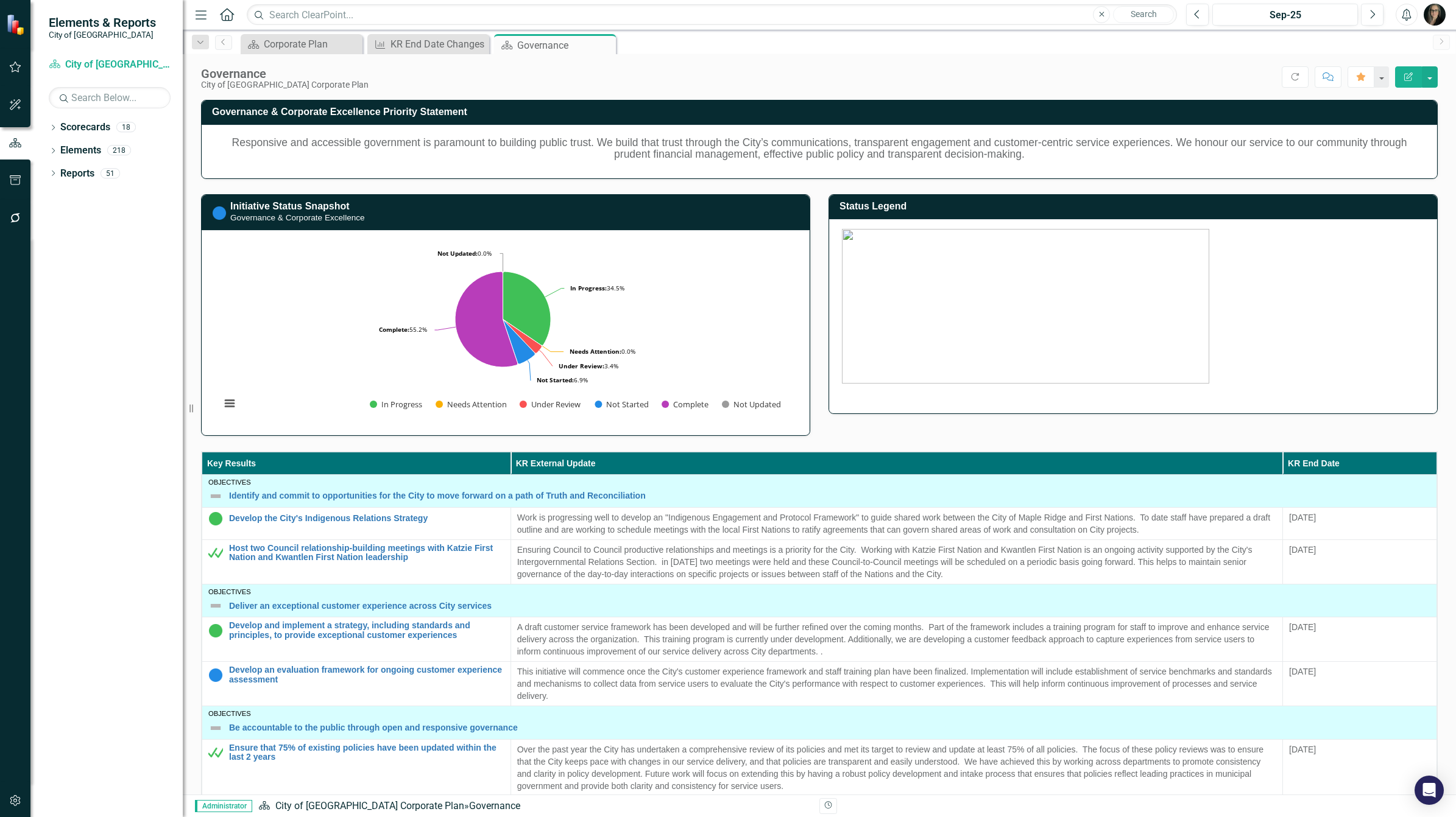
click at [597, 76] on div "Score: N/A Sep-25 Completed Refresh Comment Favorite Edit Report" at bounding box center [906, 77] width 1063 height 21
click at [529, 70] on div "Score: N/A Sep-25 Completed Refresh Comment Favorite Edit Report" at bounding box center [906, 77] width 1063 height 21
click at [440, 41] on div "KR End Date Changes" at bounding box center [431, 44] width 80 height 15
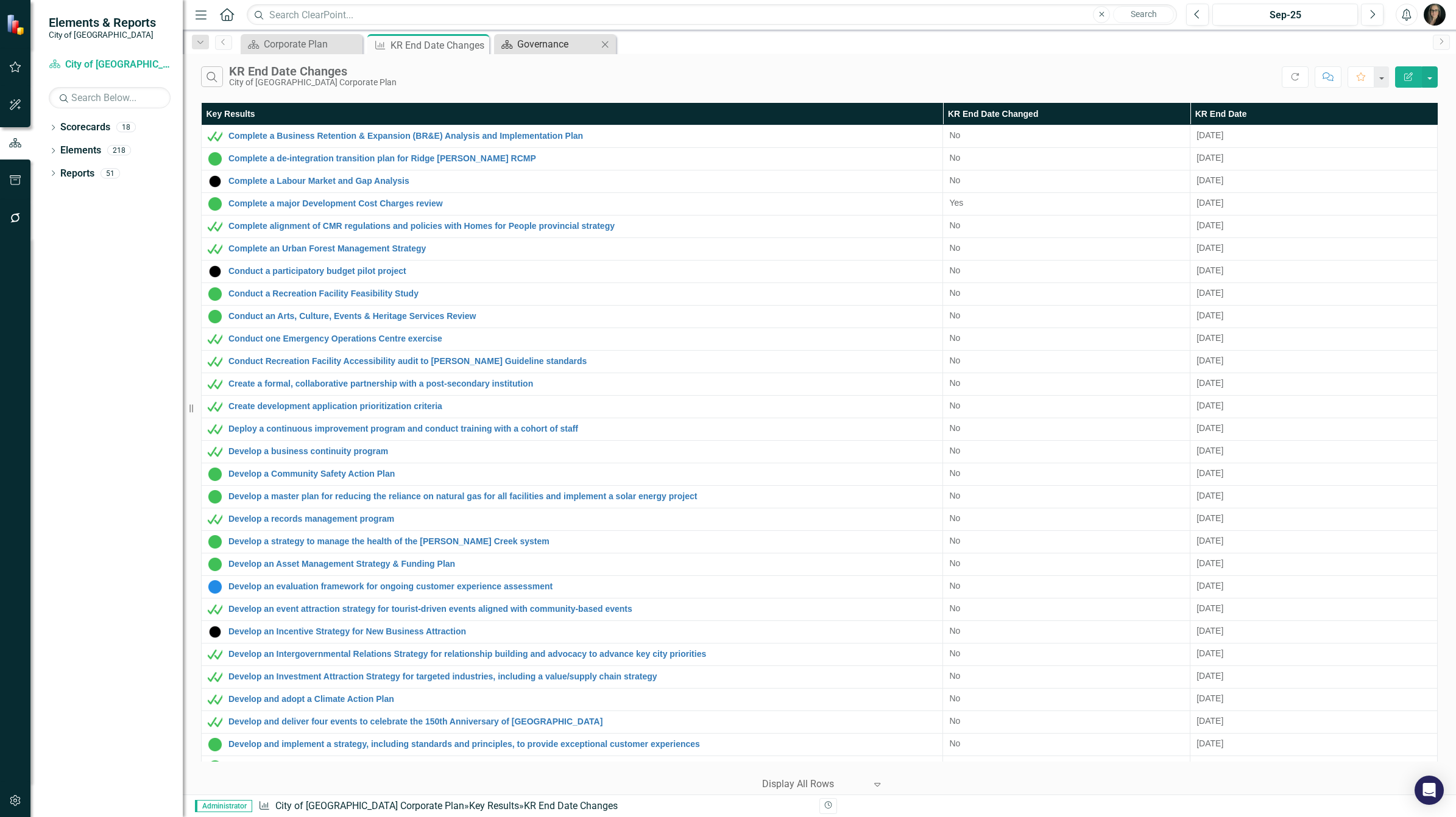
click at [542, 39] on div "Governance" at bounding box center [557, 44] width 80 height 15
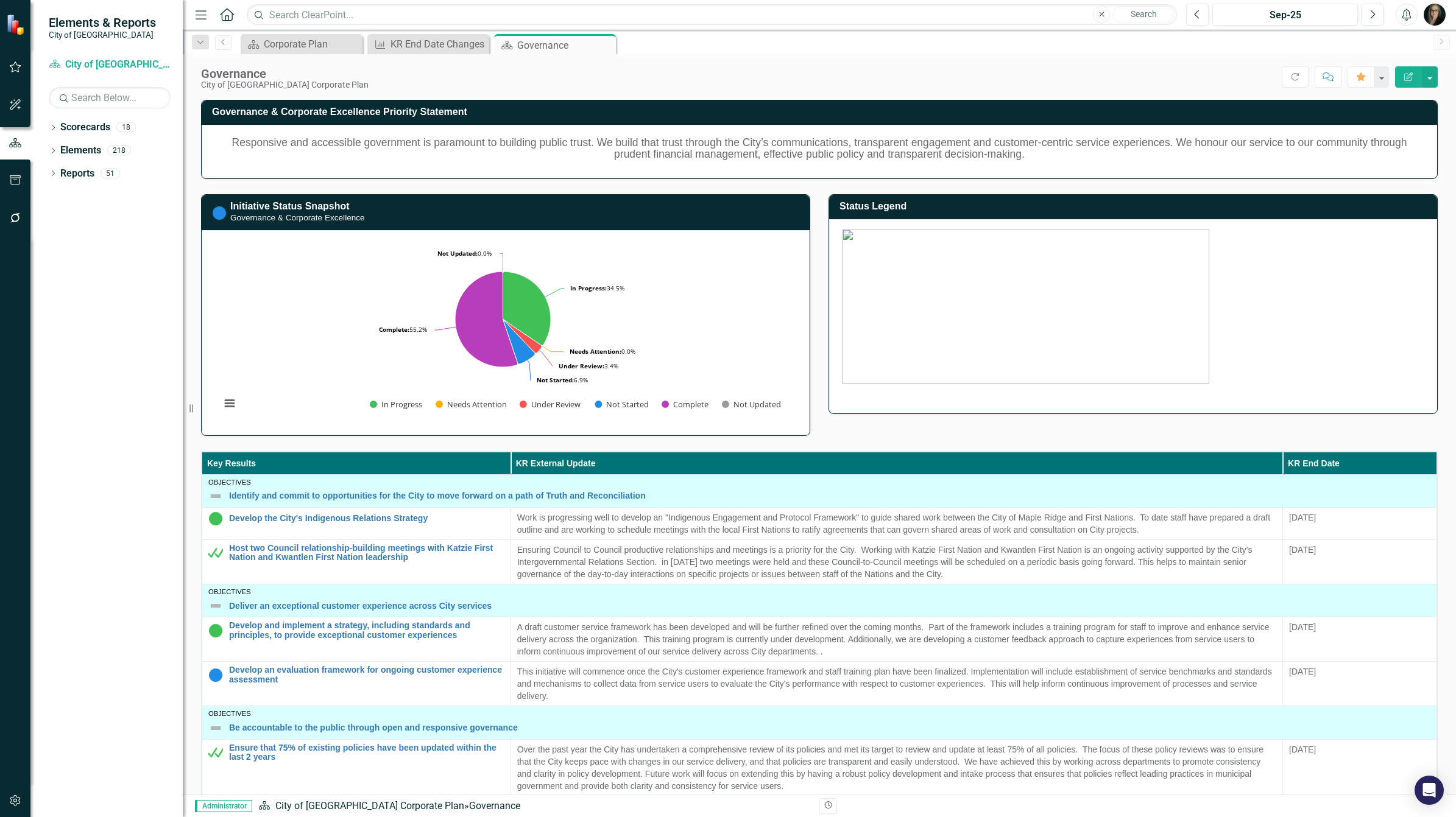
click at [194, 8] on icon "Menu" at bounding box center [201, 14] width 16 height 13
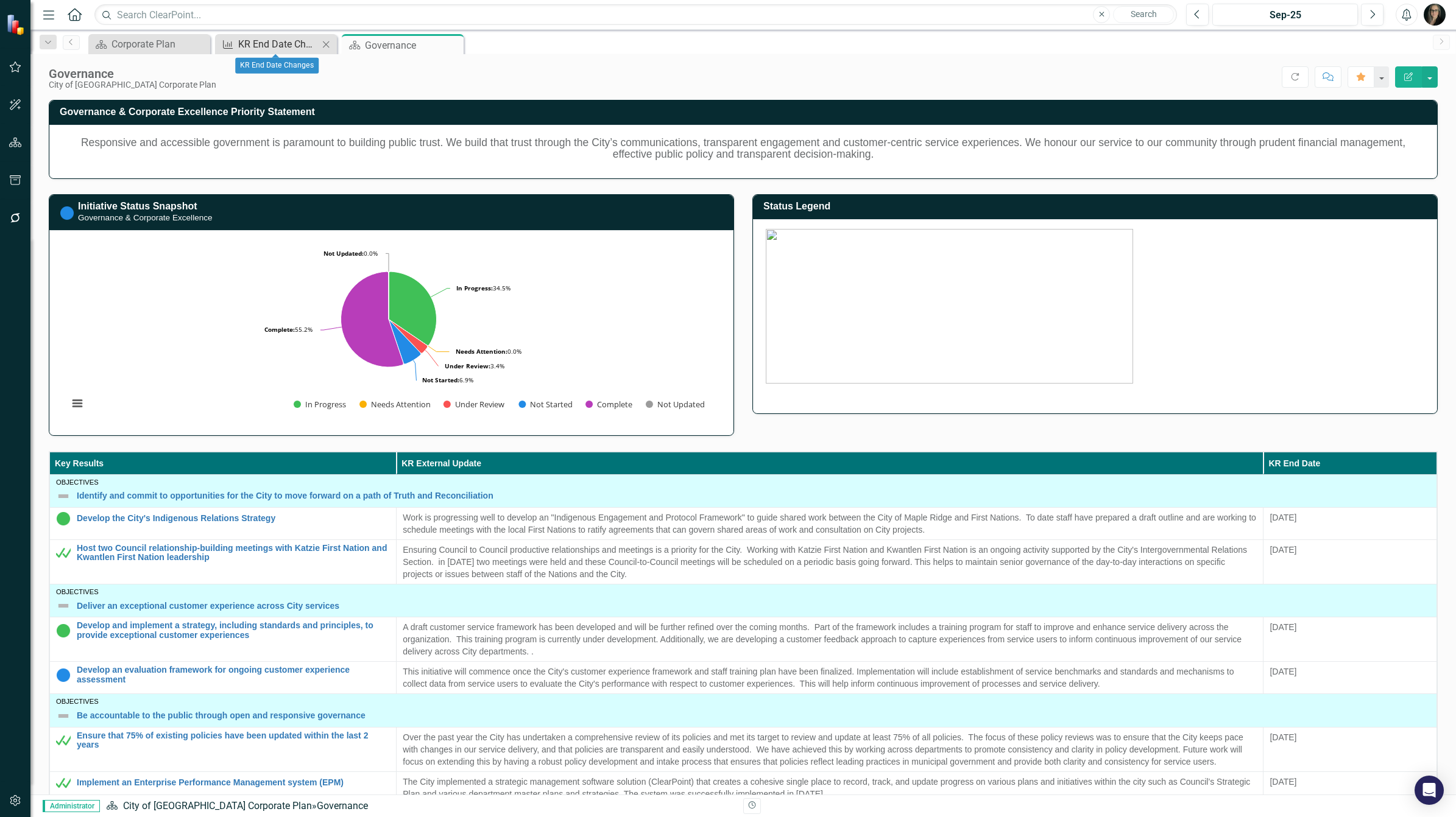
click at [267, 38] on div "KR End Date Changes" at bounding box center [278, 44] width 80 height 15
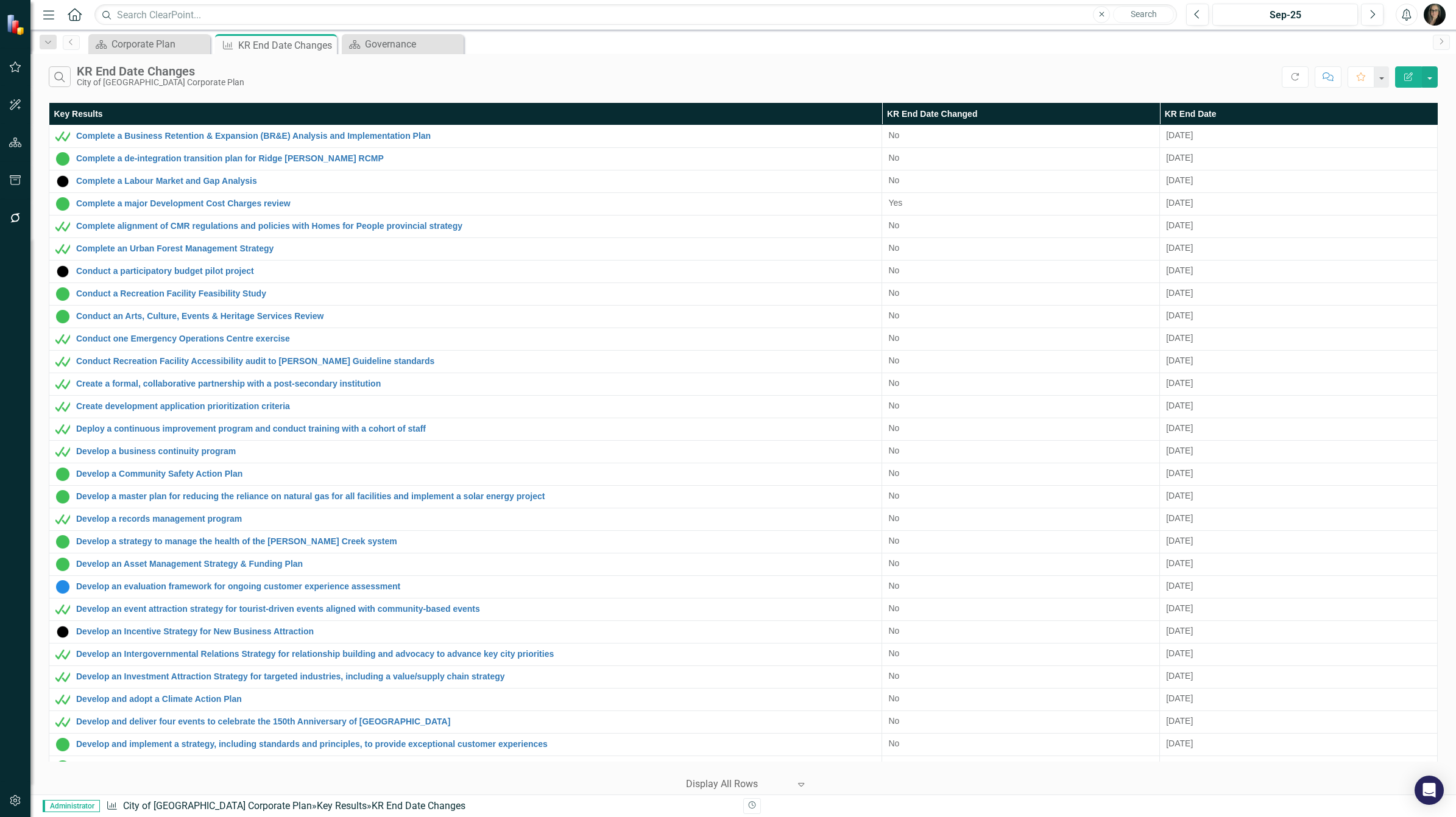
click at [53, 16] on icon "Menu" at bounding box center [49, 14] width 16 height 13
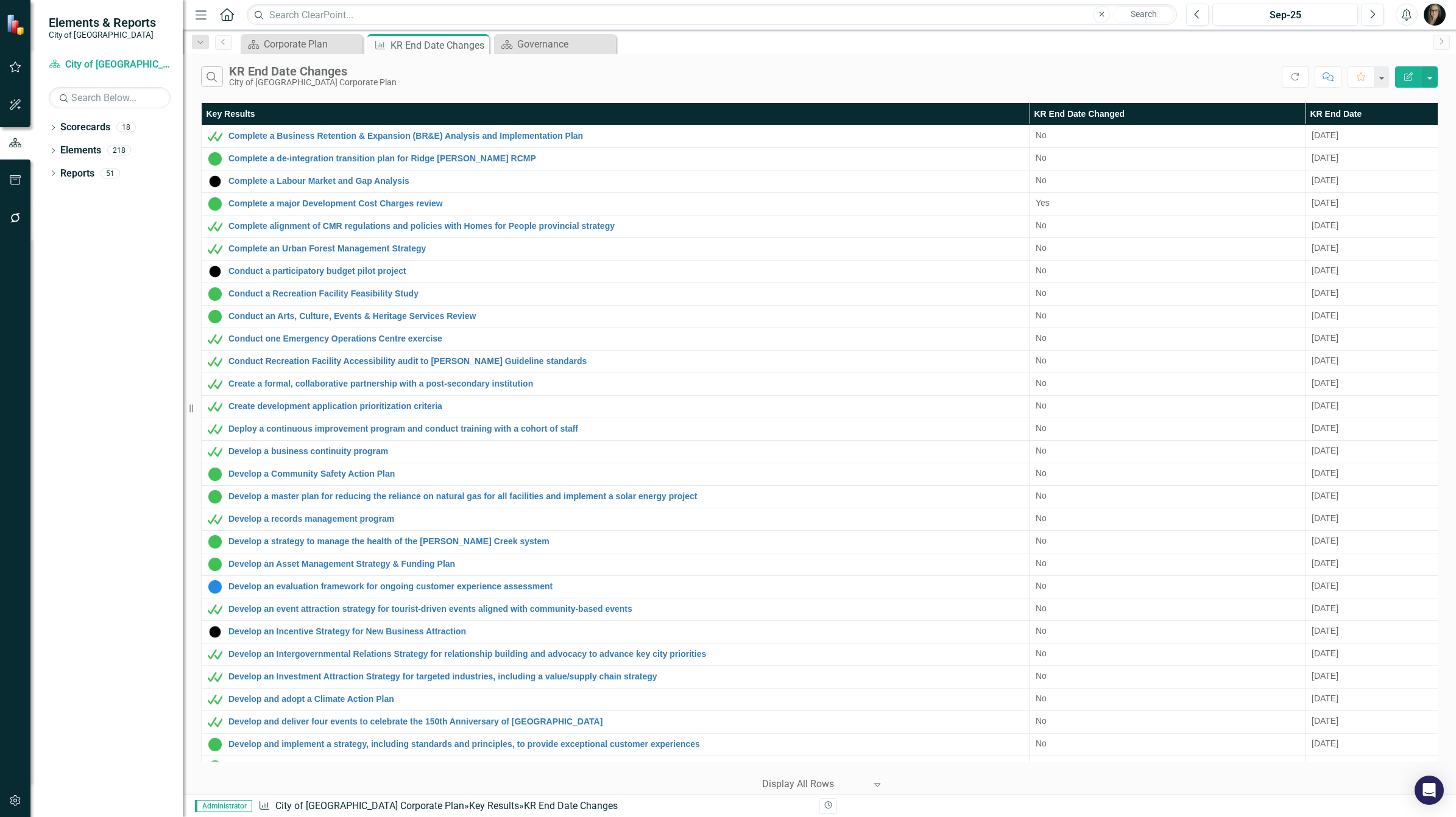
click at [620, 73] on div "Search KR End Date Changes City of [GEOGRAPHIC_DATA] Corporate Plan" at bounding box center [742, 77] width 1081 height 21
click at [603, 78] on div "Search KR End Date Changes City of [GEOGRAPHIC_DATA] Corporate Plan" at bounding box center [742, 77] width 1081 height 21
click at [676, 76] on div "Search KR End Date Changes City of [GEOGRAPHIC_DATA] Corporate Plan" at bounding box center [742, 77] width 1081 height 21
click at [532, 39] on div "Governance" at bounding box center [557, 44] width 80 height 15
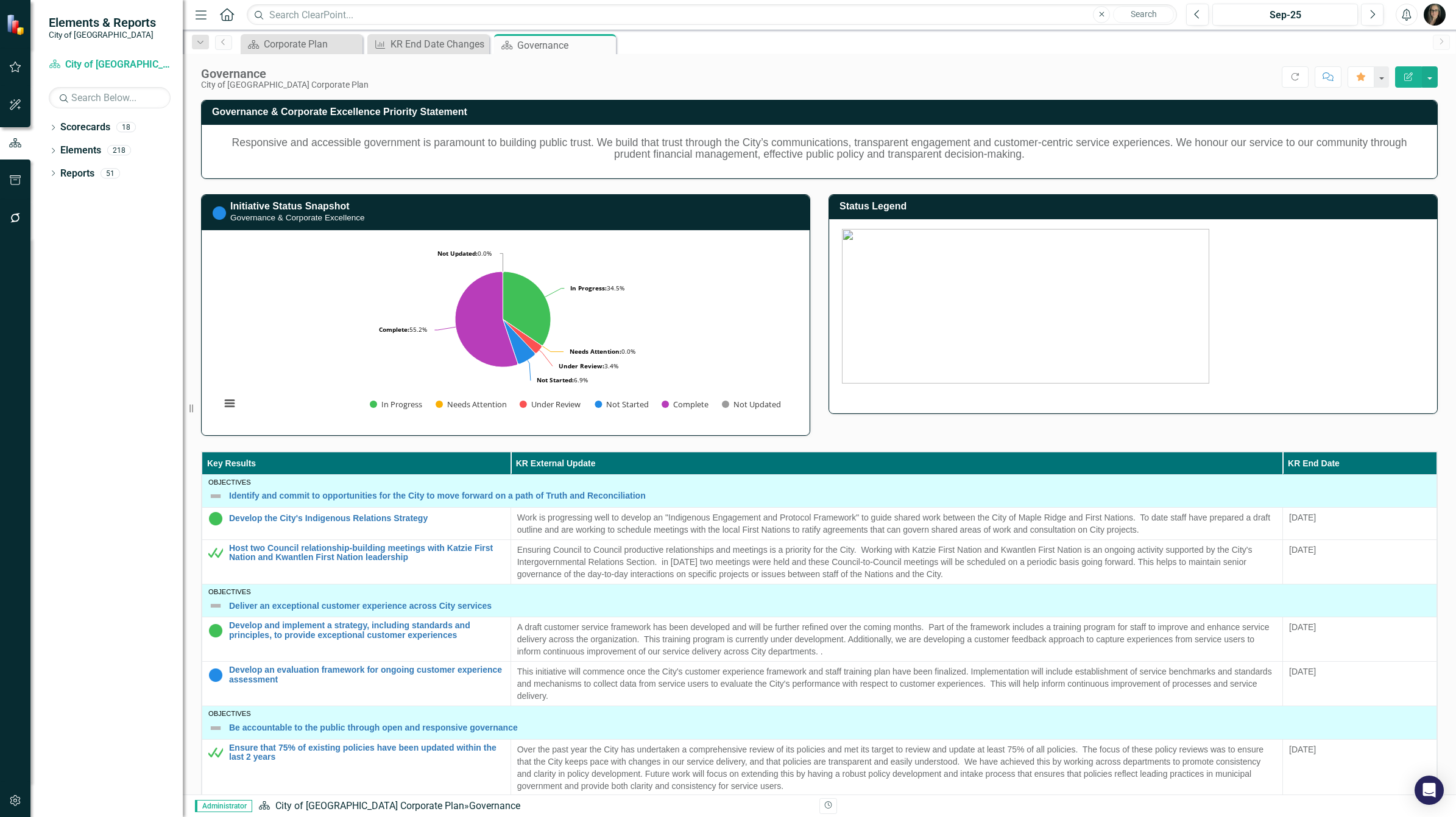
click at [205, 15] on icon "Menu" at bounding box center [201, 14] width 16 height 13
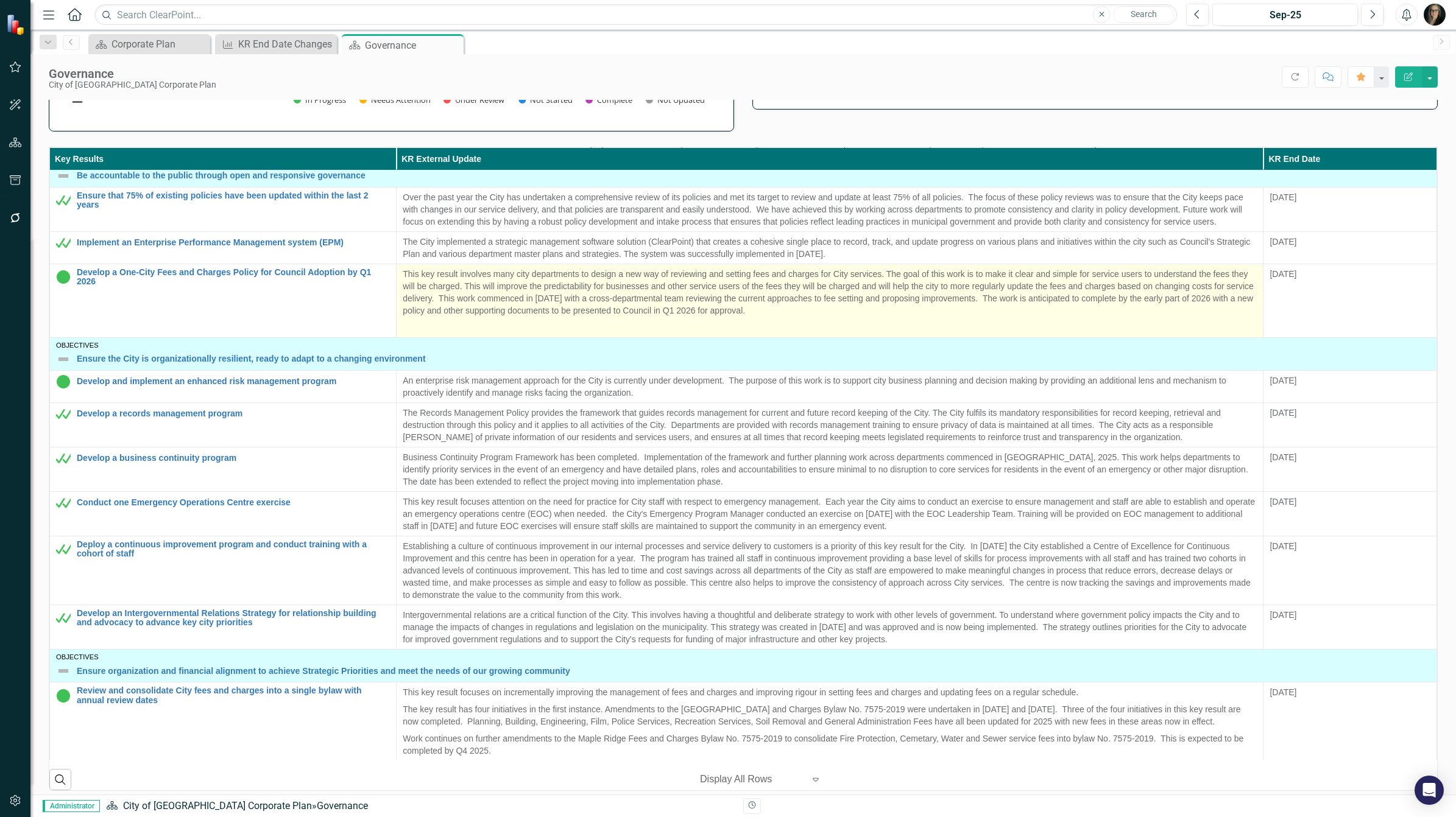
scroll to position [228, 0]
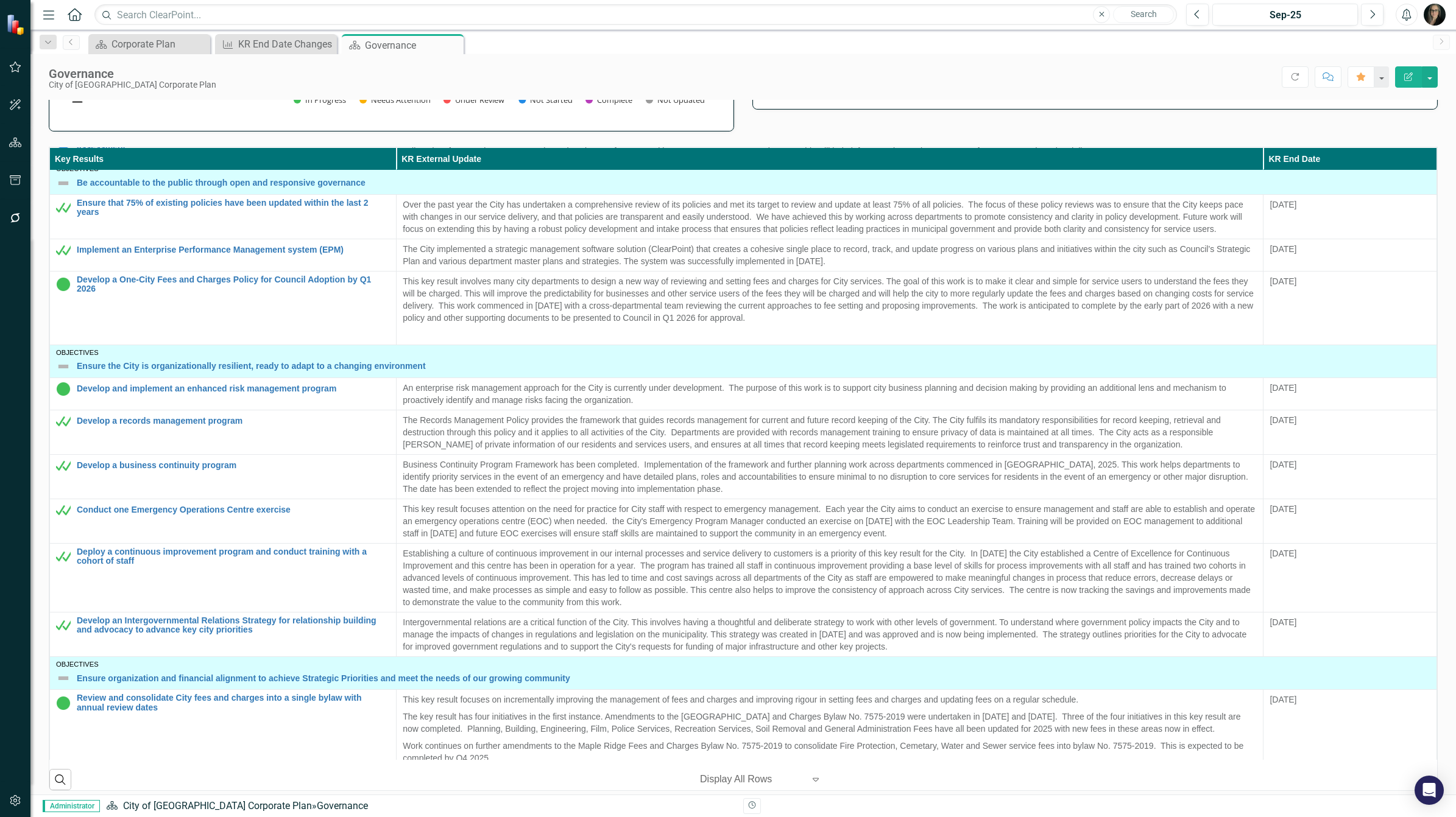
click at [1439, 332] on div "Governance & Corporate Excellence Priority Statement Responsive and accessible …" at bounding box center [743, 723] width 1426 height 1886
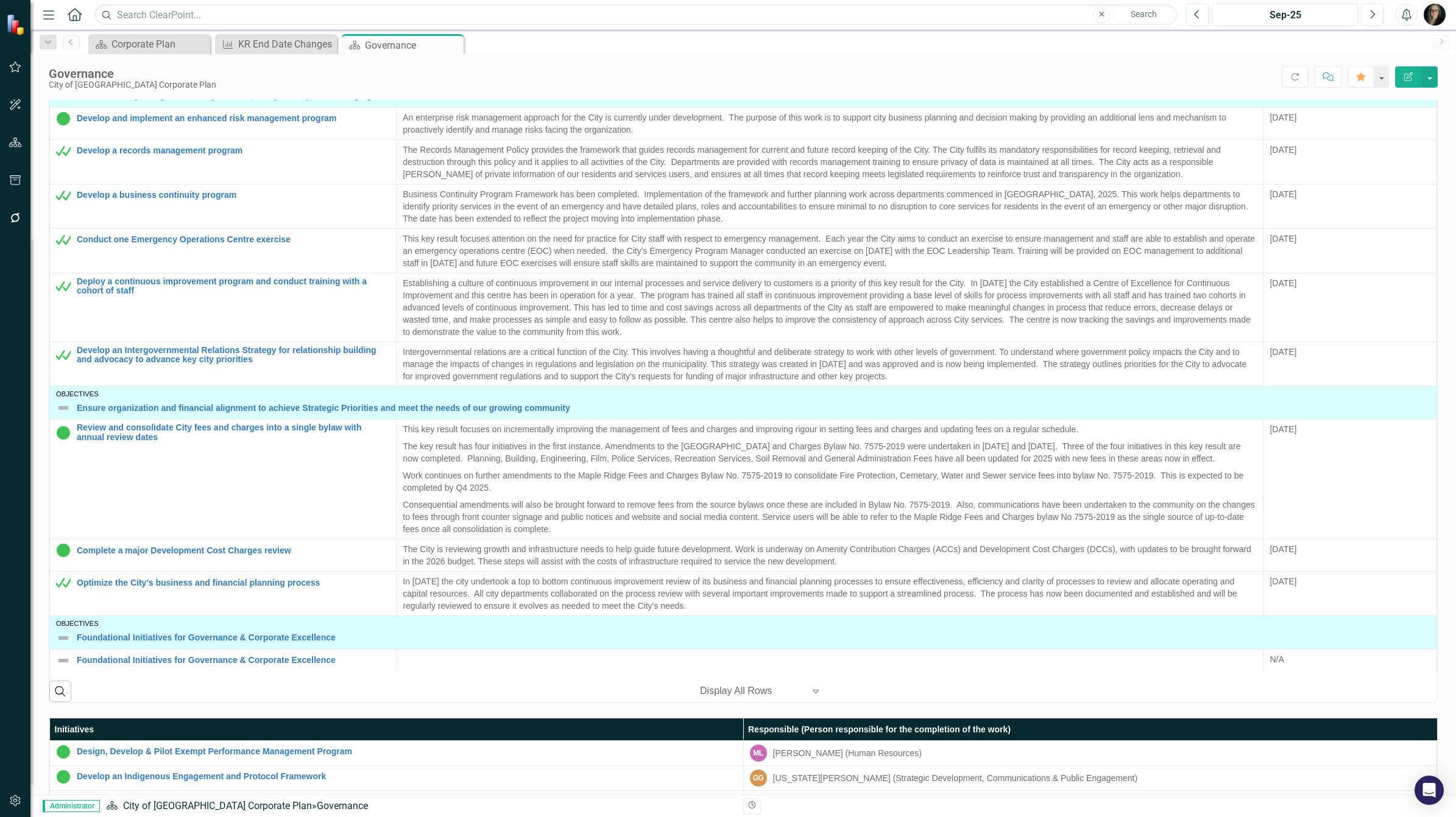
scroll to position [305, 0]
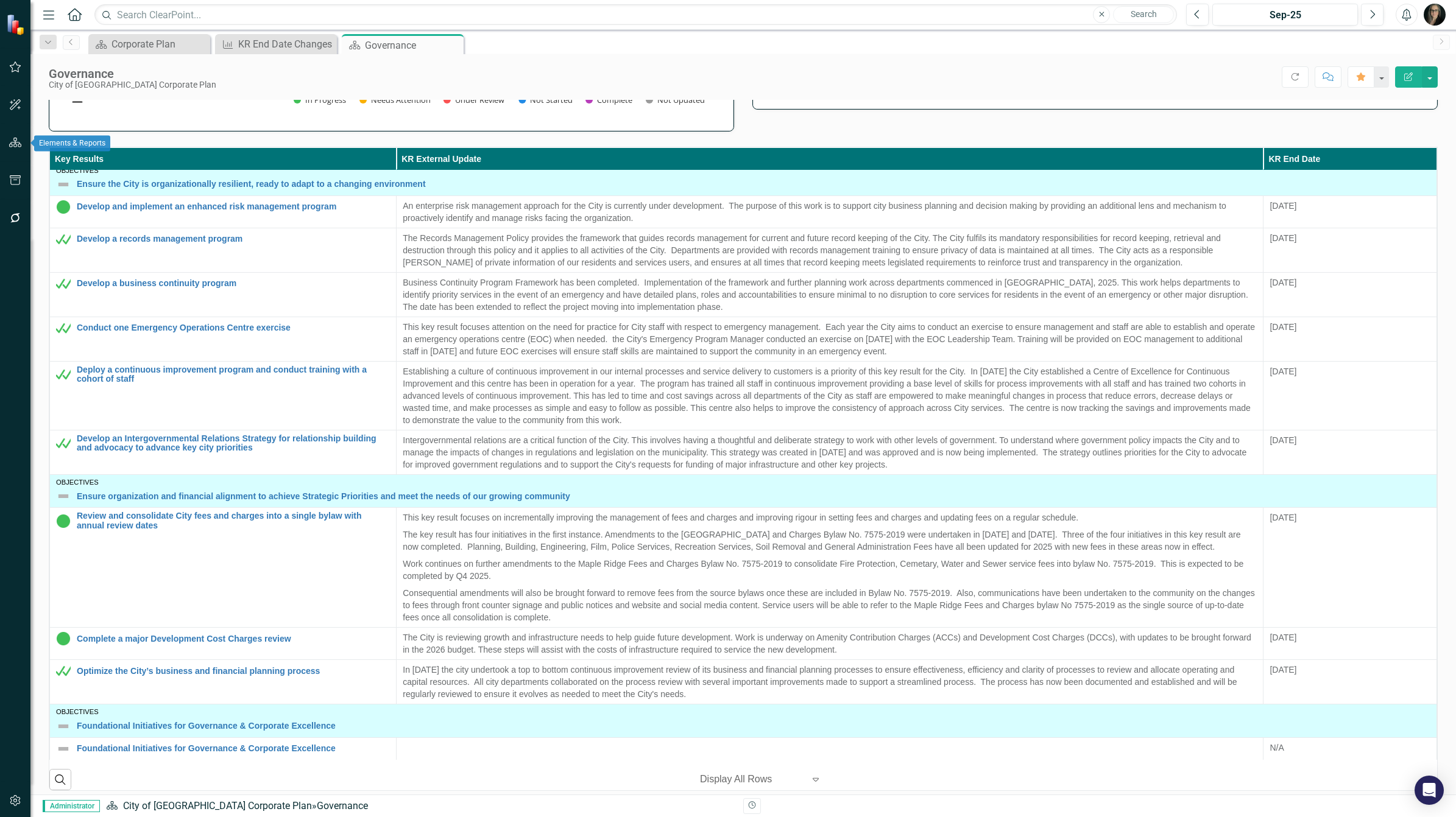
click at [14, 142] on icon "button" at bounding box center [15, 142] width 13 height 10
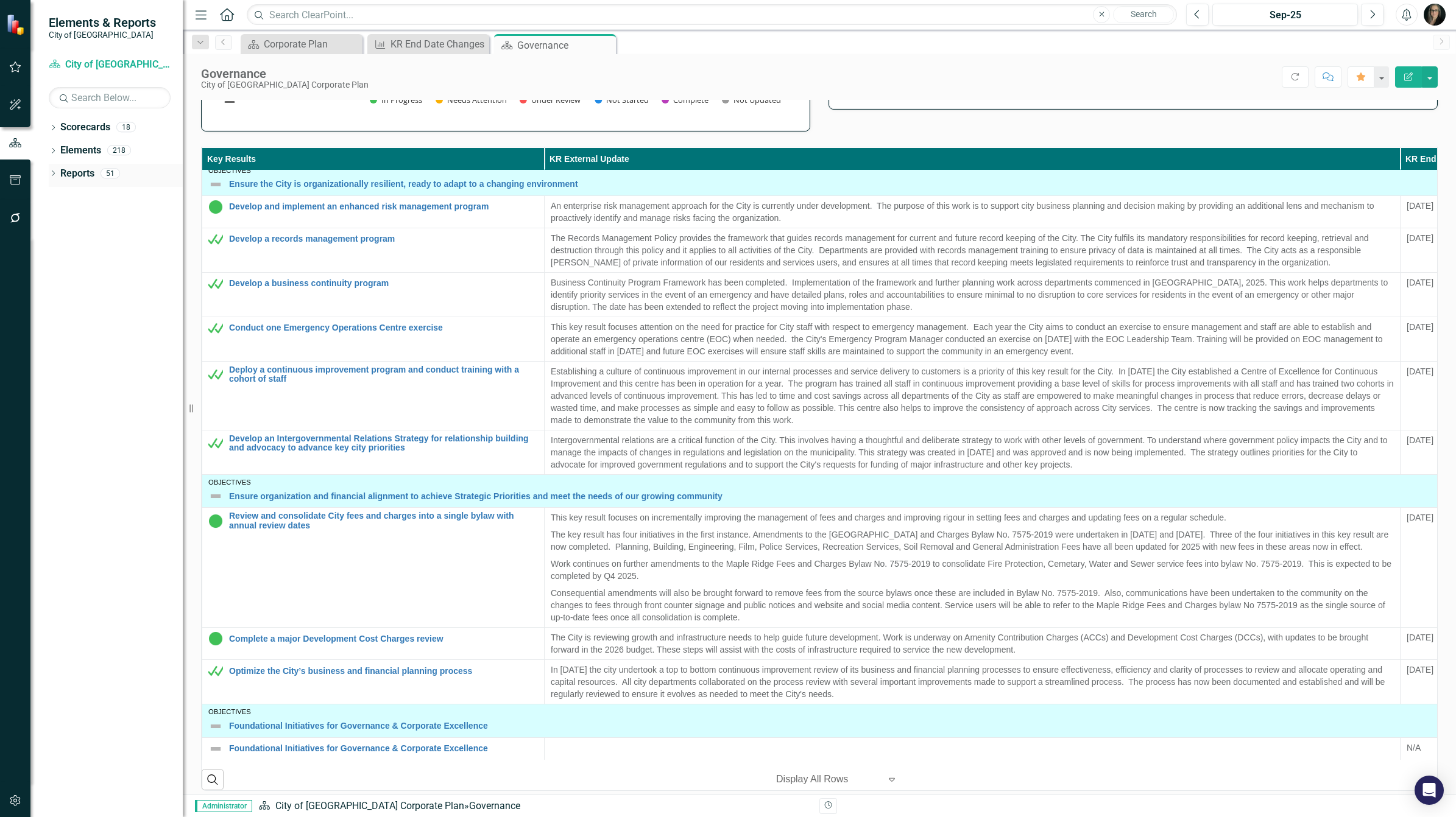
click at [50, 171] on icon "Dropdown" at bounding box center [53, 174] width 9 height 7
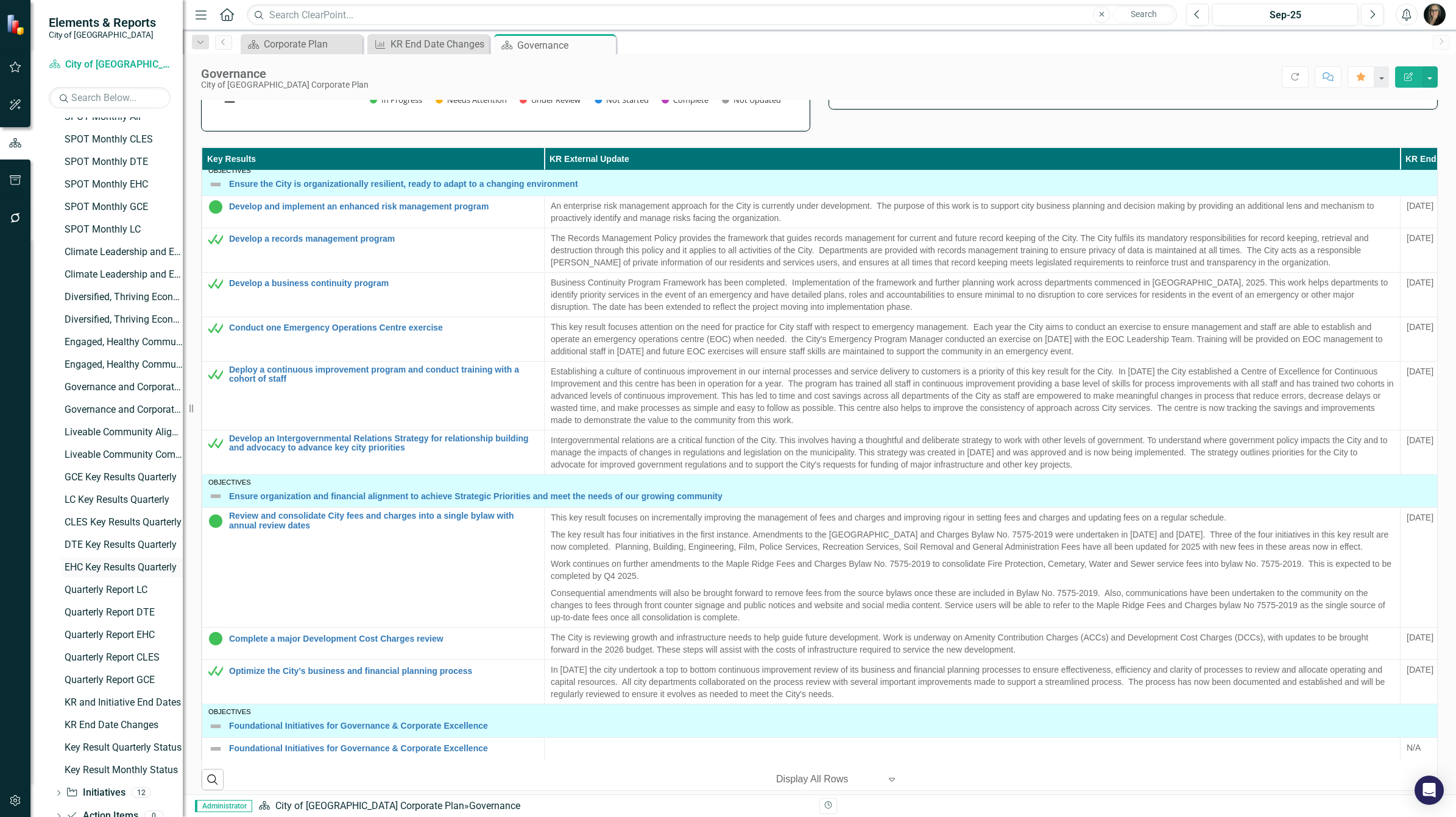
scroll to position [380, 0]
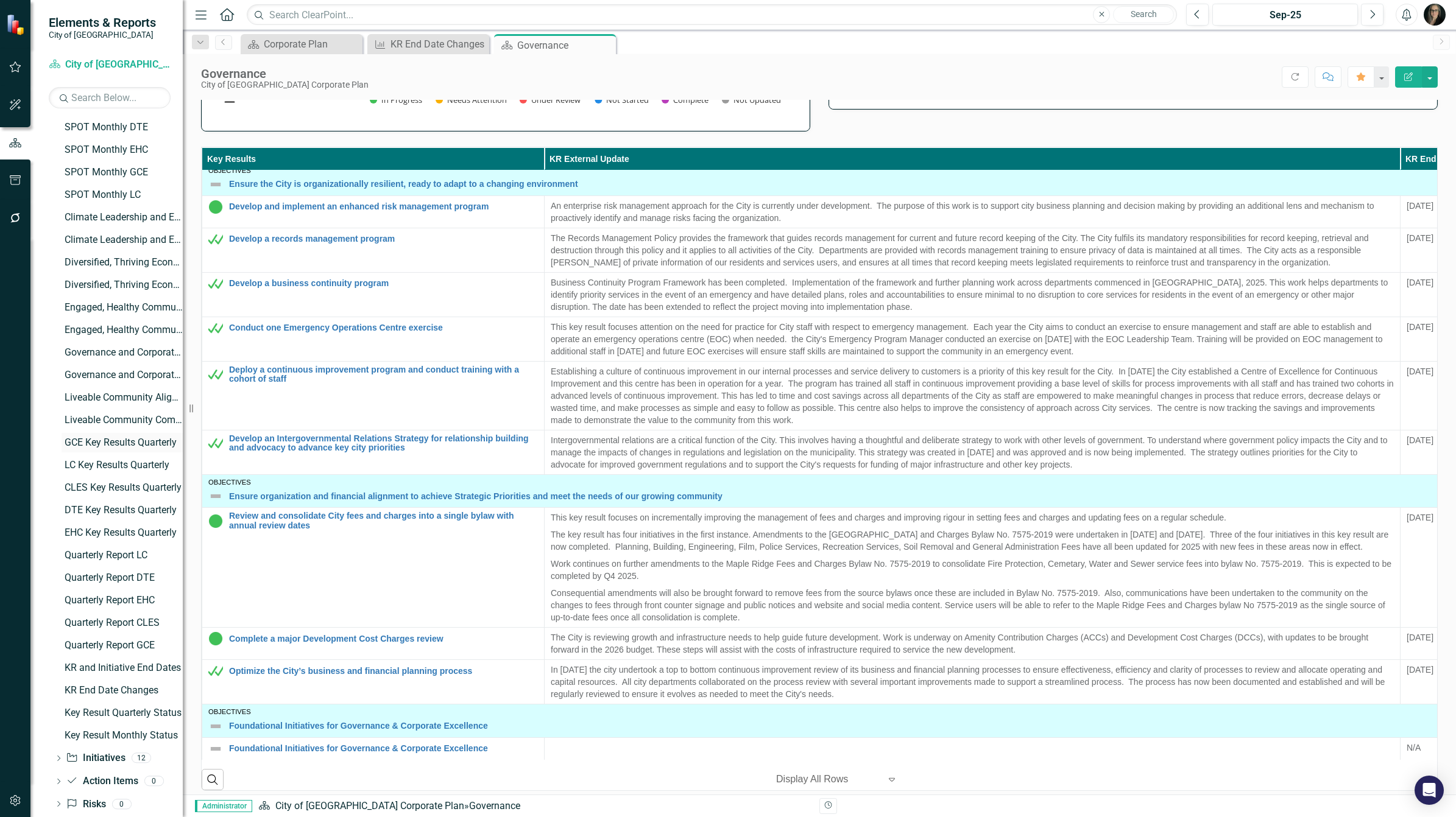
click at [85, 445] on div "GCE Key Results Quarterly" at bounding box center [124, 443] width 118 height 11
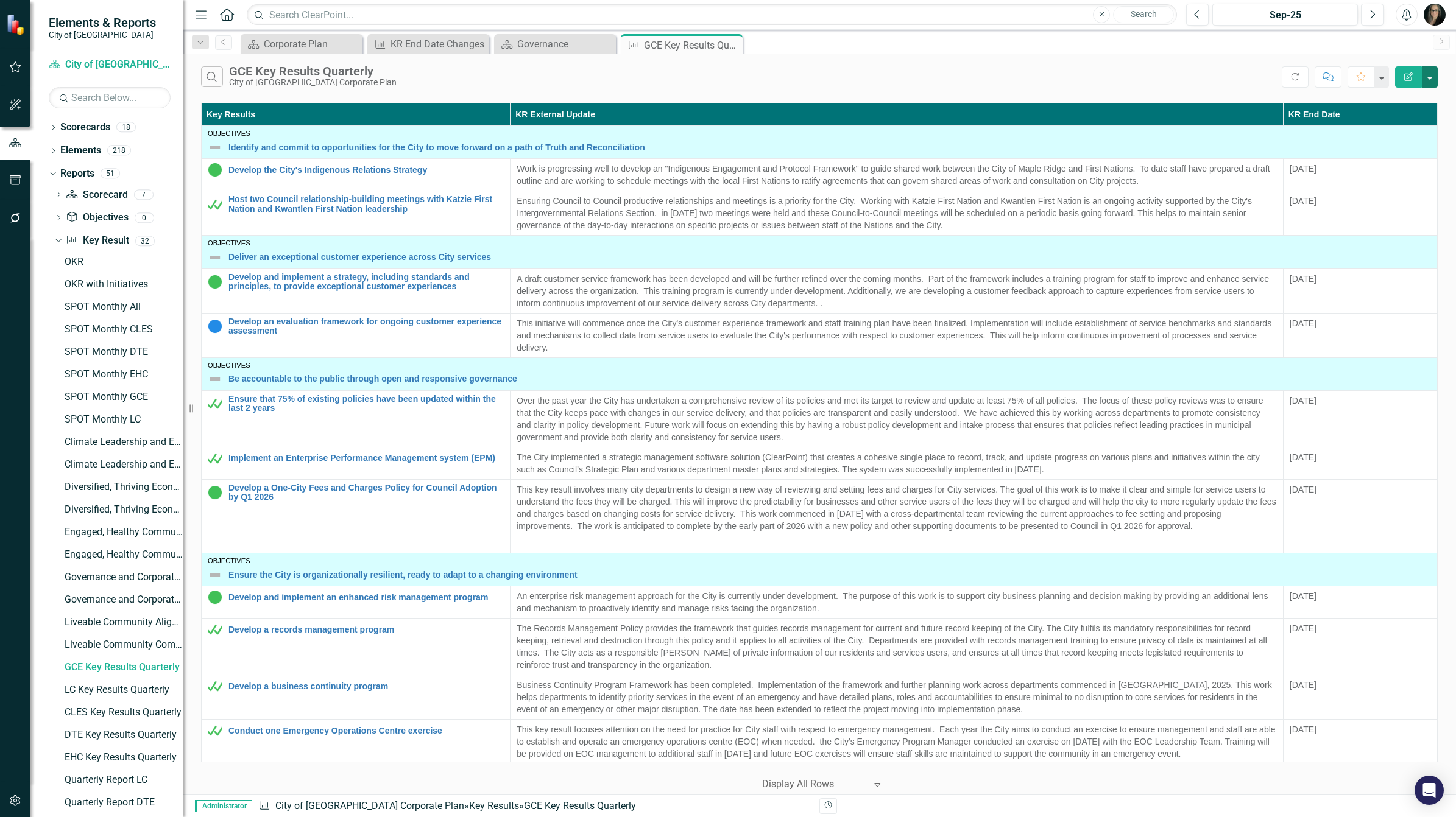
click at [1433, 72] on button "button" at bounding box center [1430, 77] width 16 height 22
click at [1407, 92] on link "Edit Report Edit Report" at bounding box center [1389, 100] width 96 height 23
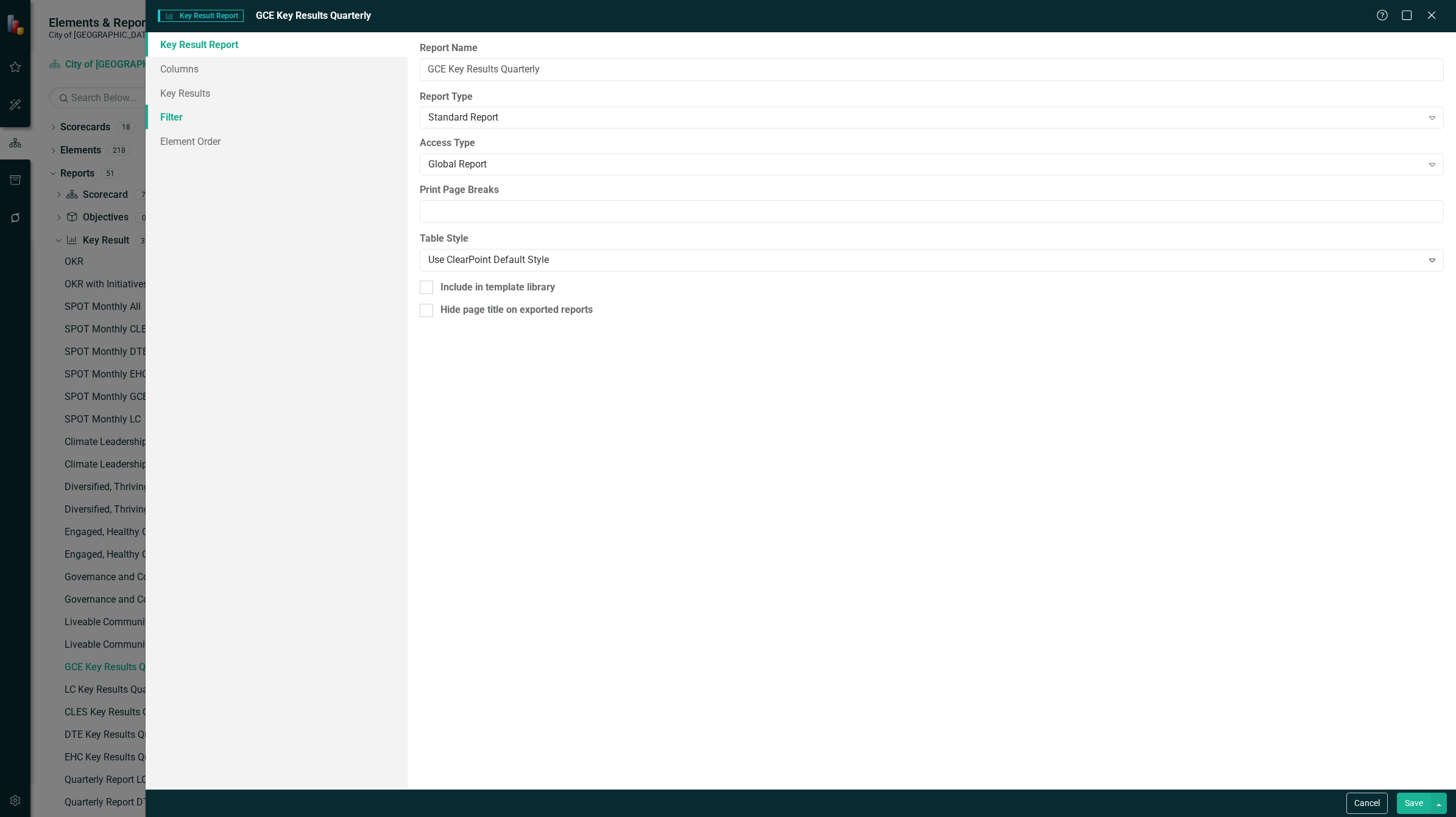
click at [203, 107] on link "Filter" at bounding box center [276, 117] width 262 height 24
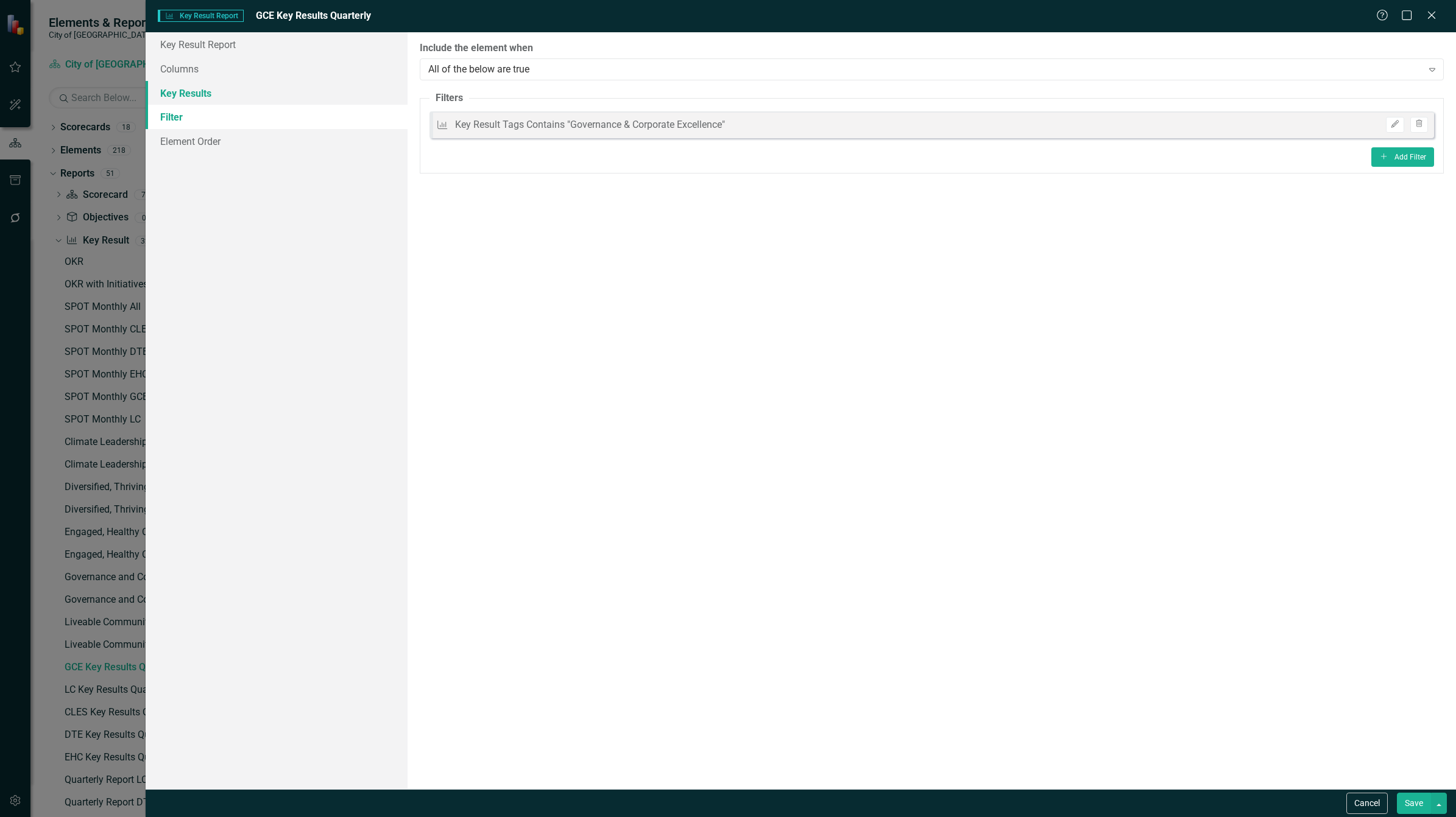
click at [199, 96] on link "Key Results" at bounding box center [276, 92] width 262 height 24
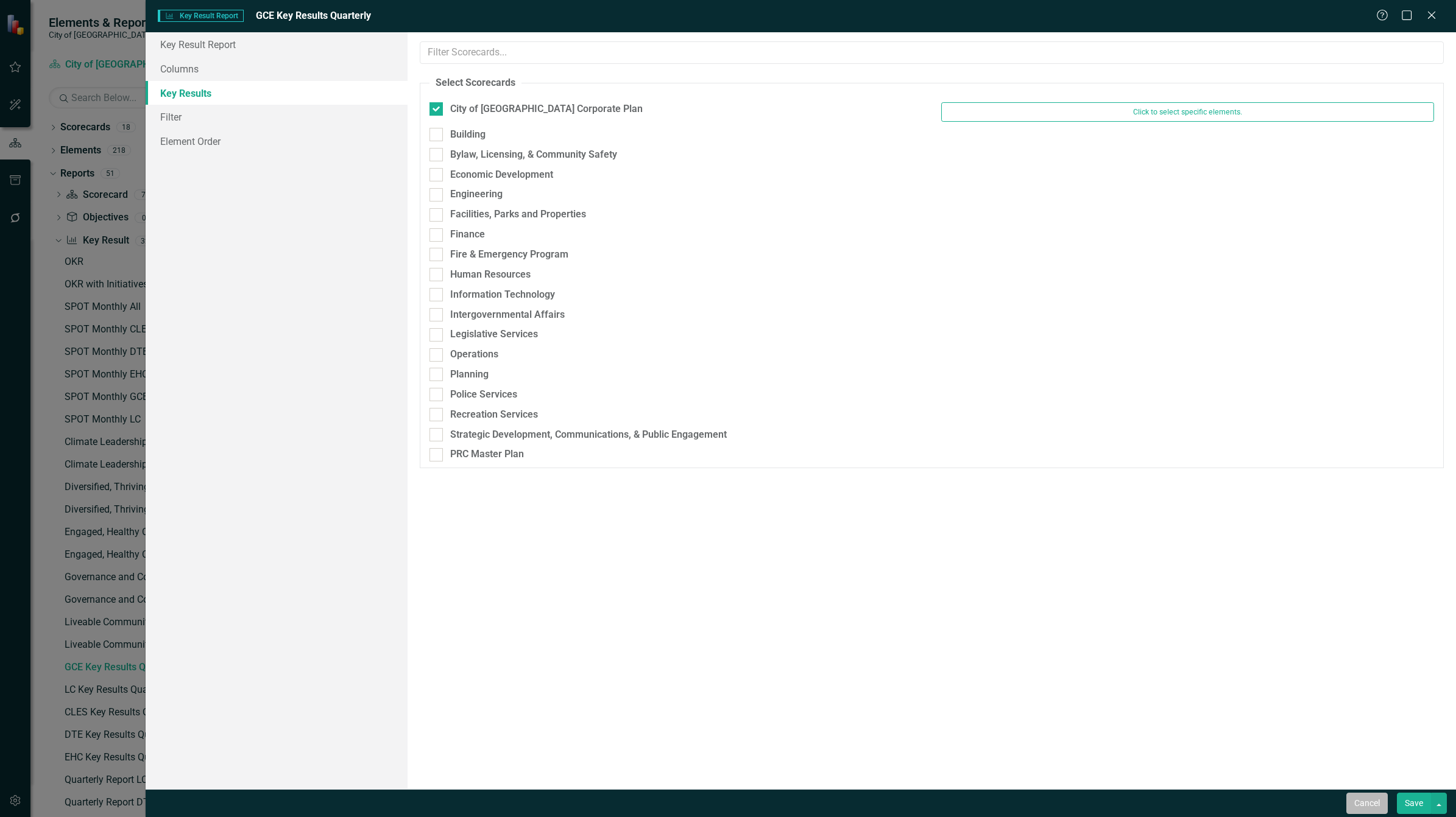
click at [1359, 802] on button "Cancel" at bounding box center [1367, 803] width 41 height 22
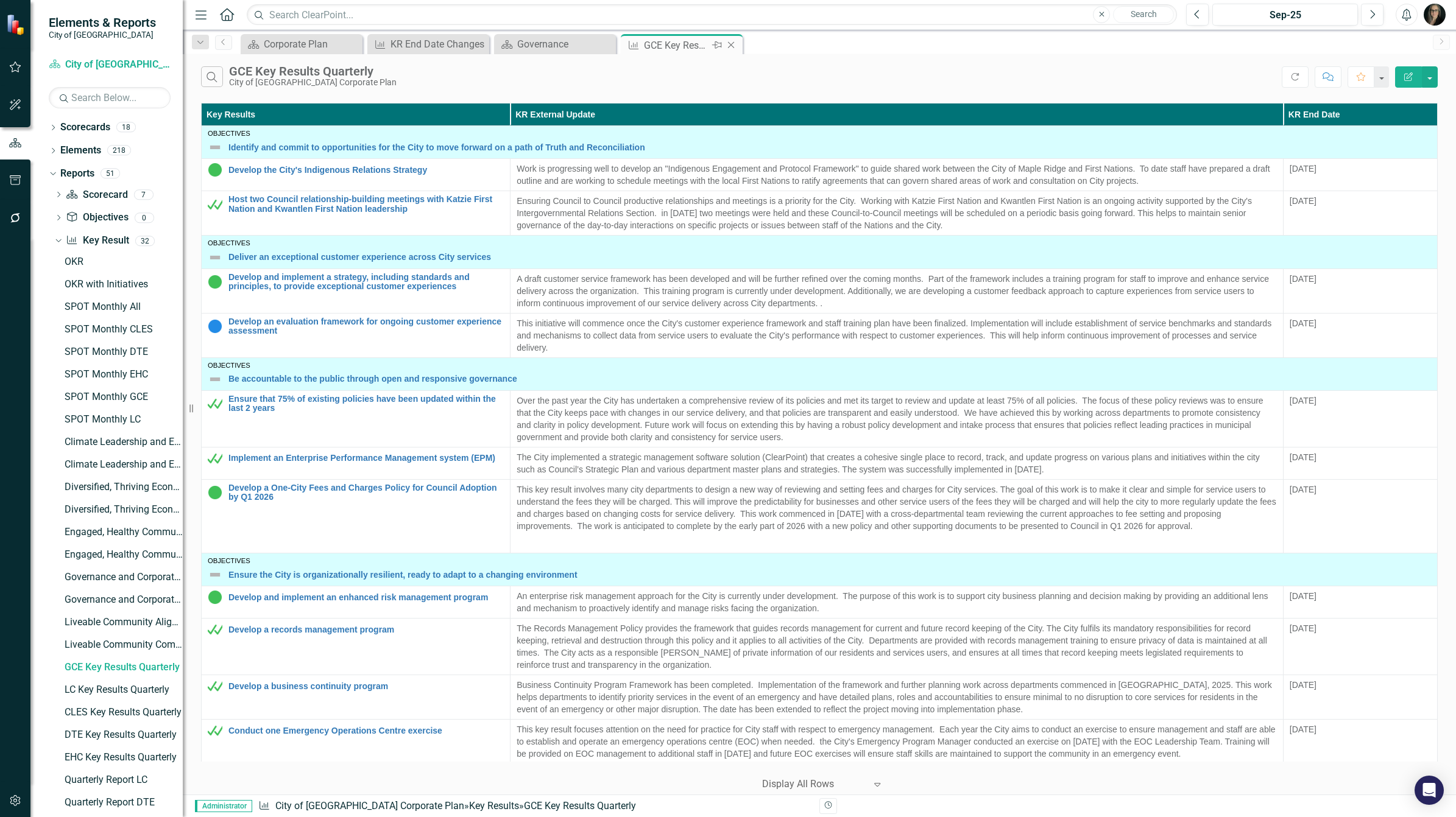
click at [734, 43] on icon "Close" at bounding box center [731, 45] width 12 height 10
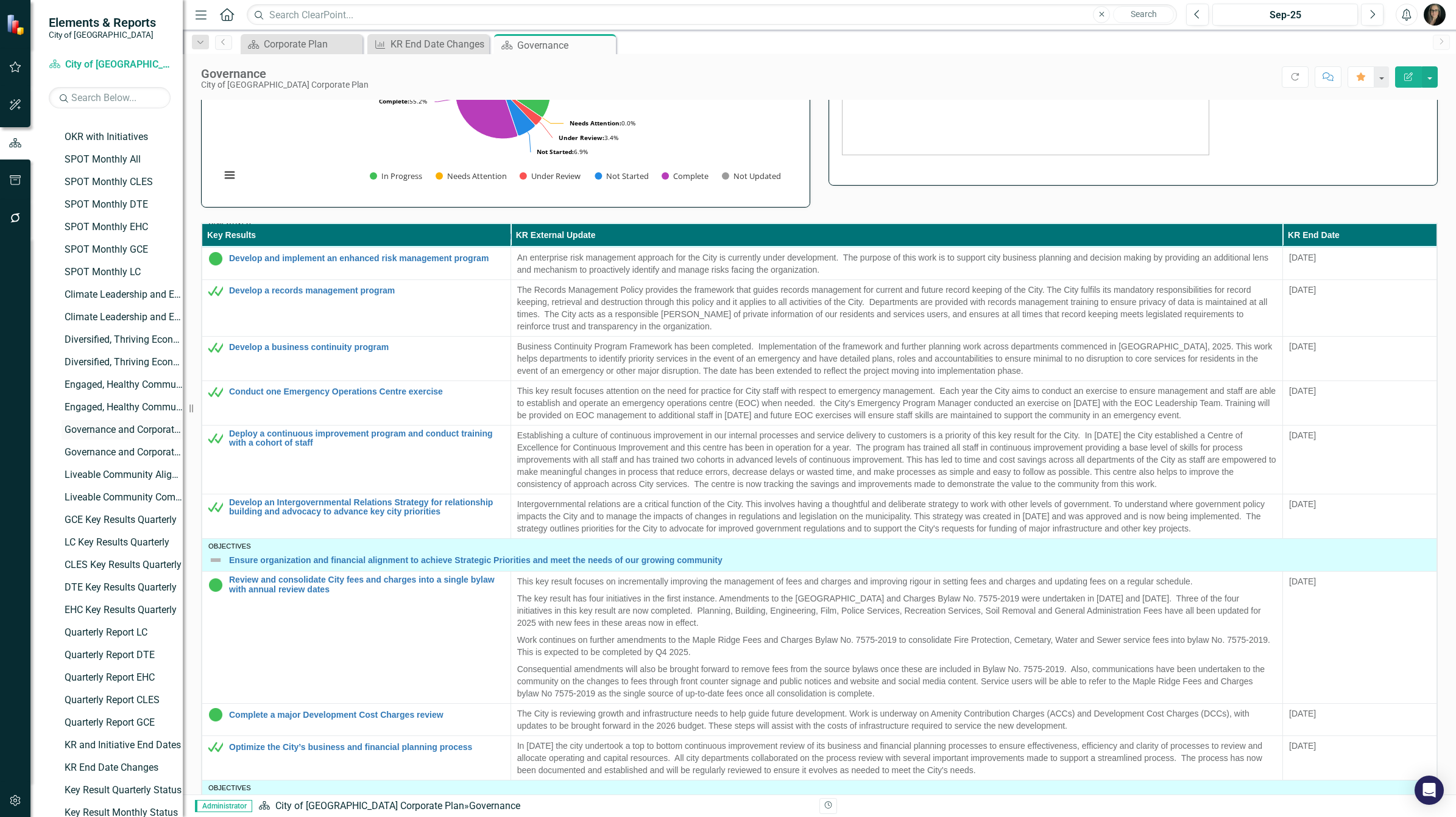
scroll to position [305, 0]
drag, startPoint x: 99, startPoint y: 519, endPoint x: 162, endPoint y: 506, distance: 64.3
click at [99, 519] on div "GCE Key Results Quarterly" at bounding box center [124, 519] width 118 height 11
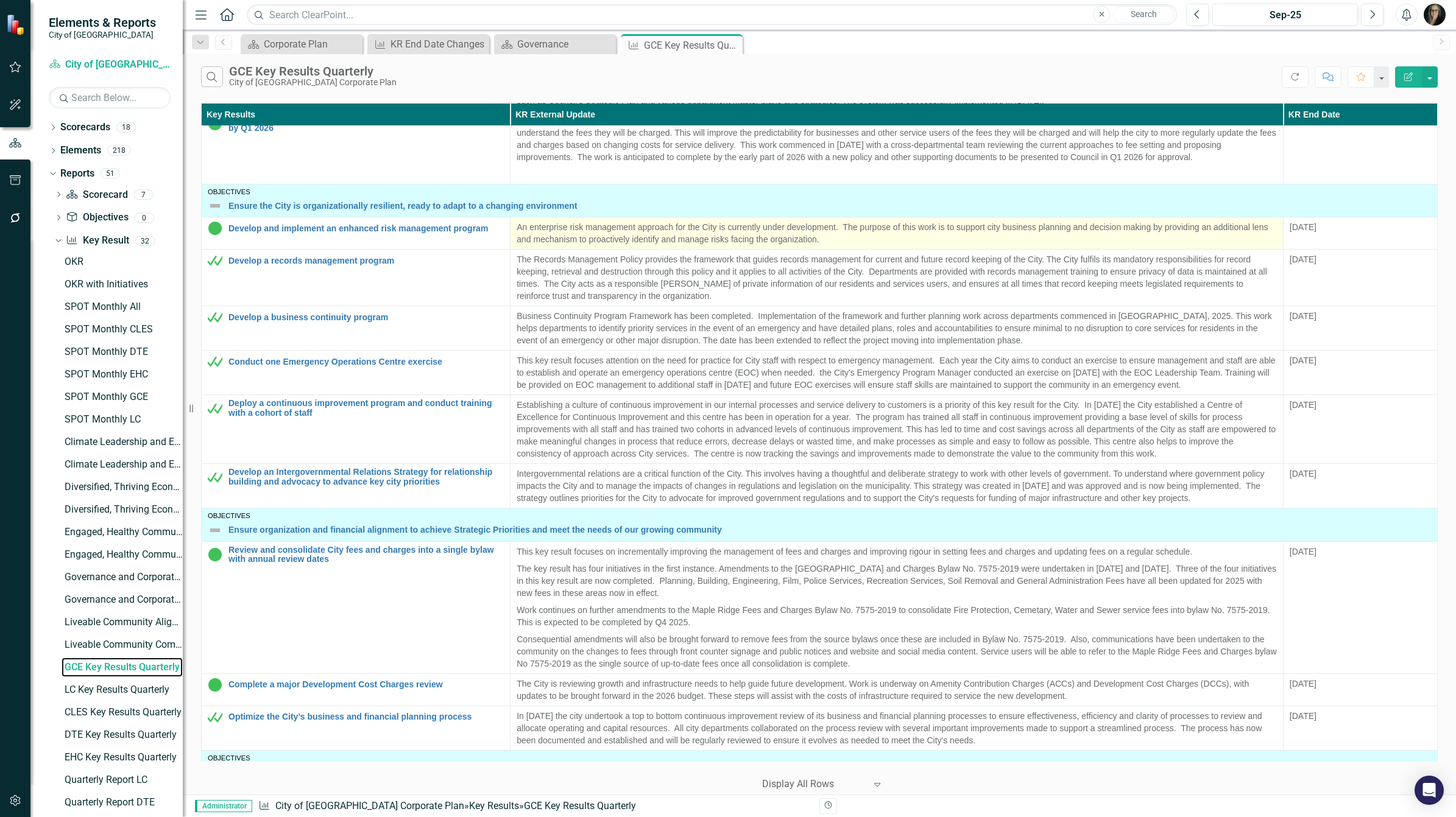
scroll to position [427, 0]
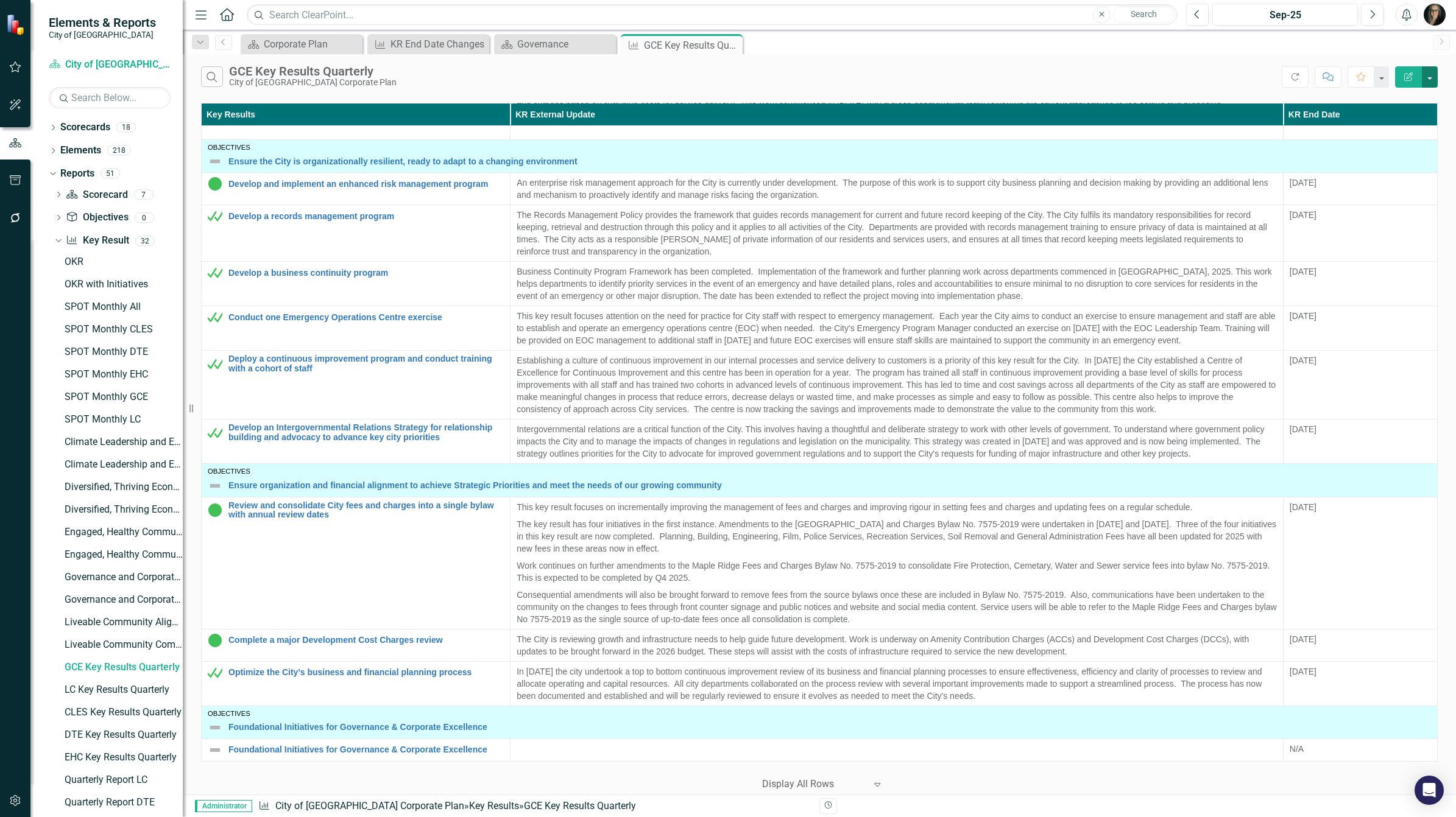
click at [1430, 80] on button "button" at bounding box center [1430, 77] width 16 height 22
click at [1386, 104] on link "Edit Report Edit Report" at bounding box center [1389, 100] width 96 height 23
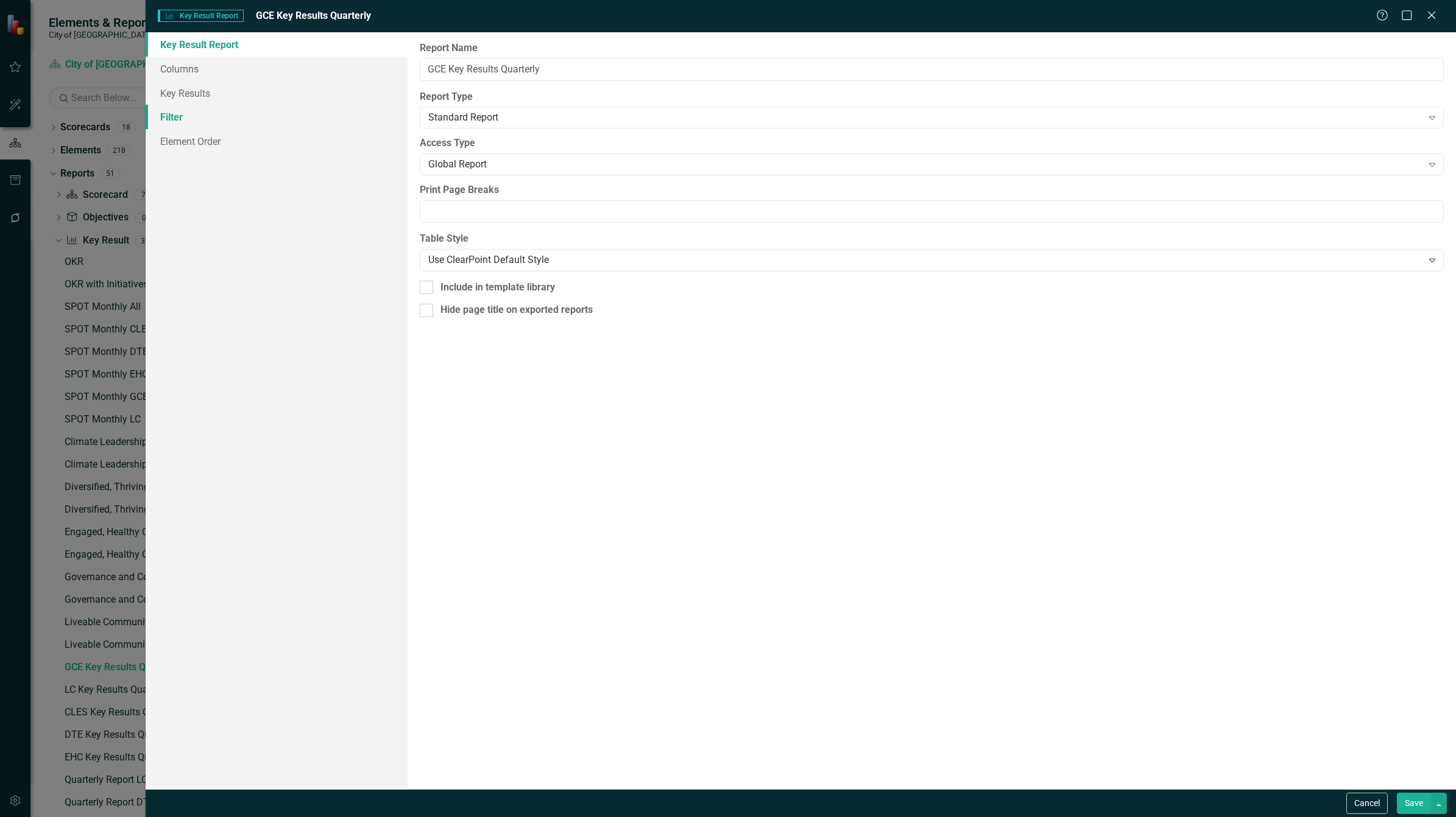
click at [222, 113] on link "Filter" at bounding box center [276, 117] width 262 height 24
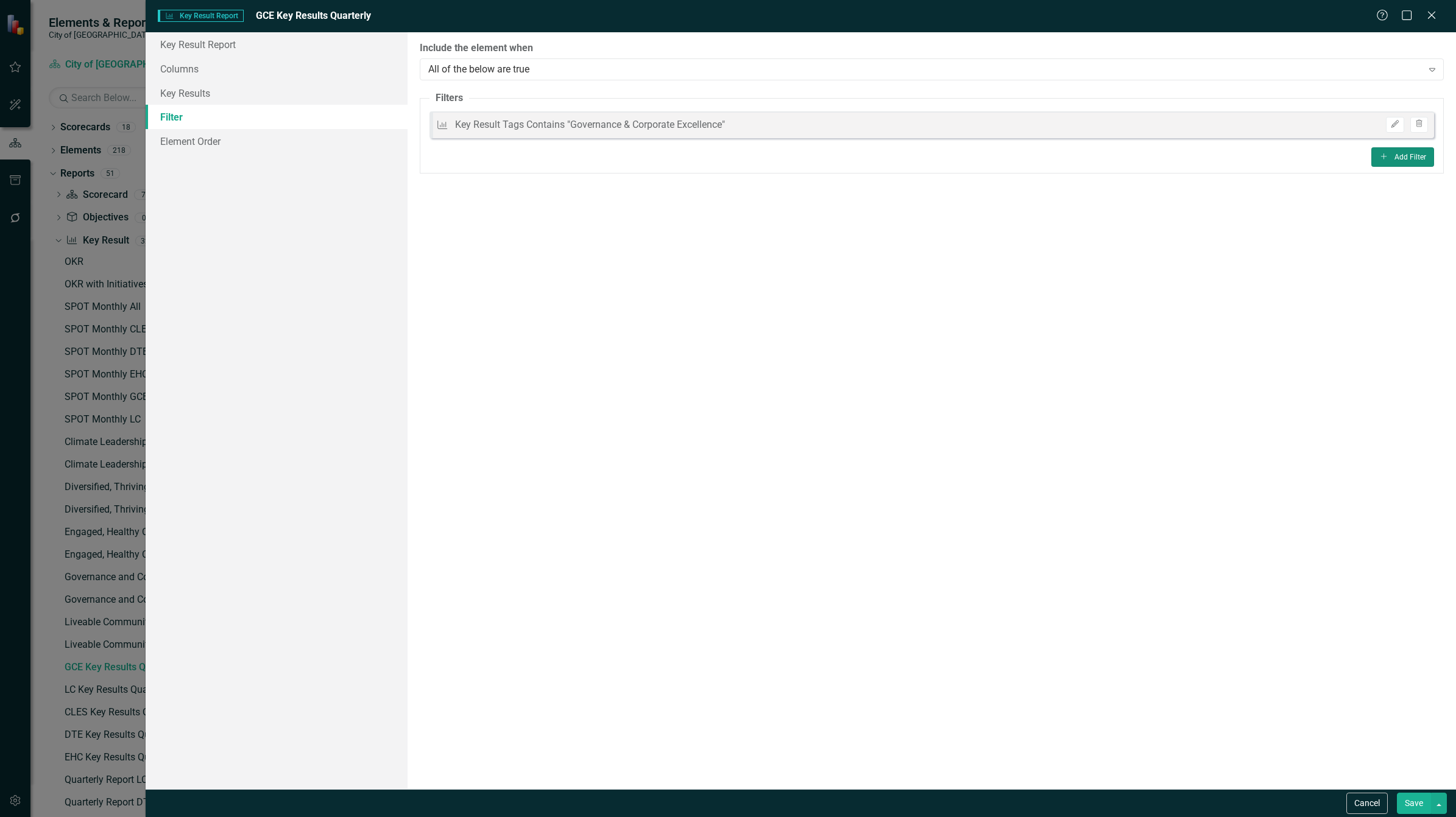
click at [1405, 159] on button "Add Add Filter" at bounding box center [1403, 157] width 63 height 20
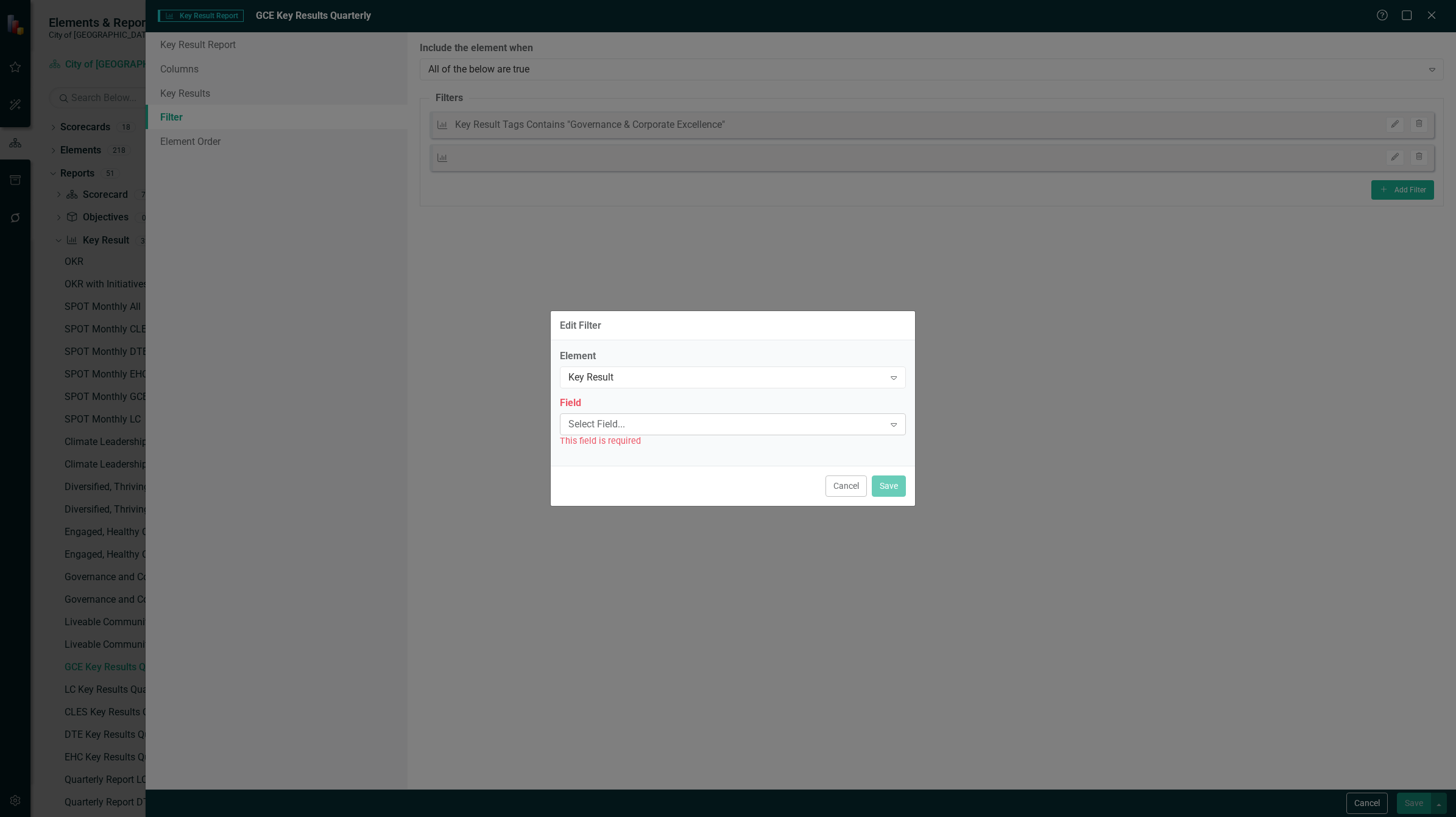
click at [637, 426] on div "Select Field..." at bounding box center [726, 424] width 316 height 14
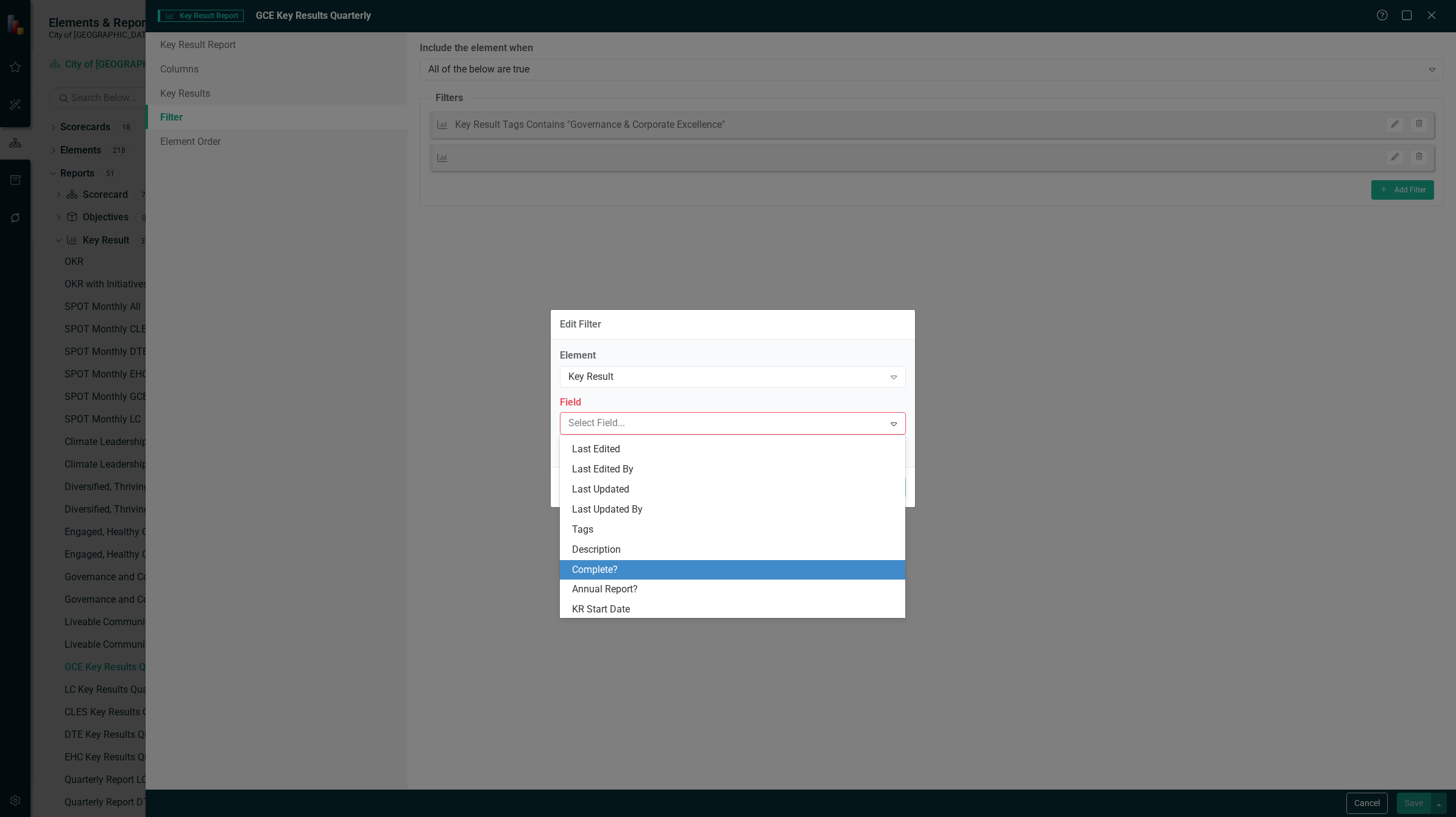
scroll to position [0, 0]
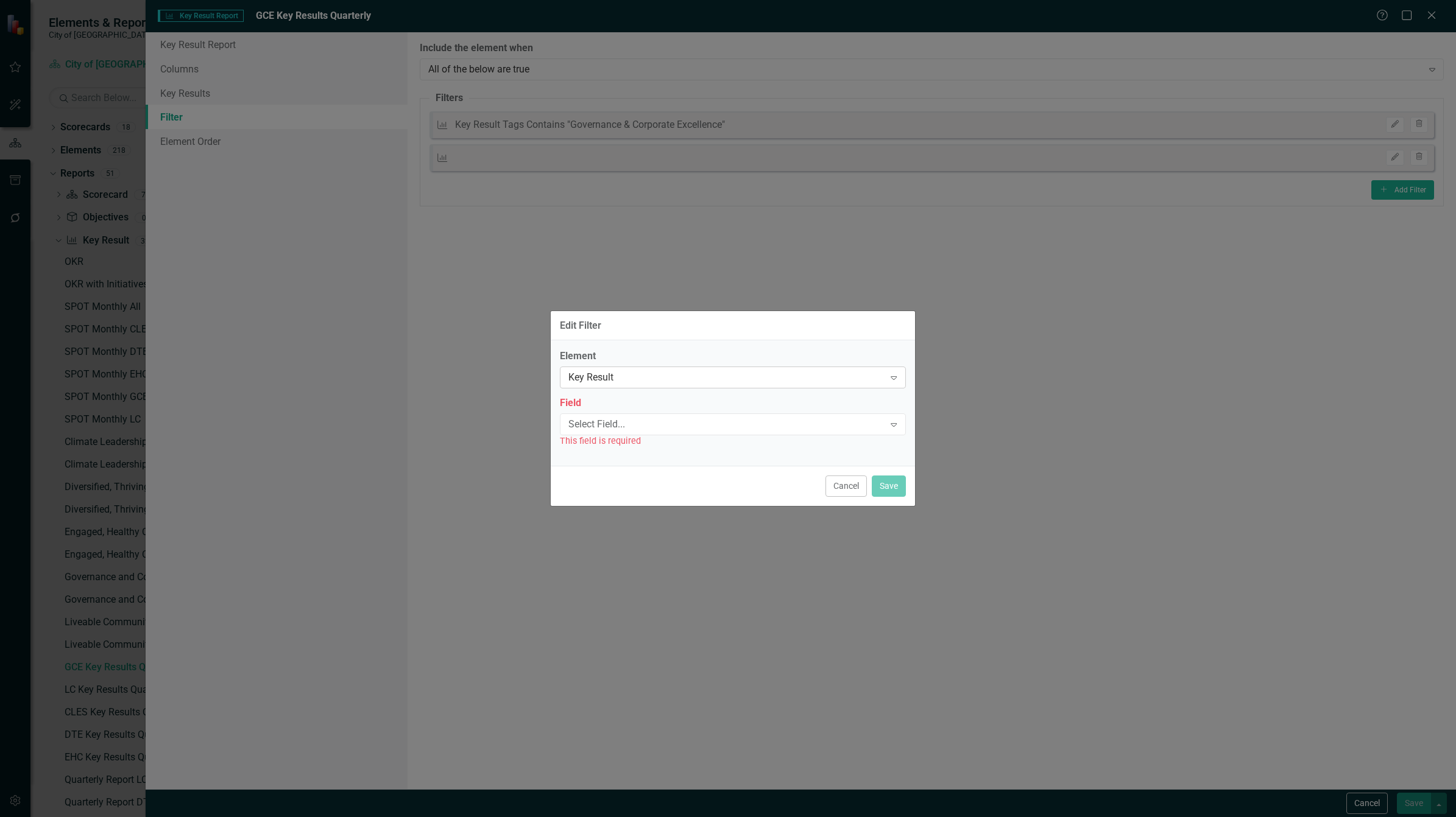
click at [637, 375] on div "Key Result" at bounding box center [726, 377] width 316 height 14
click at [656, 419] on div "Select Field..." at bounding box center [726, 424] width 316 height 14
click at [701, 393] on div "Element Key Result Expand Field Select Field... Expand This field is required" at bounding box center [732, 398] width 346 height 98
click at [679, 430] on div "Select Field..." at bounding box center [726, 424] width 316 height 14
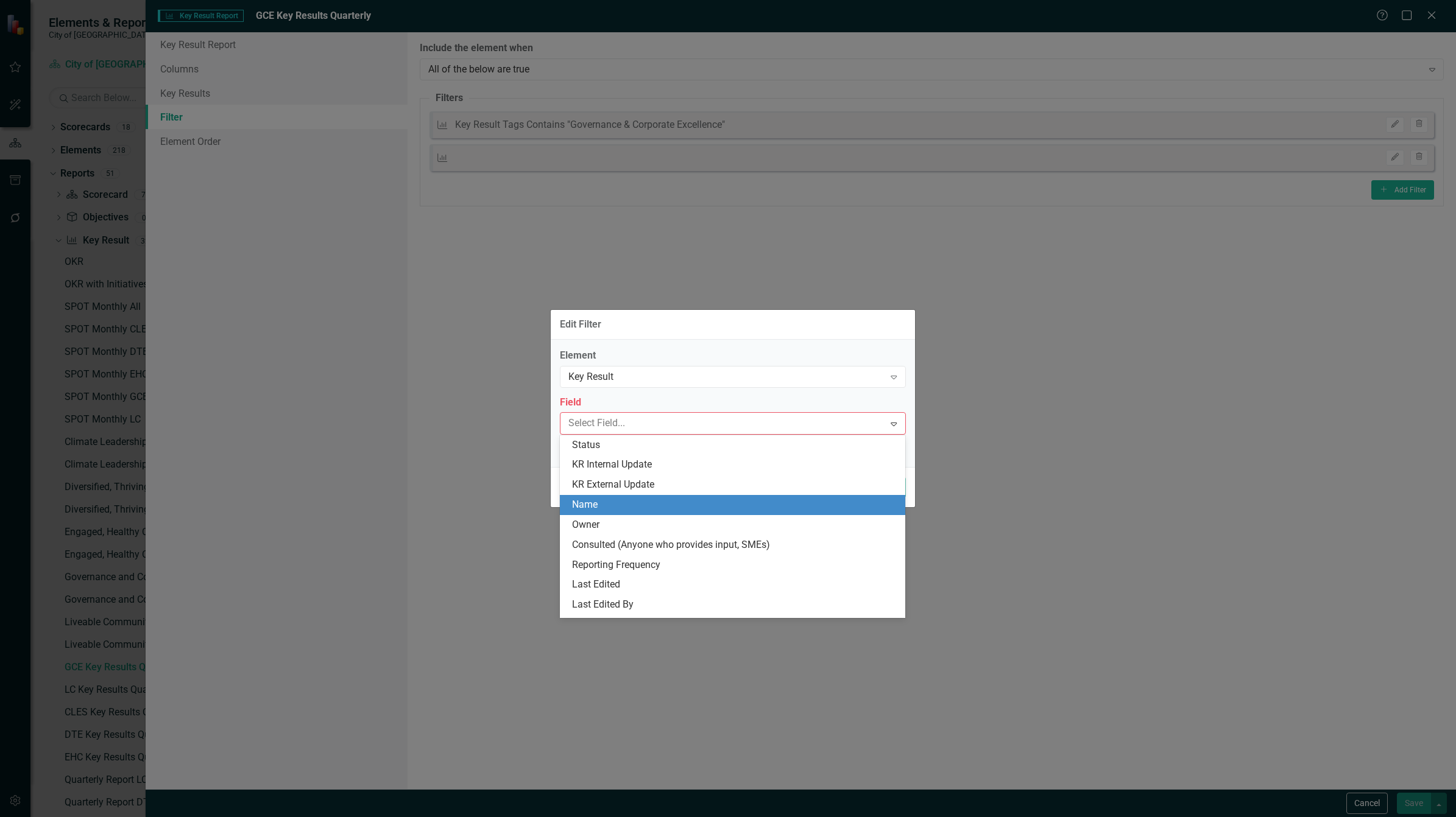
click at [637, 504] on div "Name" at bounding box center [735, 505] width 326 height 14
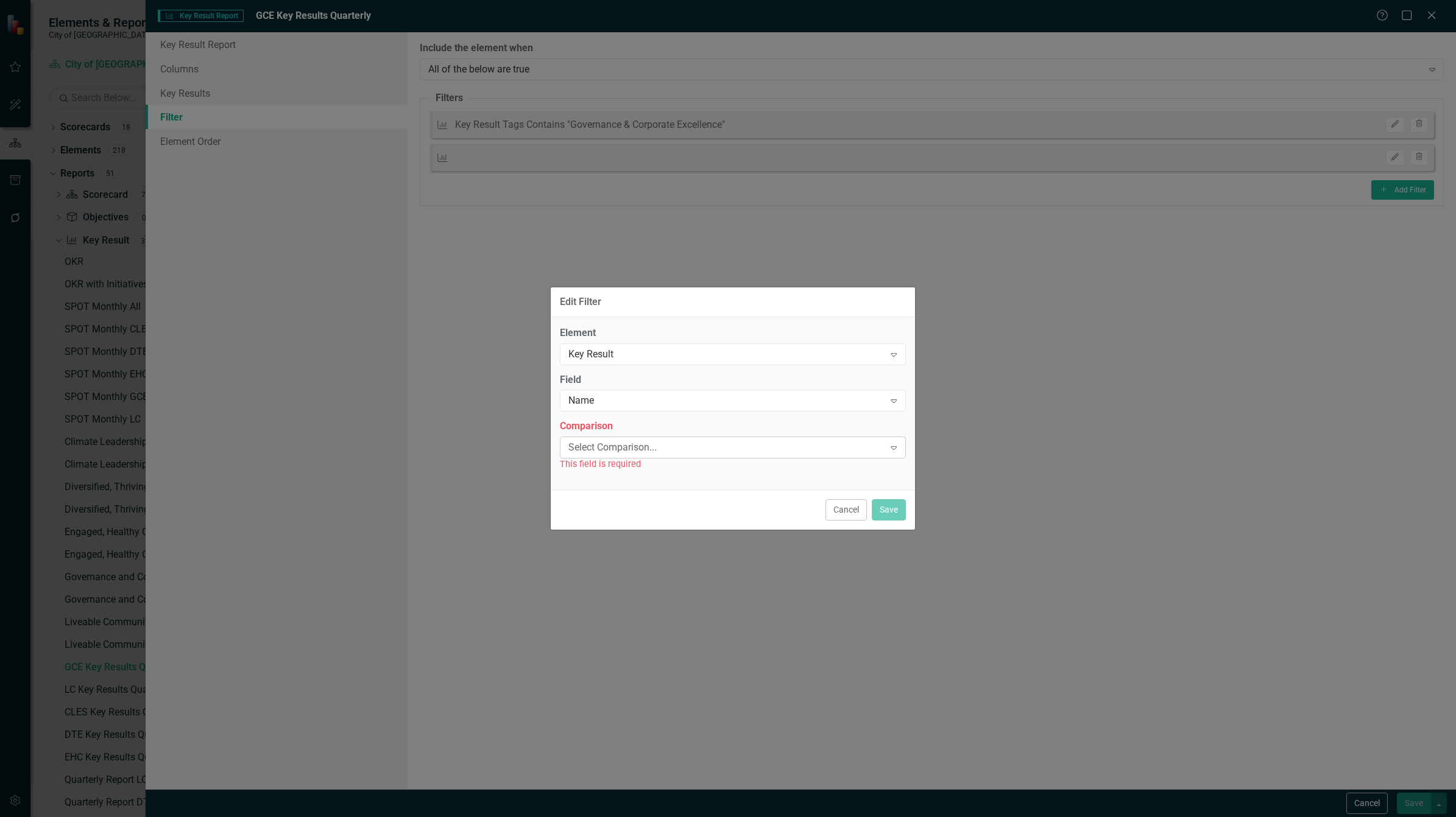
click at [645, 445] on div "Select Comparison..." at bounding box center [726, 448] width 316 height 14
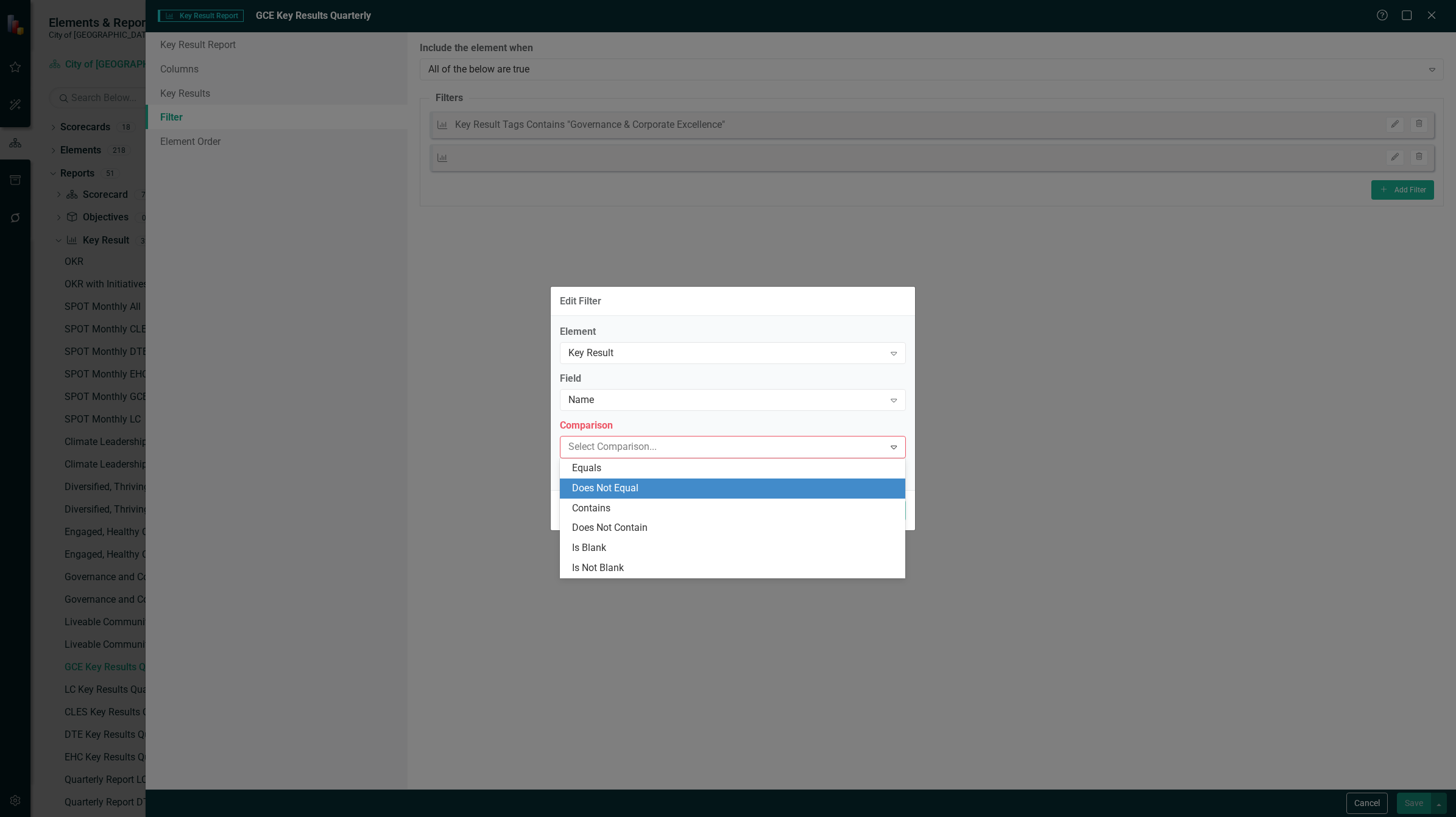
click at [635, 485] on div "Does Not Equal" at bounding box center [735, 488] width 326 height 14
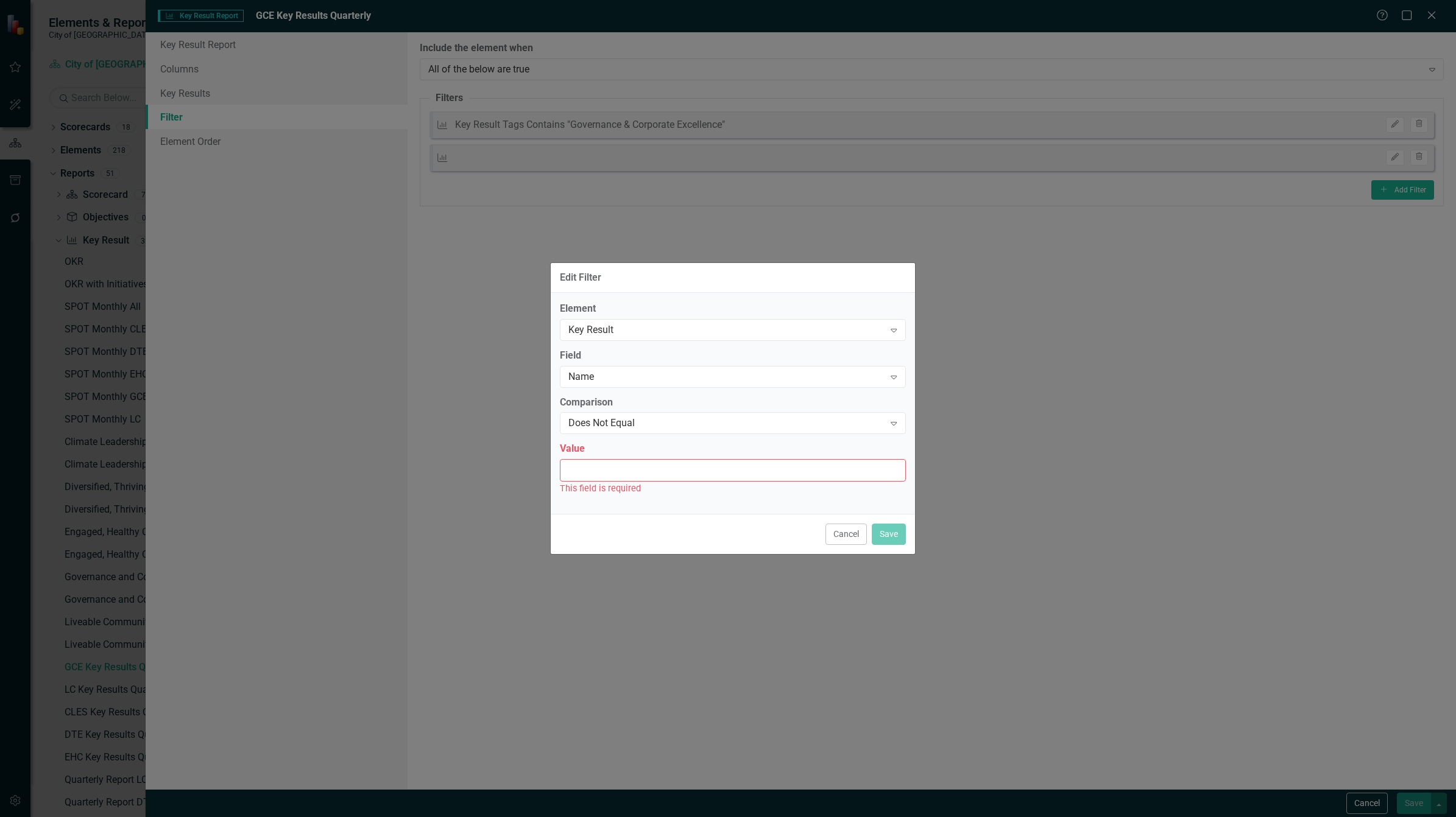
click at [639, 475] on input "Value" at bounding box center [732, 470] width 346 height 23
click at [652, 420] on div "Does Not Equal" at bounding box center [726, 423] width 316 height 14
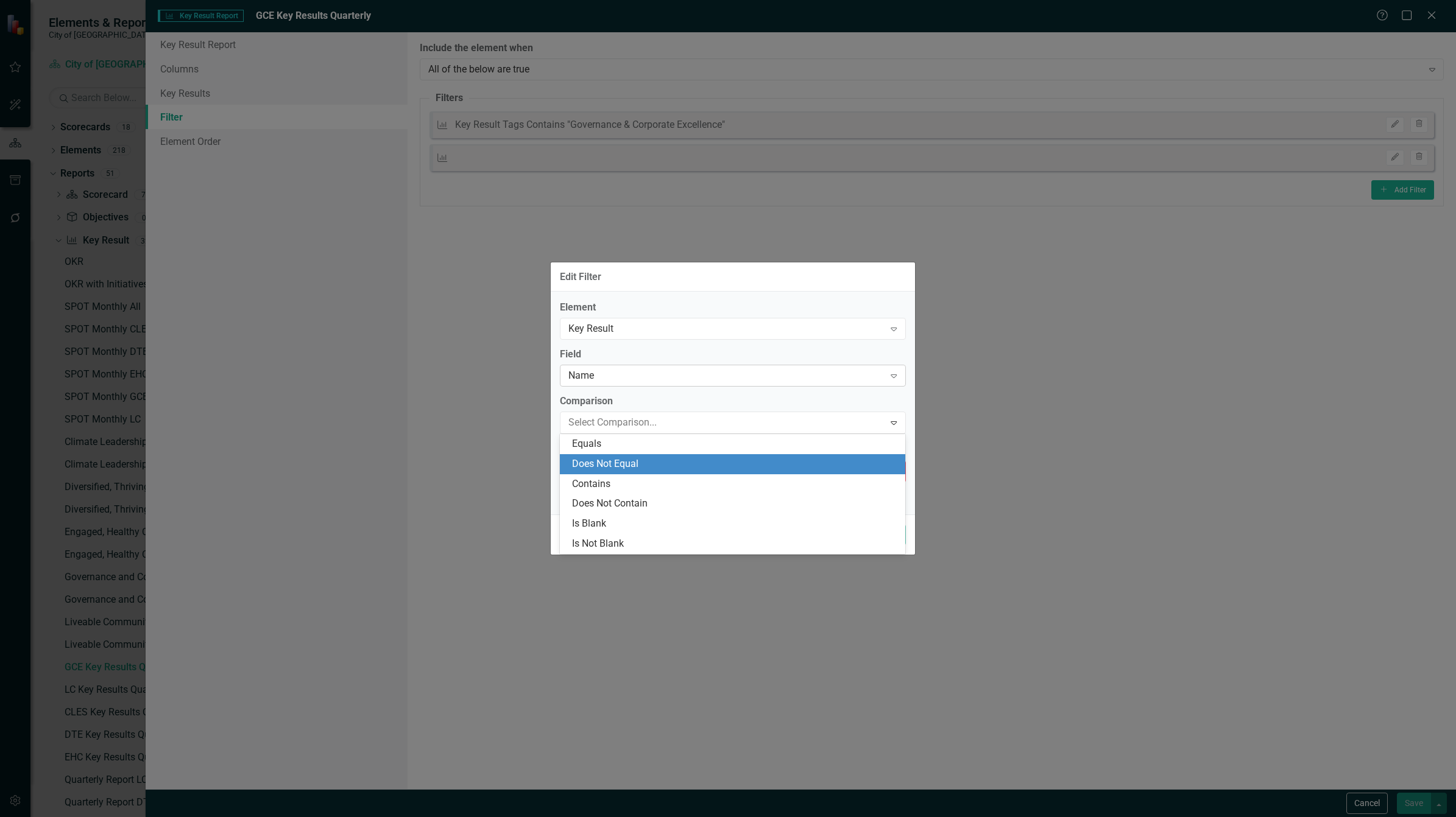
click at [643, 377] on div "Name" at bounding box center [726, 376] width 316 height 14
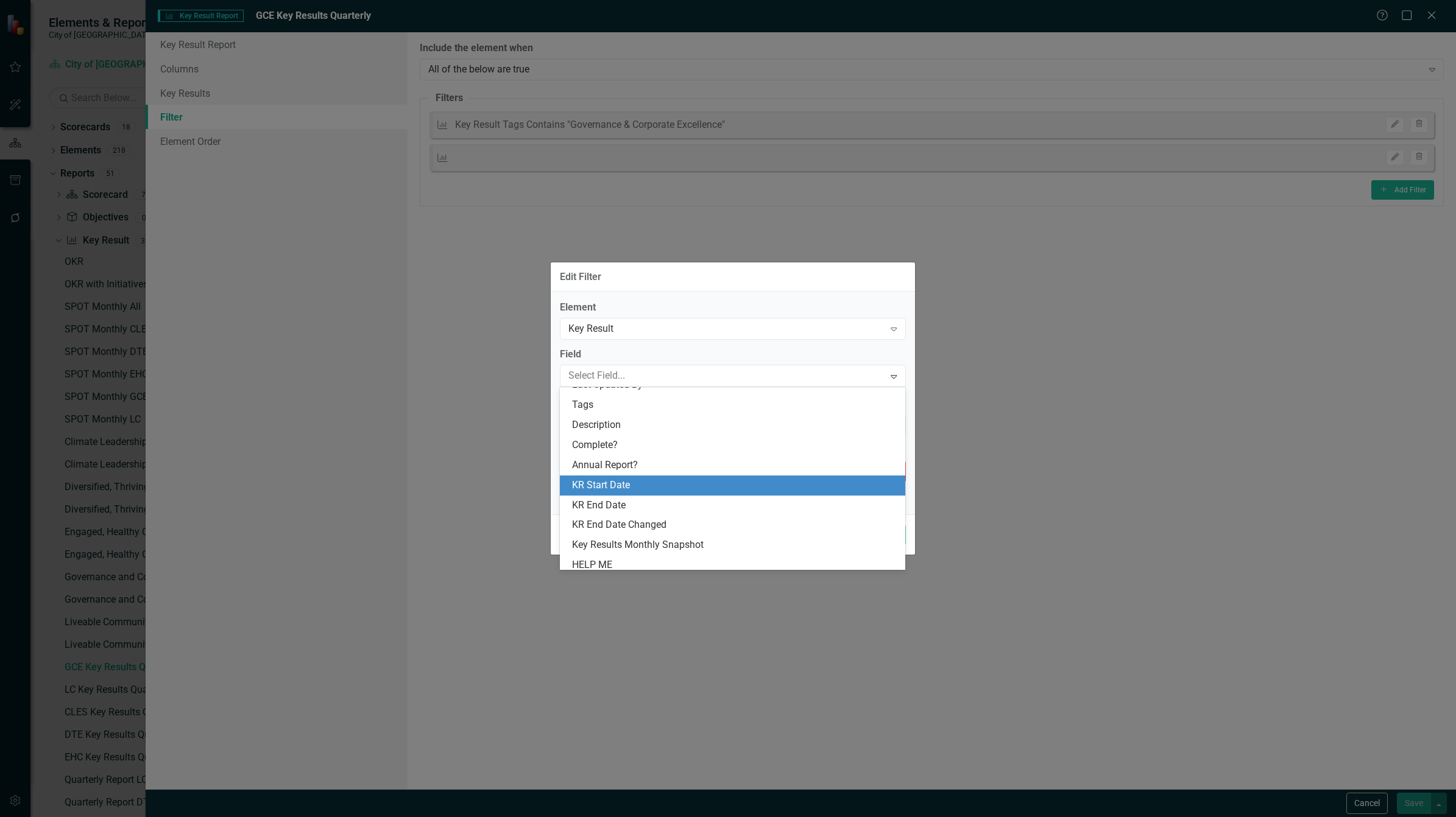
scroll to position [218, 0]
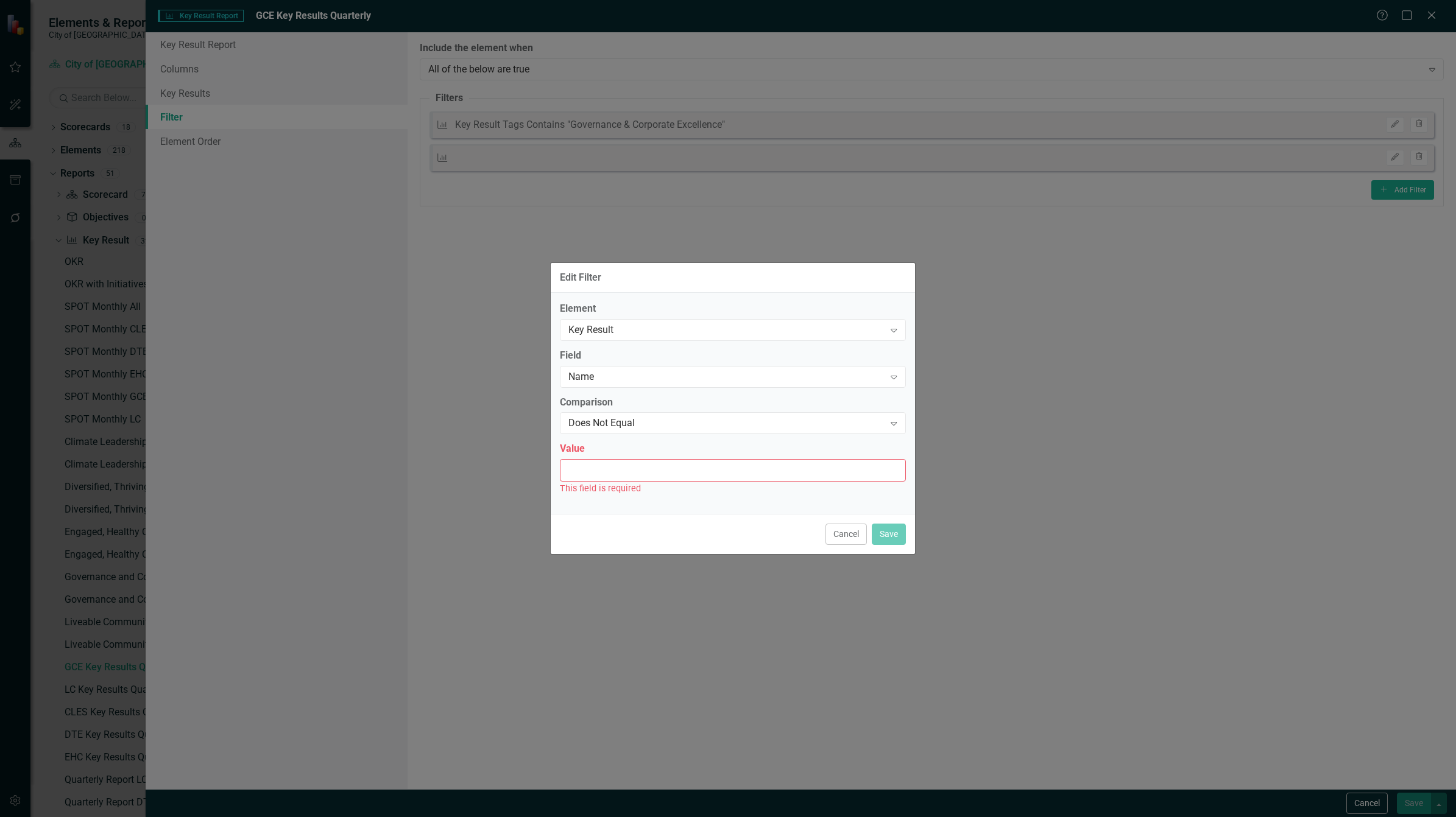
drag, startPoint x: 1119, startPoint y: 490, endPoint x: 1261, endPoint y: 692, distance: 246.9
click at [1119, 494] on div "Edit Filter Element Key Result Expand Field Name Expand Comparison Does Not Equ…" at bounding box center [728, 408] width 1456 height 817
click at [851, 530] on button "Cancel" at bounding box center [846, 534] width 41 height 22
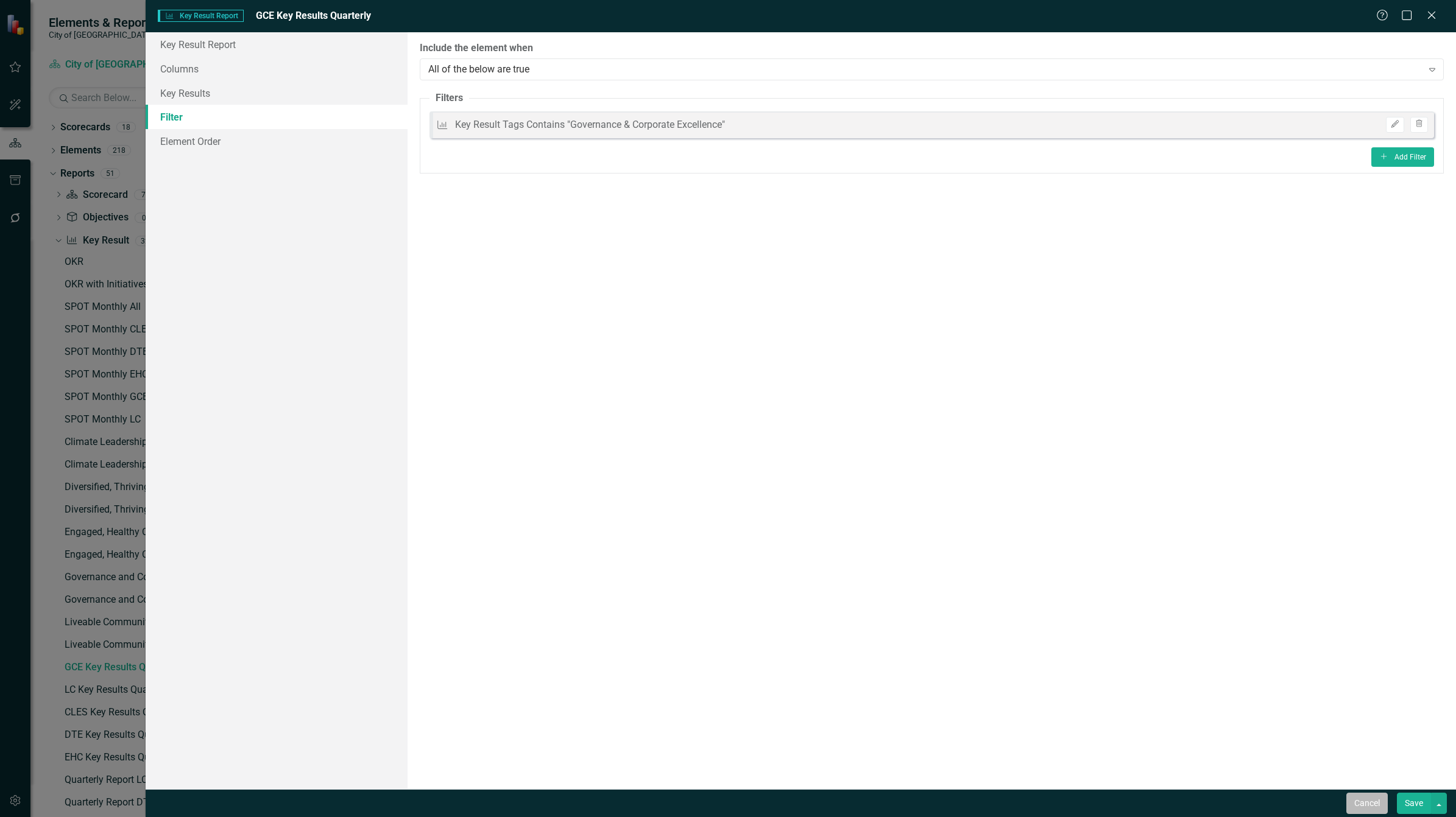
click at [1363, 807] on button "Cancel" at bounding box center [1367, 803] width 41 height 22
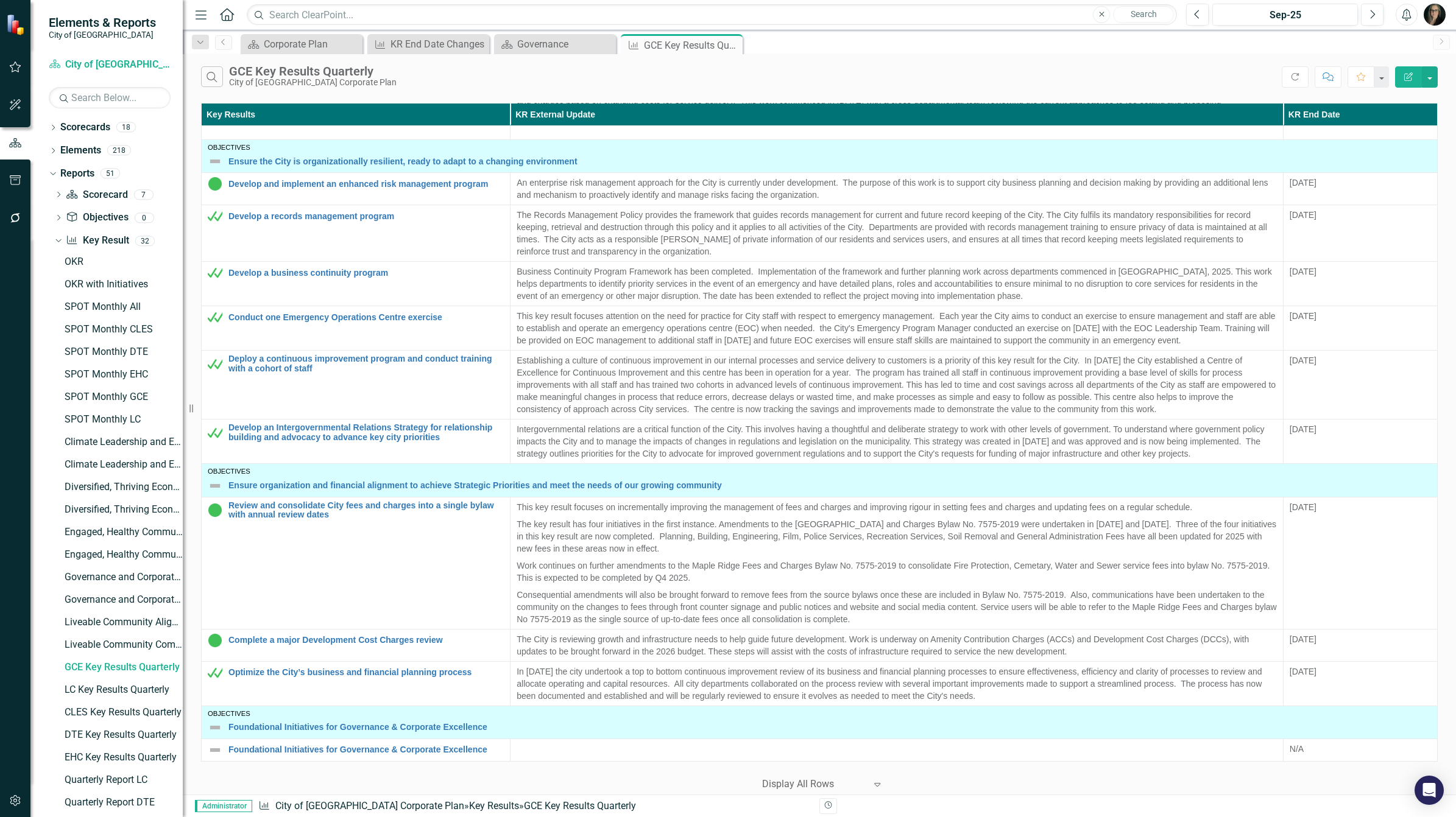
click at [547, 76] on div "Search GCE Key Results Quarterly City of Maple Ridge Corporate Plan" at bounding box center [742, 77] width 1081 height 21
click at [536, 47] on div "Governance" at bounding box center [557, 44] width 80 height 15
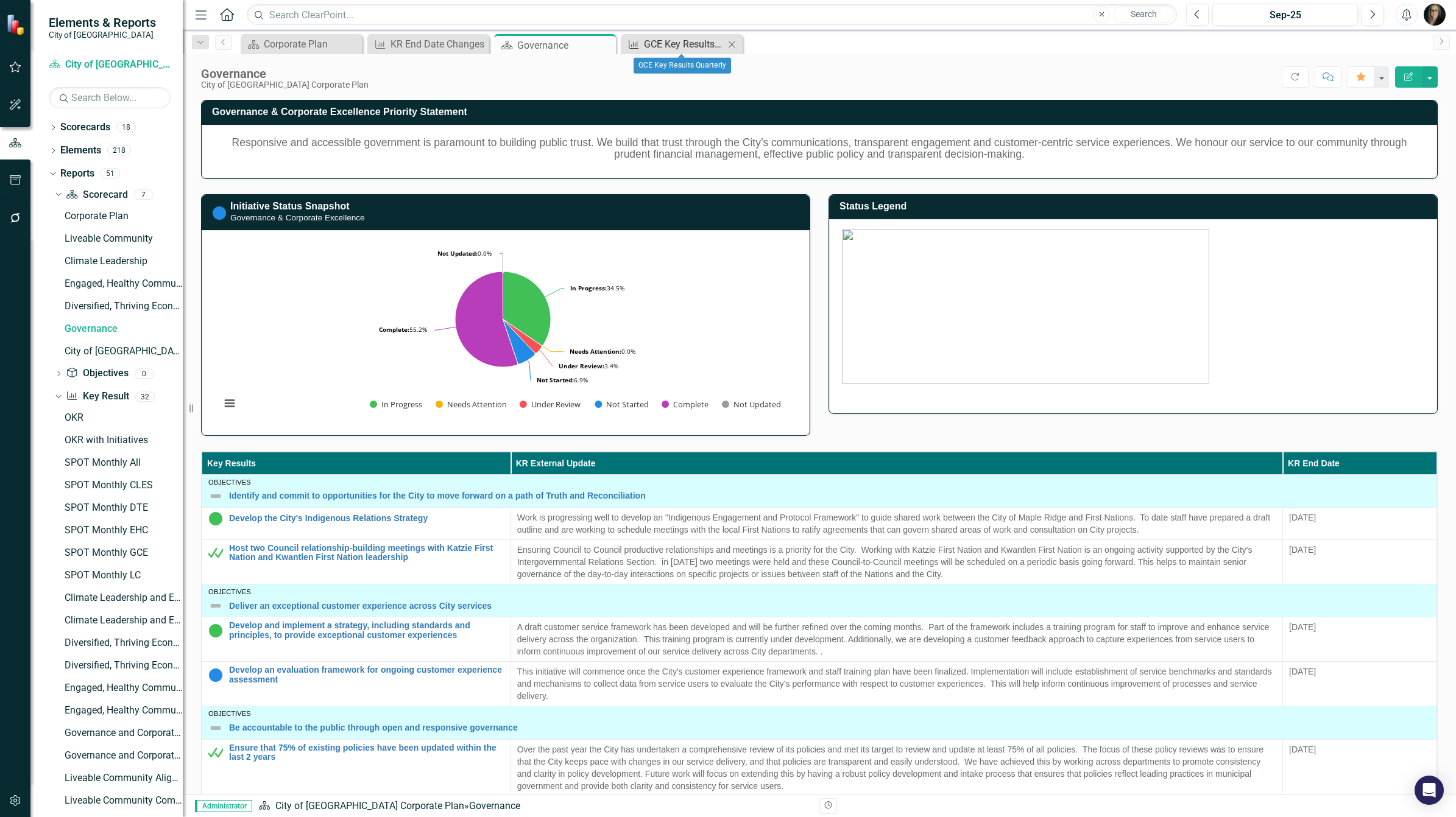
click at [698, 41] on div "GCE Key Results Quarterly" at bounding box center [684, 44] width 80 height 15
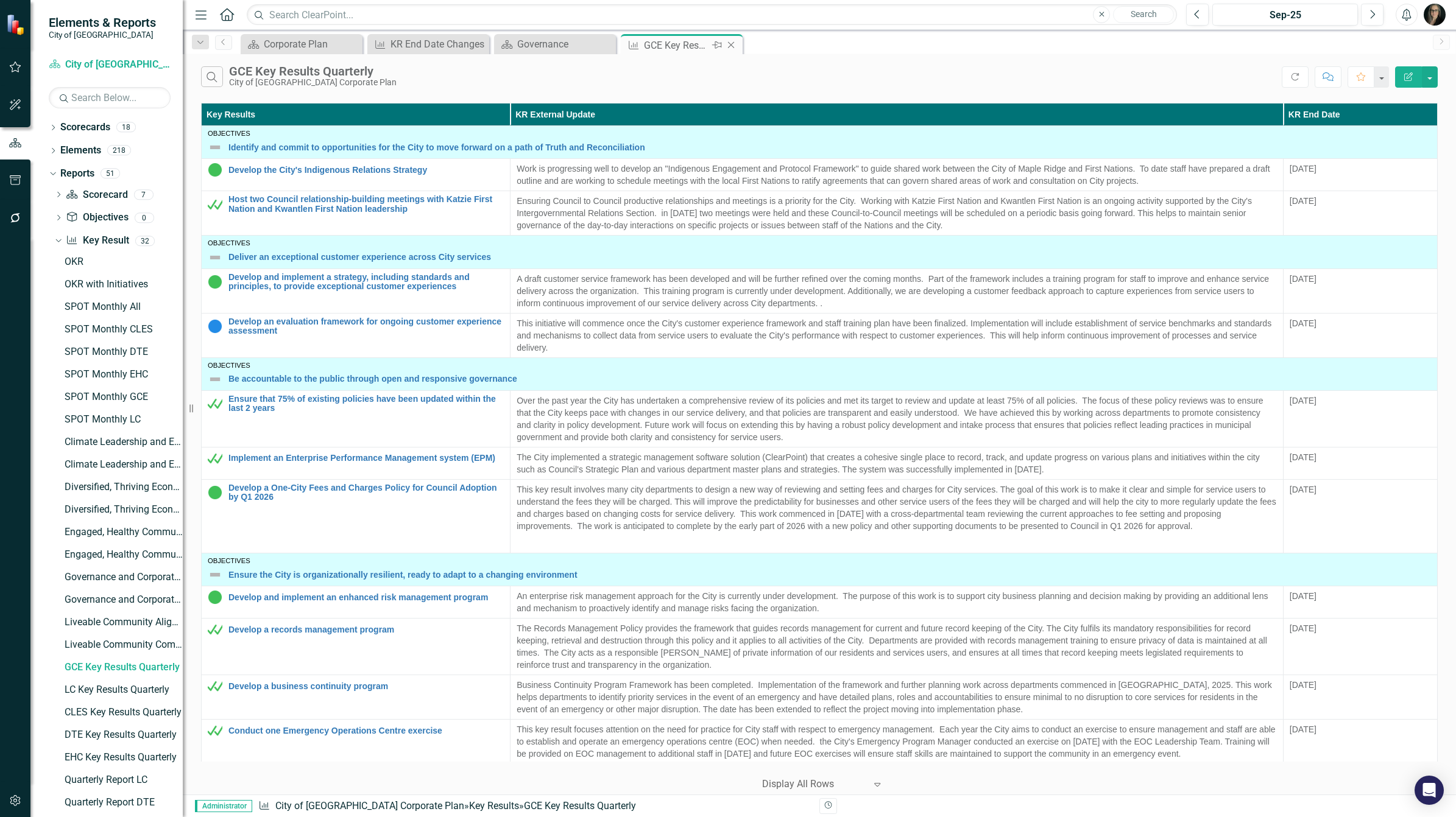
click at [732, 44] on icon "Close" at bounding box center [731, 45] width 12 height 10
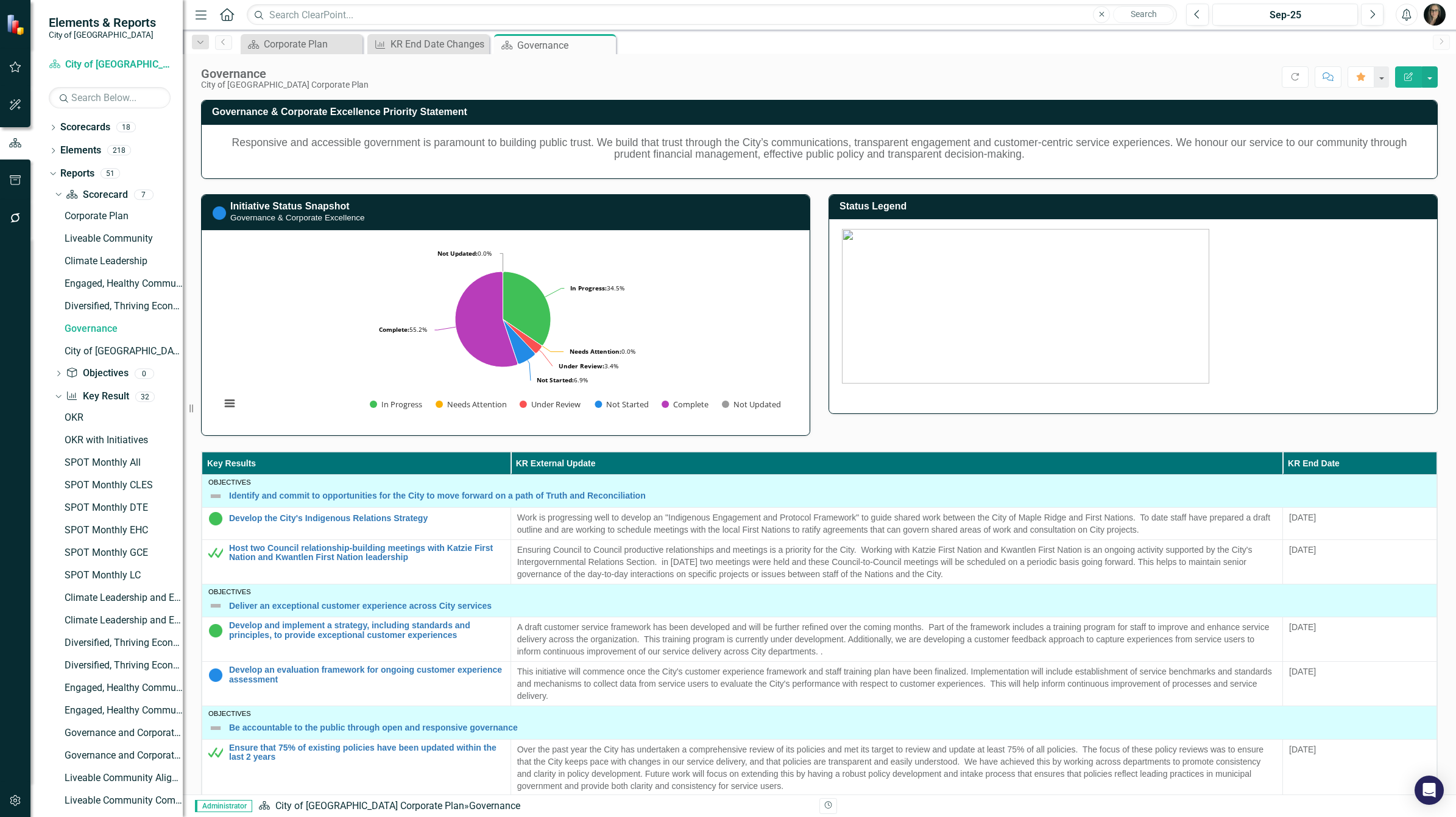
click at [497, 86] on div "Score: N/A Sep-25 Completed Refresh Comment Favorite Edit Report" at bounding box center [906, 77] width 1063 height 21
click at [1437, 17] on img "button" at bounding box center [1435, 15] width 22 height 22
click at [9, 802] on icon "button" at bounding box center [15, 801] width 13 height 10
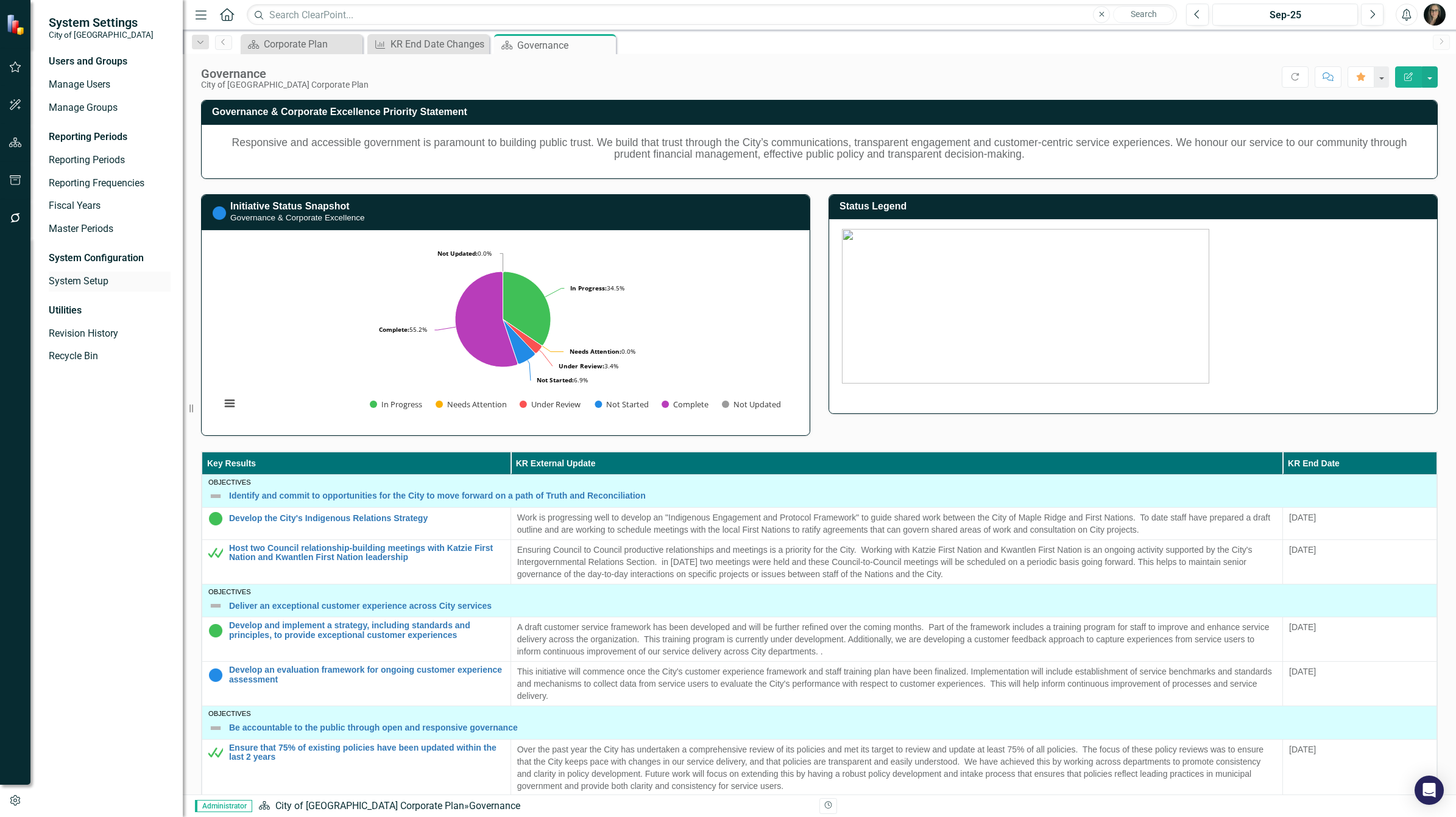
click at [99, 277] on link "System Setup" at bounding box center [109, 281] width 122 height 14
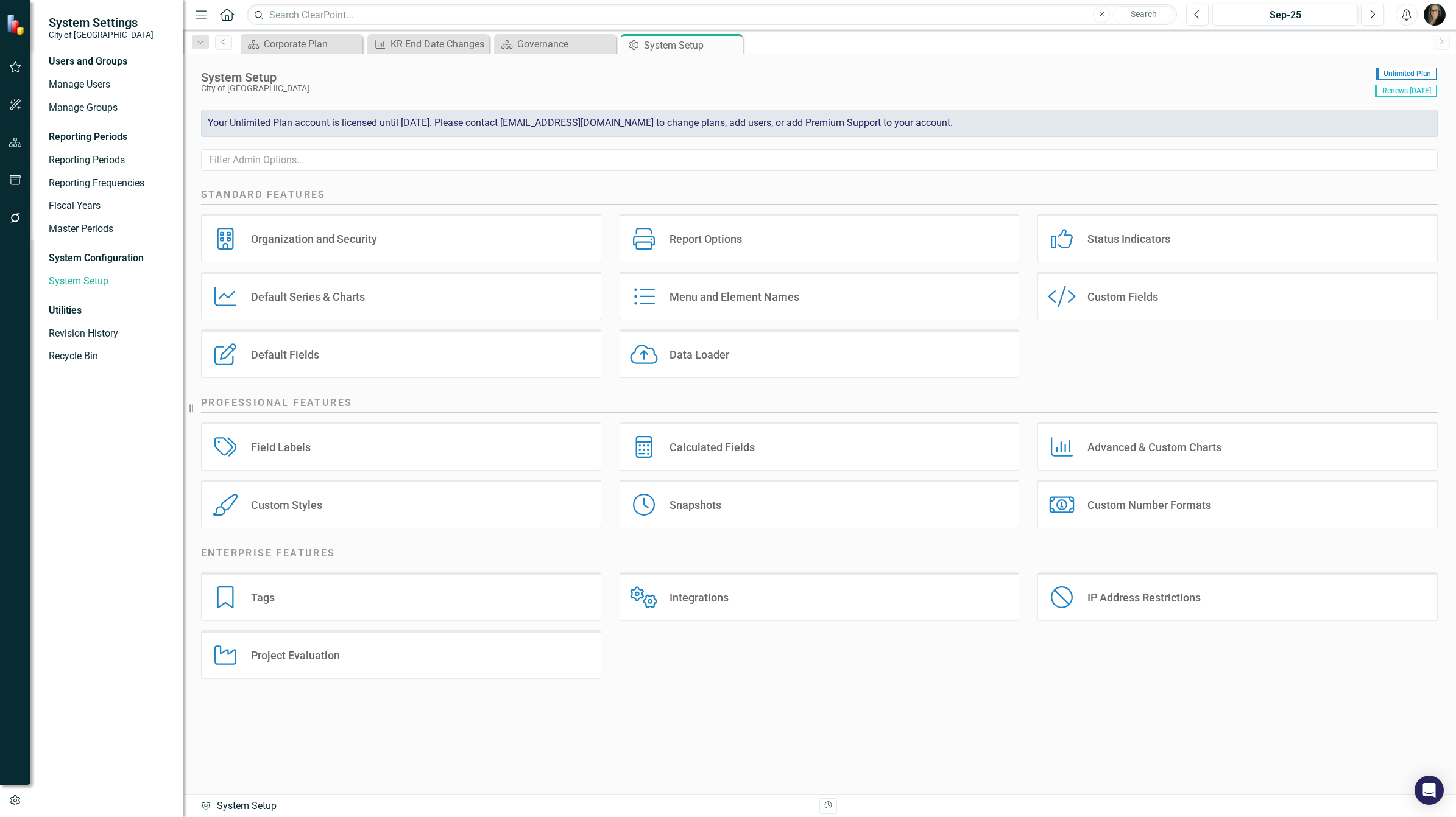
click at [1107, 359] on div "Organization and Security Organization and Security Report Options Report Optio…" at bounding box center [819, 300] width 1255 height 173
click at [1428, 12] on img "button" at bounding box center [1435, 15] width 22 height 22
click at [1401, 152] on link "icon.portal Success Portal" at bounding box center [1397, 152] width 96 height 23
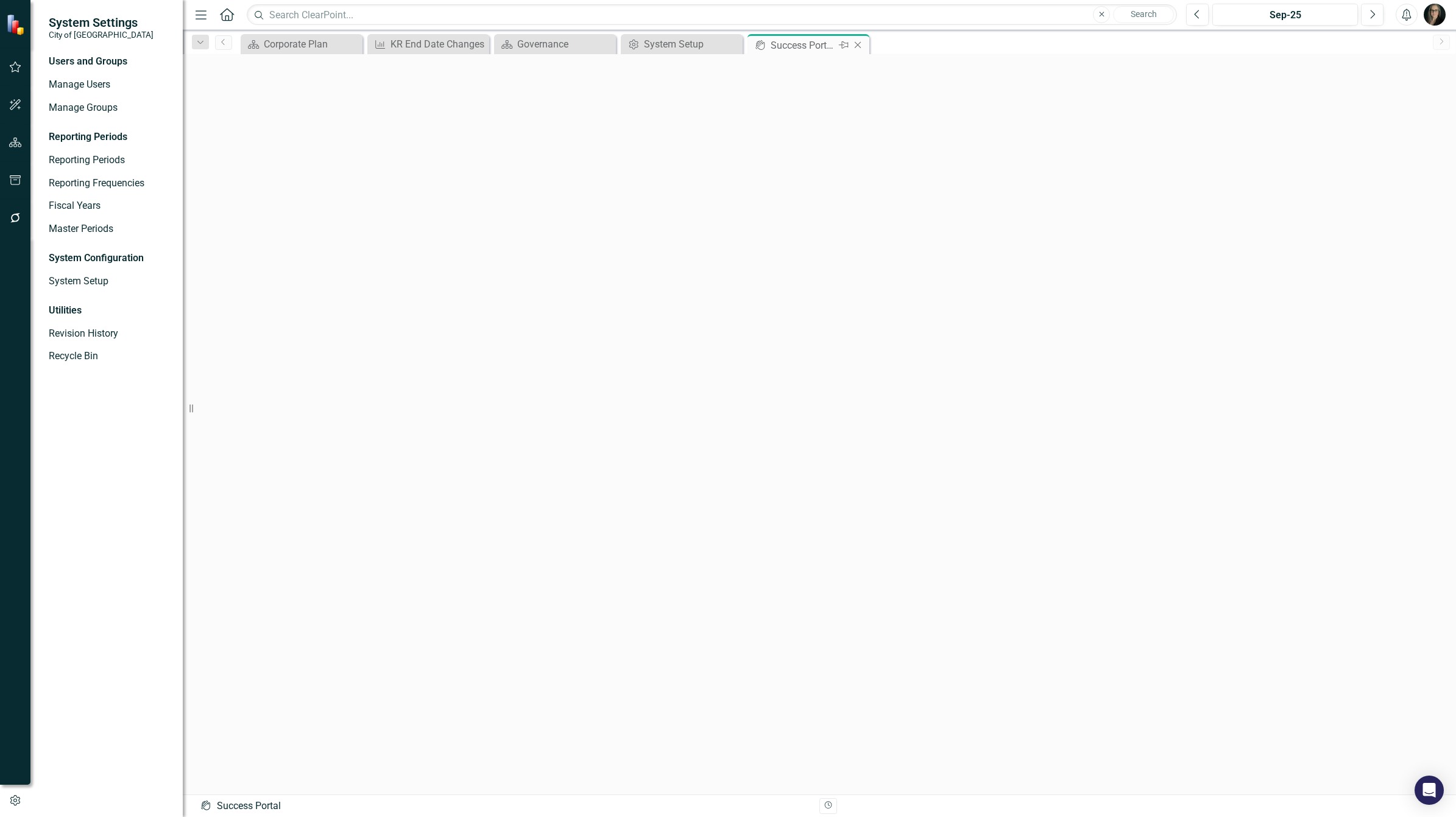
click at [860, 44] on icon "Close" at bounding box center [858, 45] width 12 height 10
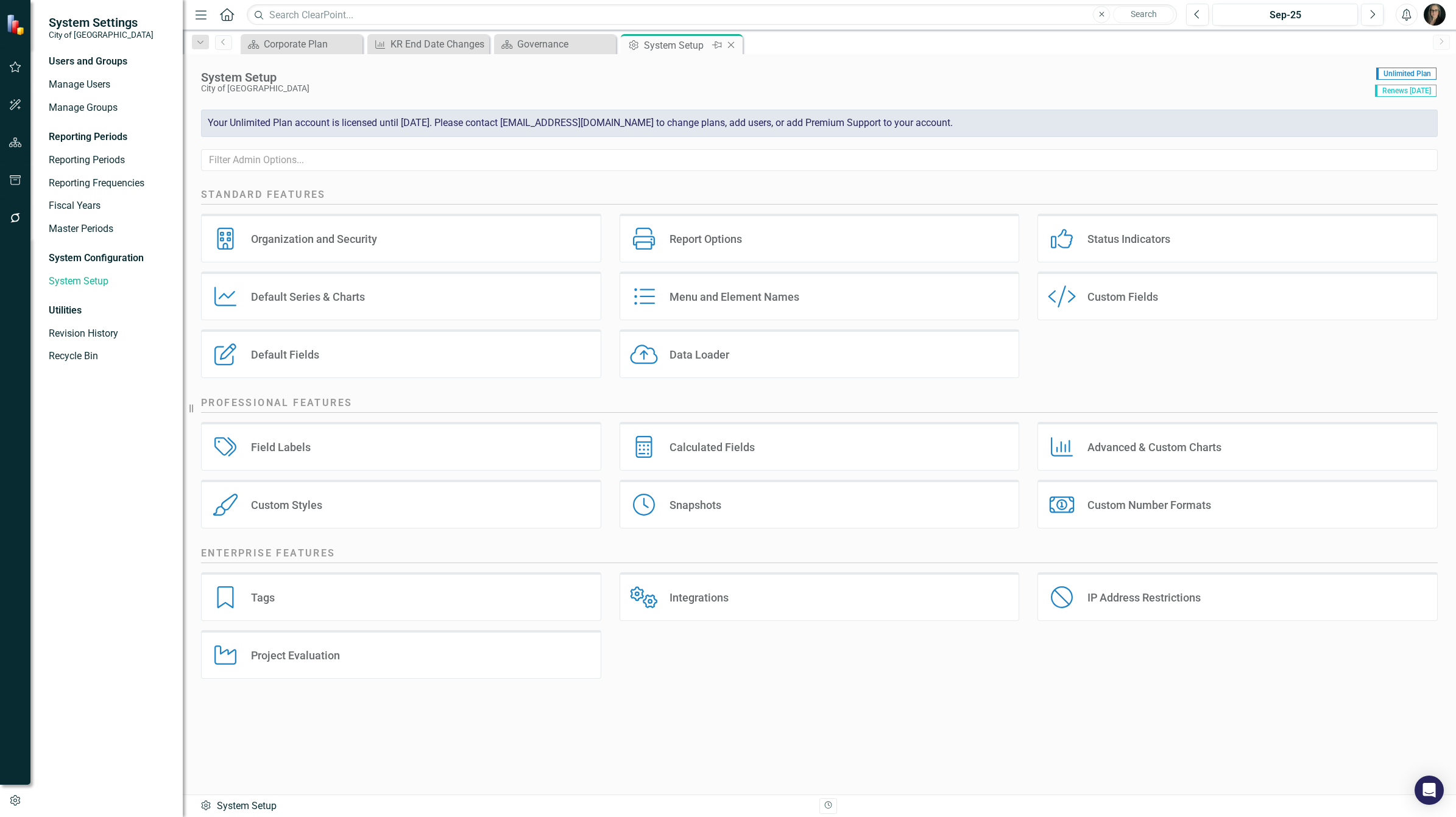
click at [735, 46] on icon "Close" at bounding box center [731, 45] width 12 height 10
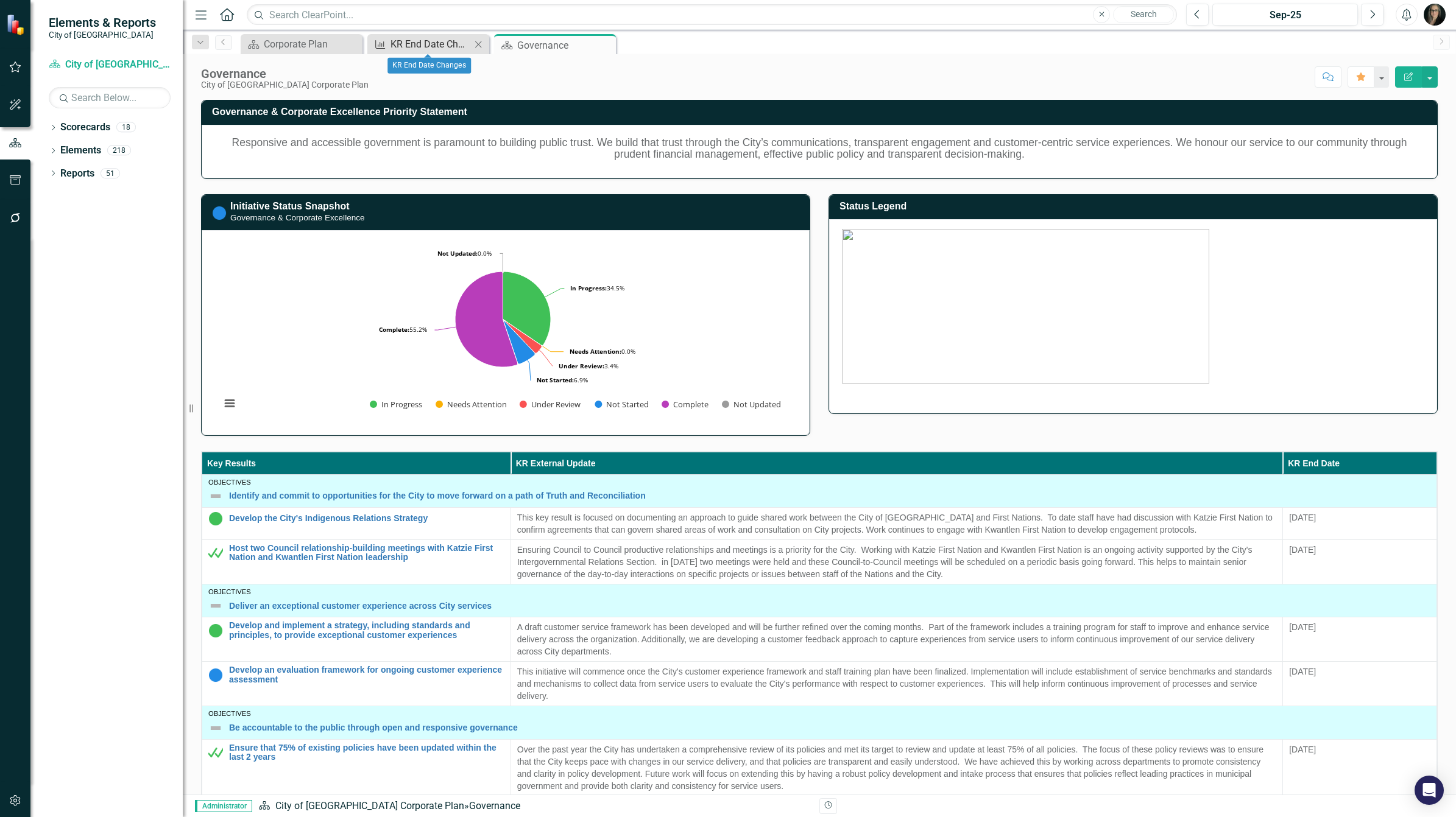
click at [439, 46] on div "KR End Date Changes" at bounding box center [431, 44] width 80 height 15
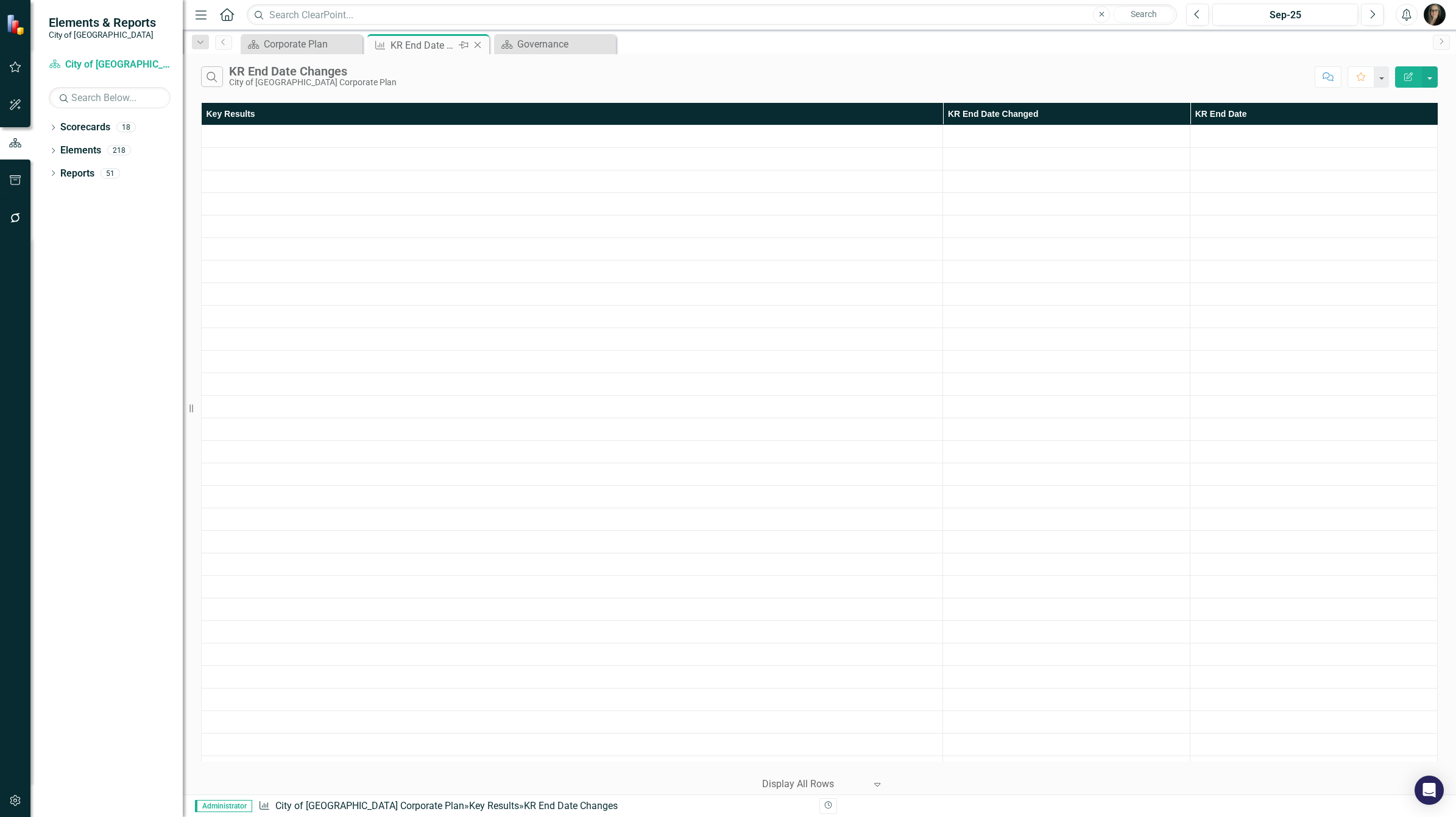
click at [479, 44] on icon "Close" at bounding box center [478, 45] width 12 height 10
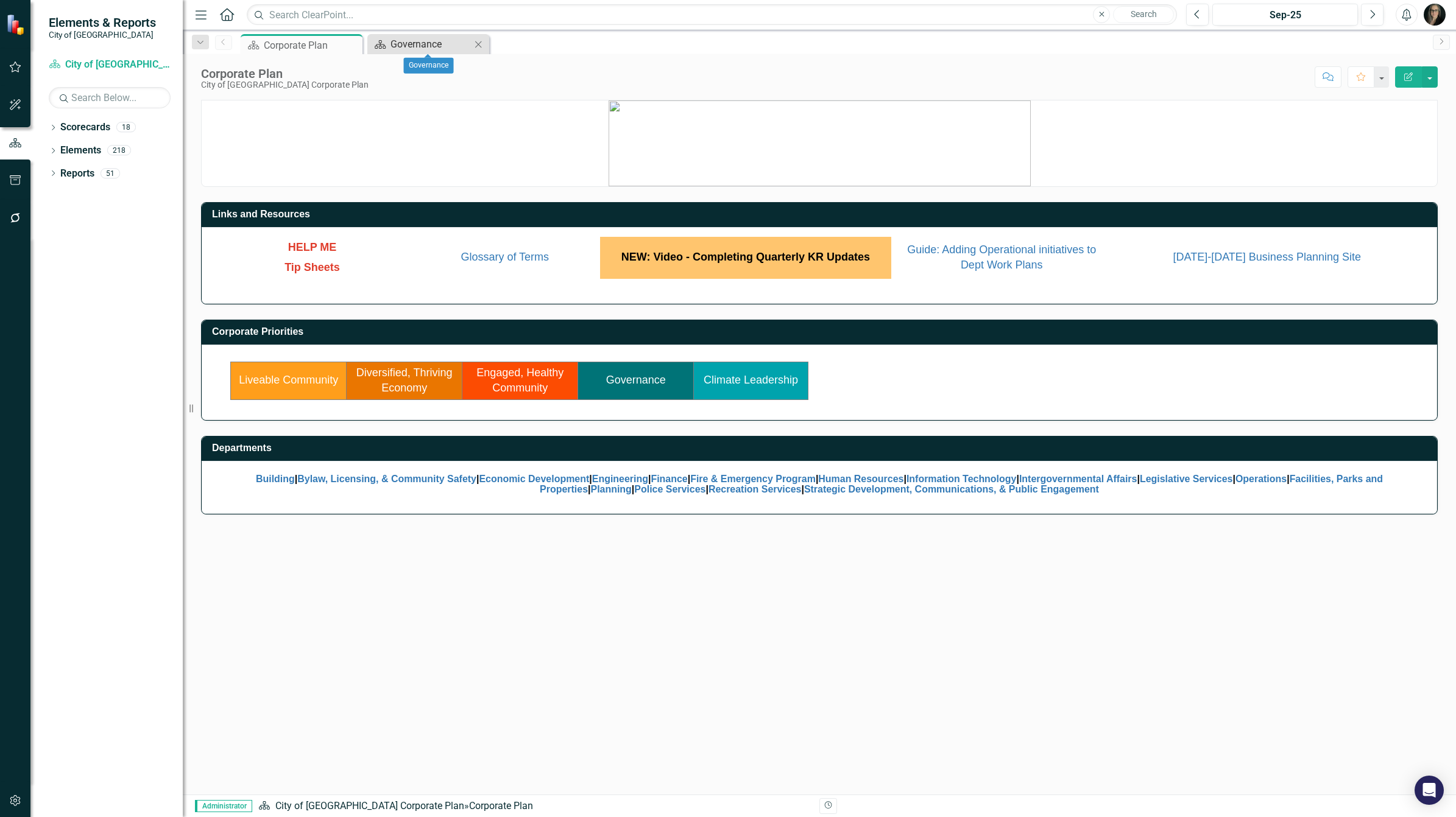
click at [449, 44] on div "Governance" at bounding box center [431, 44] width 80 height 15
